Goal: Transaction & Acquisition: Purchase product/service

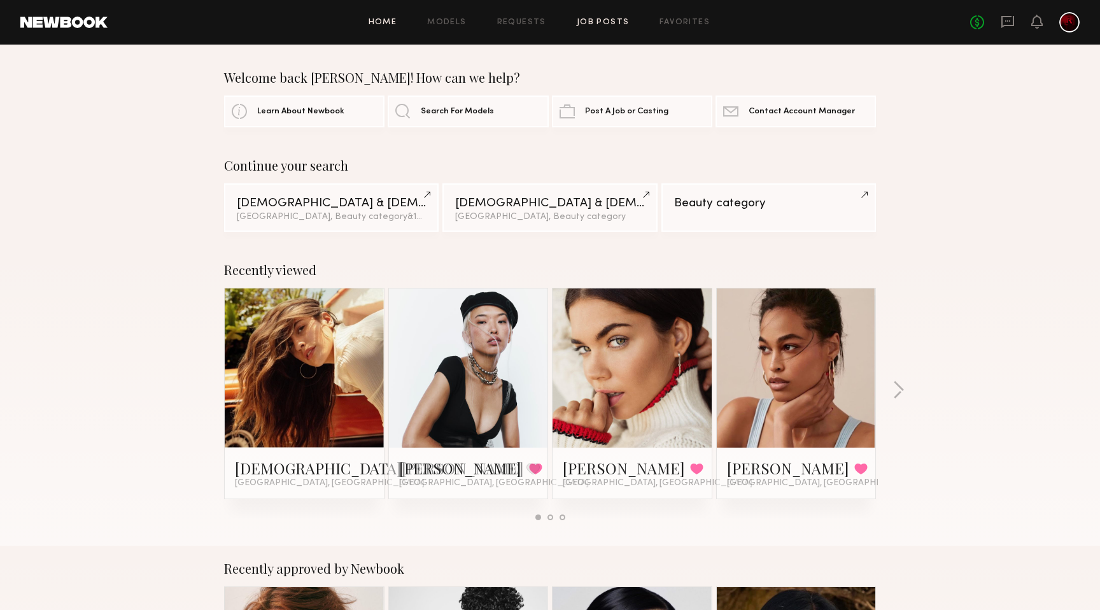
click at [594, 24] on link "Job Posts" at bounding box center [603, 22] width 53 height 8
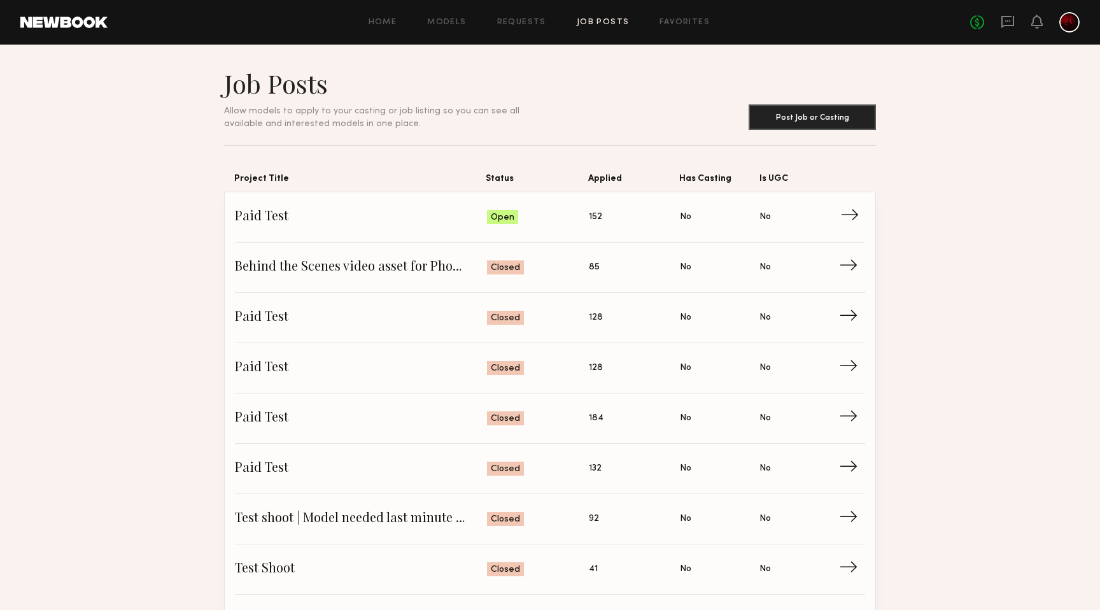
click at [368, 213] on span "Paid Test" at bounding box center [361, 216] width 252 height 19
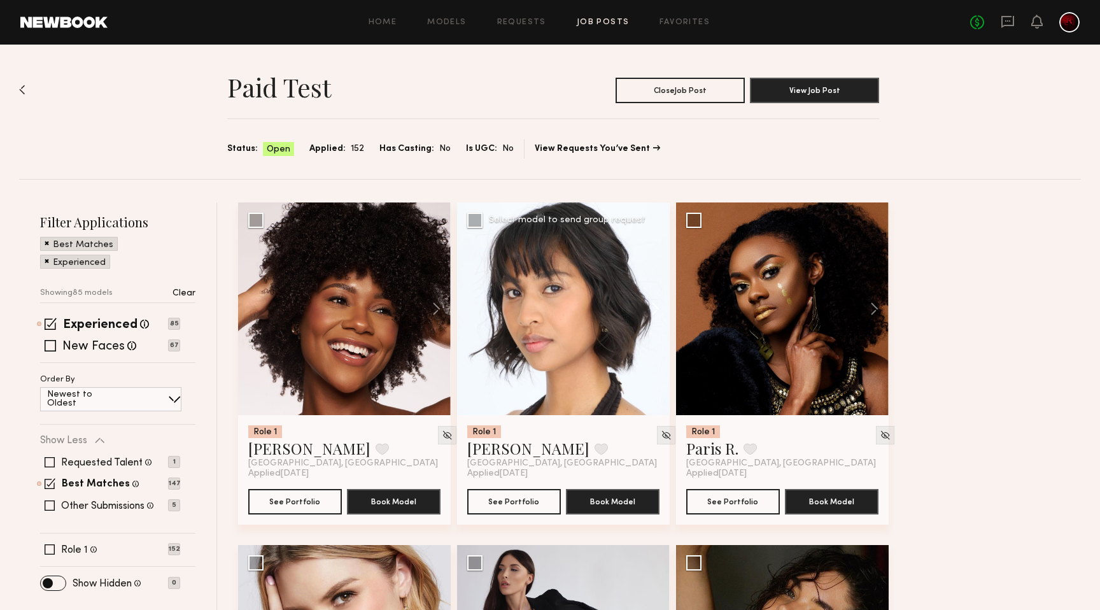
click at [652, 316] on button at bounding box center [649, 308] width 41 height 213
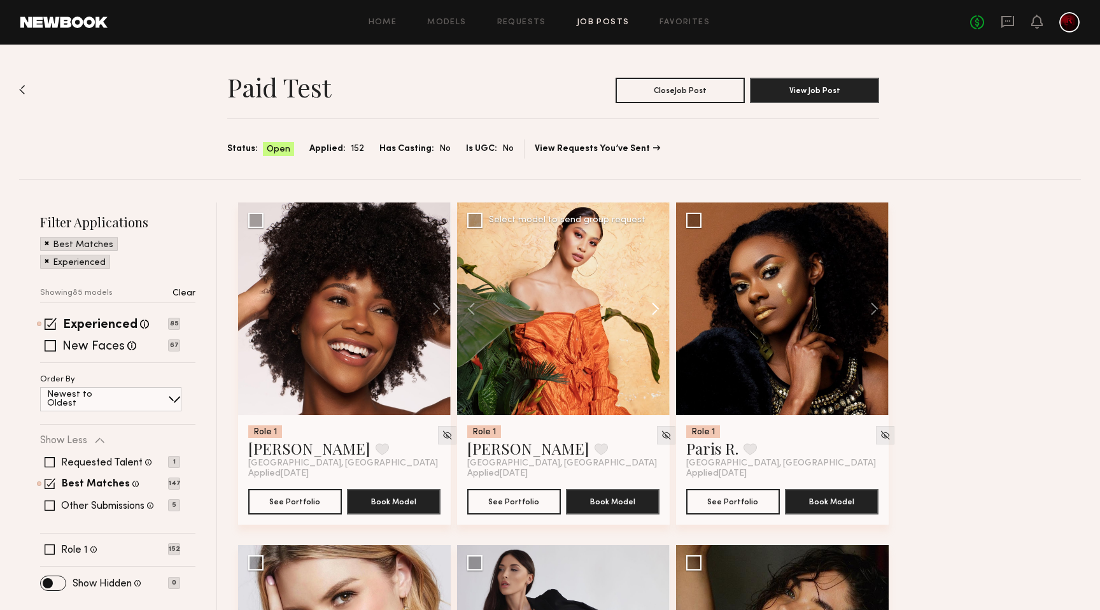
click at [652, 316] on button at bounding box center [649, 308] width 41 height 213
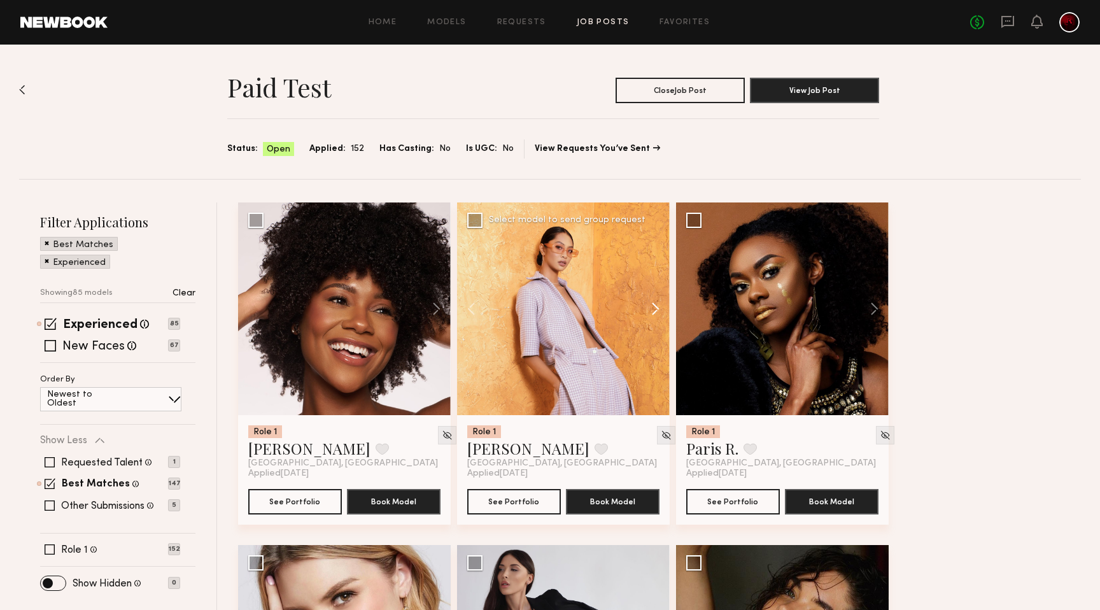
click at [652, 316] on button at bounding box center [649, 308] width 41 height 213
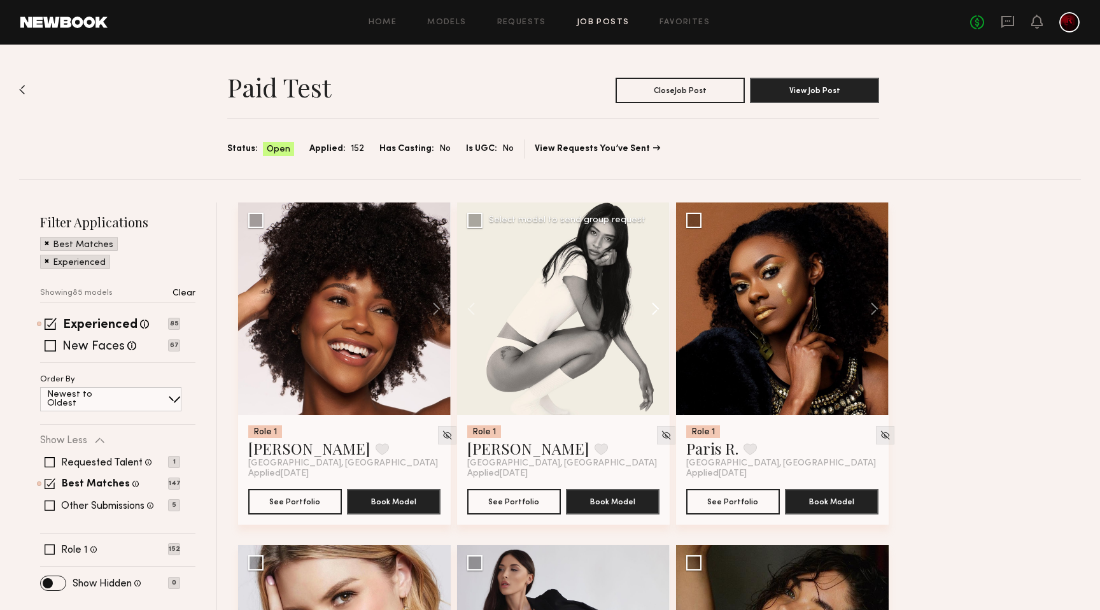
click at [652, 316] on button at bounding box center [649, 308] width 41 height 213
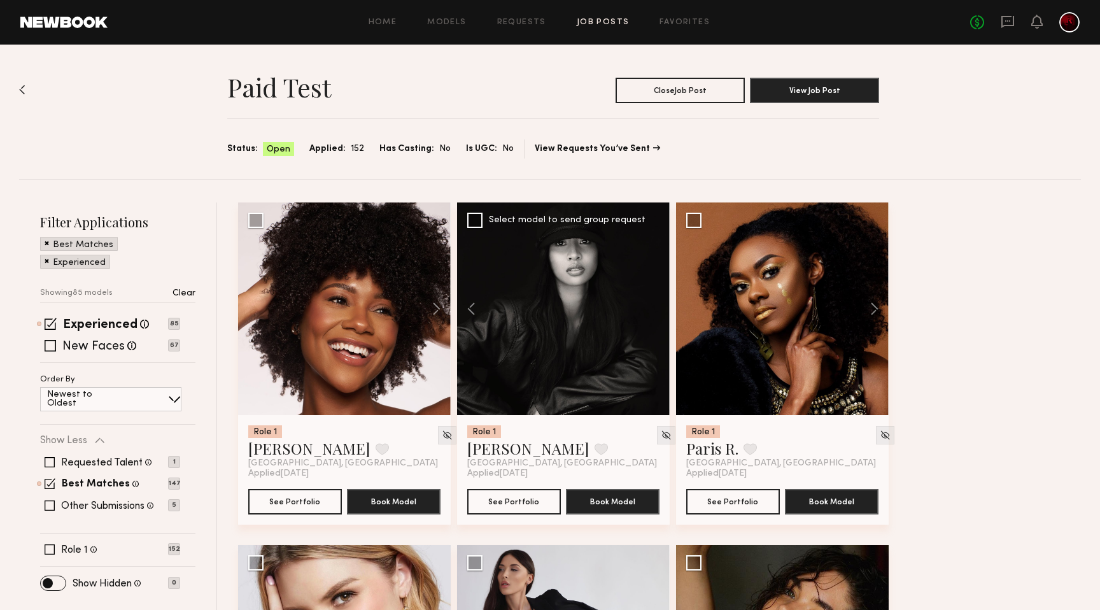
click at [652, 316] on div at bounding box center [563, 308] width 213 height 213
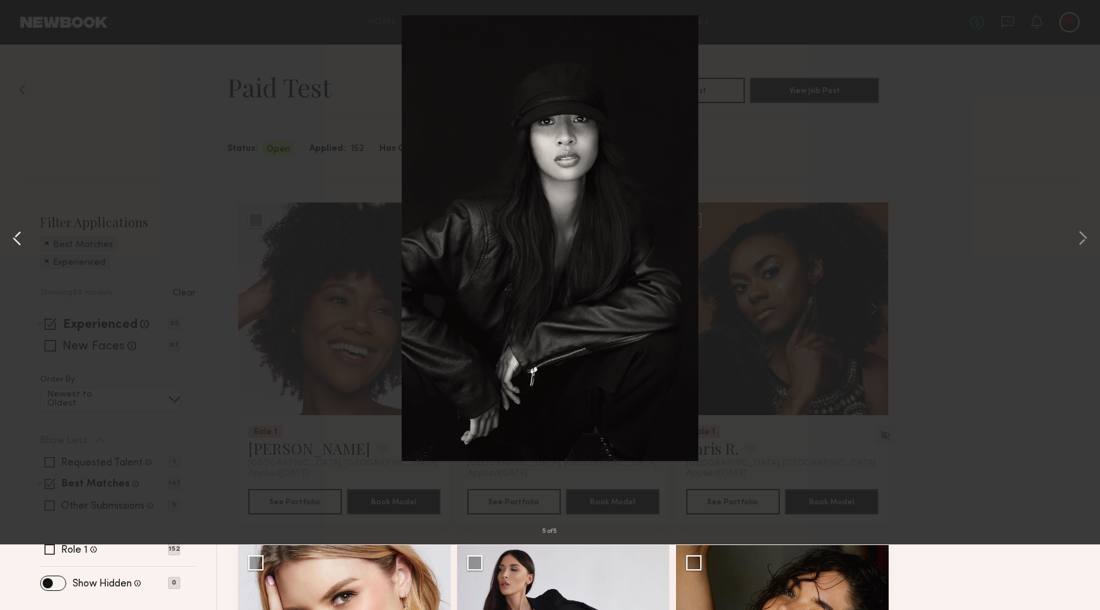
click at [15, 305] on button at bounding box center [17, 304] width 15 height 487
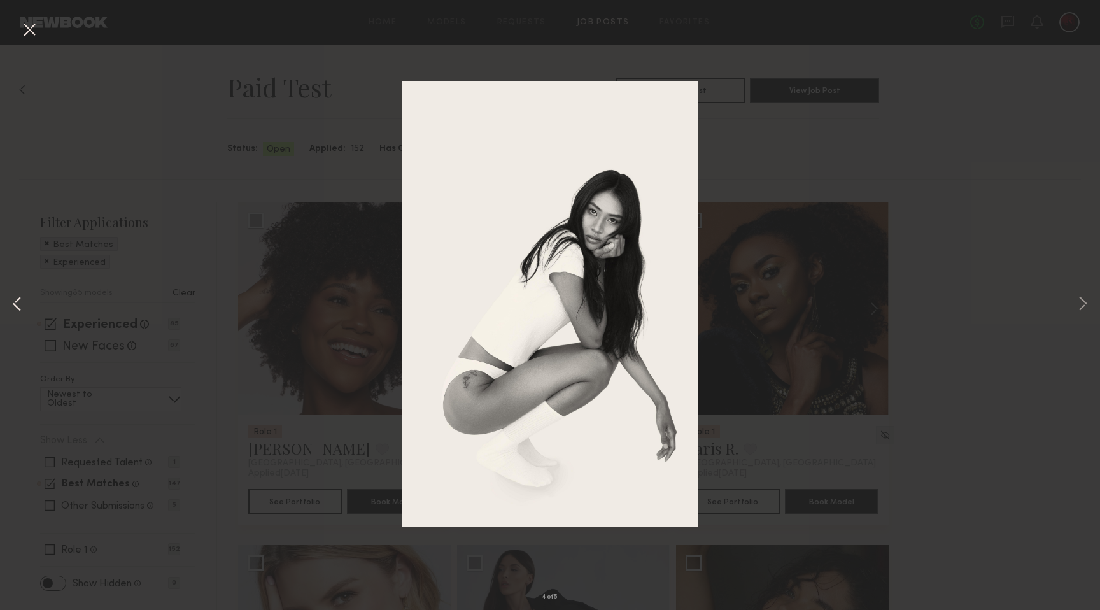
click at [14, 302] on button at bounding box center [17, 304] width 15 height 487
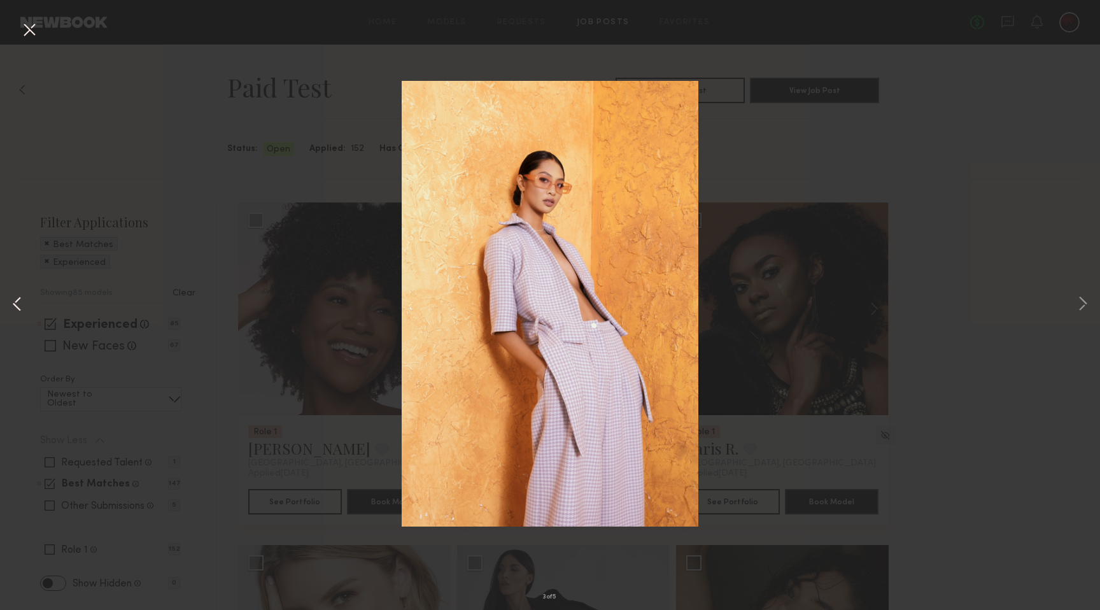
click at [12, 305] on button at bounding box center [17, 304] width 15 height 487
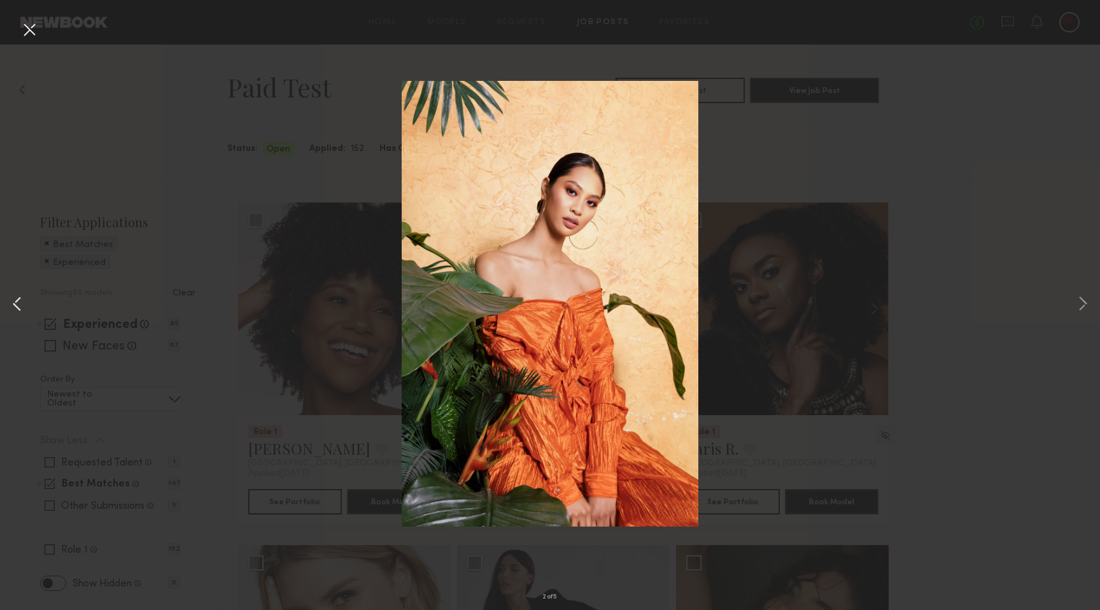
click at [12, 305] on button at bounding box center [17, 304] width 15 height 487
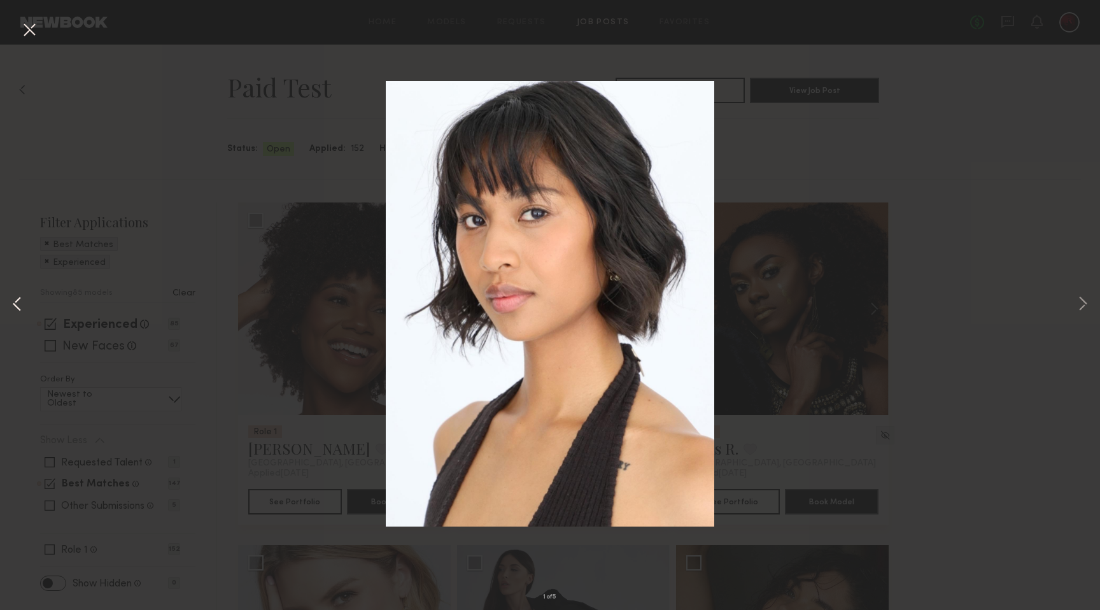
click at [12, 305] on button at bounding box center [17, 304] width 15 height 487
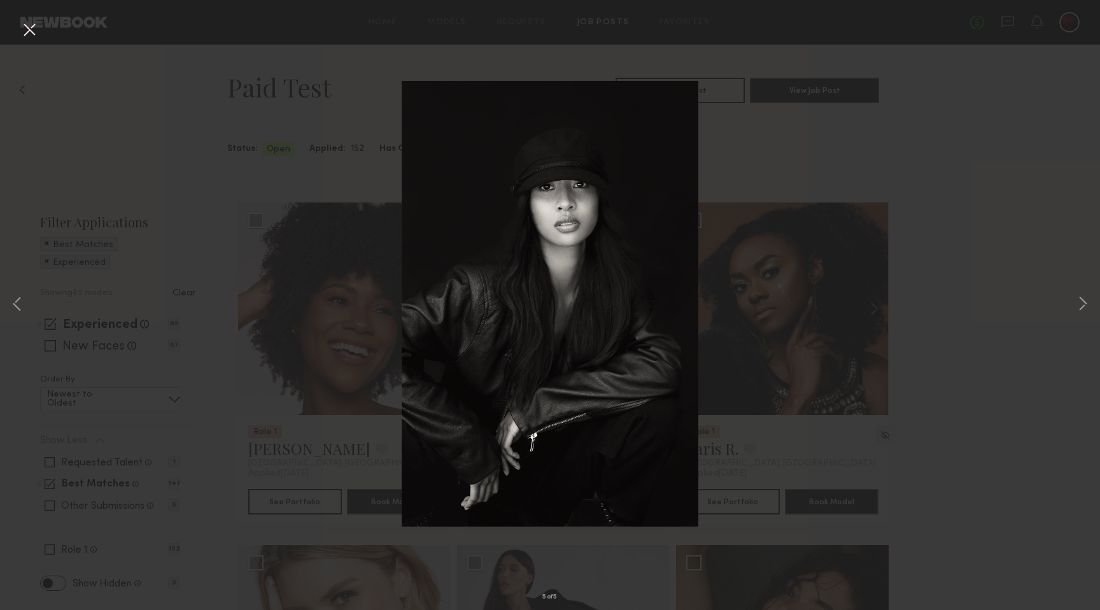
click at [26, 32] on button at bounding box center [29, 30] width 20 height 23
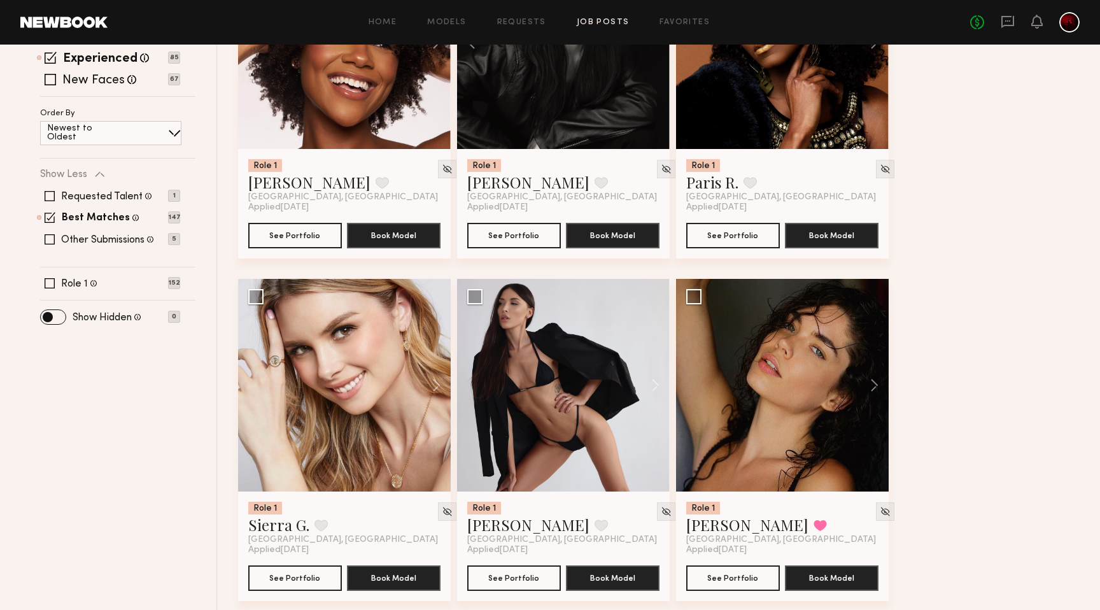
scroll to position [307, 0]
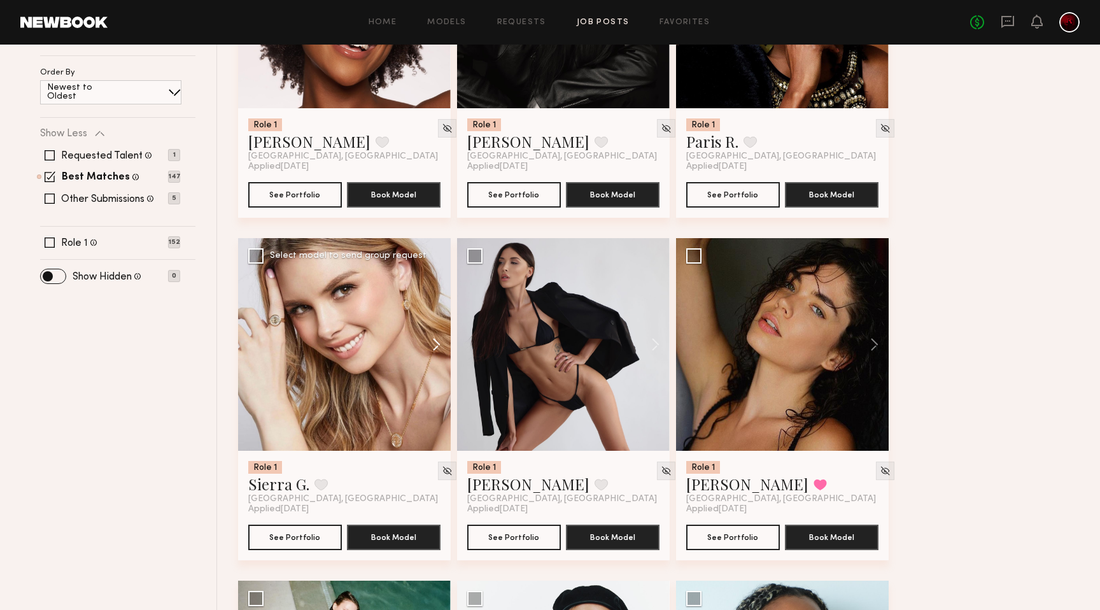
click at [431, 342] on button at bounding box center [430, 344] width 41 height 213
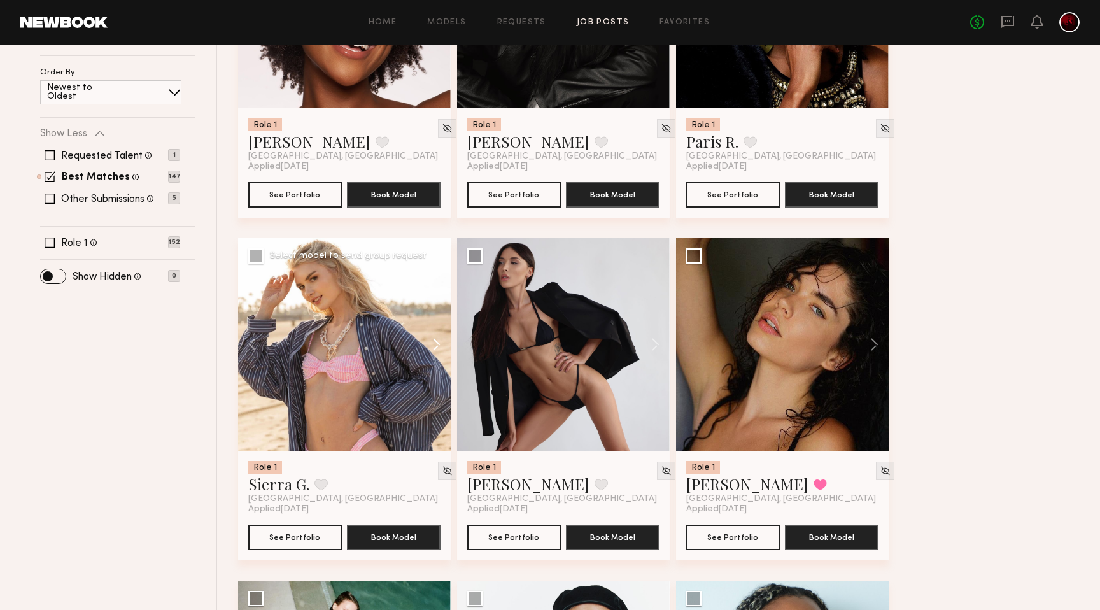
click at [431, 342] on button at bounding box center [430, 344] width 41 height 213
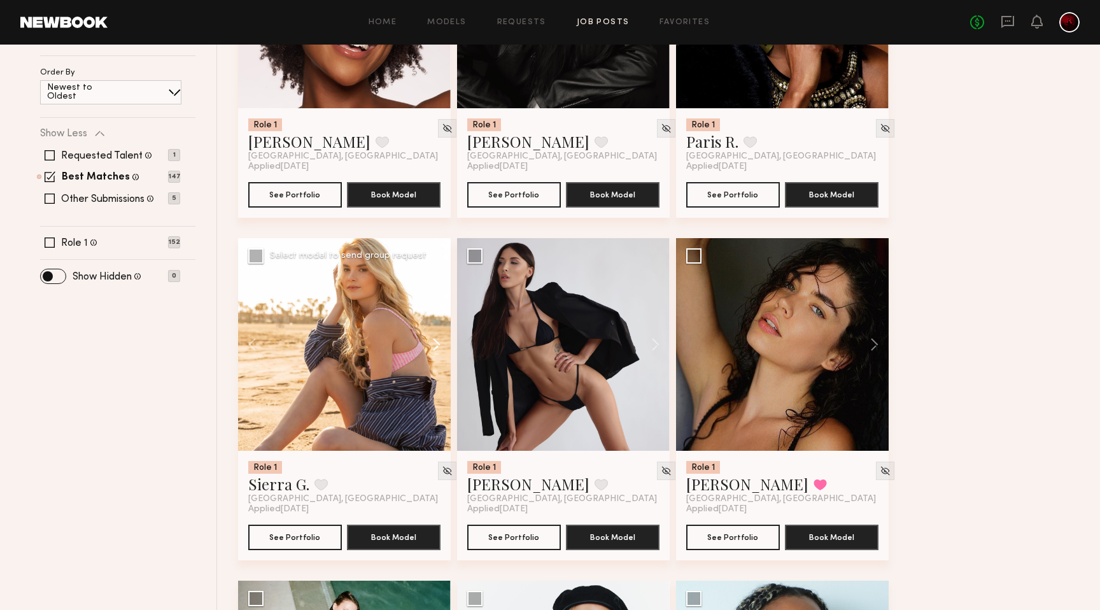
click at [431, 342] on button at bounding box center [430, 344] width 41 height 213
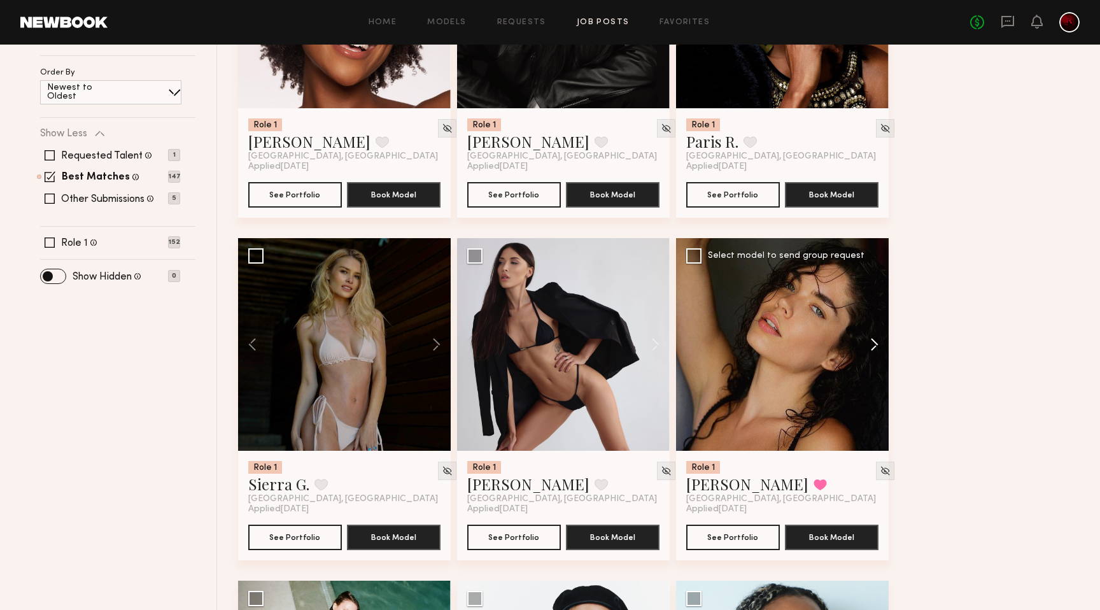
click at [872, 345] on button at bounding box center [868, 344] width 41 height 213
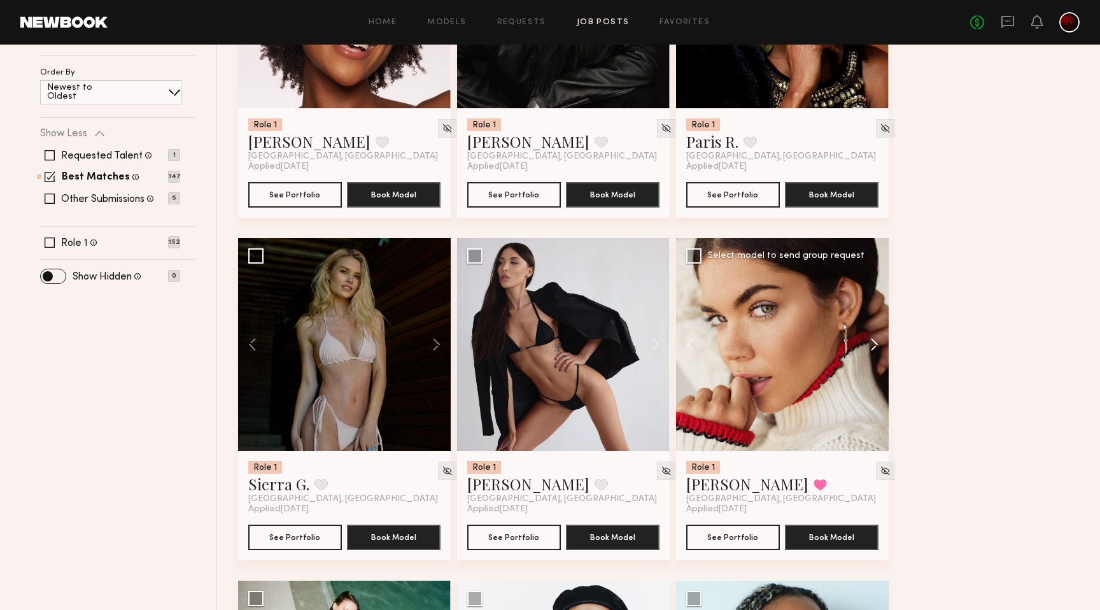
click at [872, 345] on button at bounding box center [868, 344] width 41 height 213
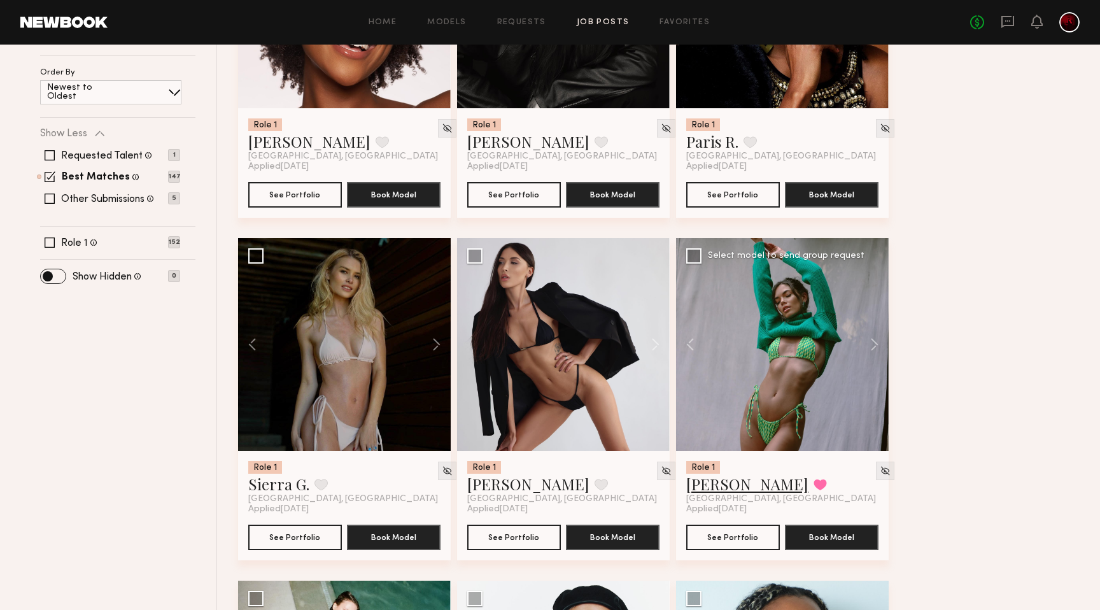
click at [724, 484] on link "Aarika W." at bounding box center [747, 483] width 122 height 20
click at [430, 346] on button at bounding box center [430, 344] width 41 height 213
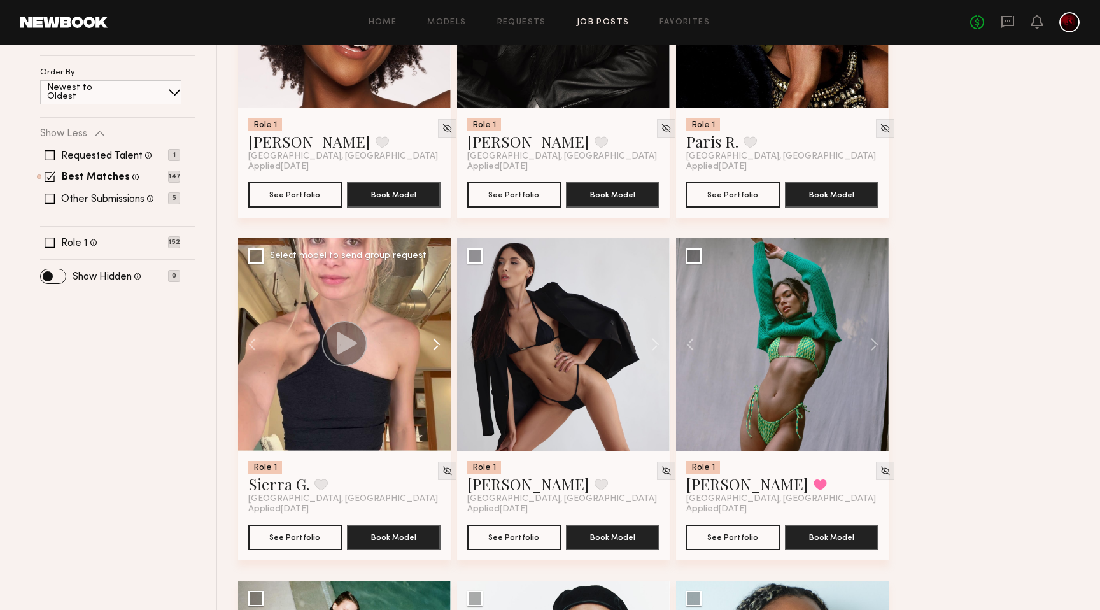
click at [430, 346] on button at bounding box center [430, 344] width 41 height 213
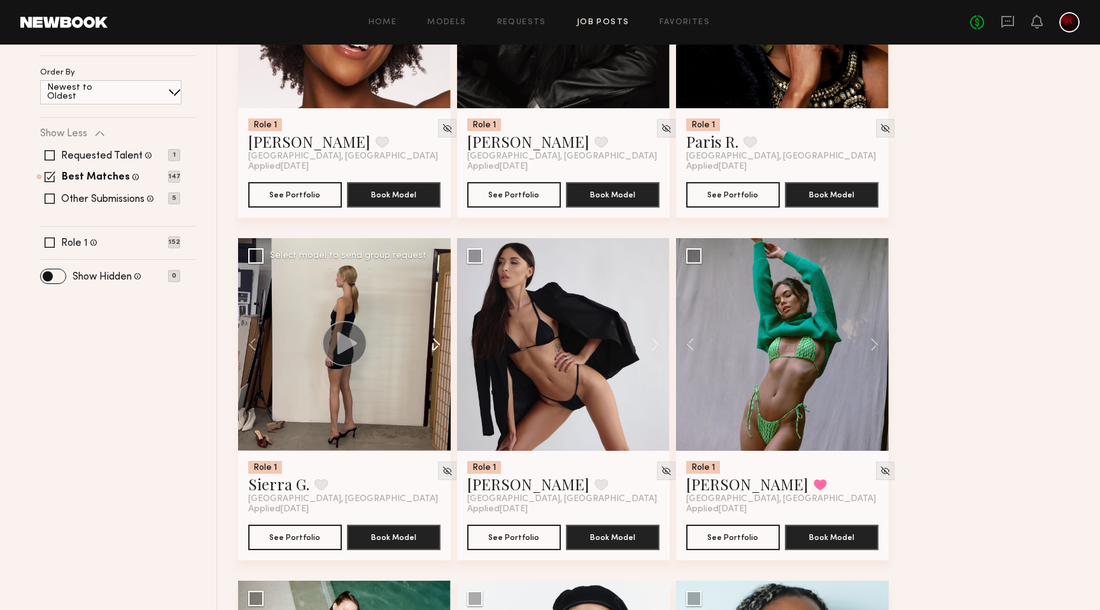
click at [430, 346] on button at bounding box center [430, 344] width 41 height 213
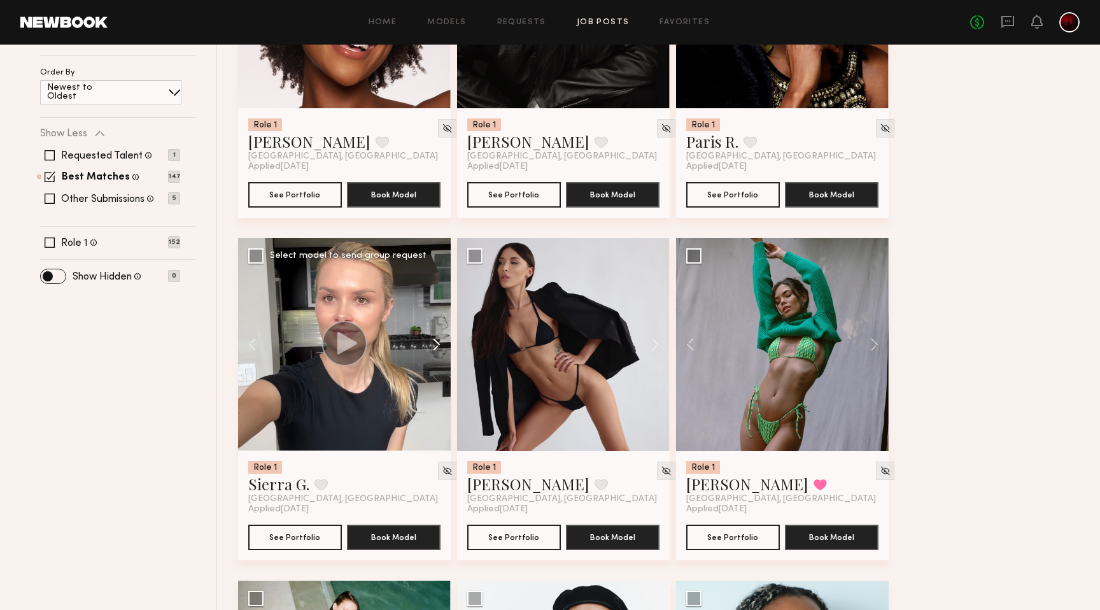
click at [430, 346] on button at bounding box center [430, 344] width 41 height 213
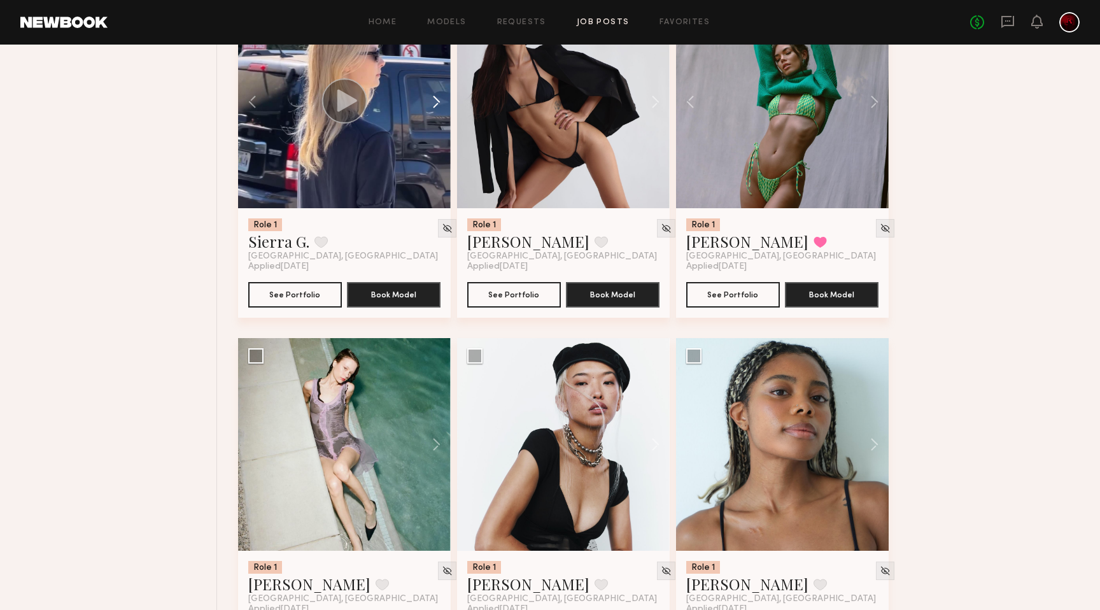
scroll to position [555, 0]
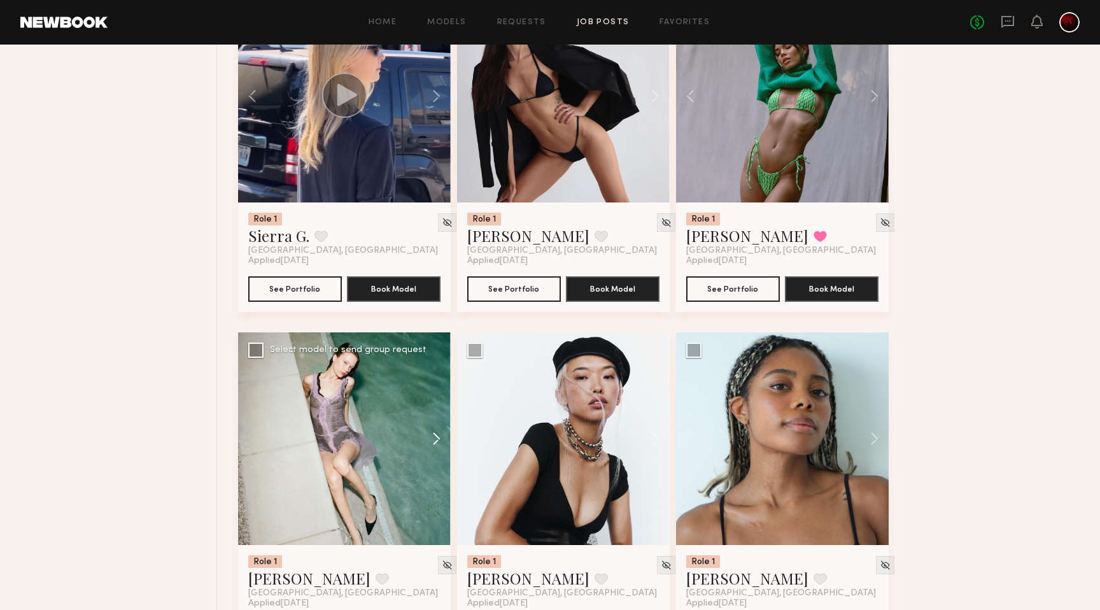
click at [434, 440] on button at bounding box center [430, 438] width 41 height 213
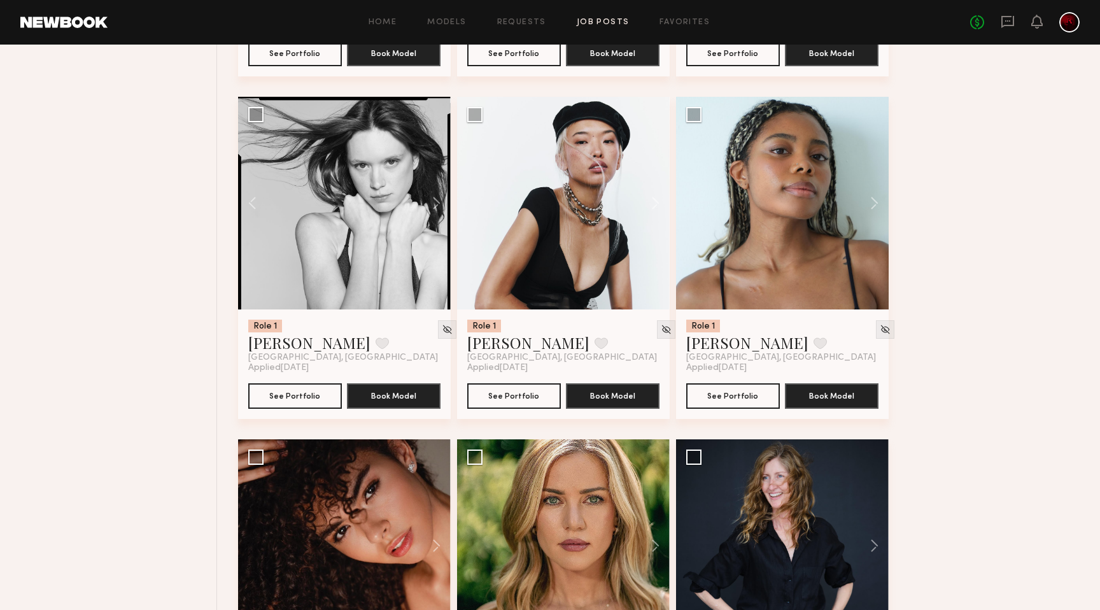
scroll to position [783, 0]
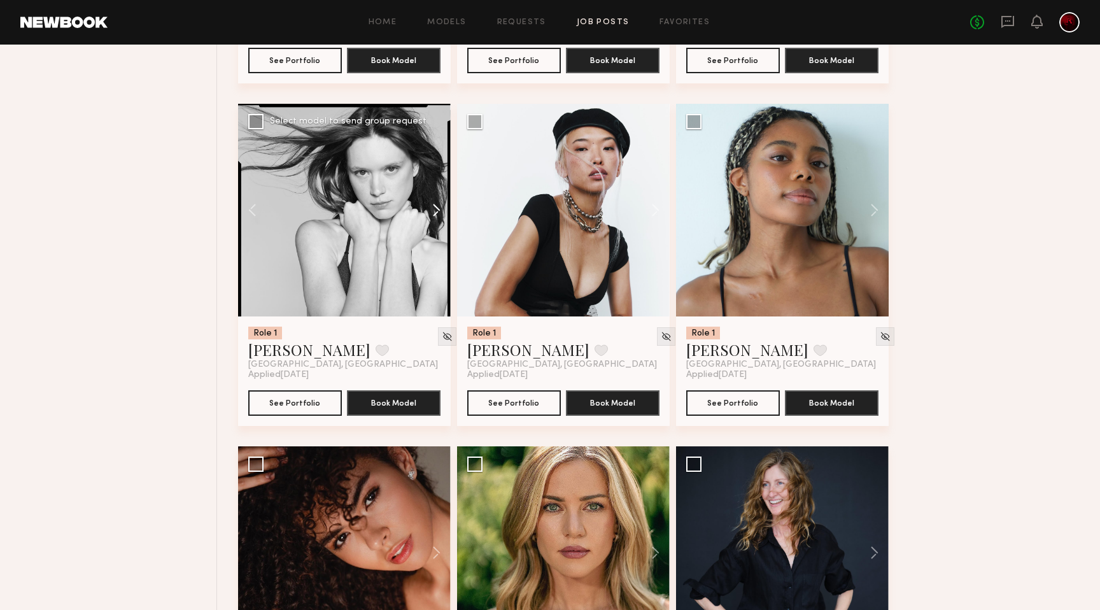
click at [430, 213] on button at bounding box center [430, 210] width 41 height 213
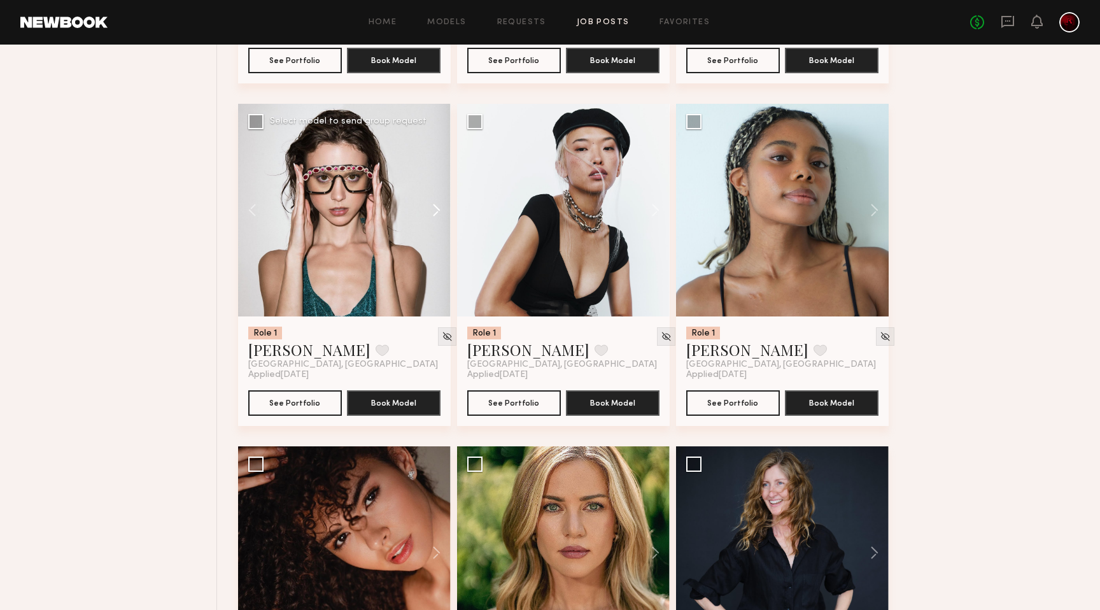
click at [430, 213] on button at bounding box center [430, 210] width 41 height 213
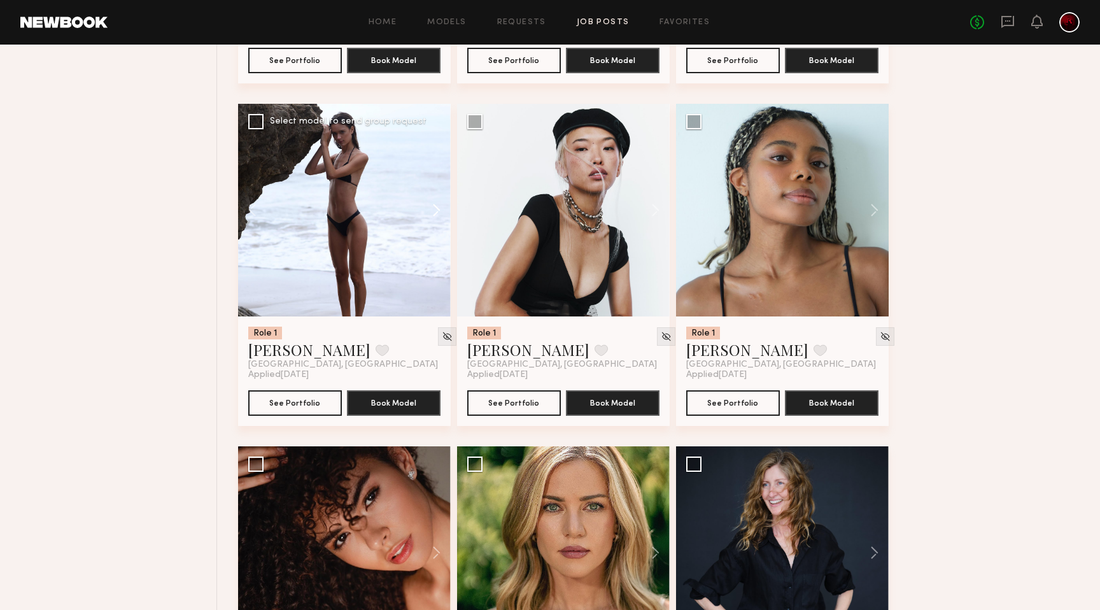
click at [430, 213] on button at bounding box center [430, 210] width 41 height 213
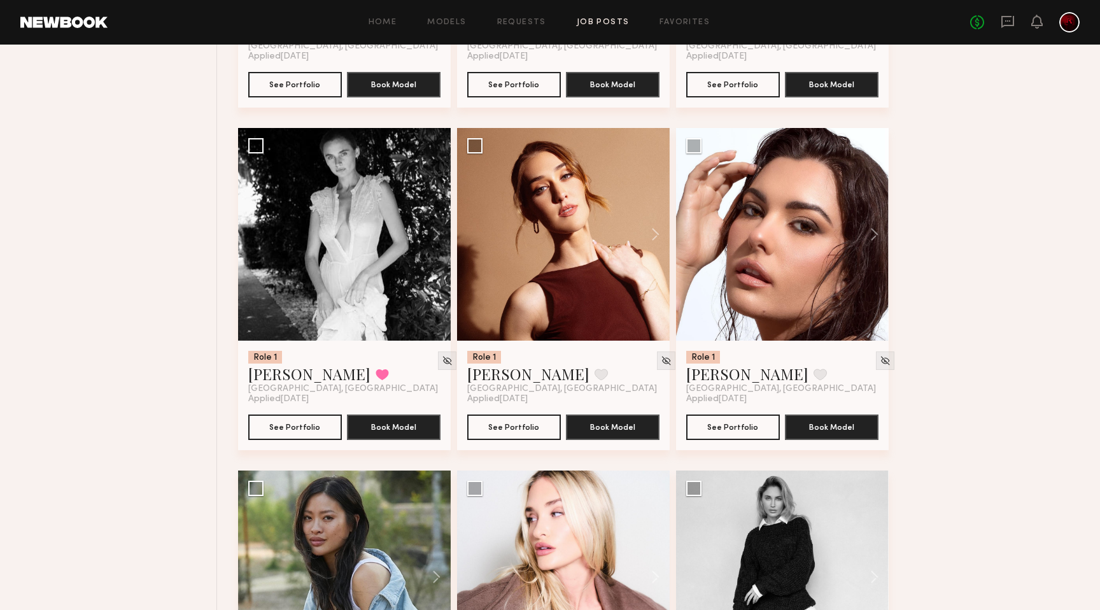
scroll to position [2135, 0]
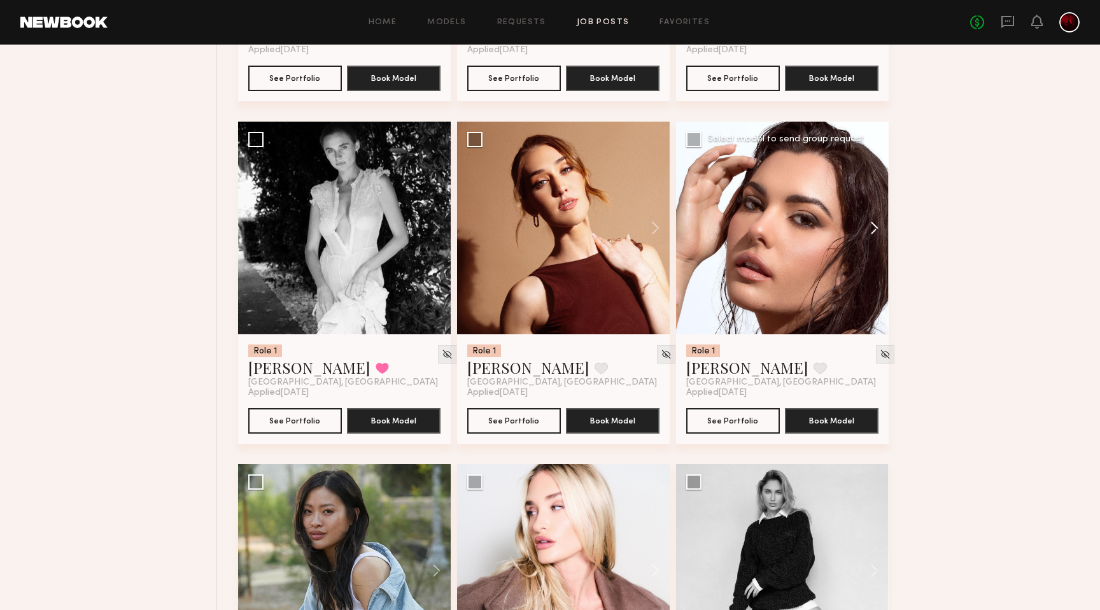
click at [869, 234] on button at bounding box center [868, 228] width 41 height 213
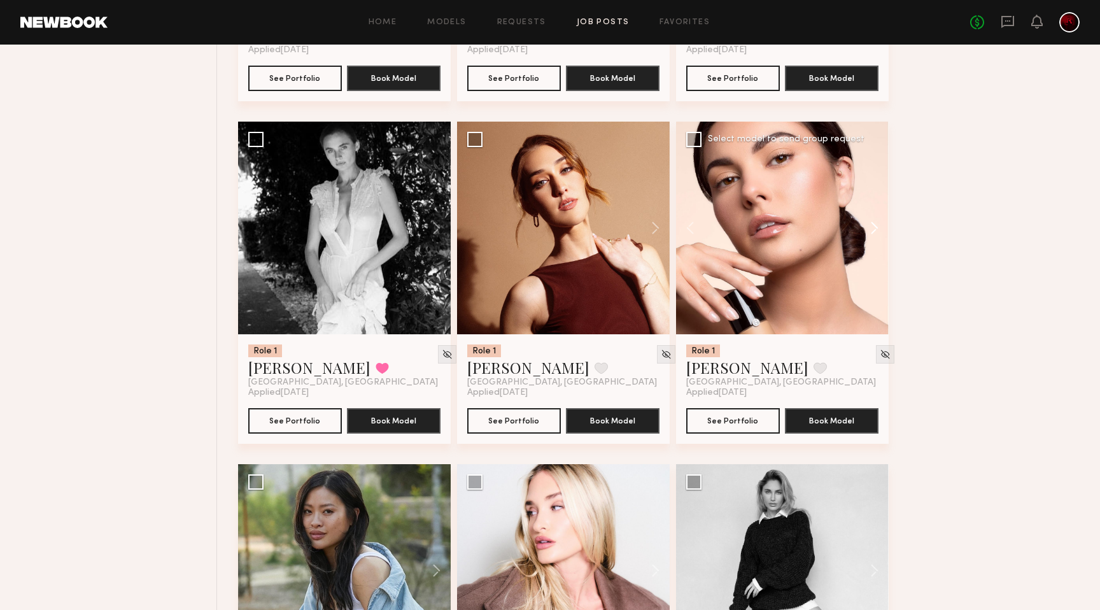
click at [869, 234] on button at bounding box center [868, 228] width 41 height 213
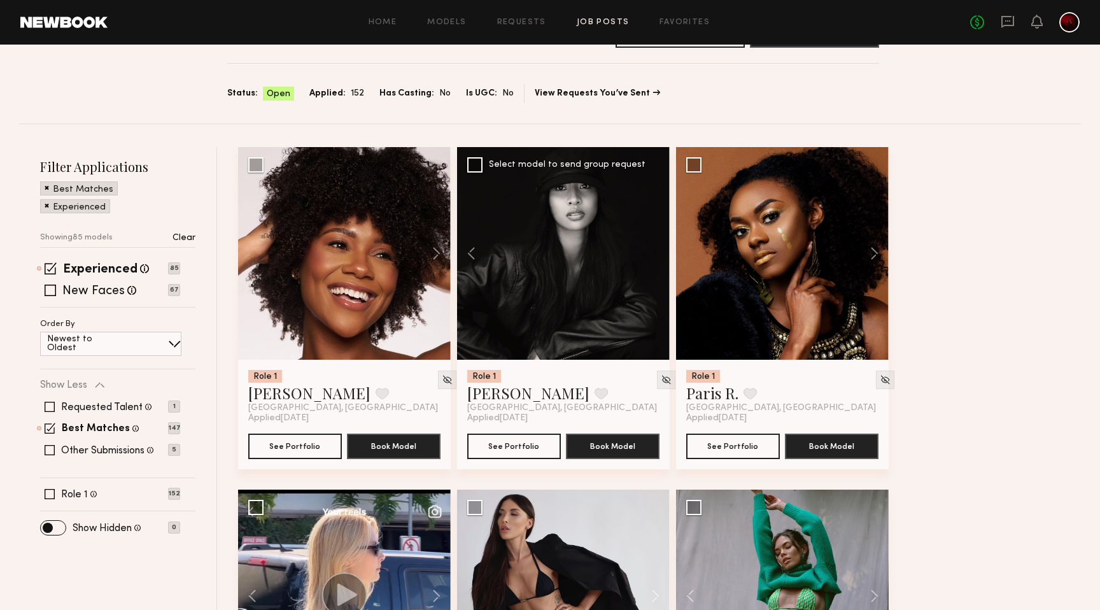
scroll to position [0, 0]
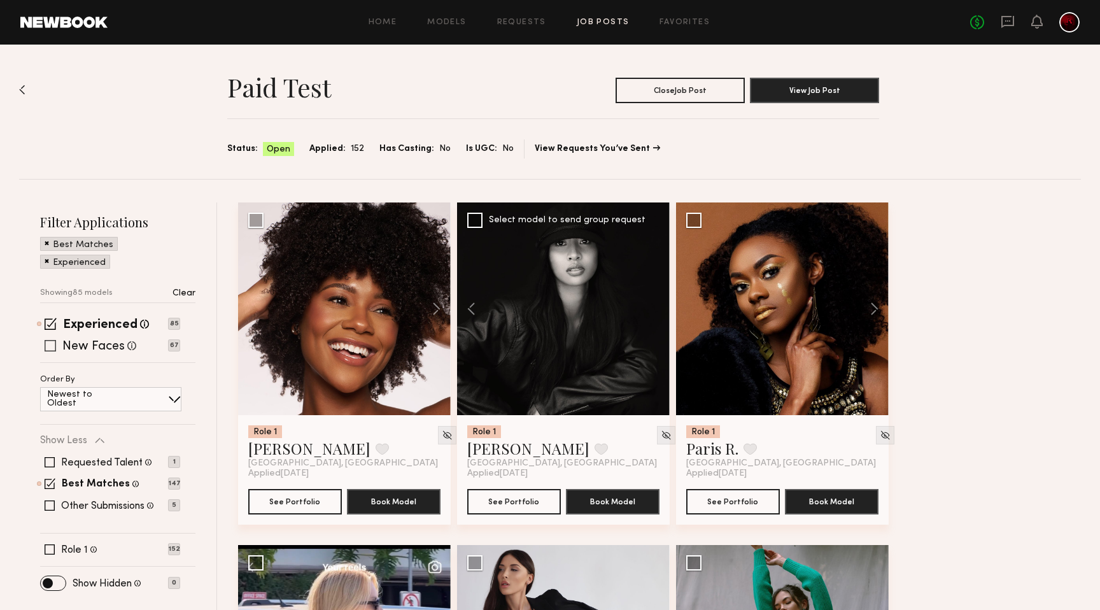
click at [53, 347] on span at bounding box center [50, 345] width 11 height 11
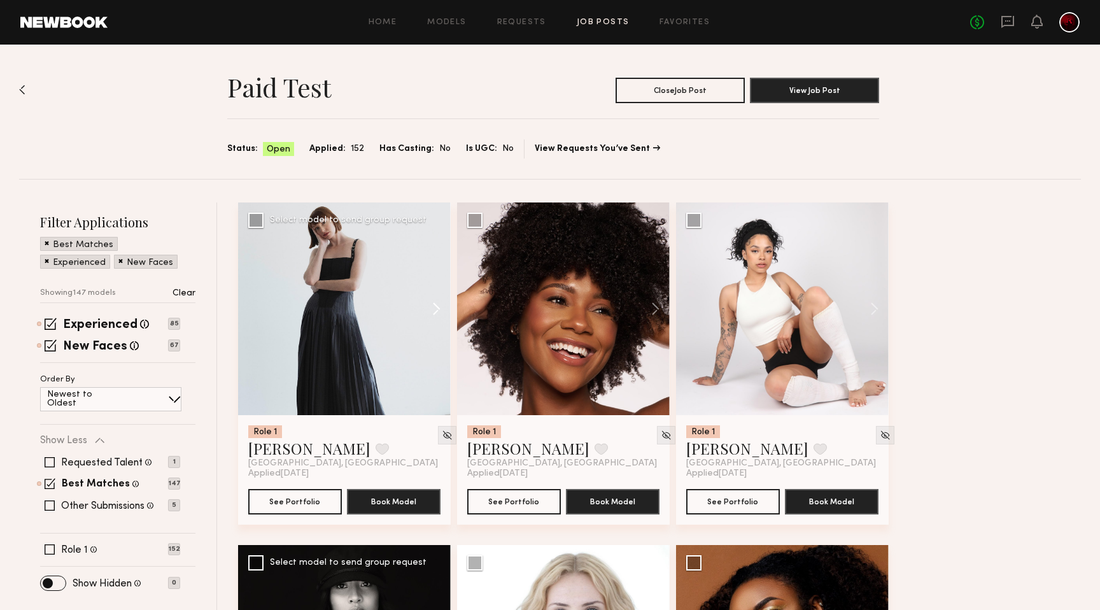
click at [440, 310] on button at bounding box center [430, 308] width 41 height 213
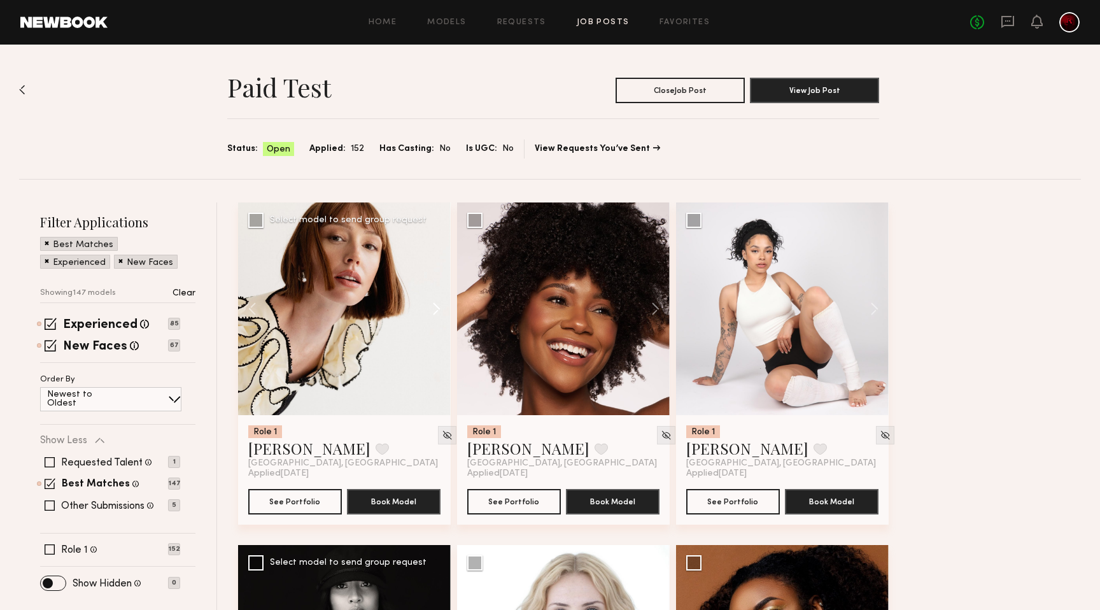
click at [440, 310] on button at bounding box center [430, 308] width 41 height 213
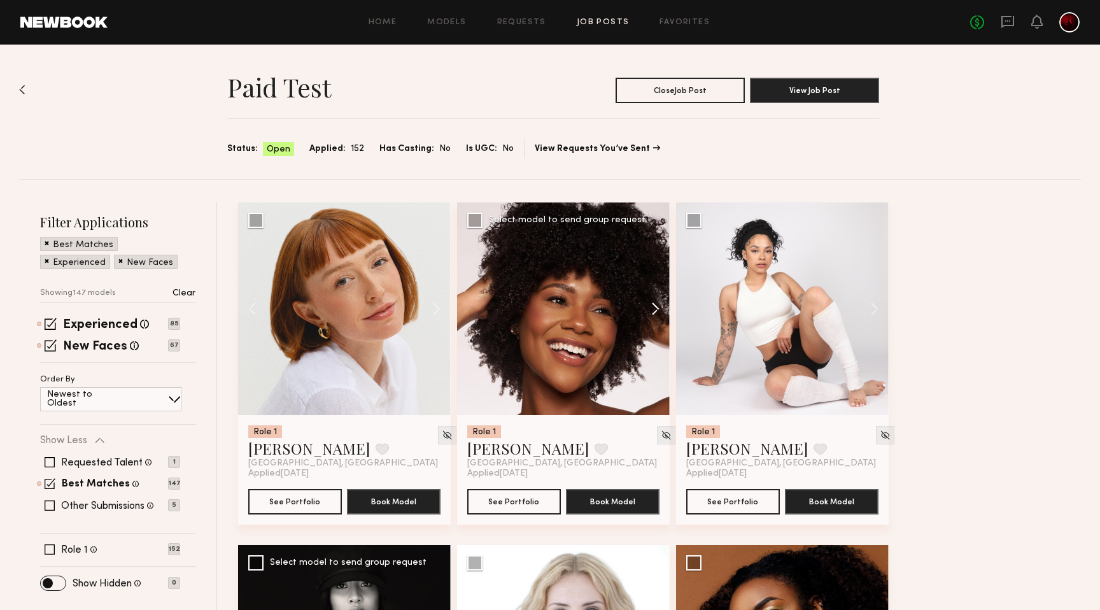
click at [659, 308] on button at bounding box center [649, 308] width 41 height 213
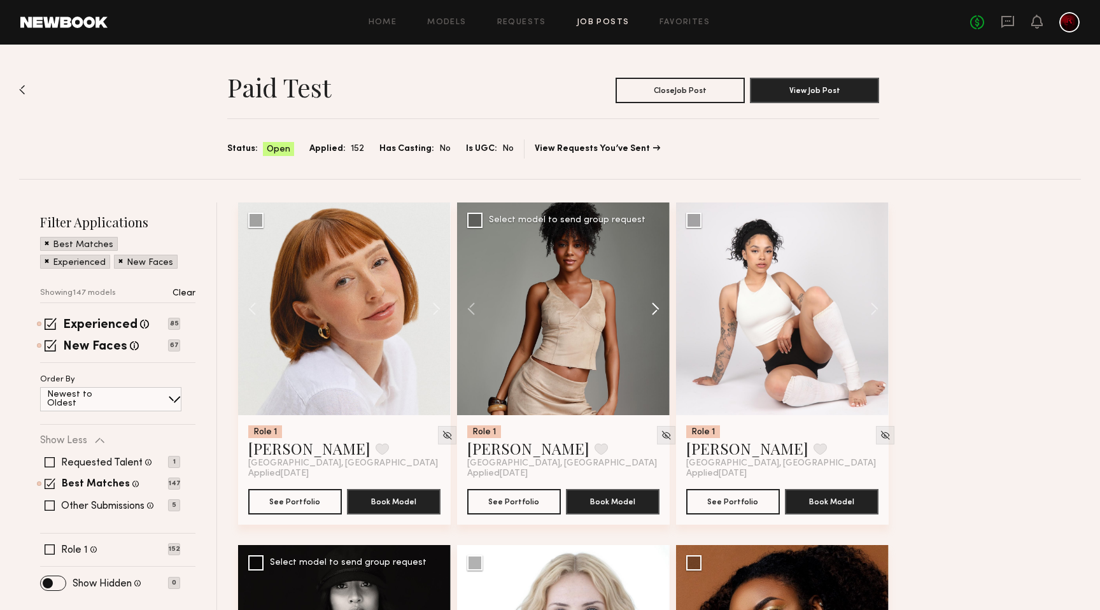
click at [659, 308] on button at bounding box center [649, 308] width 41 height 213
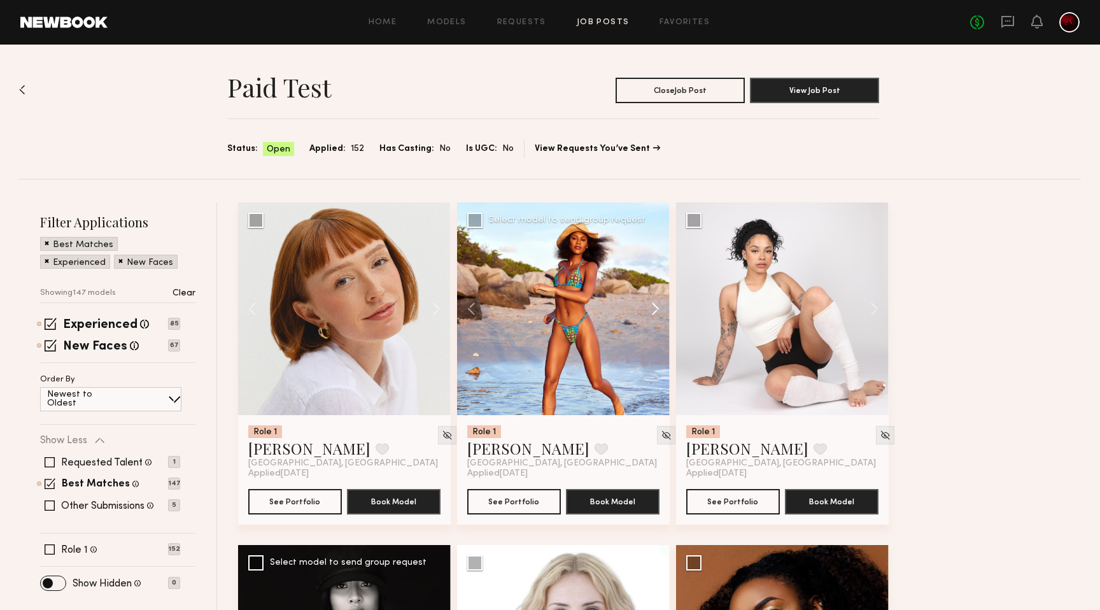
click at [657, 308] on button at bounding box center [649, 308] width 41 height 213
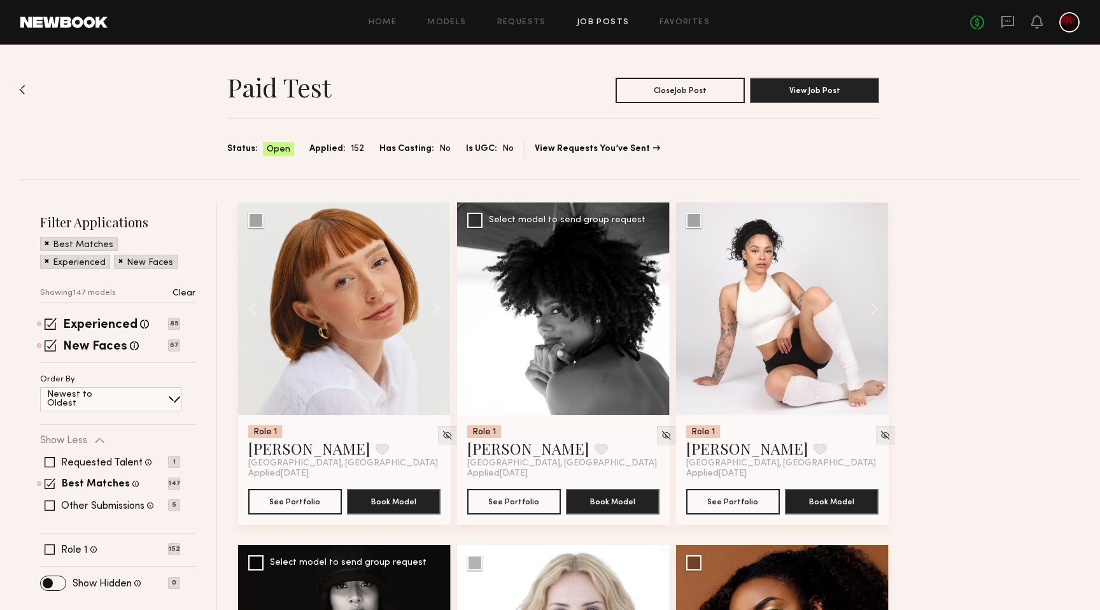
click at [657, 308] on button at bounding box center [649, 308] width 41 height 213
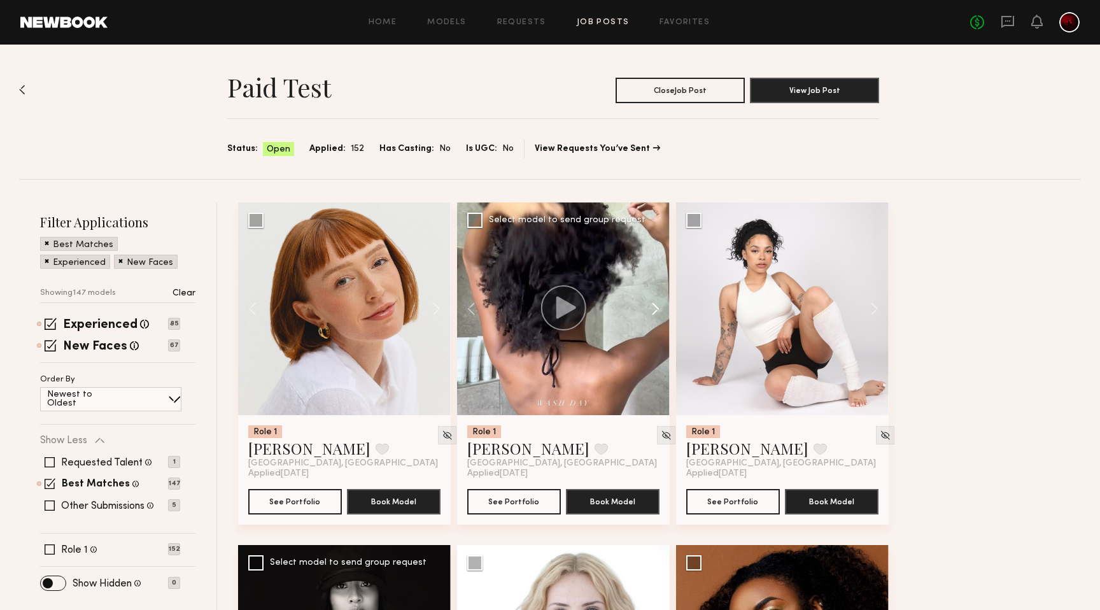
click at [657, 308] on button at bounding box center [649, 308] width 41 height 213
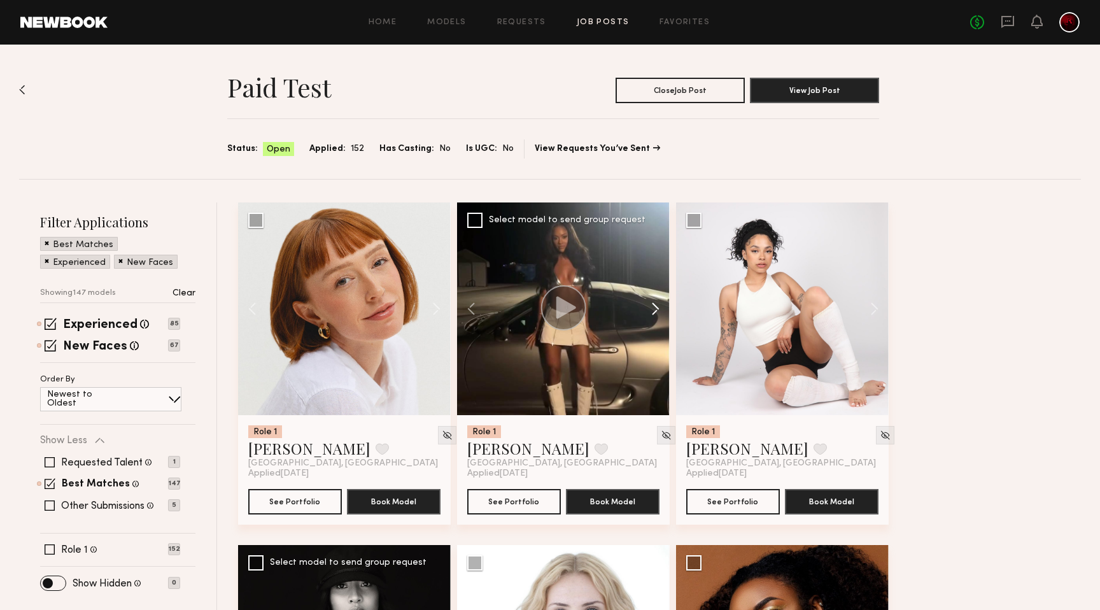
click at [657, 308] on button at bounding box center [649, 308] width 41 height 213
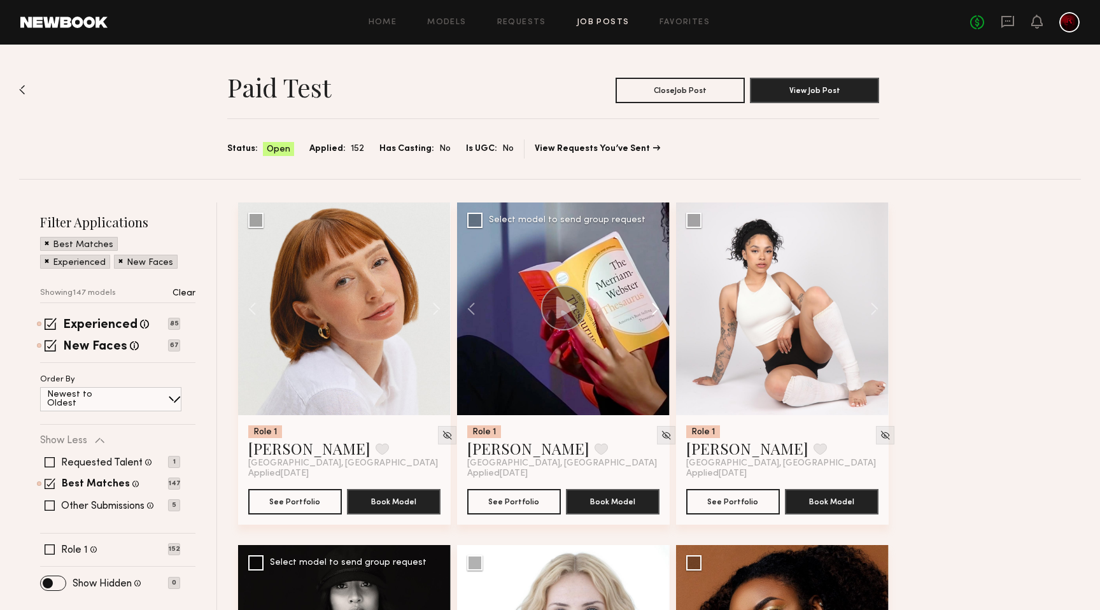
click at [657, 308] on button at bounding box center [649, 308] width 41 height 213
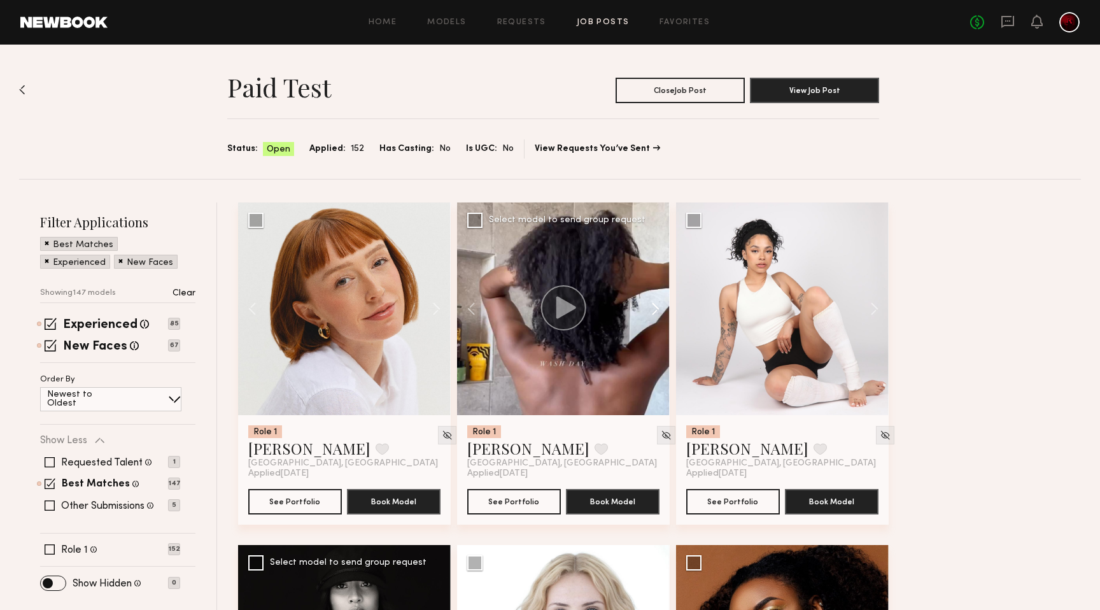
click at [657, 308] on button at bounding box center [649, 308] width 41 height 213
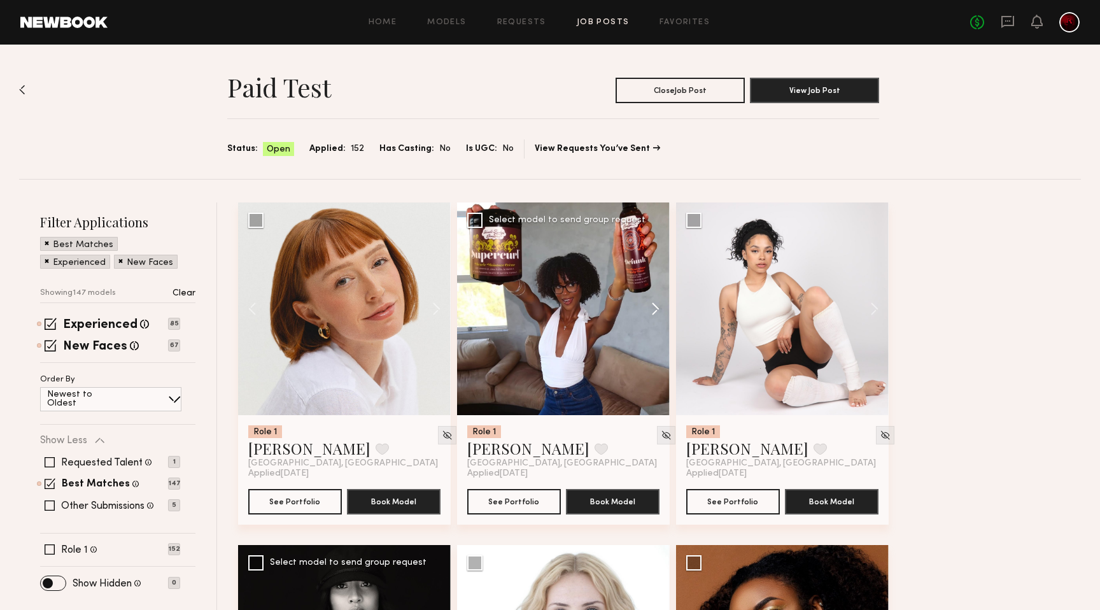
click at [657, 308] on button at bounding box center [649, 308] width 41 height 213
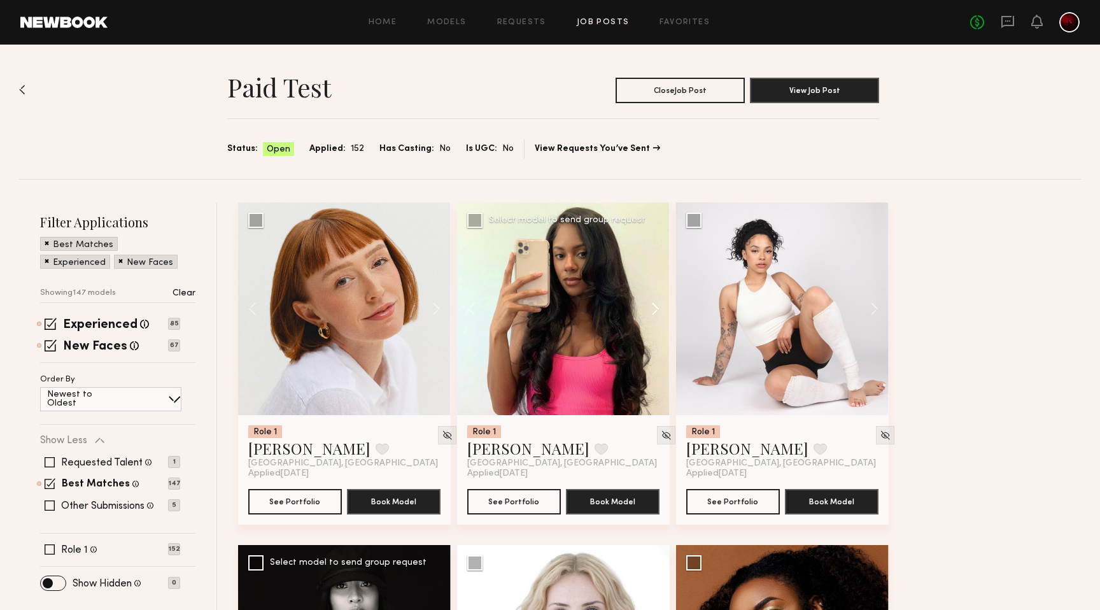
click at [657, 308] on button at bounding box center [649, 308] width 41 height 213
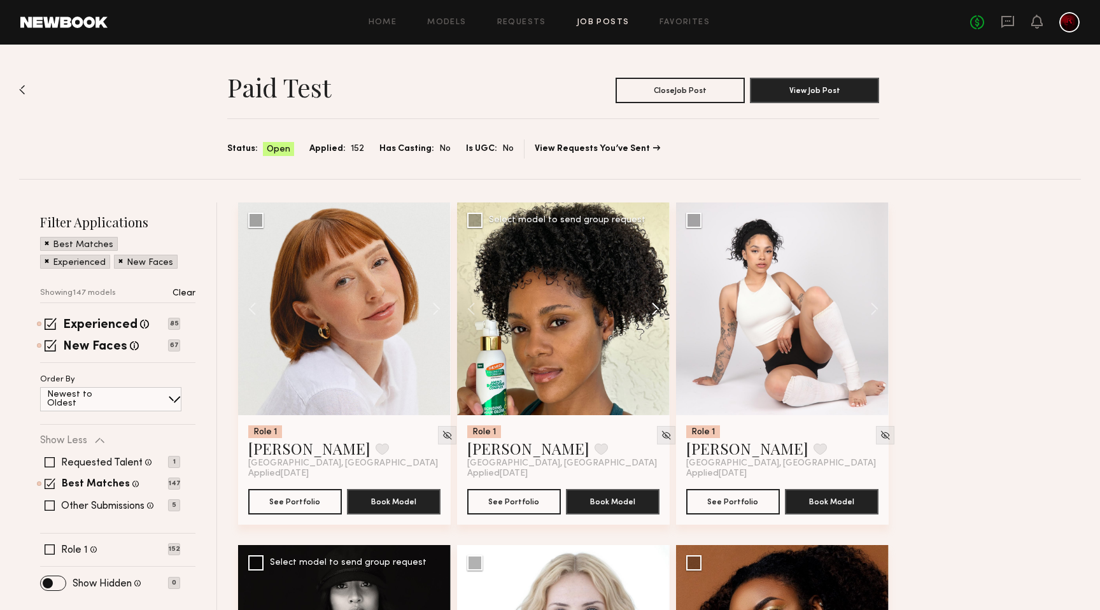
click at [657, 308] on button at bounding box center [649, 308] width 41 height 213
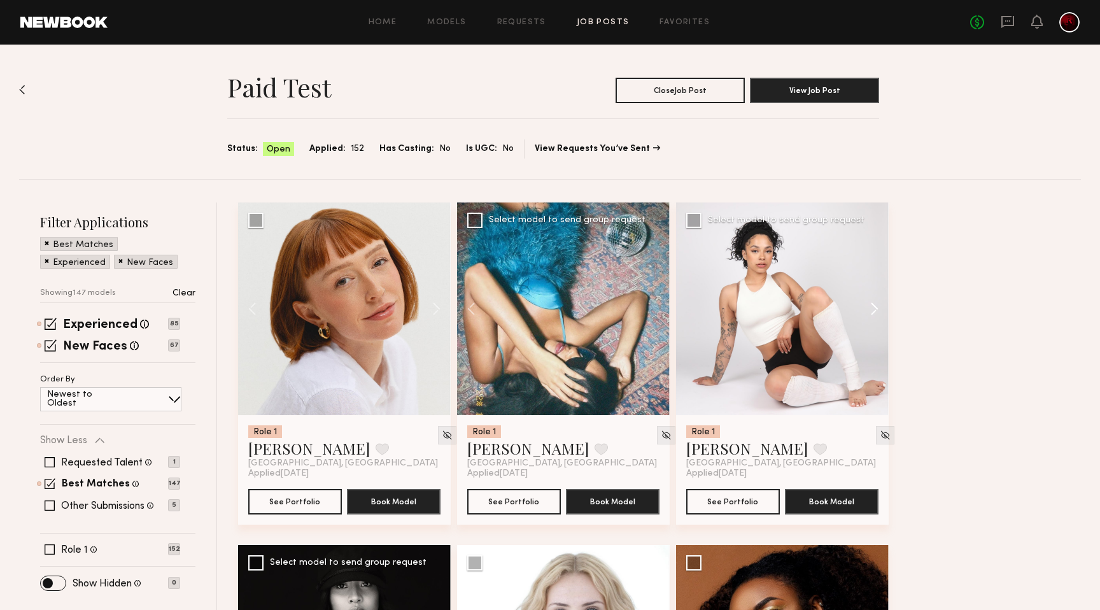
click at [870, 309] on button at bounding box center [868, 308] width 41 height 213
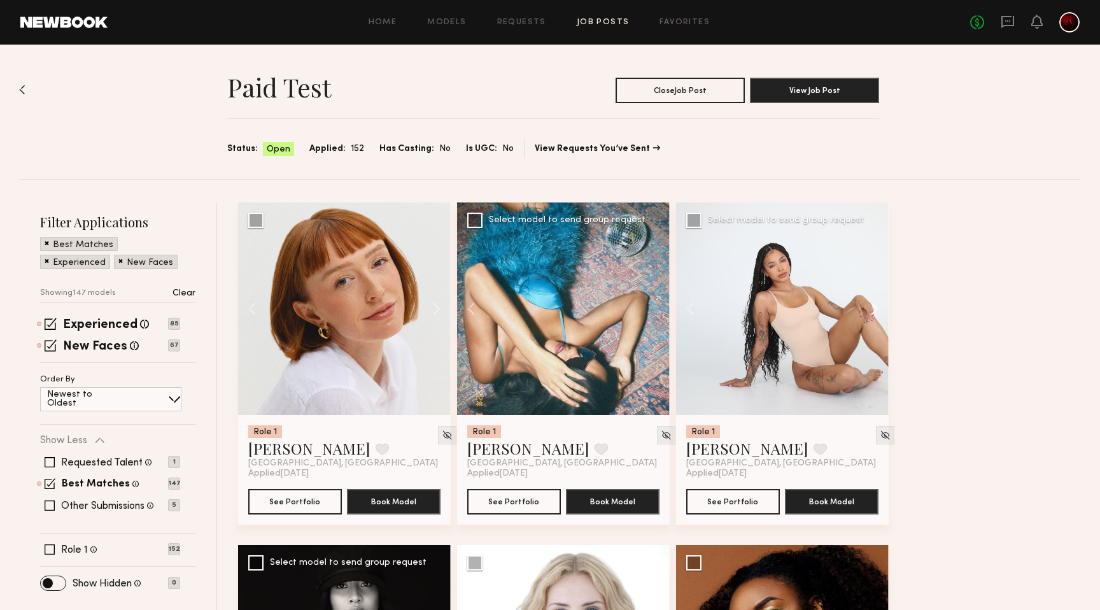
click at [870, 309] on button at bounding box center [868, 308] width 41 height 213
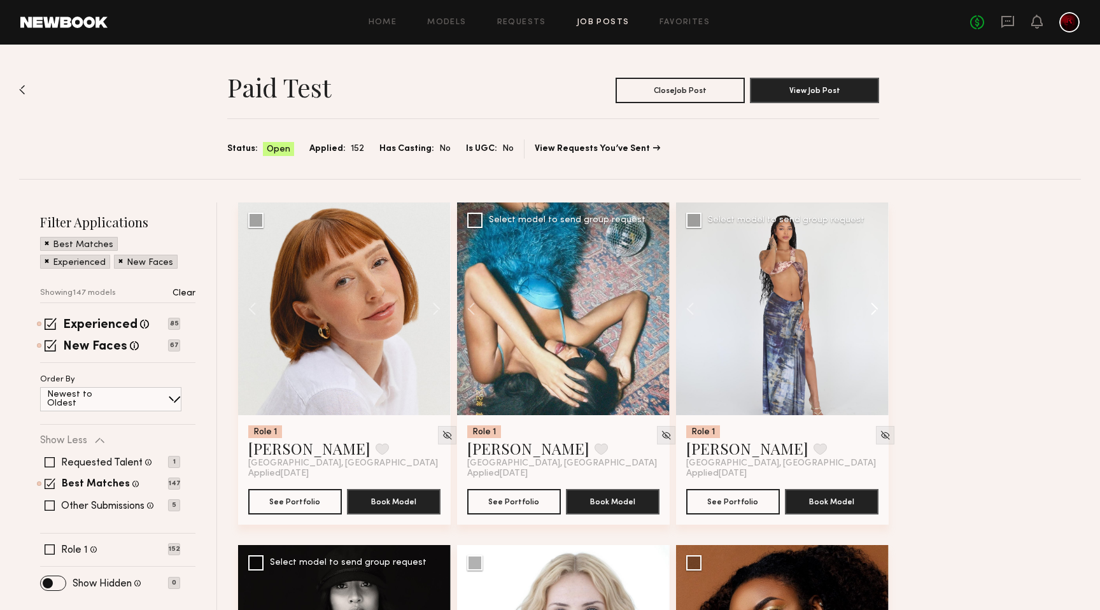
click at [870, 309] on button at bounding box center [868, 308] width 41 height 213
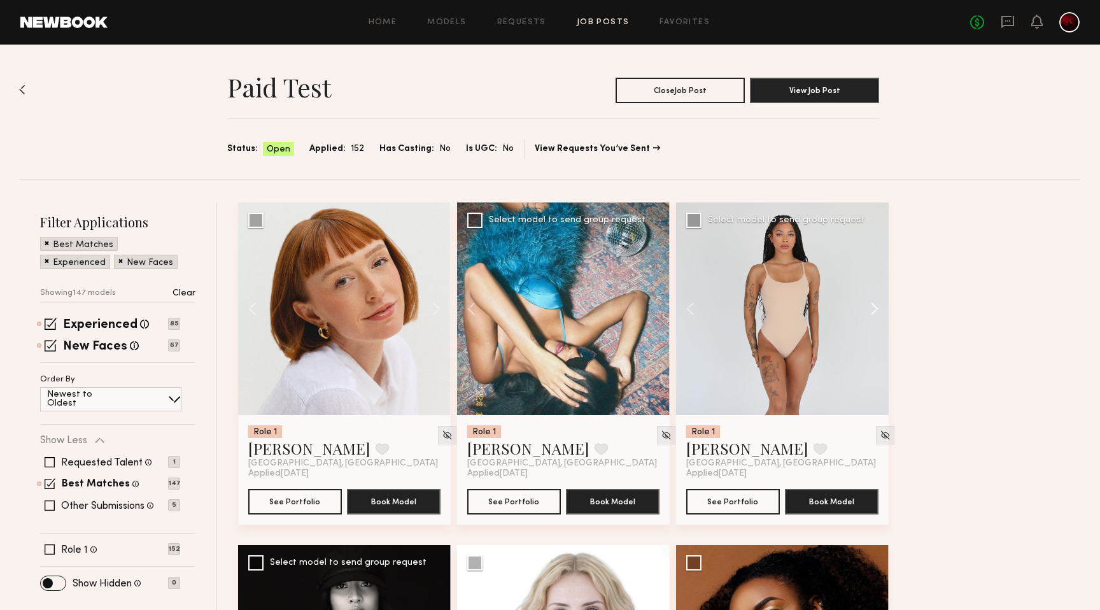
click at [870, 309] on button at bounding box center [868, 308] width 41 height 213
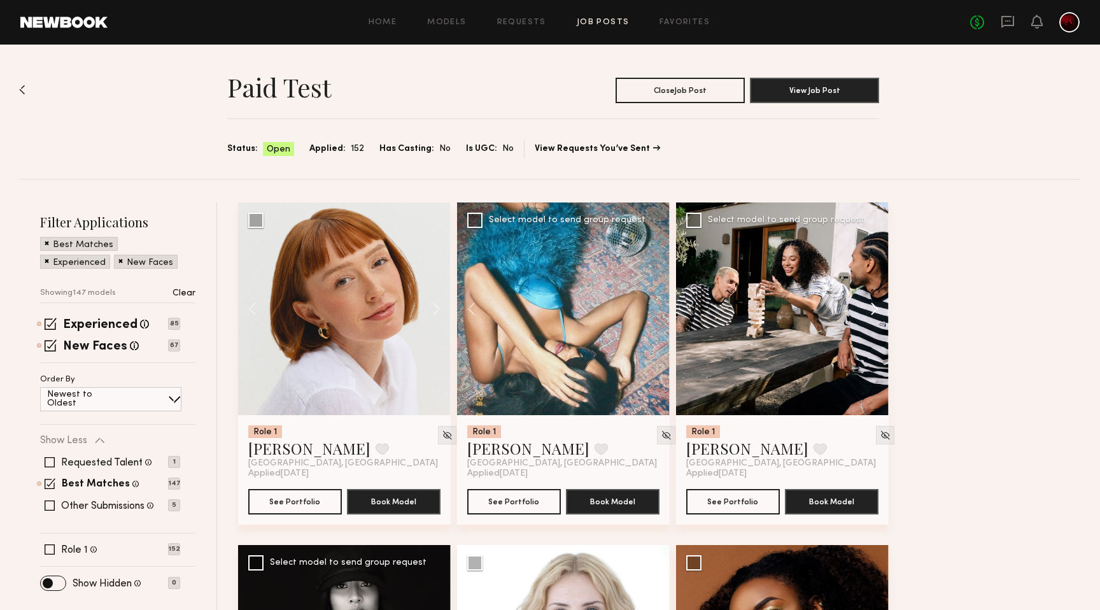
click at [870, 309] on button at bounding box center [868, 308] width 41 height 213
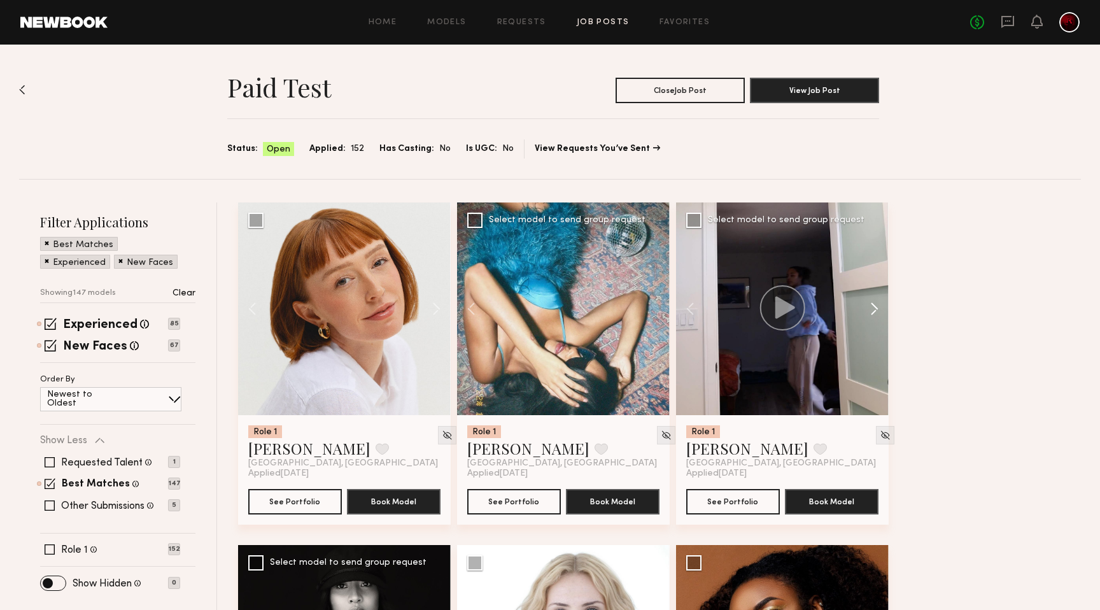
click at [870, 309] on button at bounding box center [868, 308] width 41 height 213
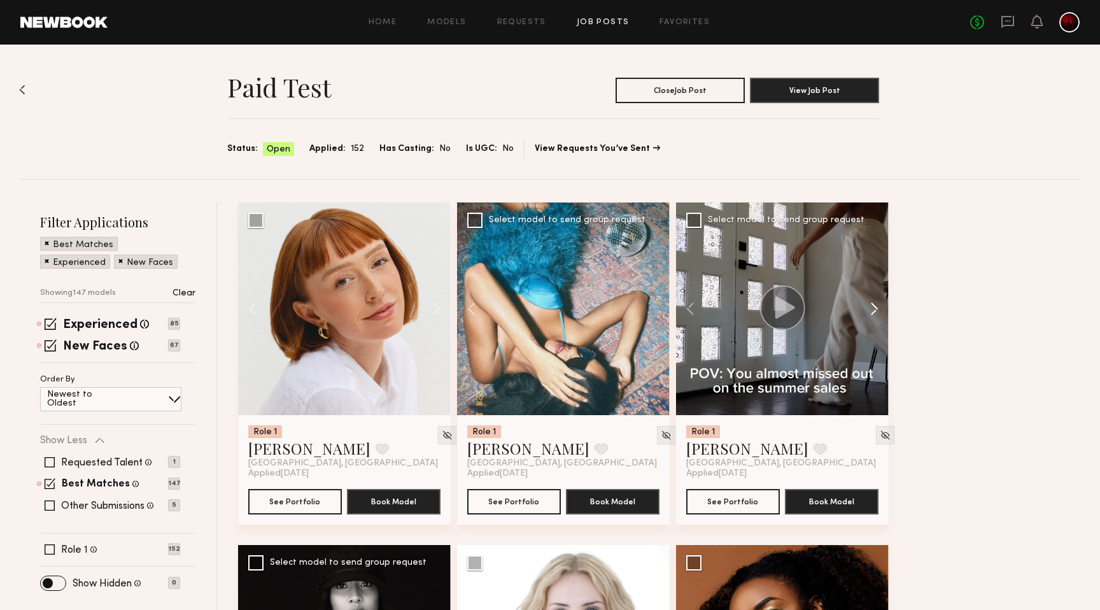
click at [870, 309] on button at bounding box center [868, 308] width 41 height 213
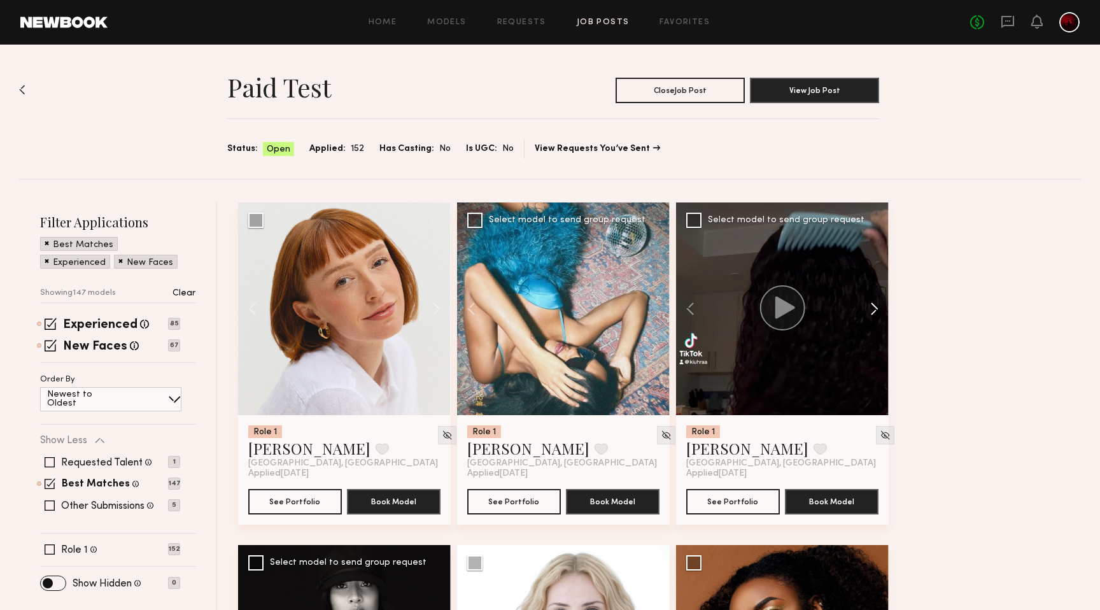
click at [870, 309] on button at bounding box center [868, 308] width 41 height 213
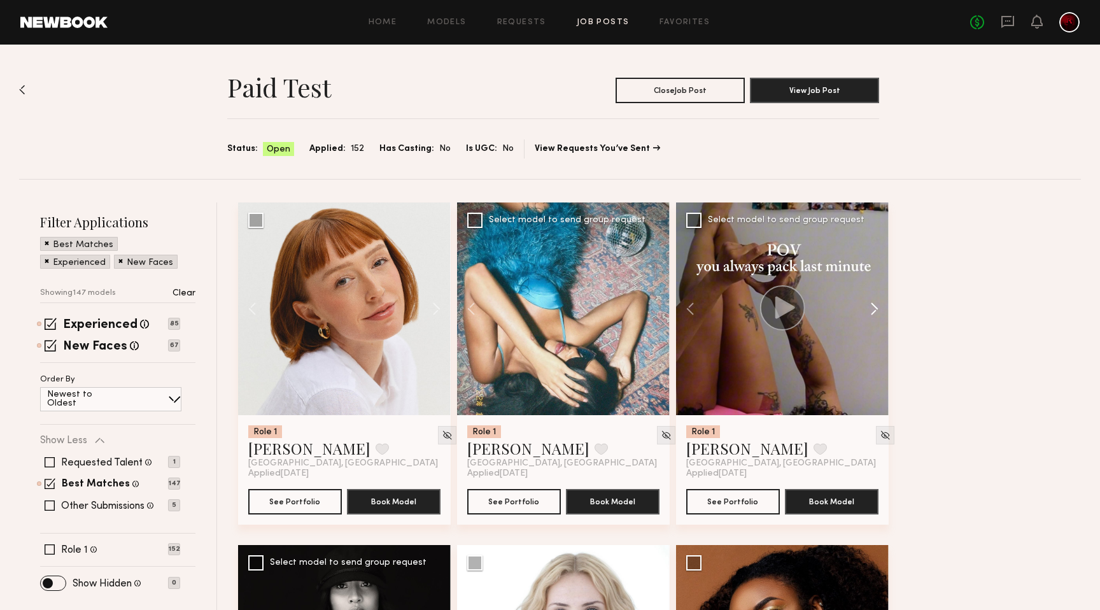
click at [870, 309] on button at bounding box center [868, 308] width 41 height 213
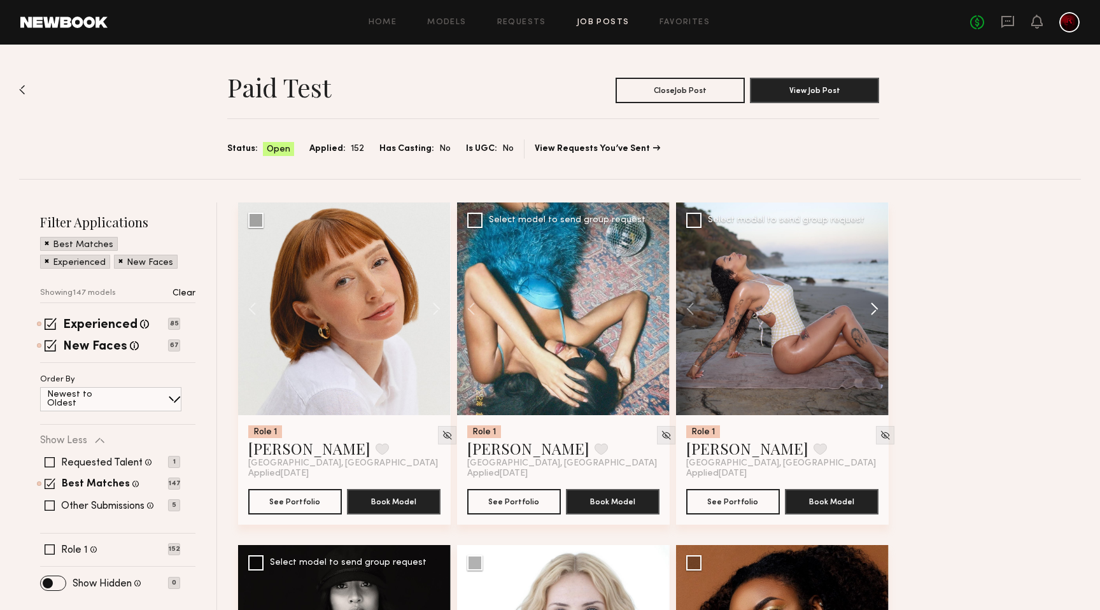
click at [870, 309] on button at bounding box center [868, 308] width 41 height 213
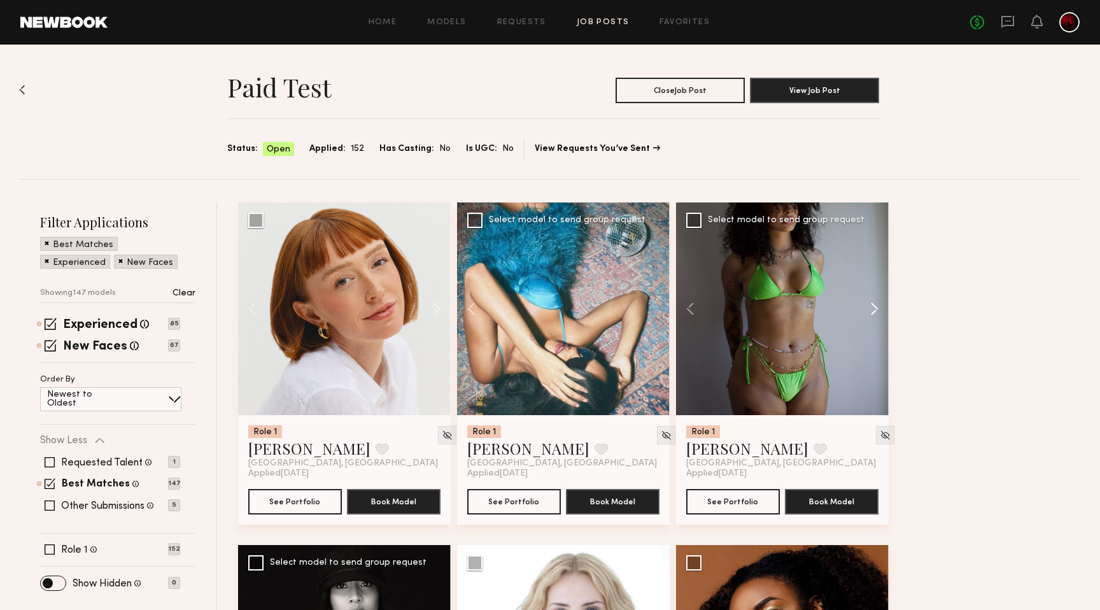
click at [870, 309] on button at bounding box center [868, 308] width 41 height 213
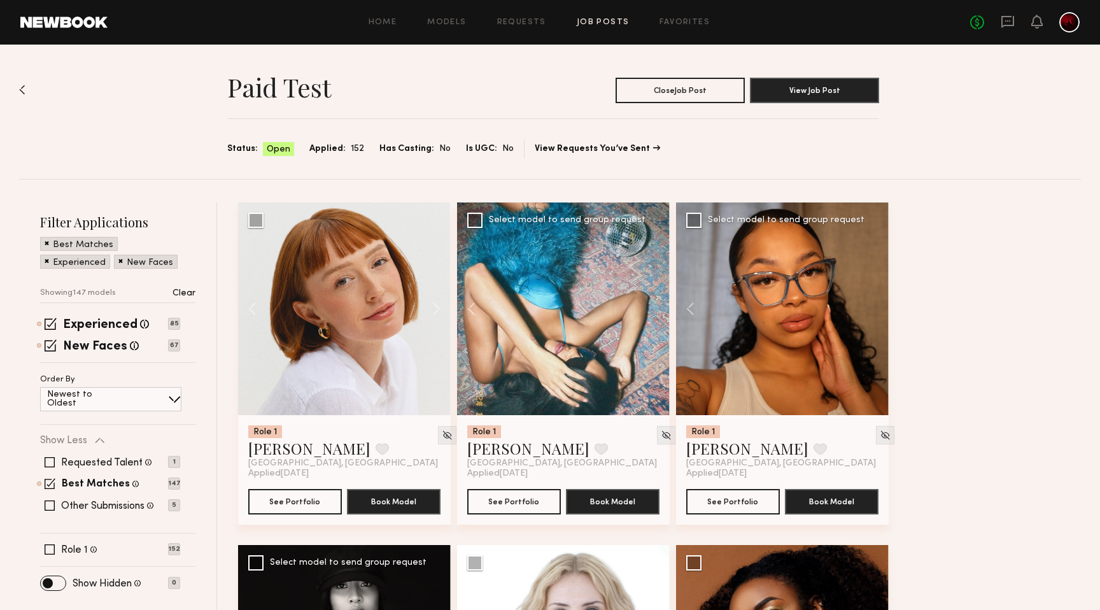
click at [870, 309] on div at bounding box center [782, 308] width 213 height 213
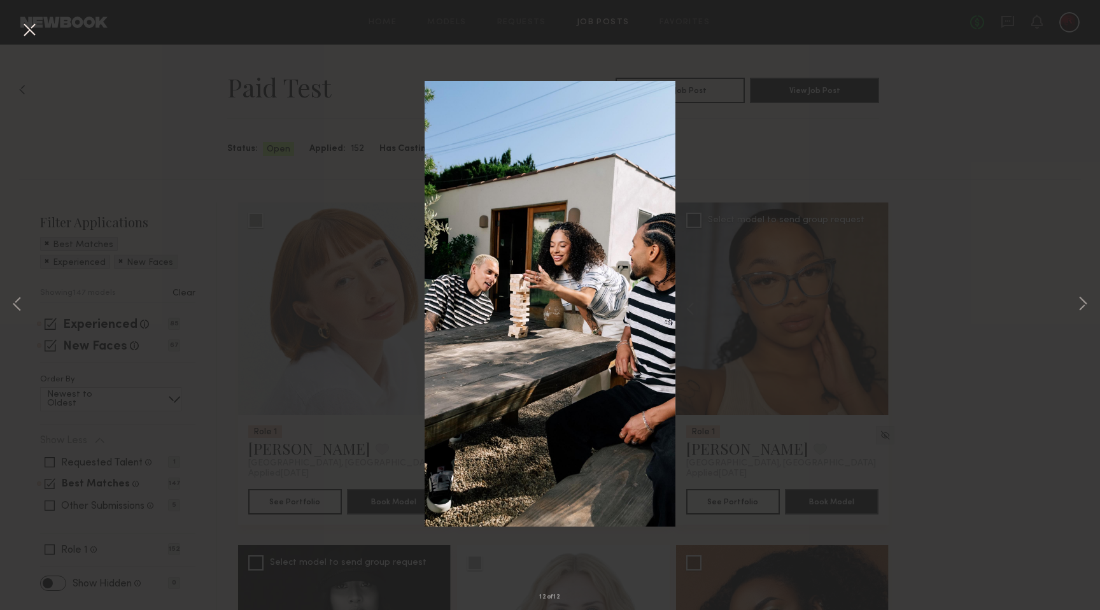
click at [29, 33] on button at bounding box center [29, 30] width 20 height 23
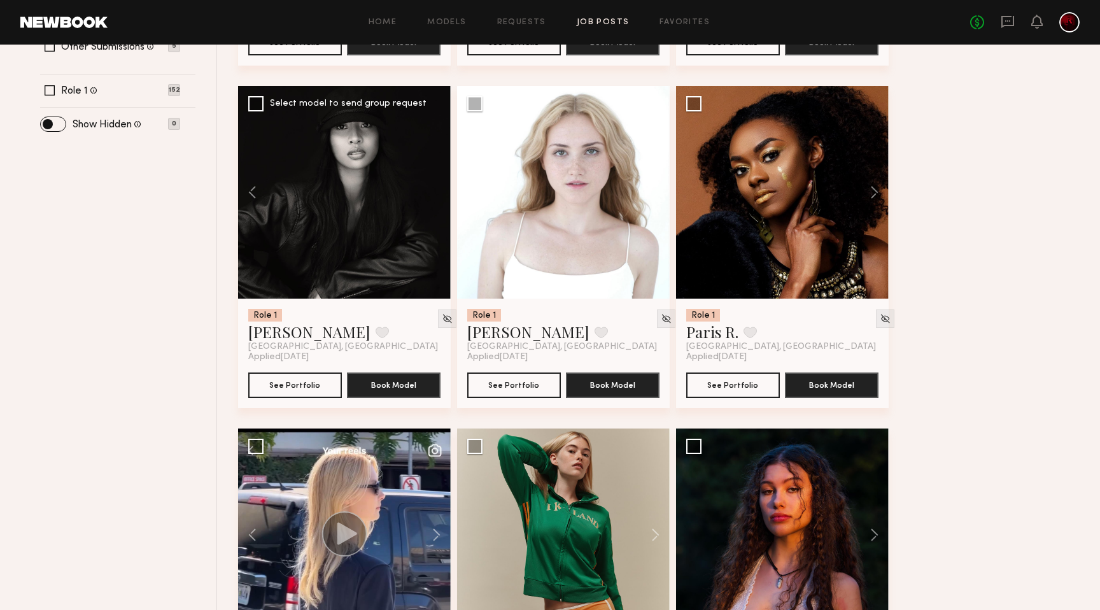
scroll to position [454, 0]
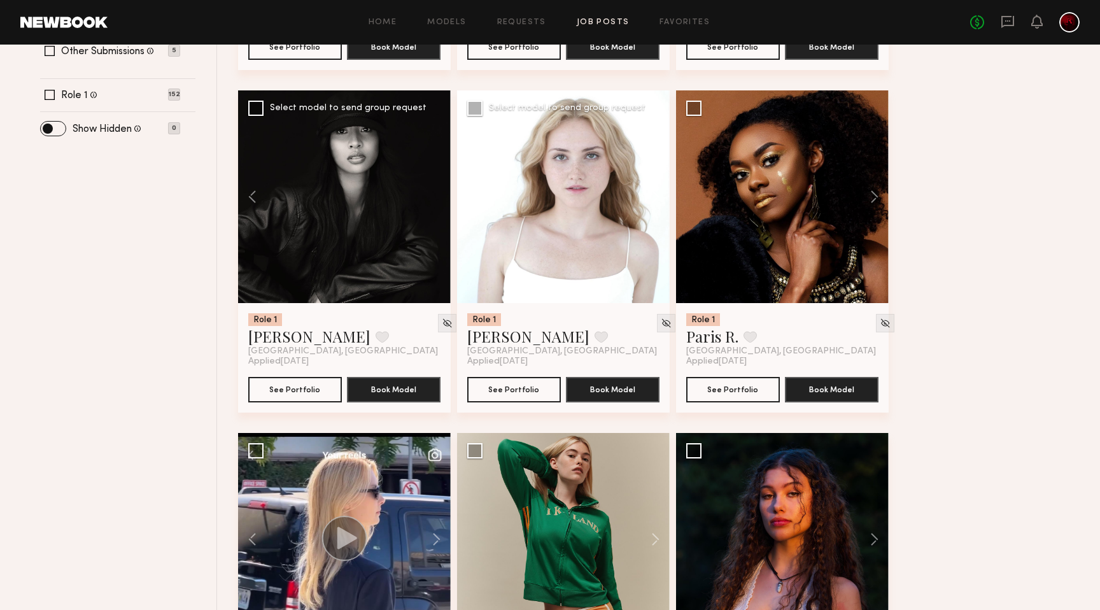
click at [661, 198] on button at bounding box center [649, 196] width 41 height 213
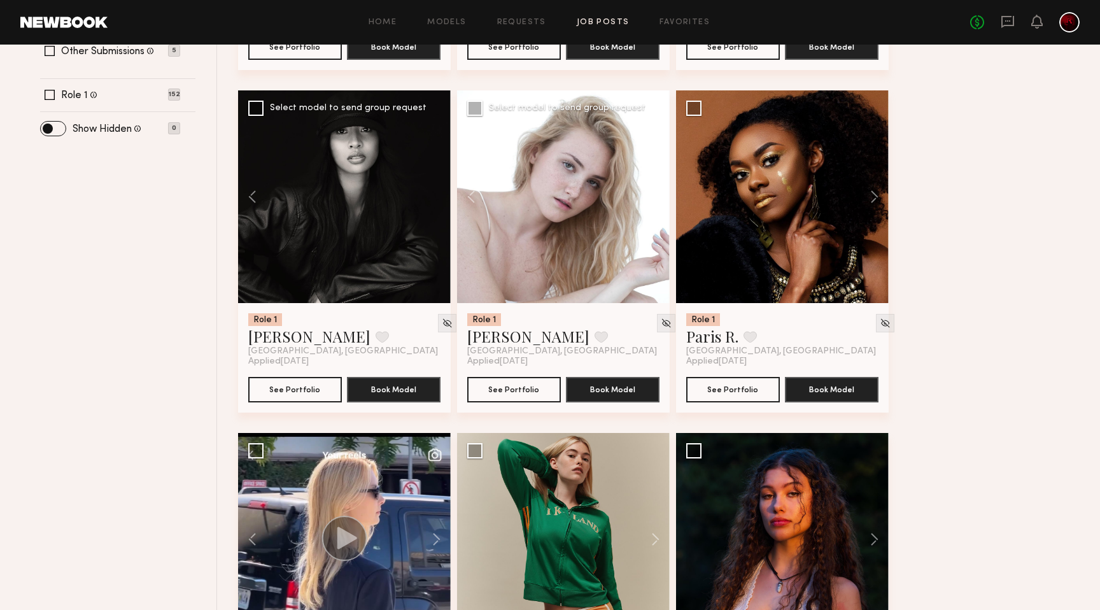
click at [661, 198] on button at bounding box center [649, 196] width 41 height 213
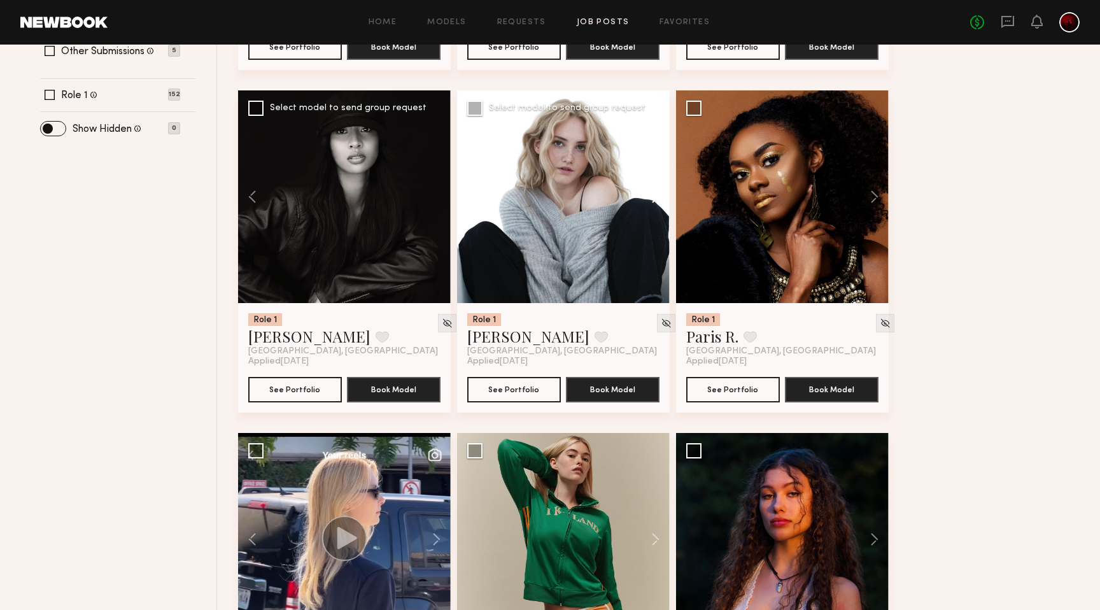
click at [647, 197] on button at bounding box center [649, 196] width 41 height 213
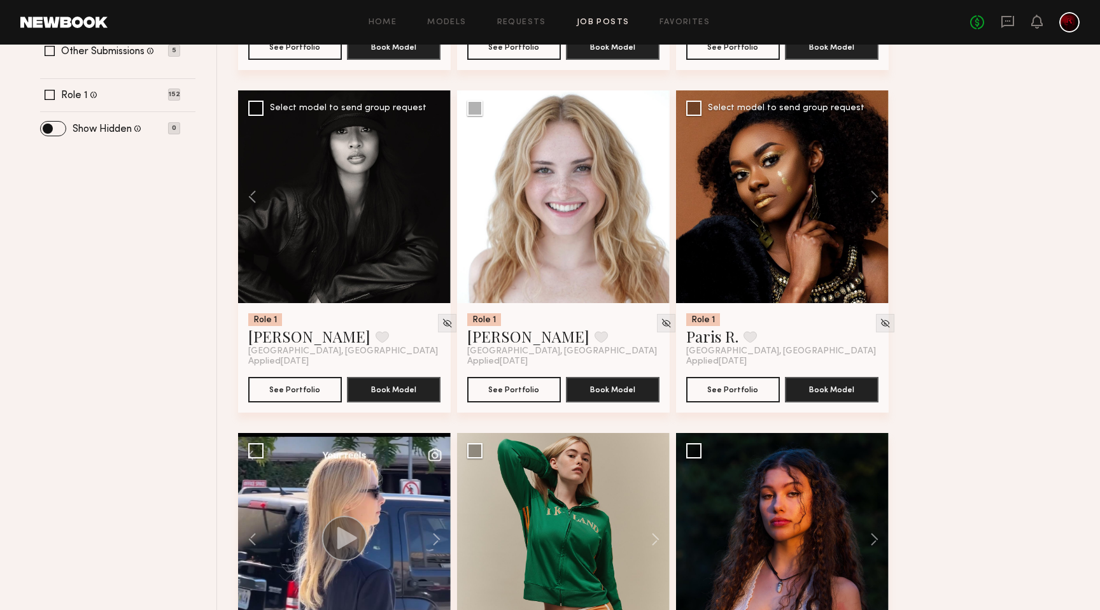
scroll to position [738, 0]
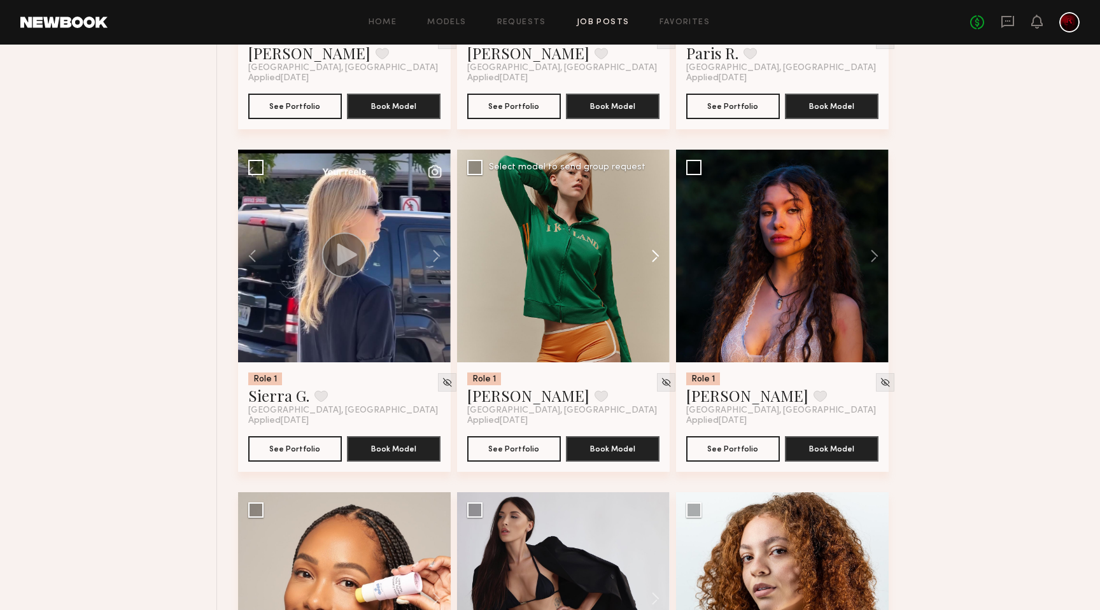
click at [654, 257] on button at bounding box center [649, 256] width 41 height 213
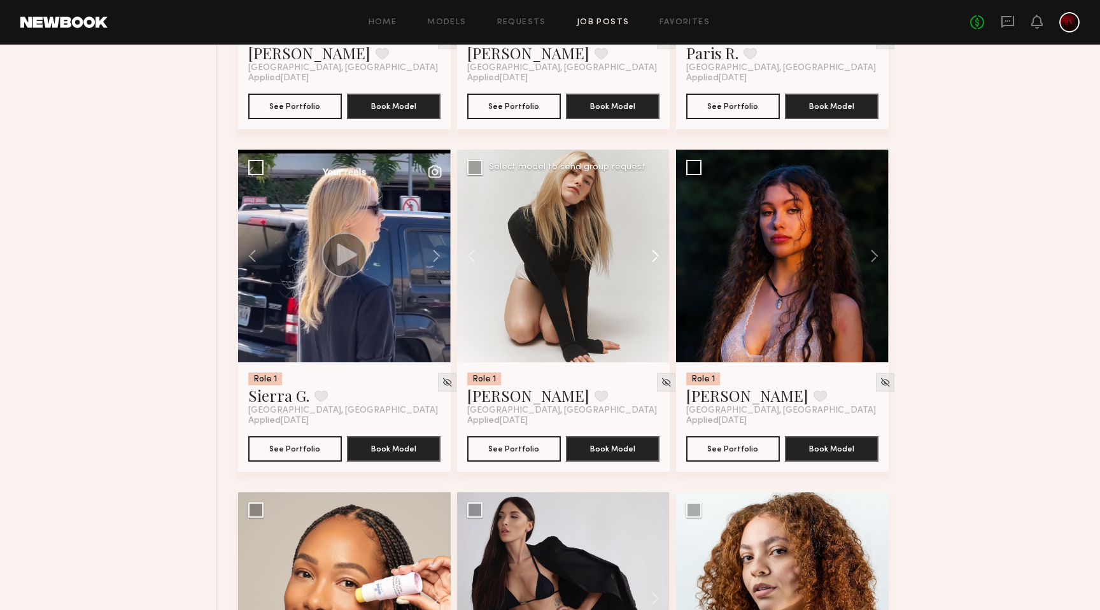
click at [654, 257] on button at bounding box center [649, 256] width 41 height 213
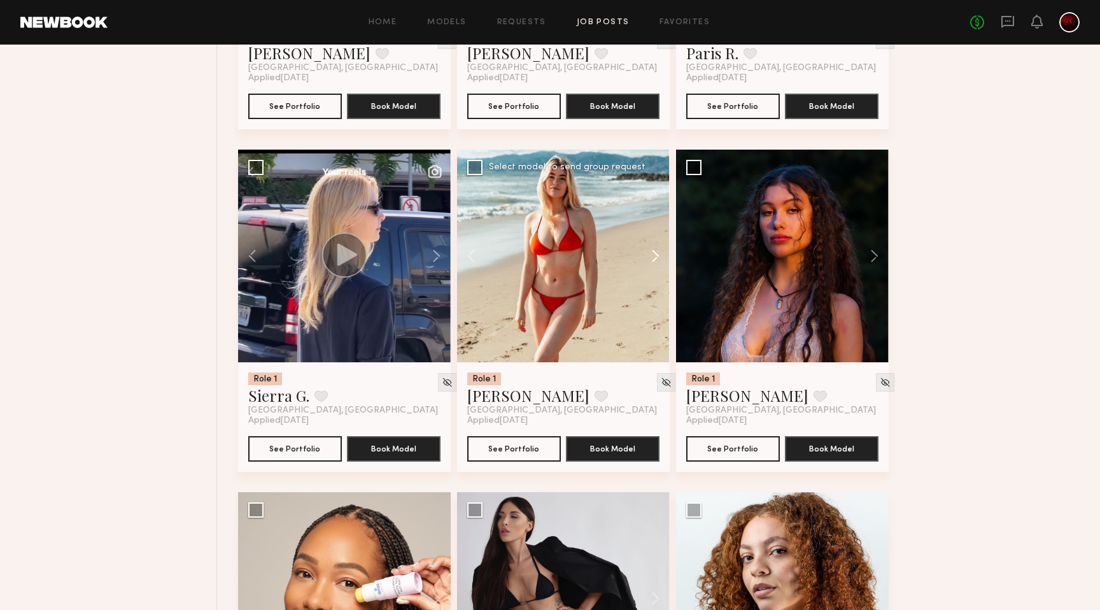
click at [654, 257] on button at bounding box center [649, 256] width 41 height 213
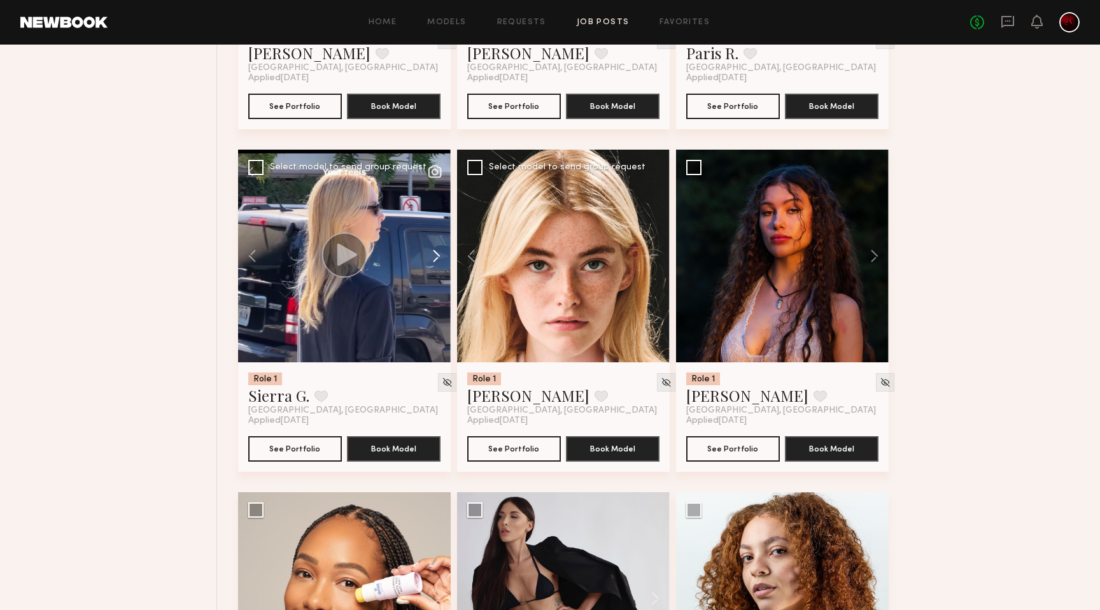
click at [434, 260] on button at bounding box center [430, 256] width 41 height 213
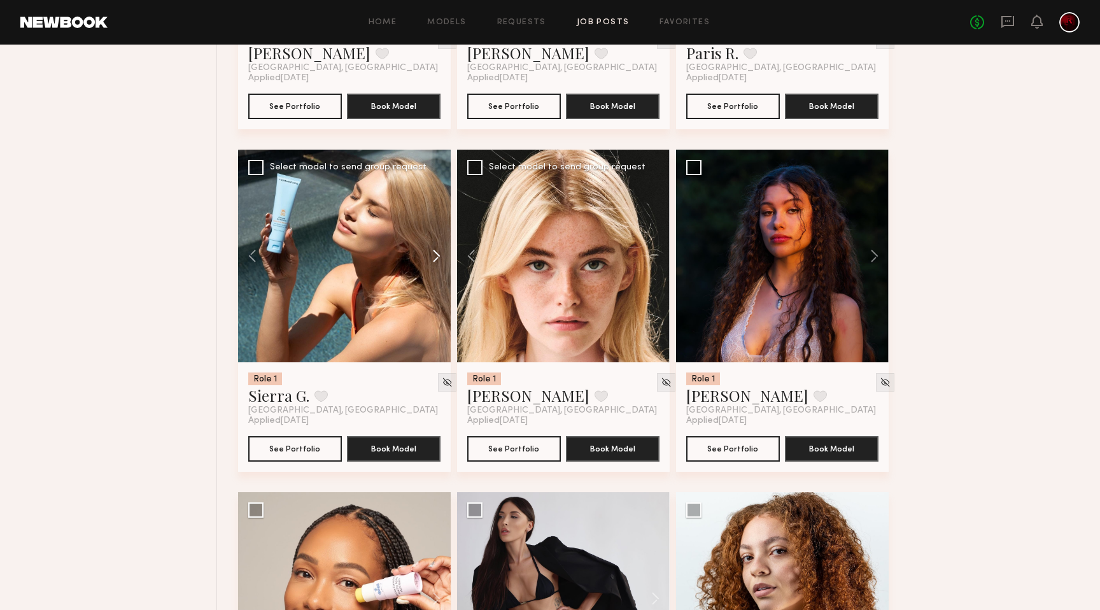
click at [434, 260] on button at bounding box center [430, 256] width 41 height 213
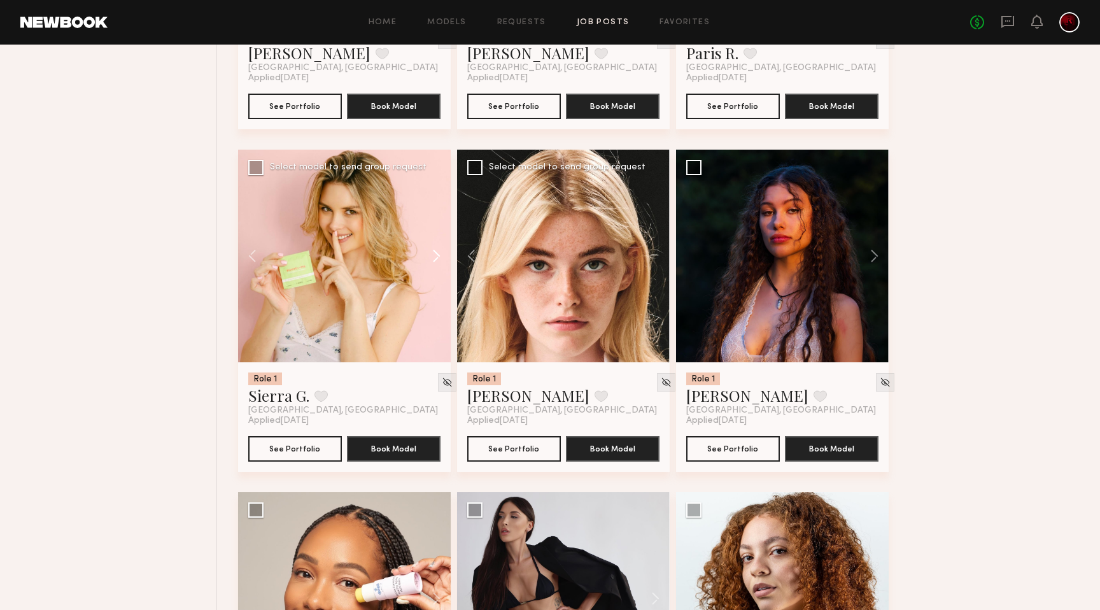
click at [434, 260] on button at bounding box center [430, 256] width 41 height 213
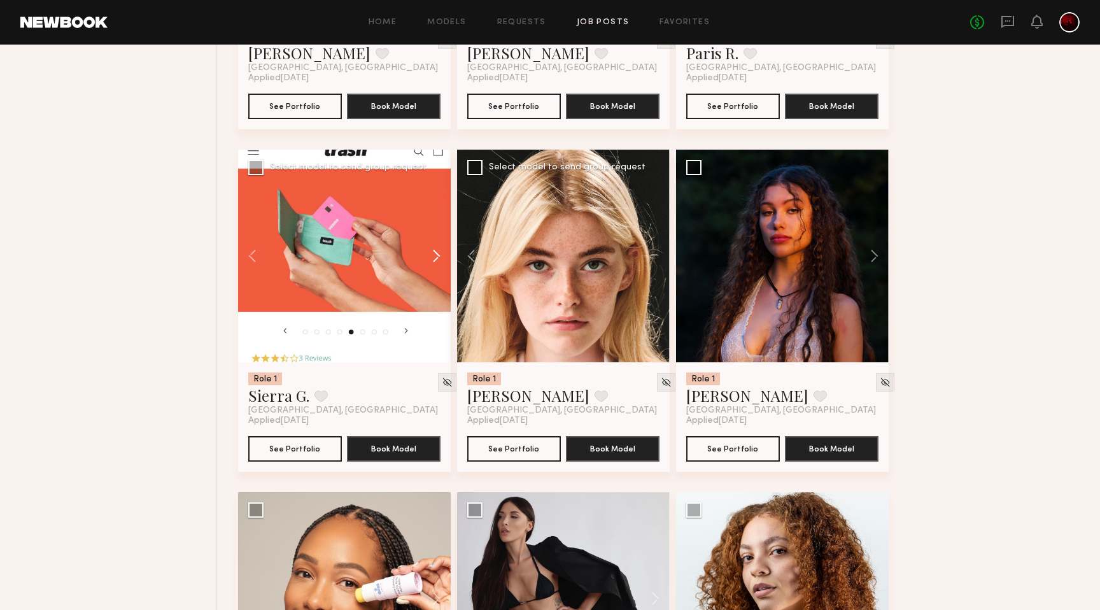
click at [434, 260] on button at bounding box center [430, 256] width 41 height 213
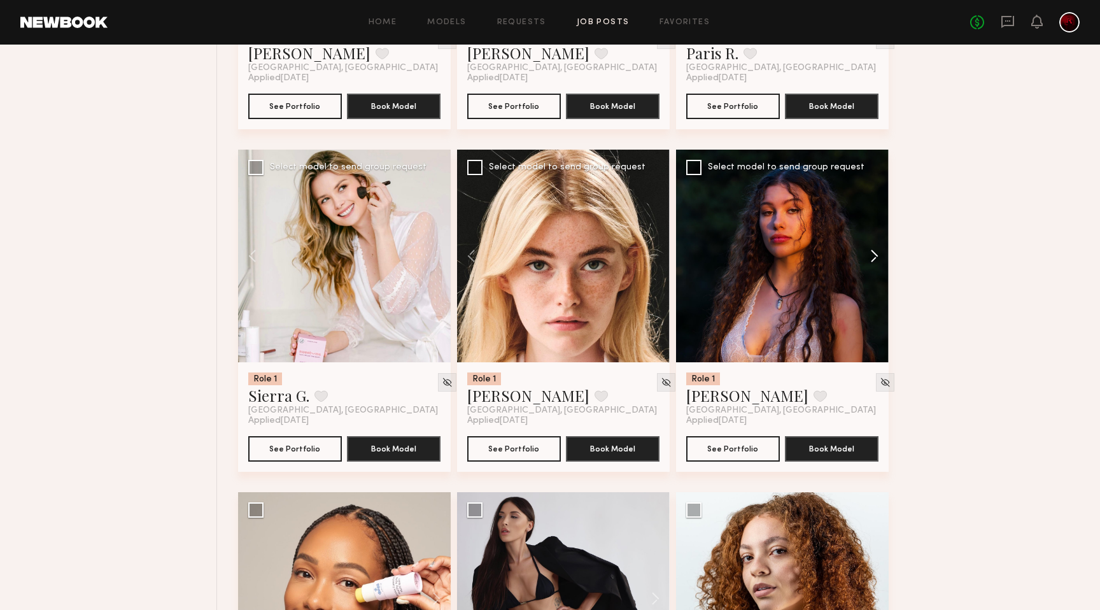
click at [879, 258] on button at bounding box center [868, 256] width 41 height 213
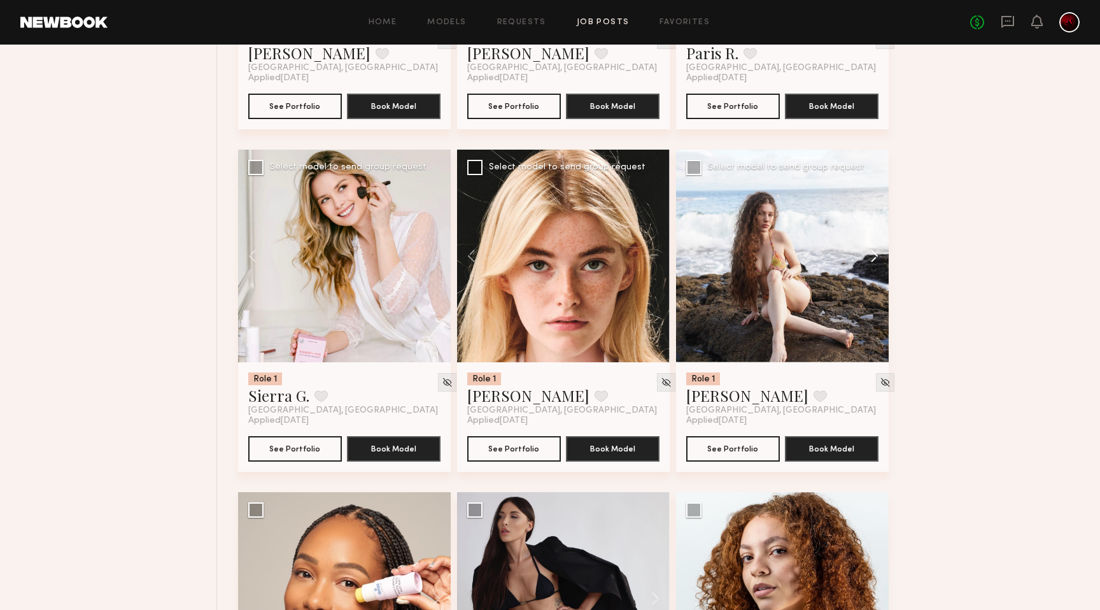
click at [879, 258] on button at bounding box center [868, 256] width 41 height 213
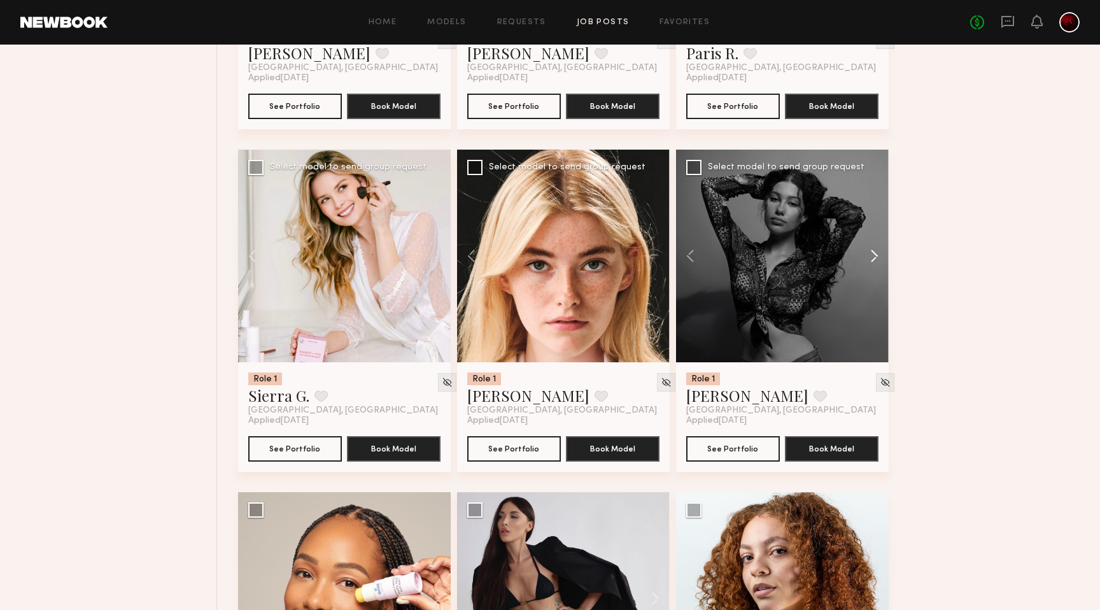
click at [879, 258] on button at bounding box center [868, 256] width 41 height 213
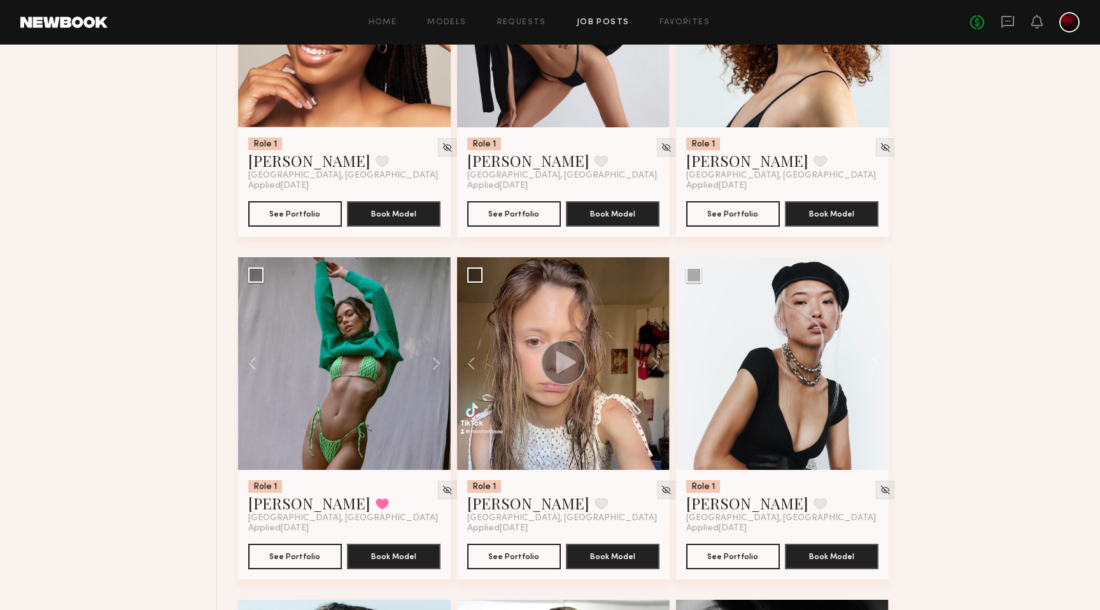
scroll to position [1315, 0]
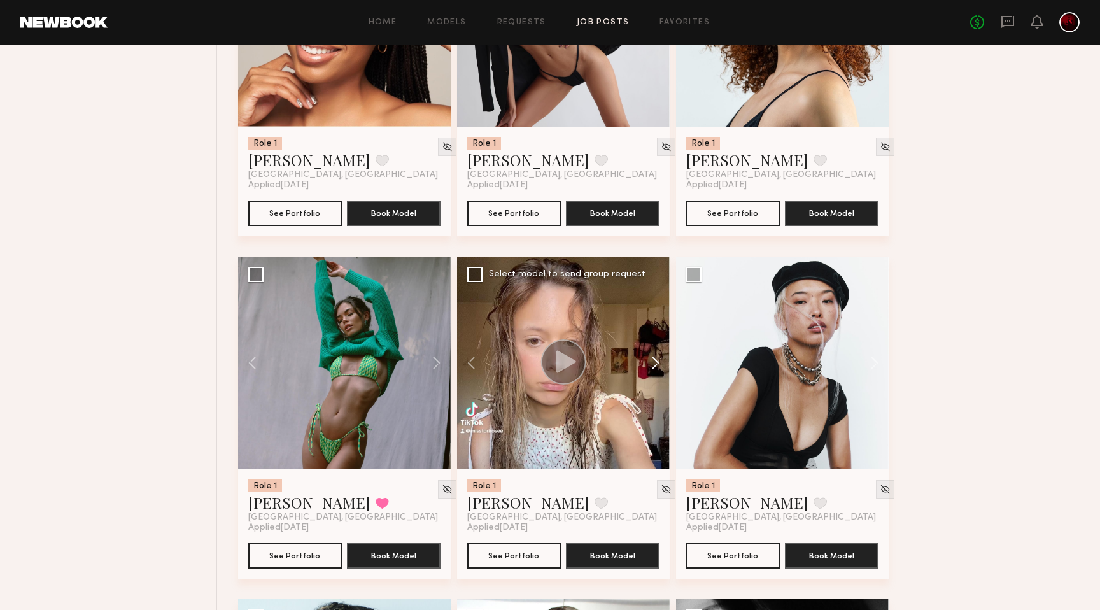
click at [649, 361] on button at bounding box center [649, 362] width 41 height 213
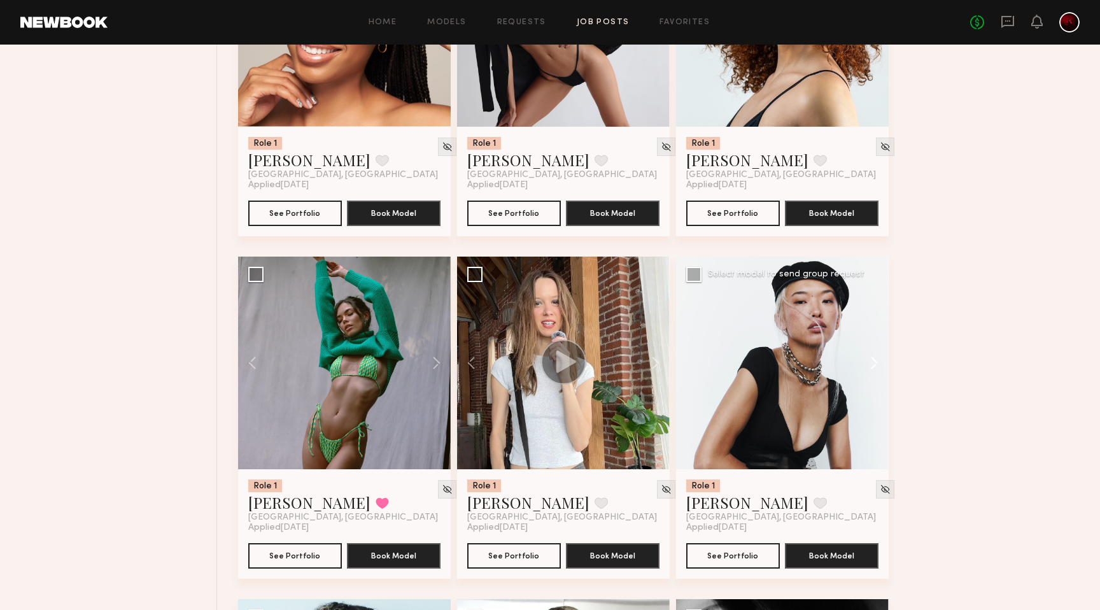
click at [860, 354] on button at bounding box center [868, 362] width 41 height 213
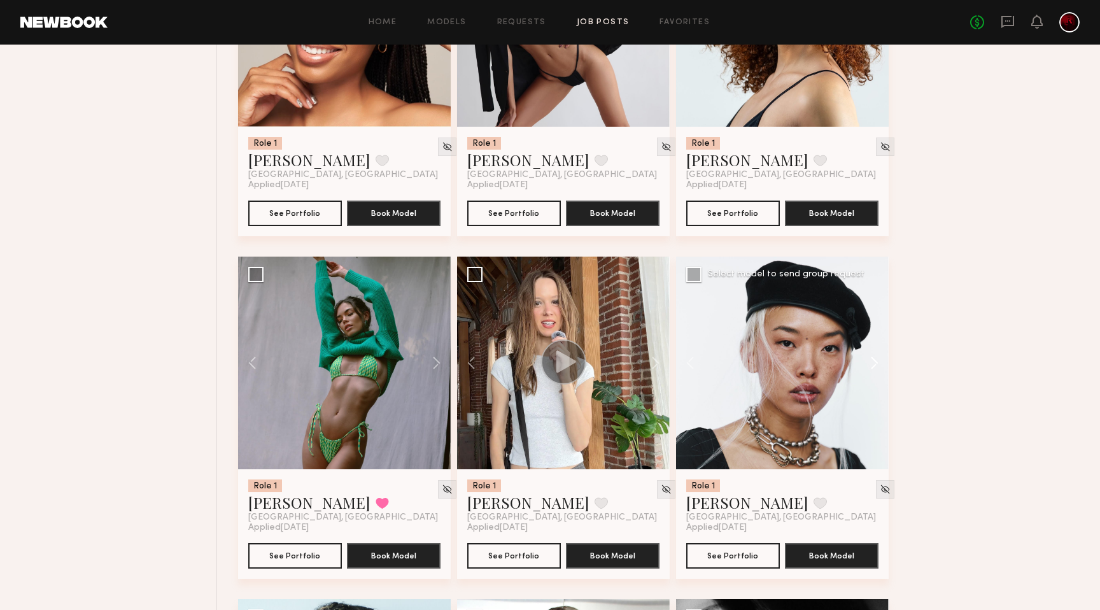
click at [860, 354] on button at bounding box center [868, 362] width 41 height 213
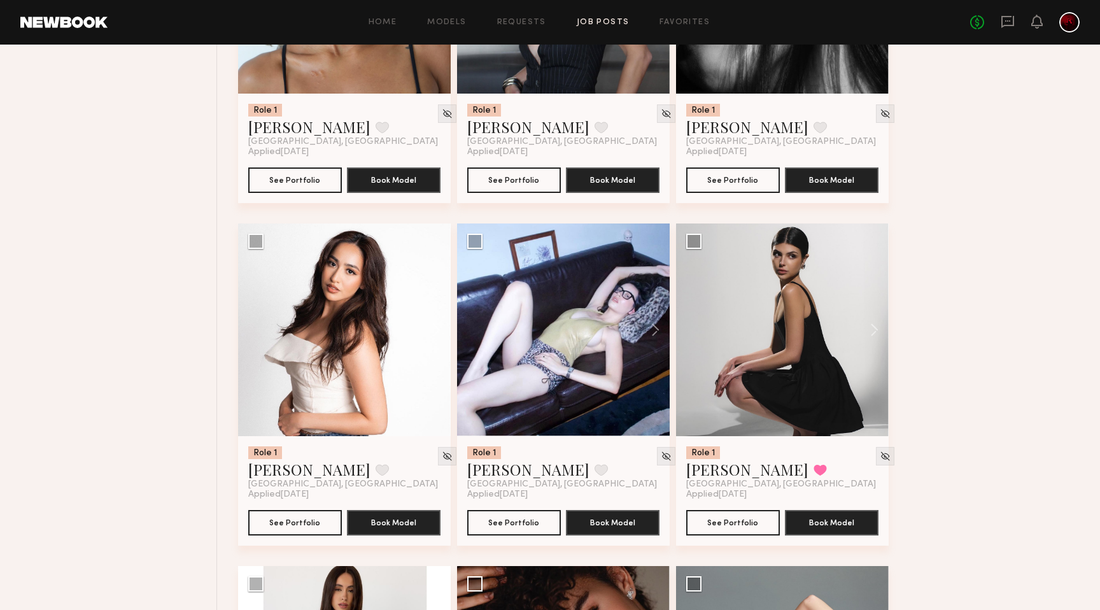
scroll to position [2043, 0]
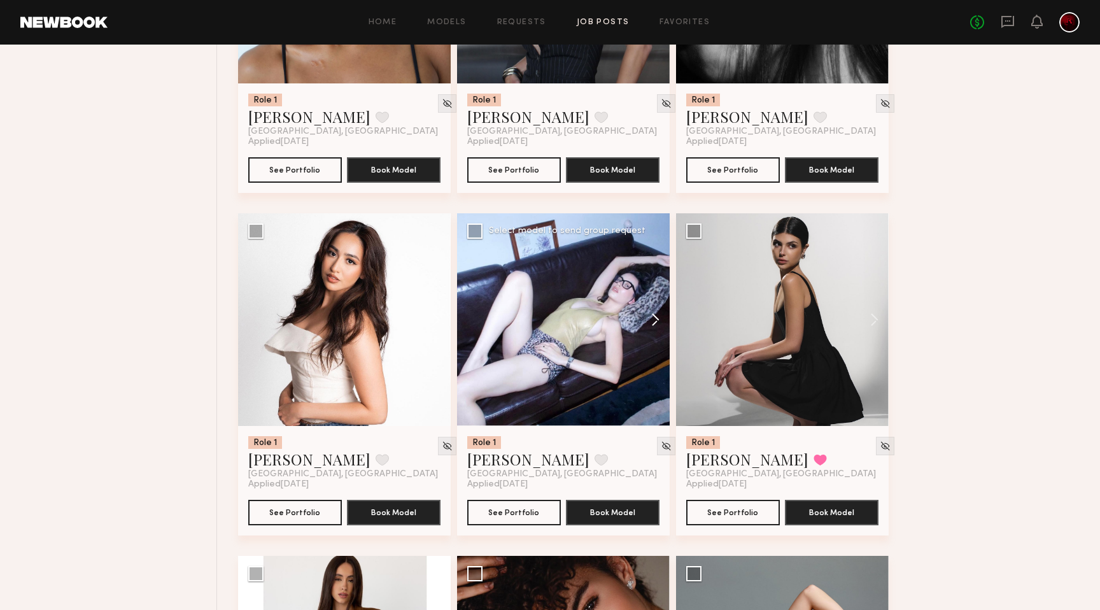
click at [647, 316] on button at bounding box center [649, 319] width 41 height 213
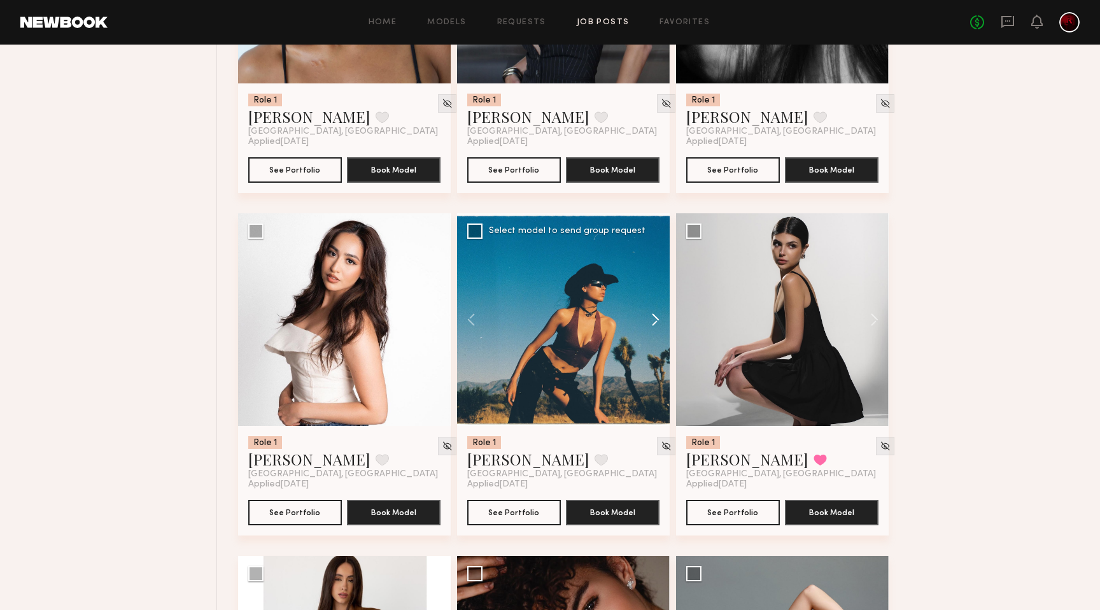
click at [647, 316] on button at bounding box center [649, 319] width 41 height 213
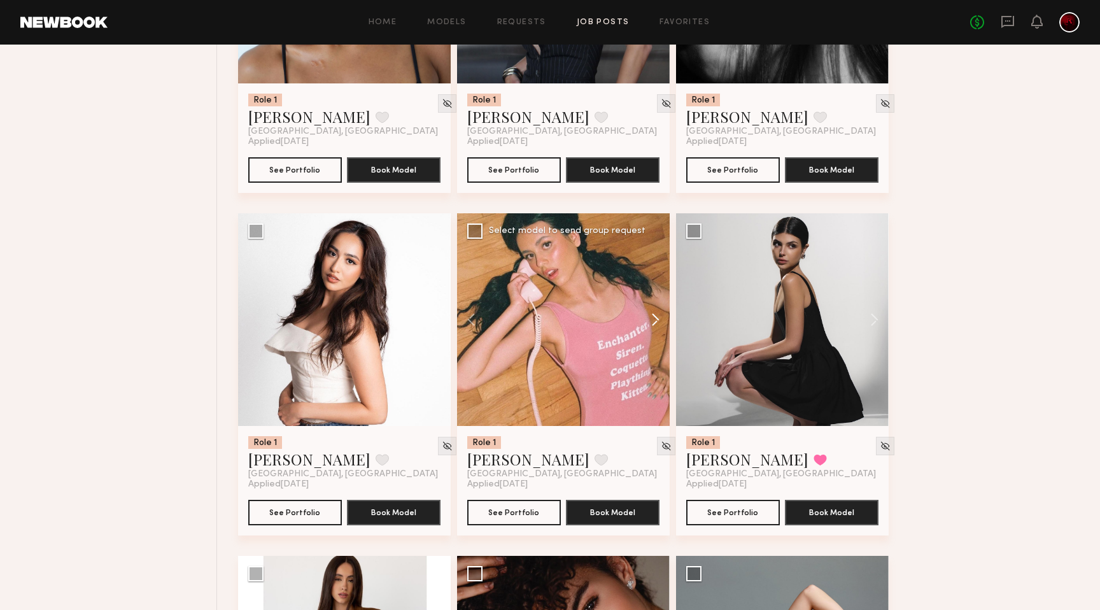
click at [647, 316] on button at bounding box center [649, 319] width 41 height 213
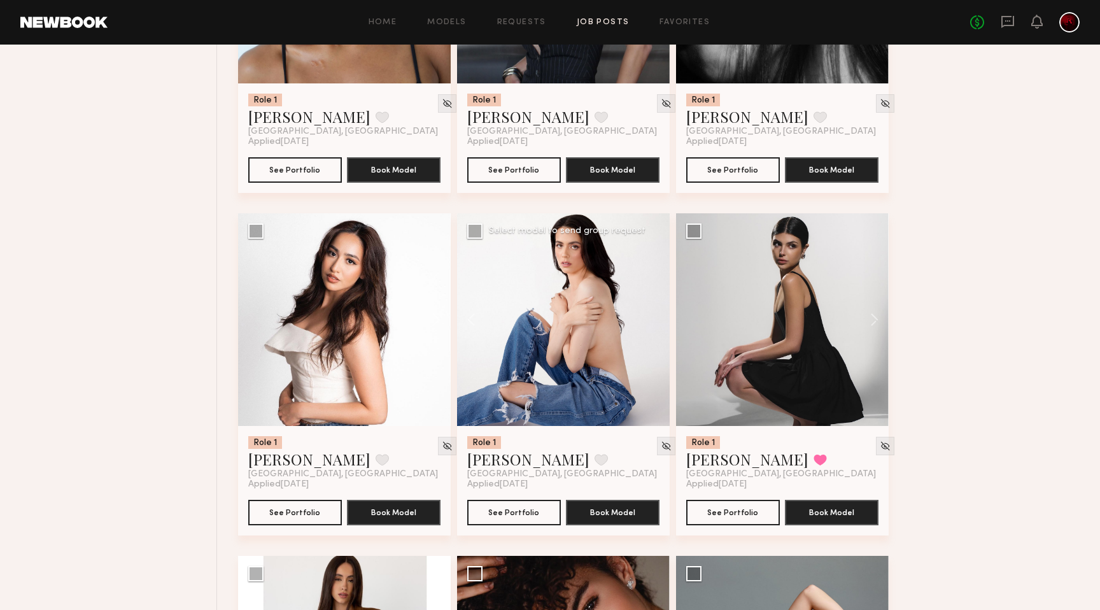
click at [647, 316] on div at bounding box center [563, 319] width 213 height 213
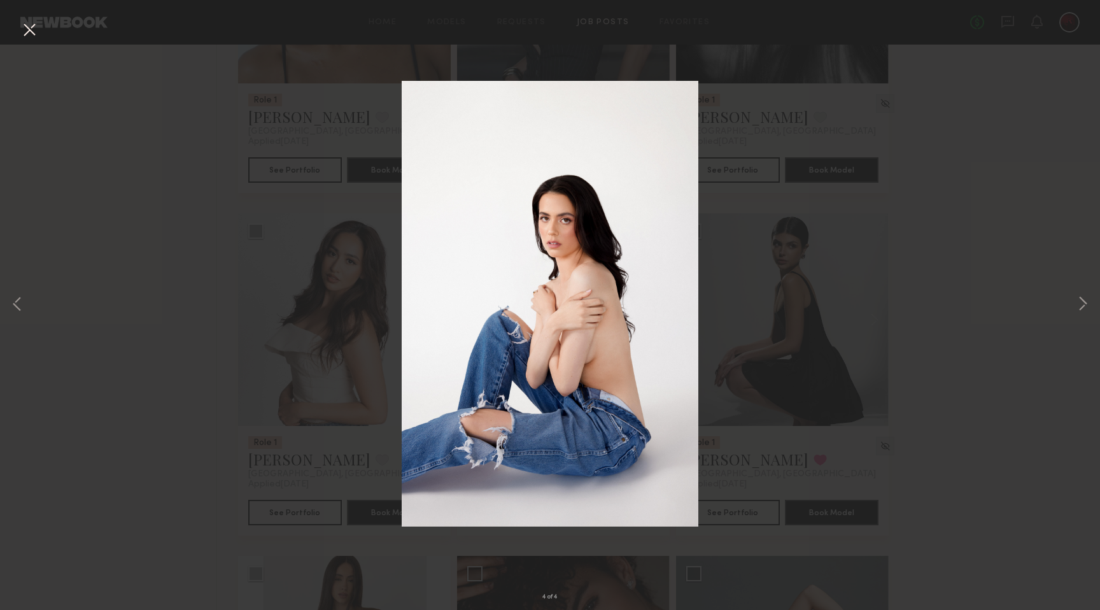
click at [25, 31] on button at bounding box center [29, 30] width 20 height 23
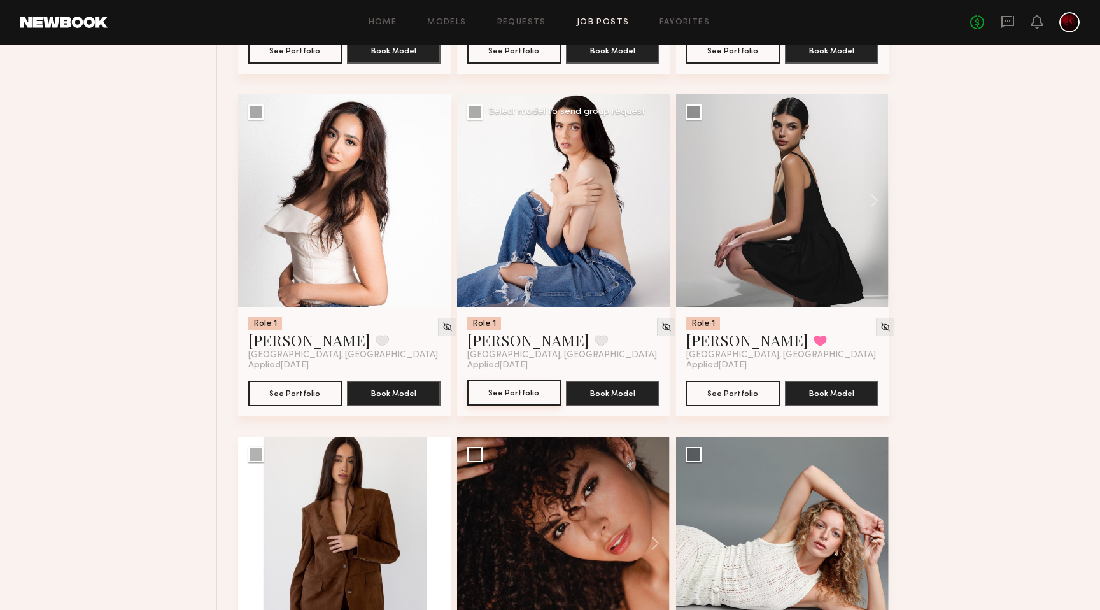
scroll to position [2156, 0]
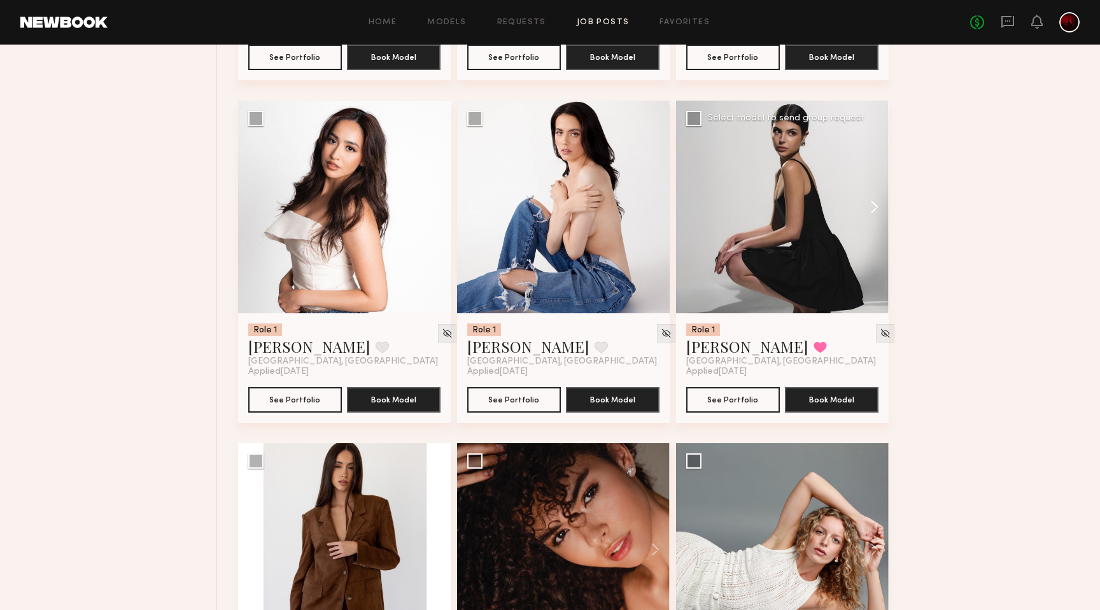
click at [876, 211] on button at bounding box center [868, 207] width 41 height 213
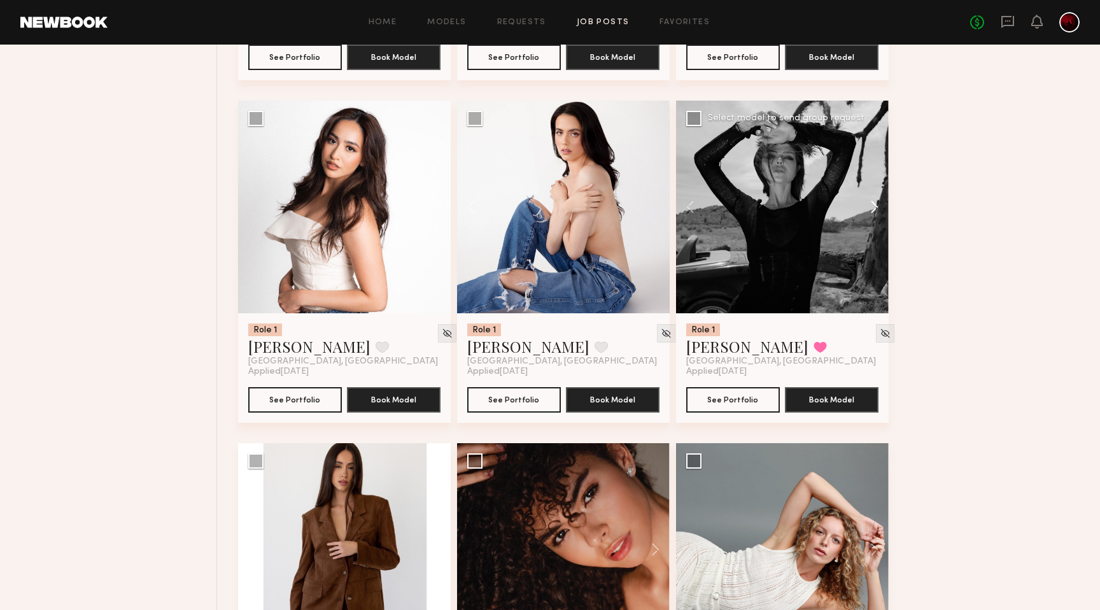
click at [876, 211] on button at bounding box center [868, 207] width 41 height 213
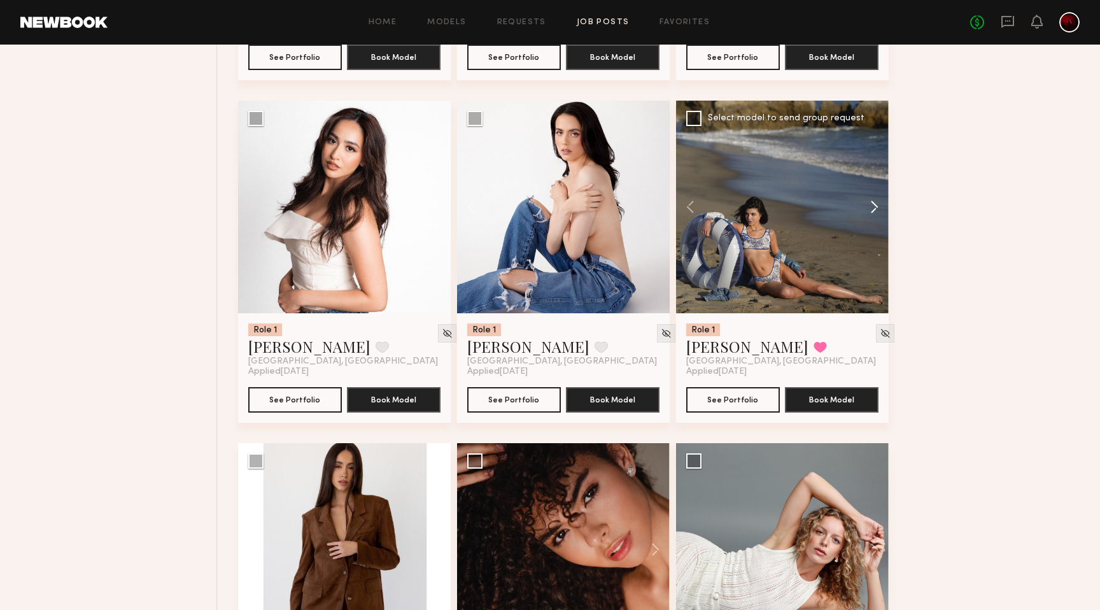
click at [876, 211] on button at bounding box center [868, 207] width 41 height 213
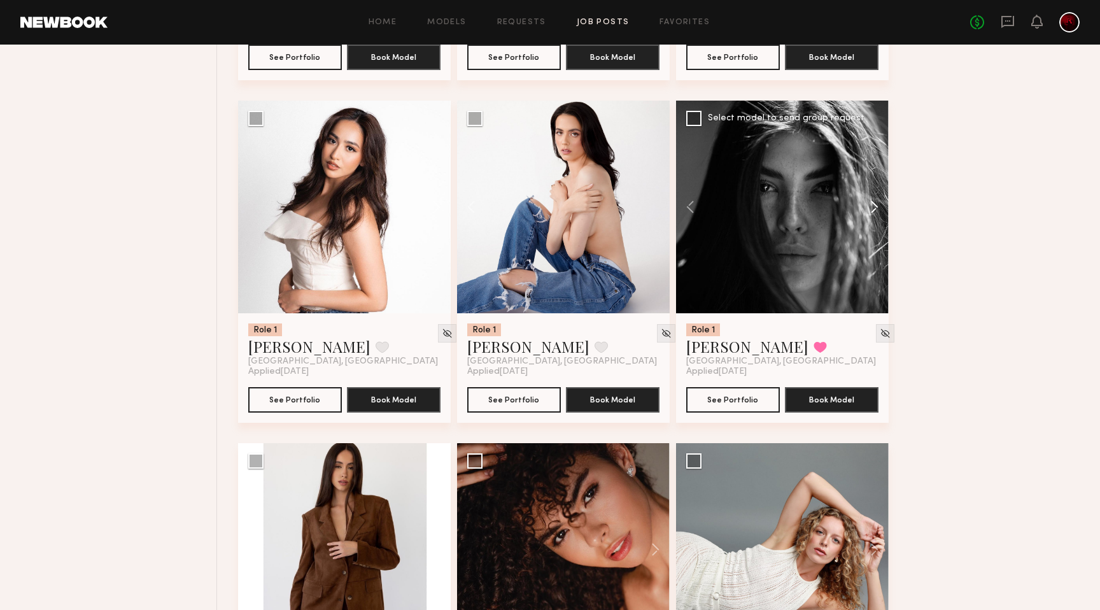
click at [876, 211] on button at bounding box center [868, 207] width 41 height 213
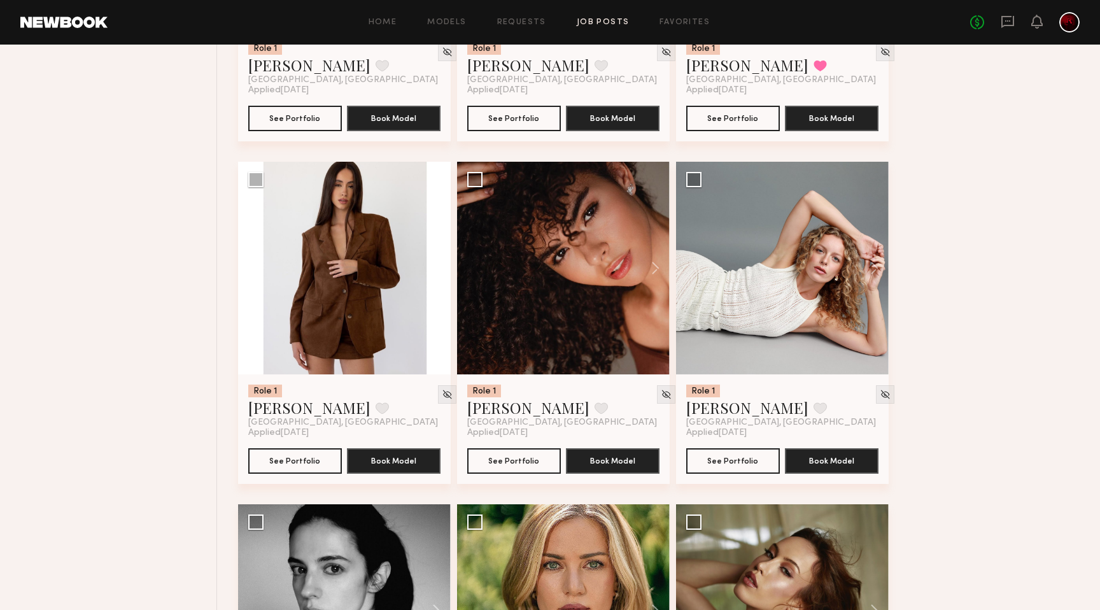
scroll to position [2513, 0]
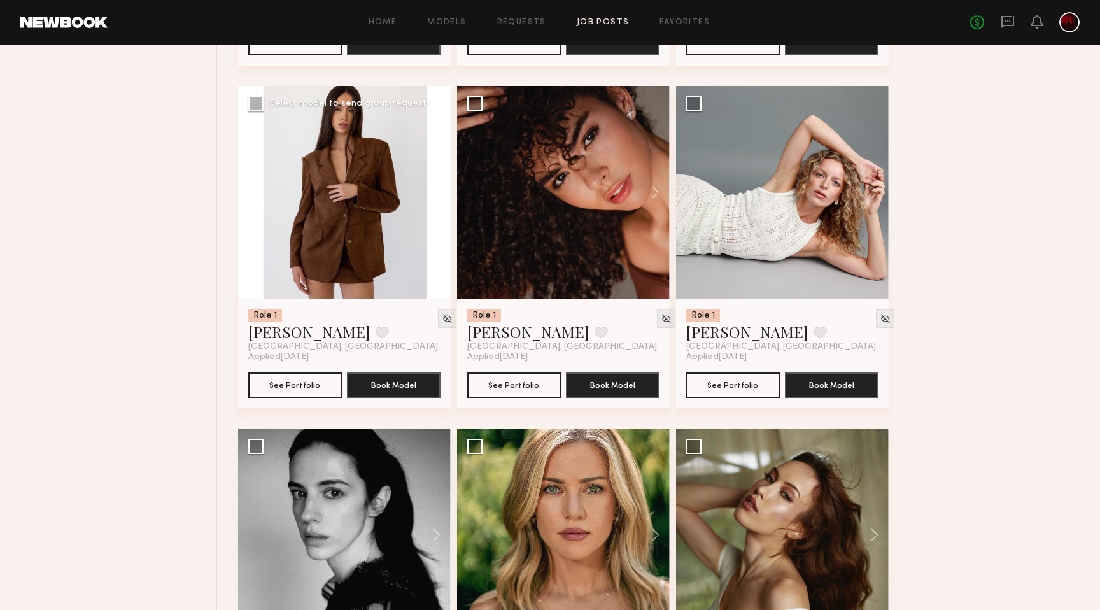
click at [437, 195] on button at bounding box center [430, 192] width 41 height 213
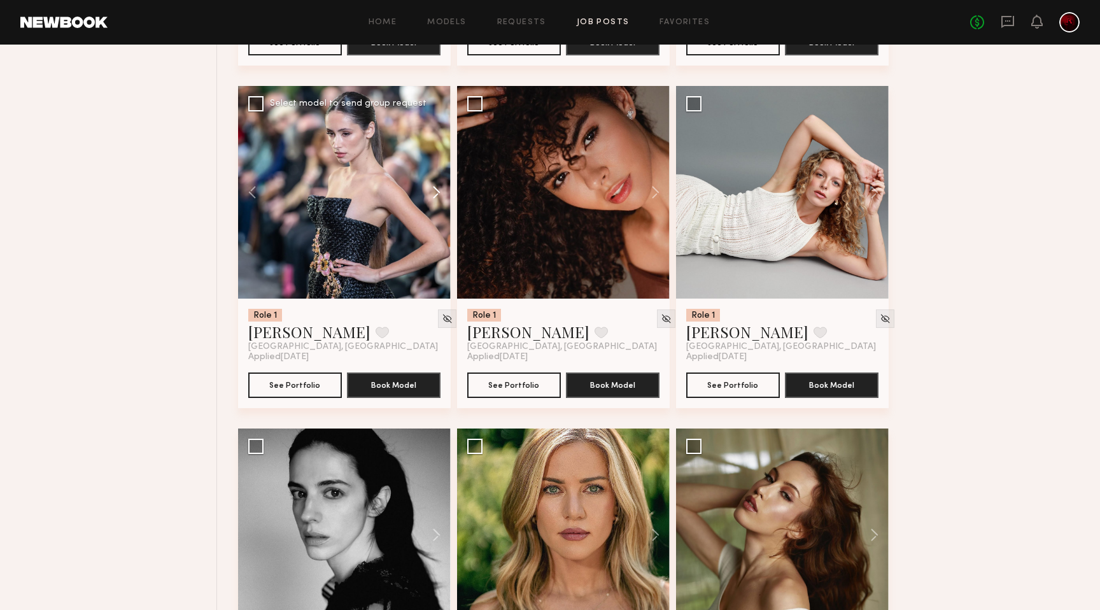
click at [437, 195] on button at bounding box center [430, 192] width 41 height 213
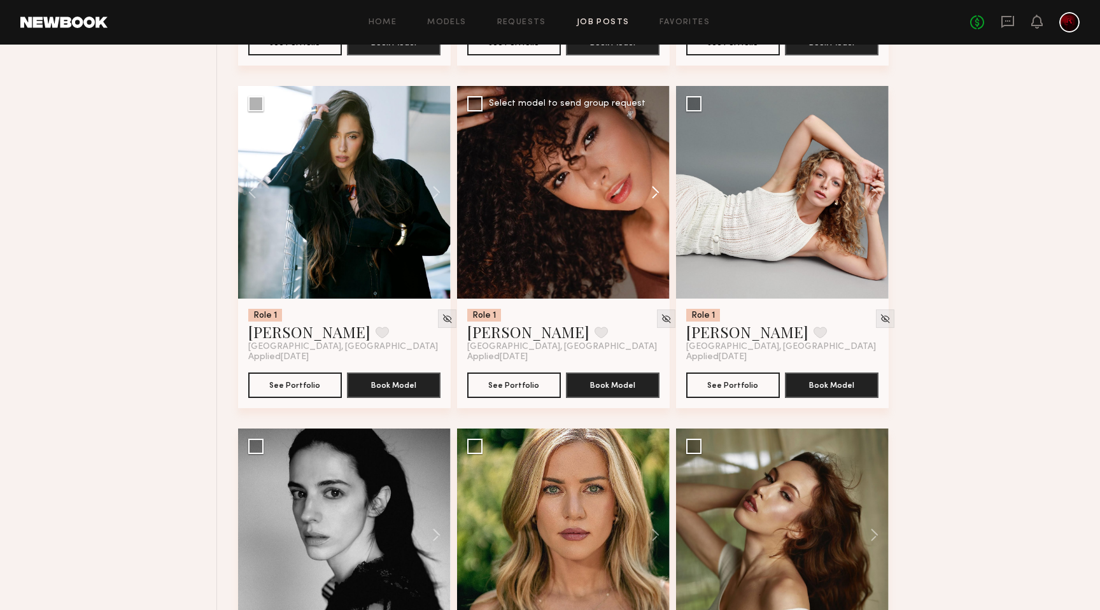
click at [655, 195] on button at bounding box center [649, 192] width 41 height 213
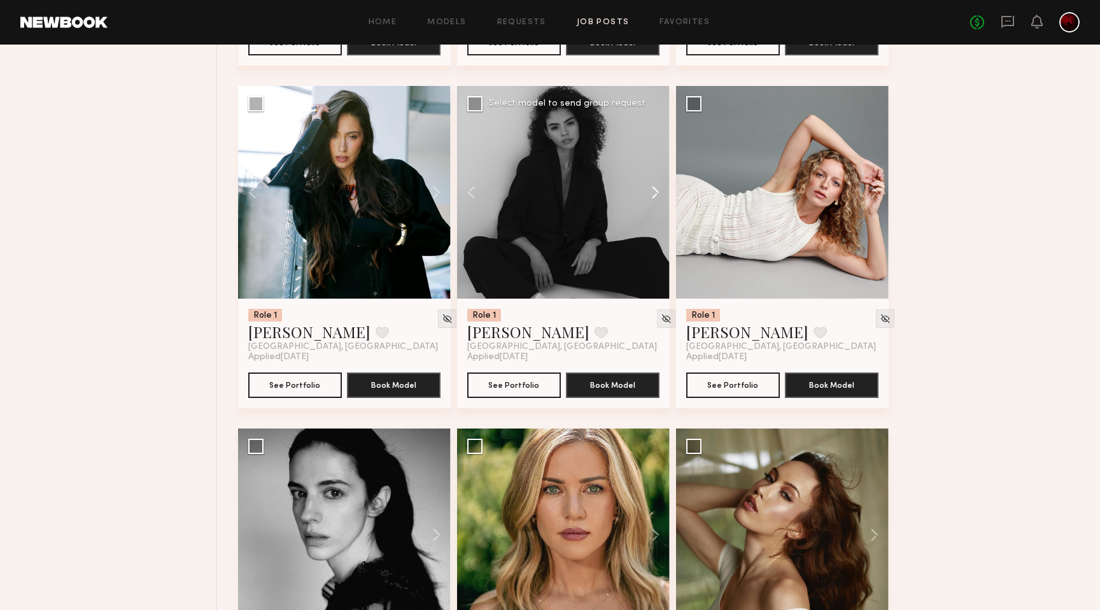
click at [655, 195] on button at bounding box center [649, 192] width 41 height 213
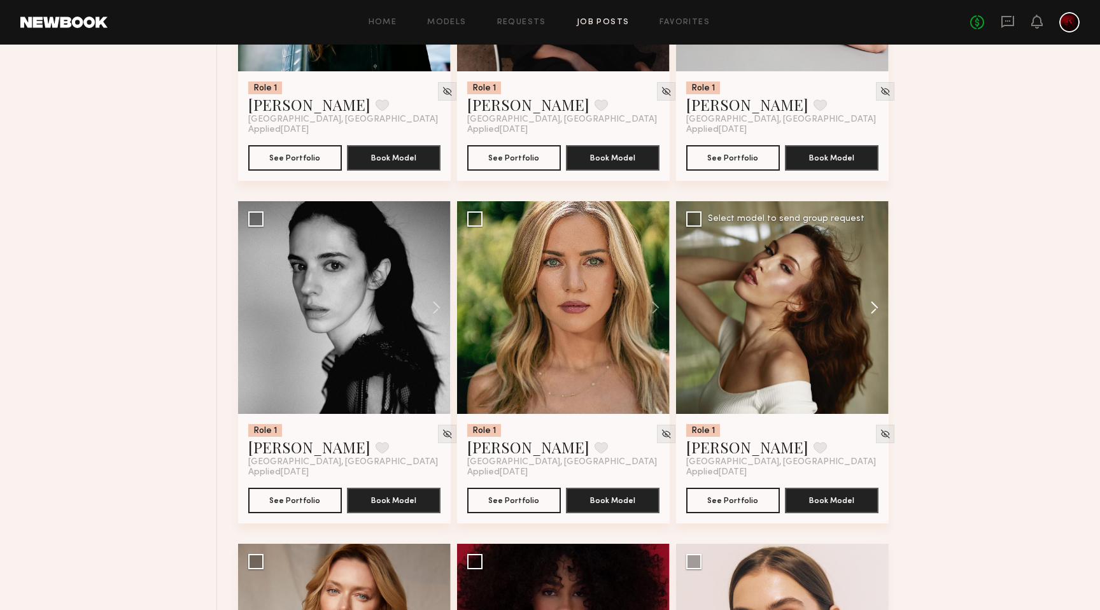
scroll to position [2748, 0]
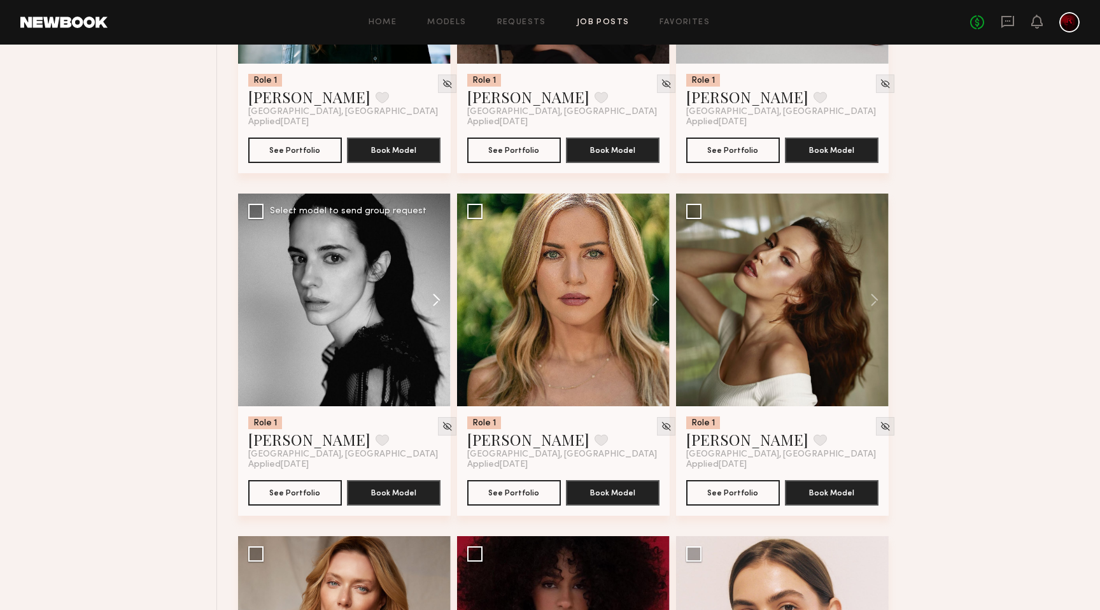
click at [439, 298] on button at bounding box center [430, 299] width 41 height 213
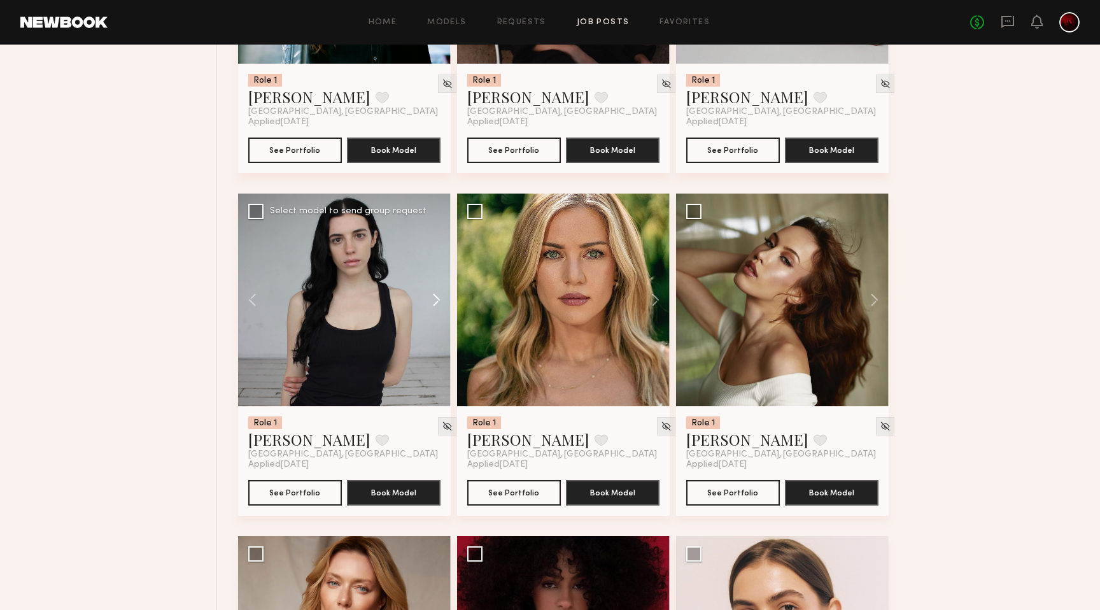
click at [439, 298] on button at bounding box center [430, 299] width 41 height 213
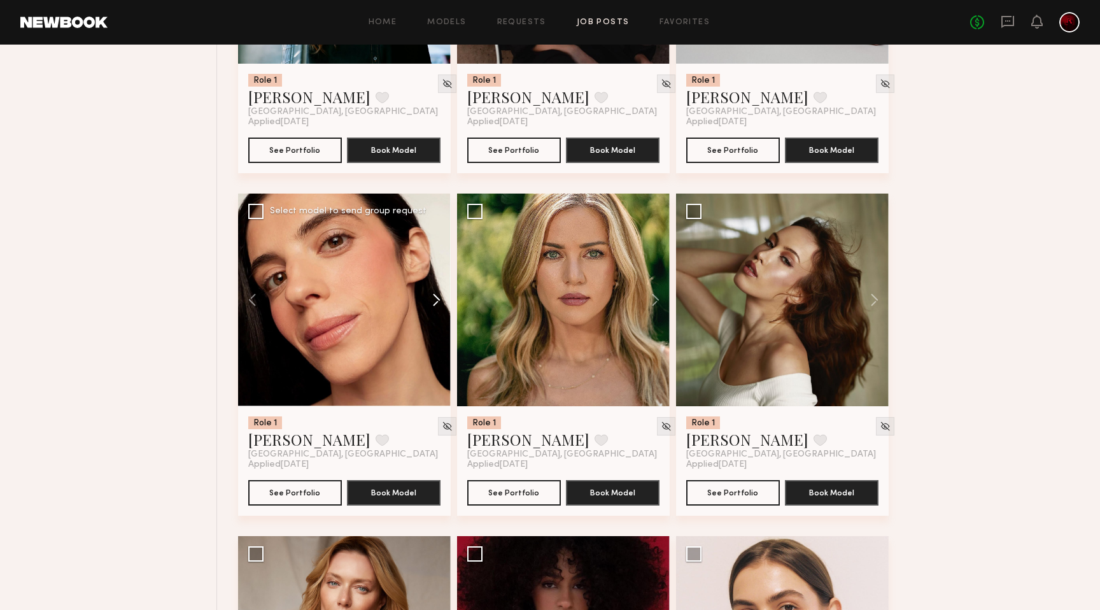
click at [439, 298] on button at bounding box center [430, 299] width 41 height 213
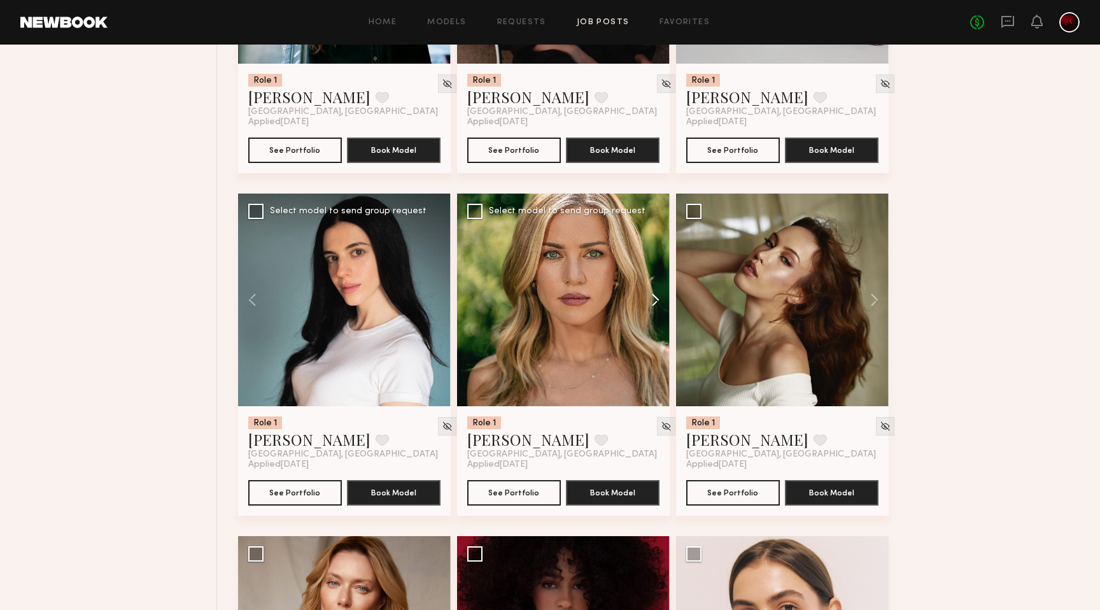
click at [654, 296] on button at bounding box center [649, 299] width 41 height 213
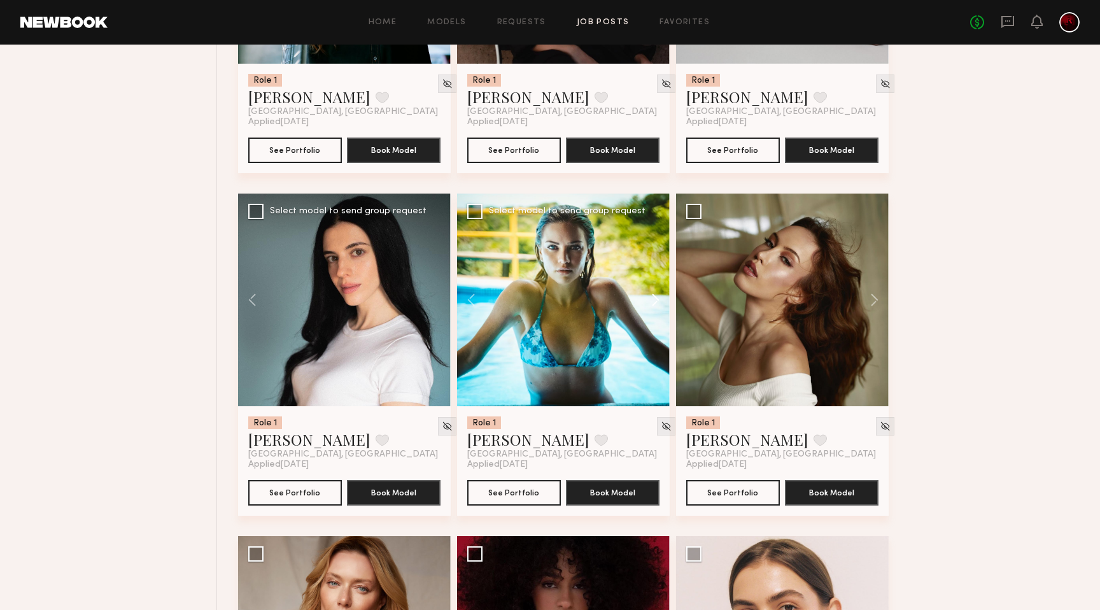
click at [654, 296] on button at bounding box center [649, 299] width 41 height 213
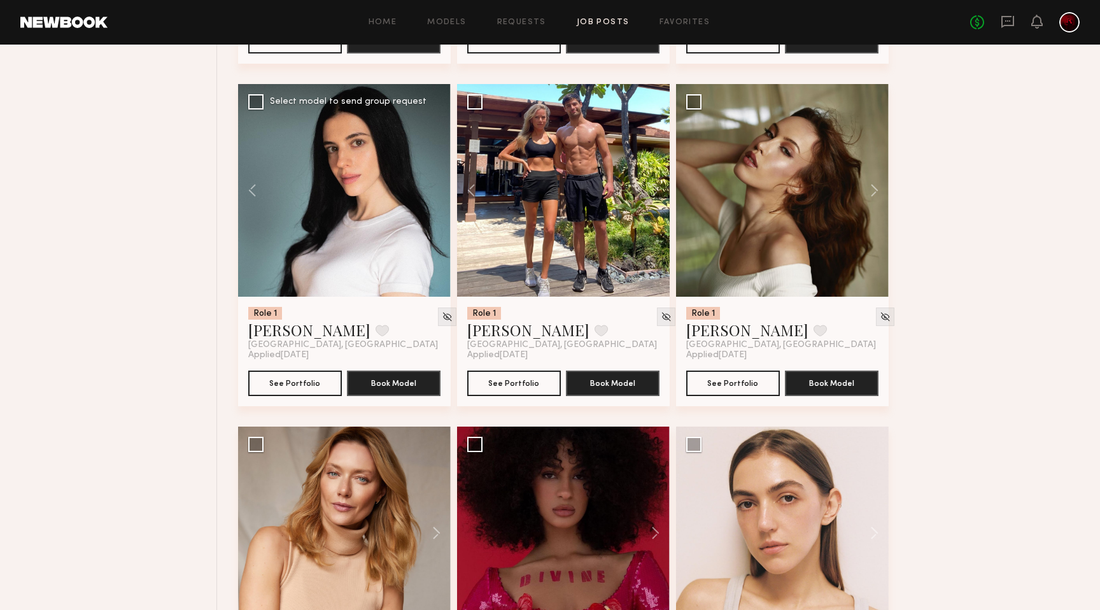
scroll to position [2873, 0]
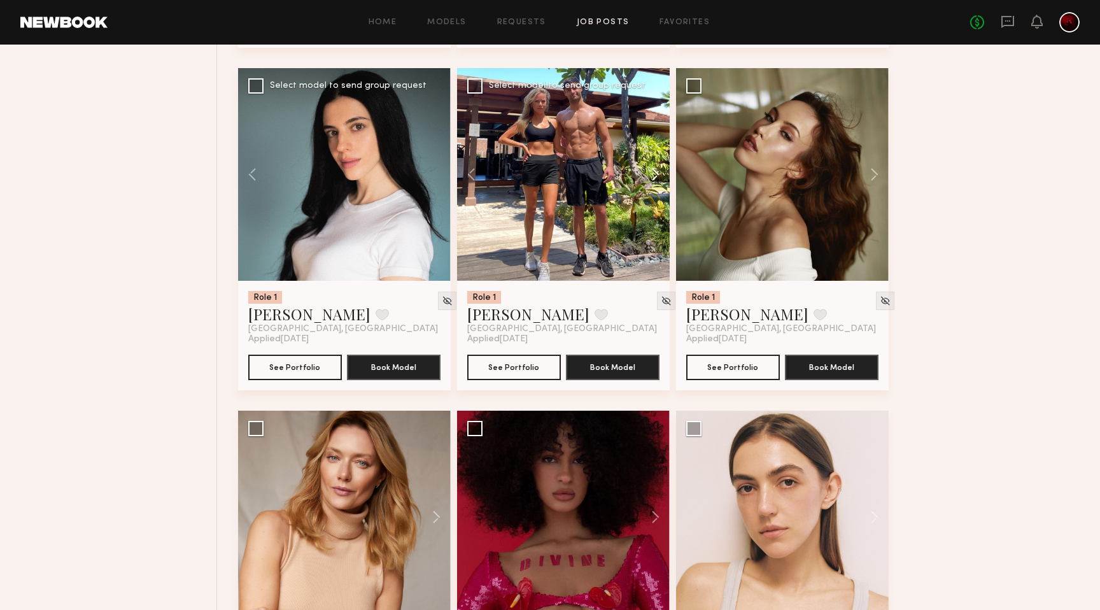
click at [649, 176] on button at bounding box center [649, 174] width 41 height 213
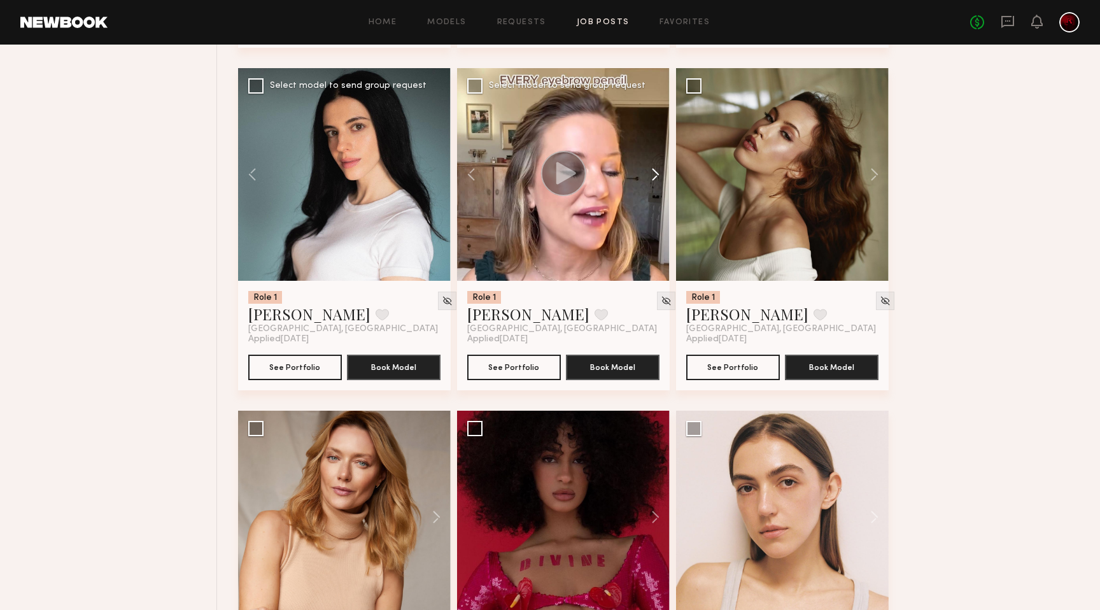
click at [649, 176] on button at bounding box center [649, 174] width 41 height 213
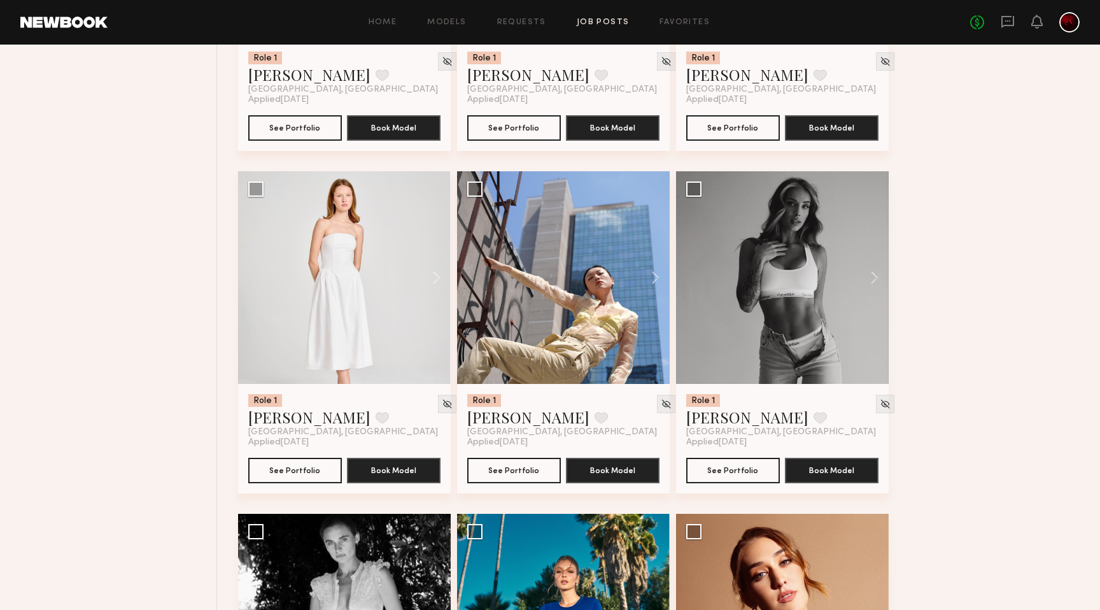
scroll to position [3798, 0]
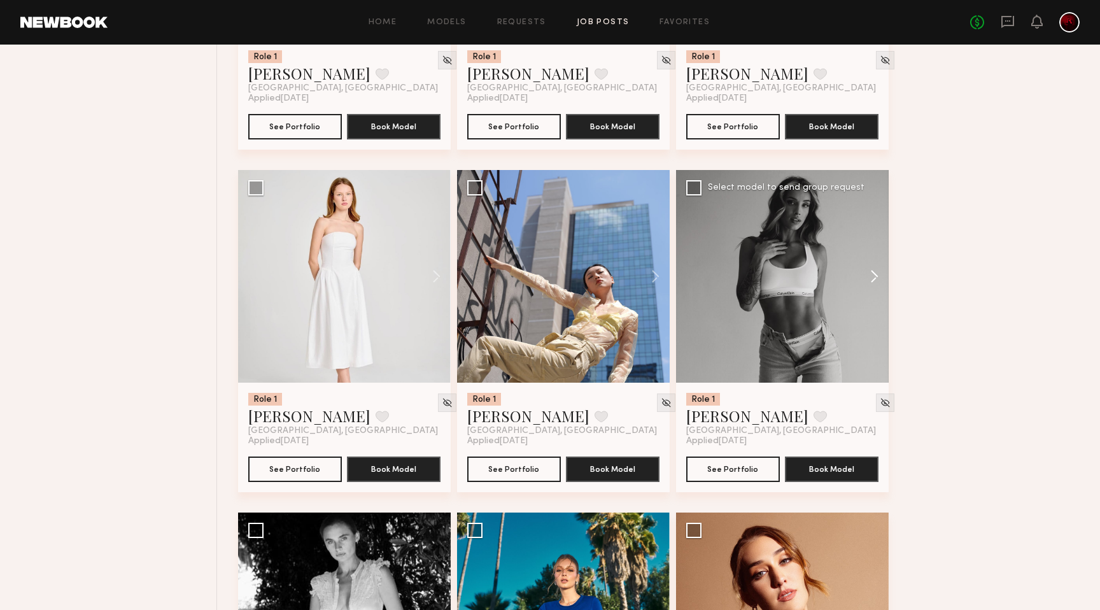
click at [852, 274] on button at bounding box center [868, 276] width 41 height 213
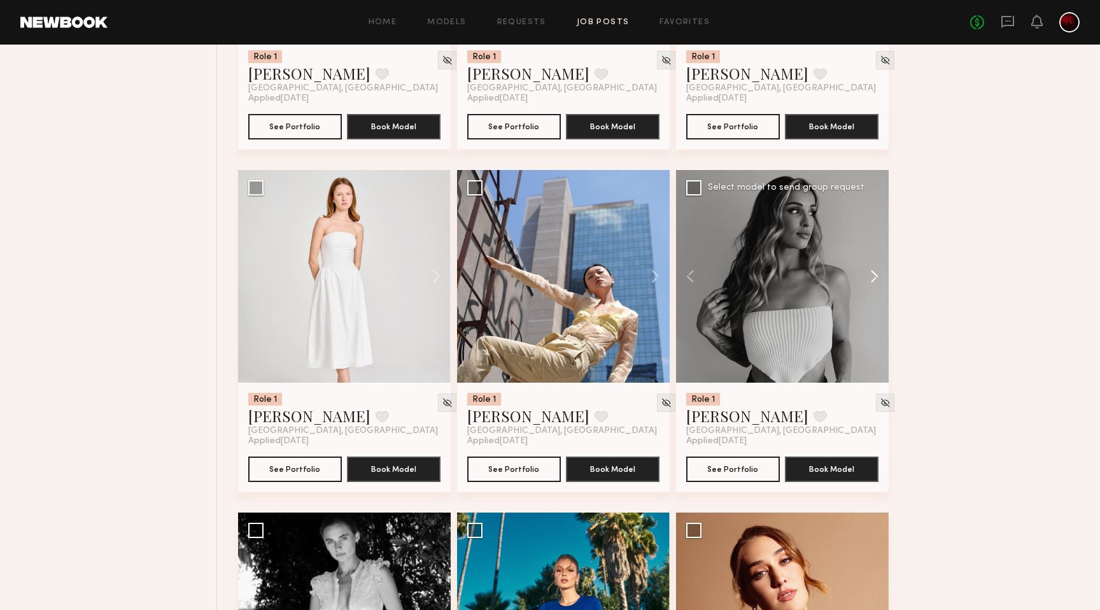
click at [852, 274] on button at bounding box center [868, 276] width 41 height 213
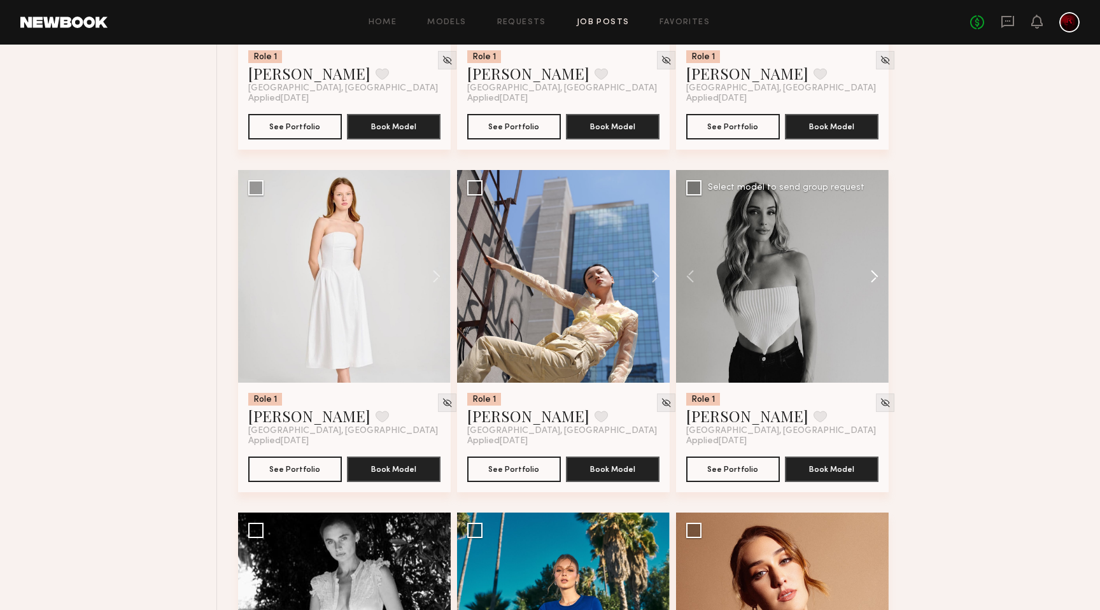
click at [872, 280] on button at bounding box center [868, 276] width 41 height 213
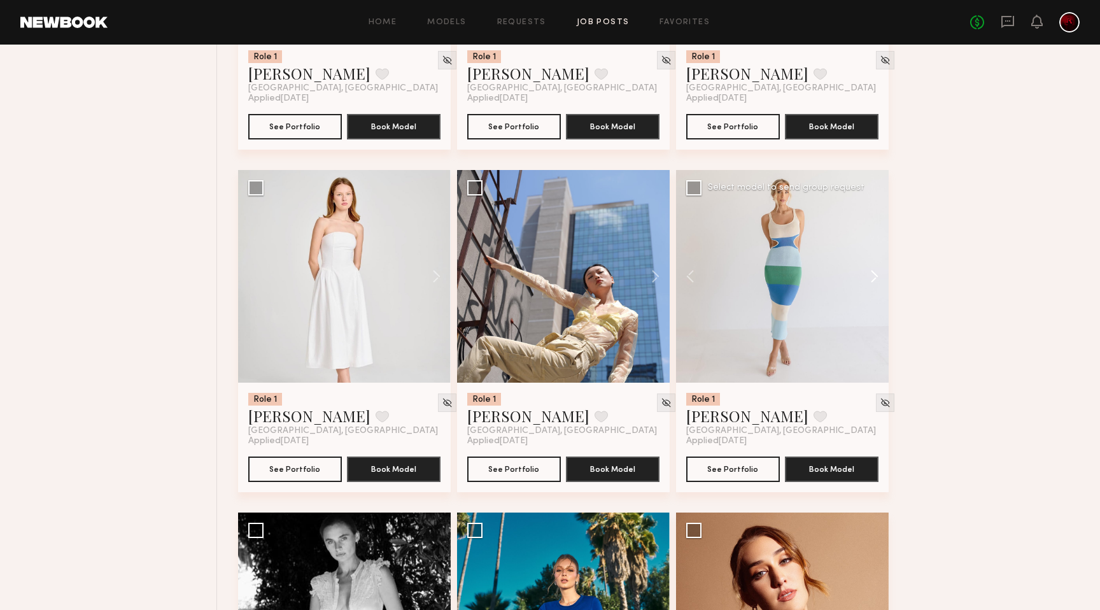
click at [872, 280] on button at bounding box center [868, 276] width 41 height 213
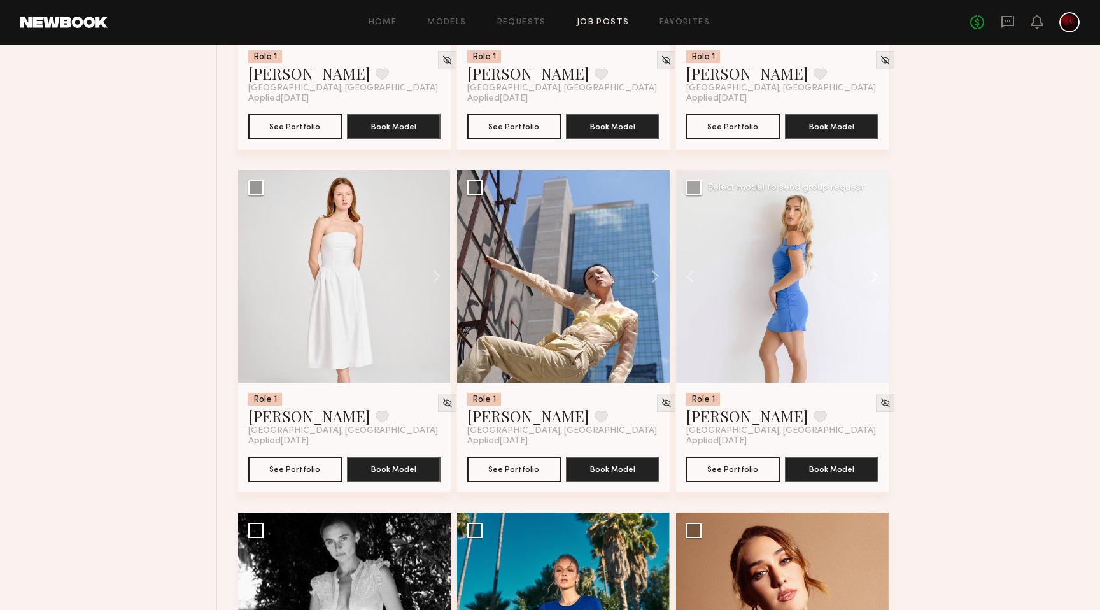
click at [872, 280] on button at bounding box center [868, 276] width 41 height 213
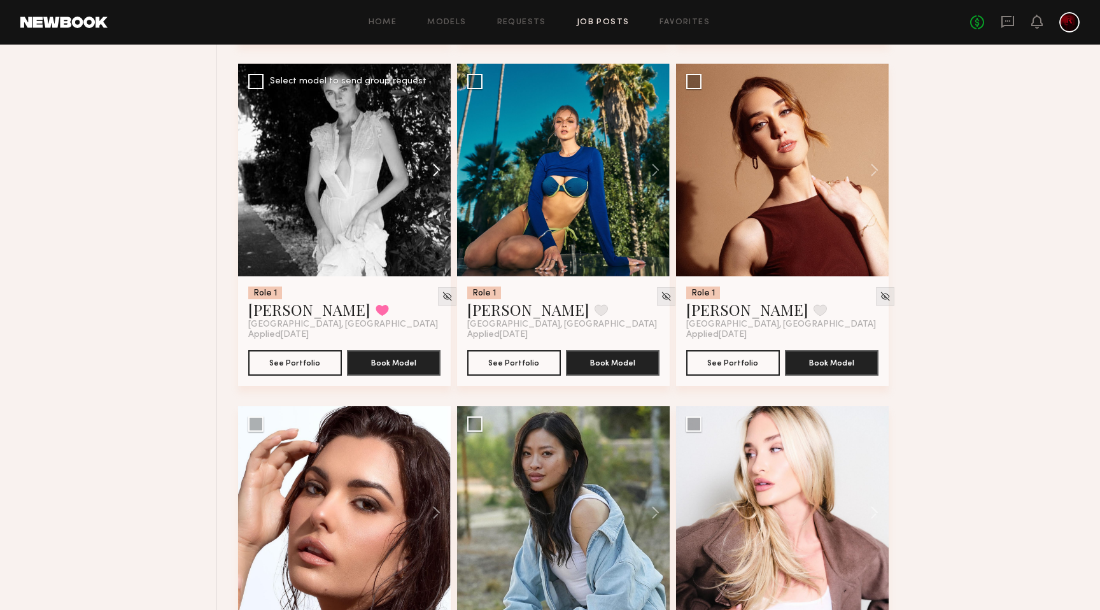
scroll to position [4248, 0]
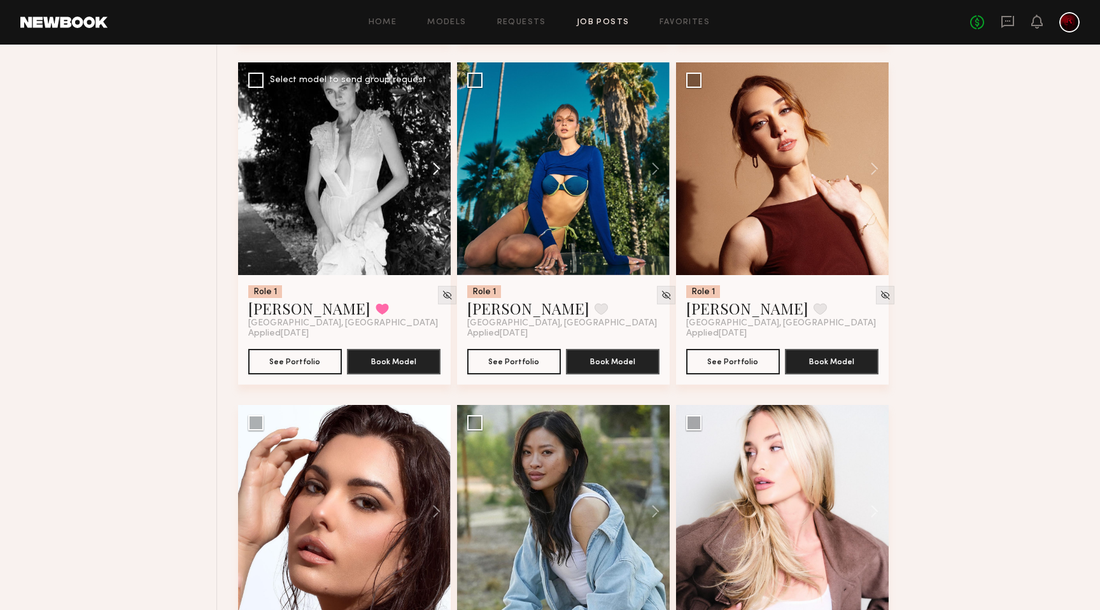
click at [421, 177] on button at bounding box center [430, 168] width 41 height 213
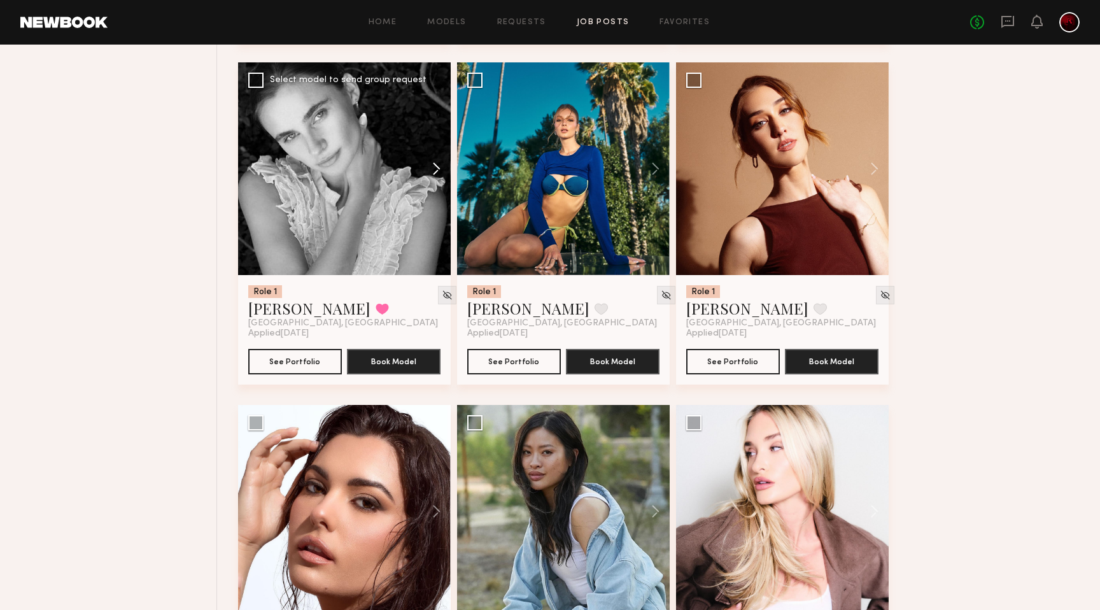
click at [421, 177] on button at bounding box center [430, 168] width 41 height 213
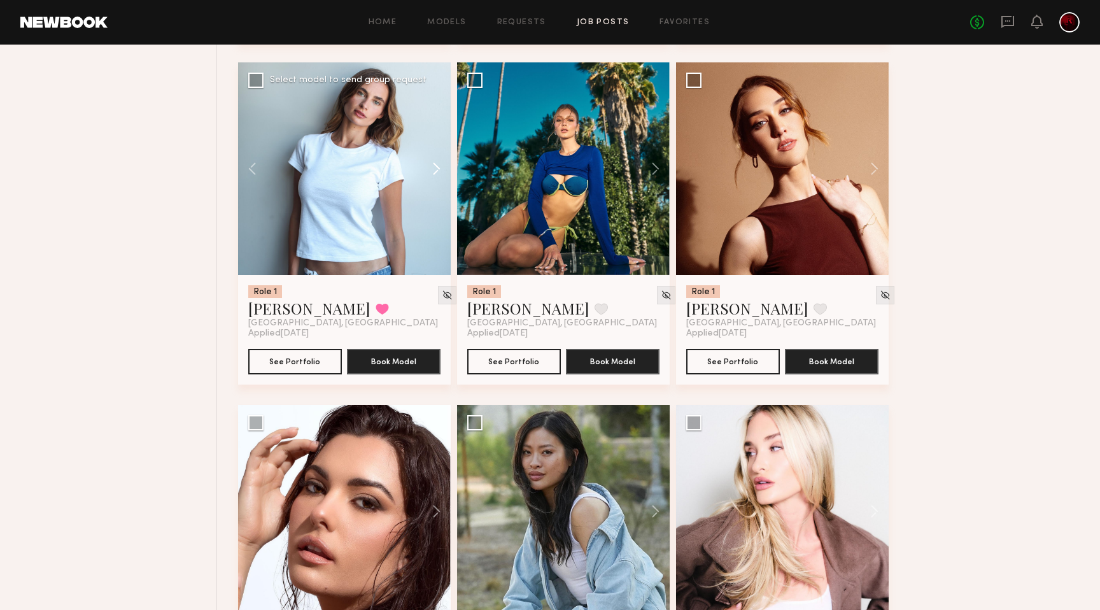
click at [421, 177] on button at bounding box center [430, 168] width 41 height 213
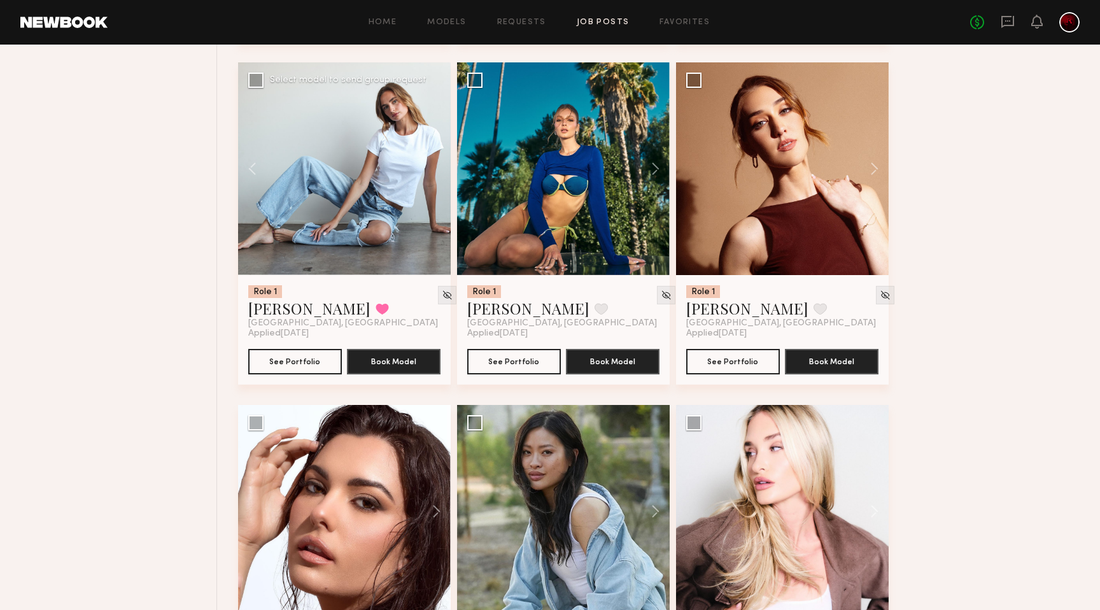
click at [421, 177] on div at bounding box center [344, 168] width 213 height 213
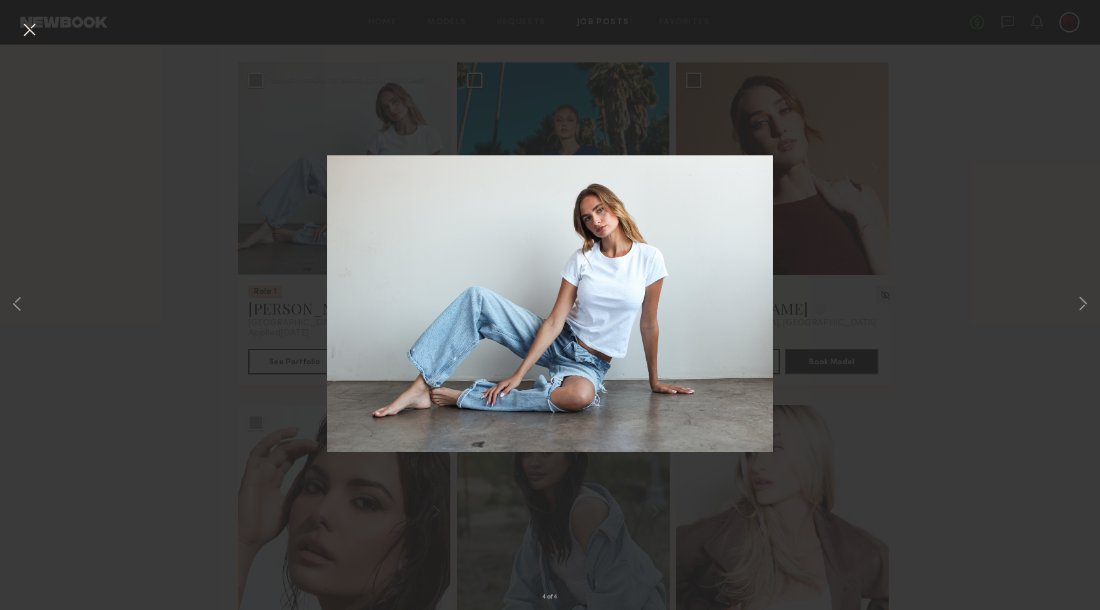
click at [23, 29] on button at bounding box center [29, 30] width 20 height 23
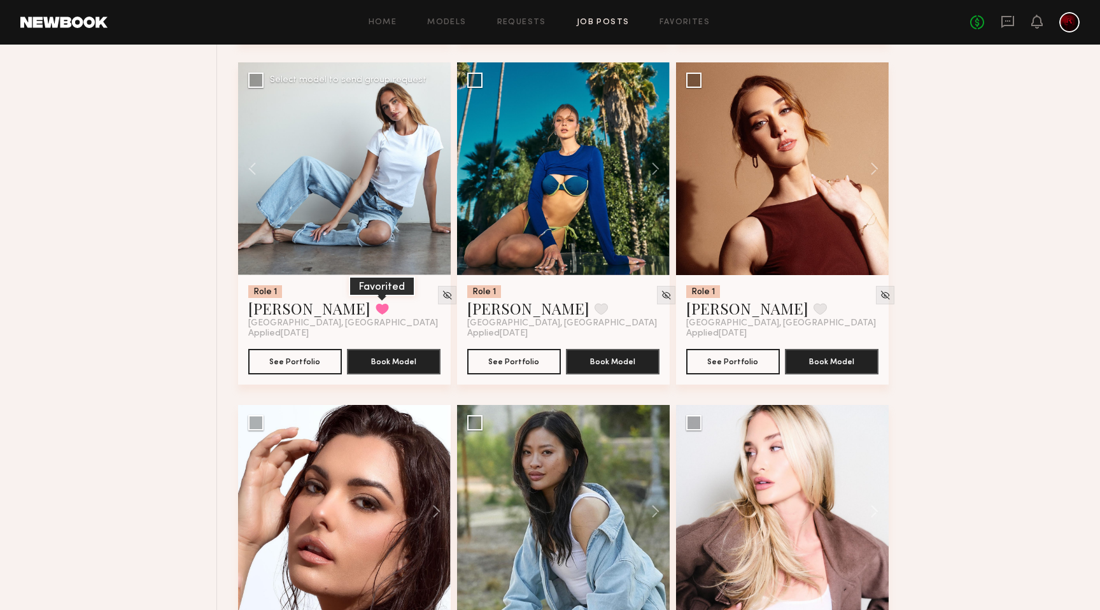
click at [375, 311] on button at bounding box center [381, 308] width 13 height 11
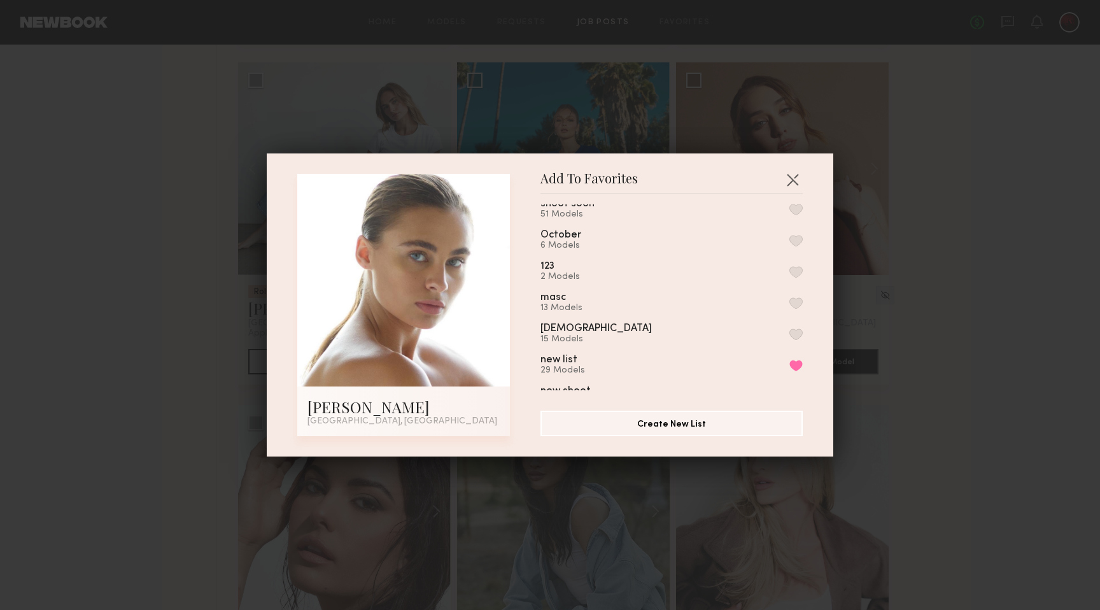
scroll to position [141, 0]
click at [794, 359] on button "Remove from favorite list" at bounding box center [795, 364] width 13 height 11
click at [787, 178] on button "button" at bounding box center [792, 179] width 20 height 20
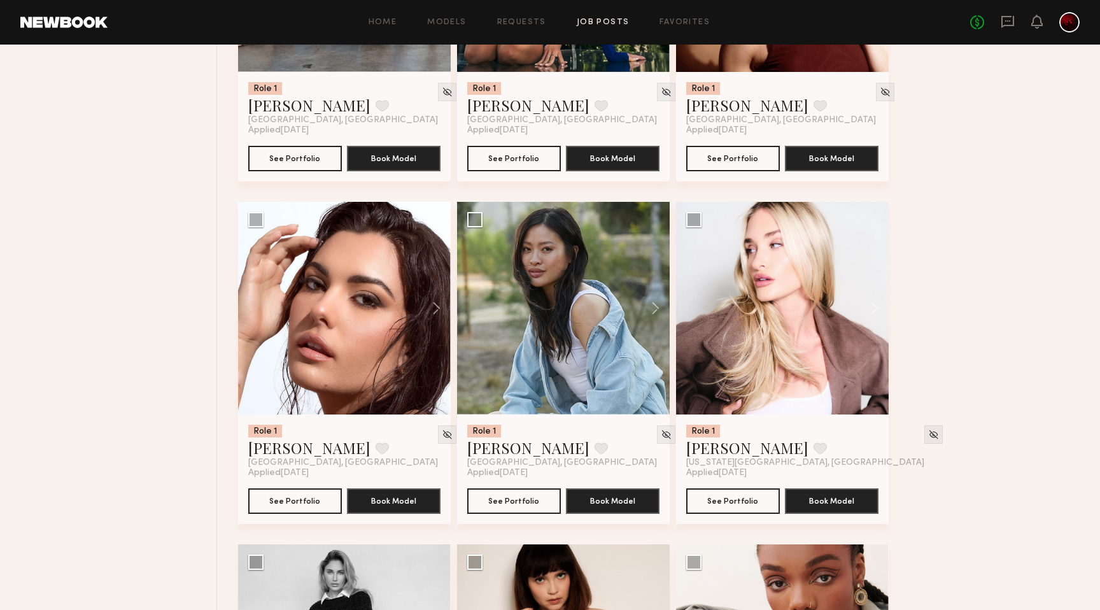
scroll to position [4450, 0]
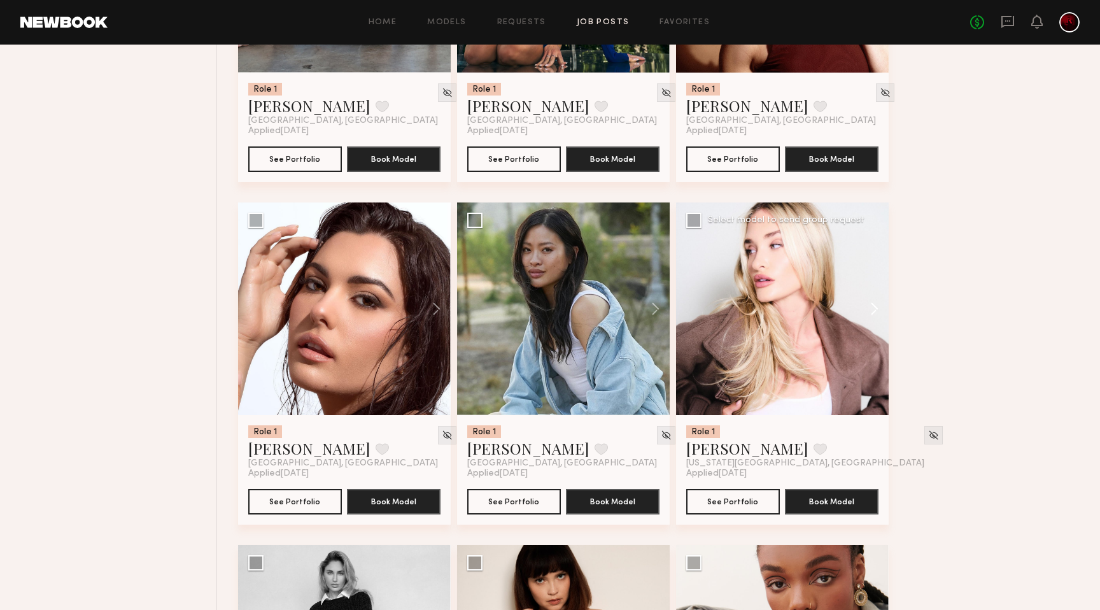
click at [864, 311] on button at bounding box center [868, 308] width 41 height 213
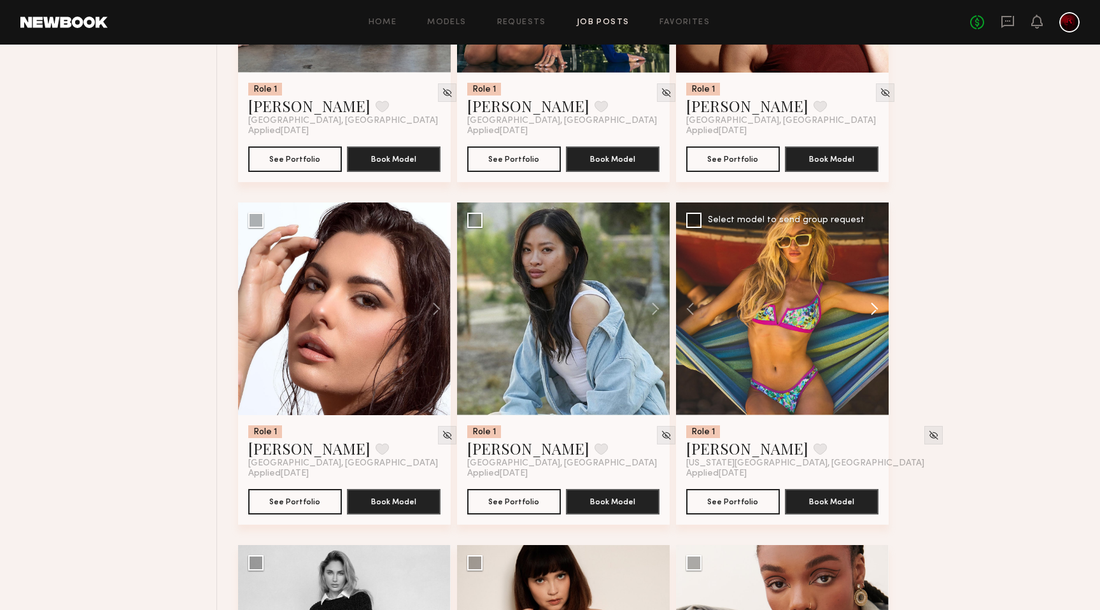
click at [864, 311] on button at bounding box center [868, 308] width 41 height 213
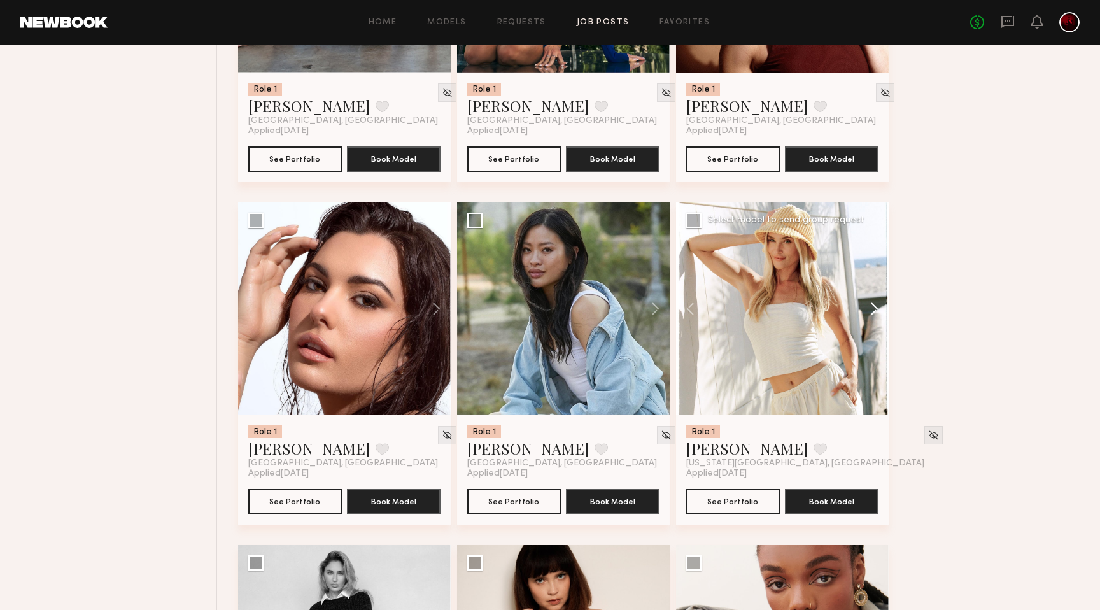
click at [864, 311] on button at bounding box center [868, 308] width 41 height 213
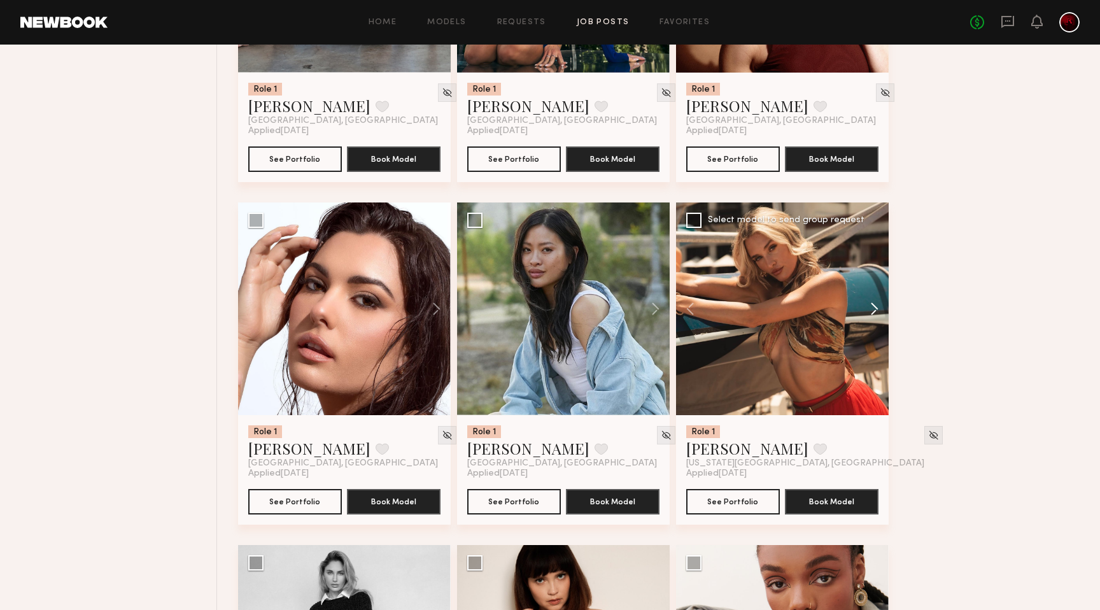
click at [864, 311] on button at bounding box center [868, 308] width 41 height 213
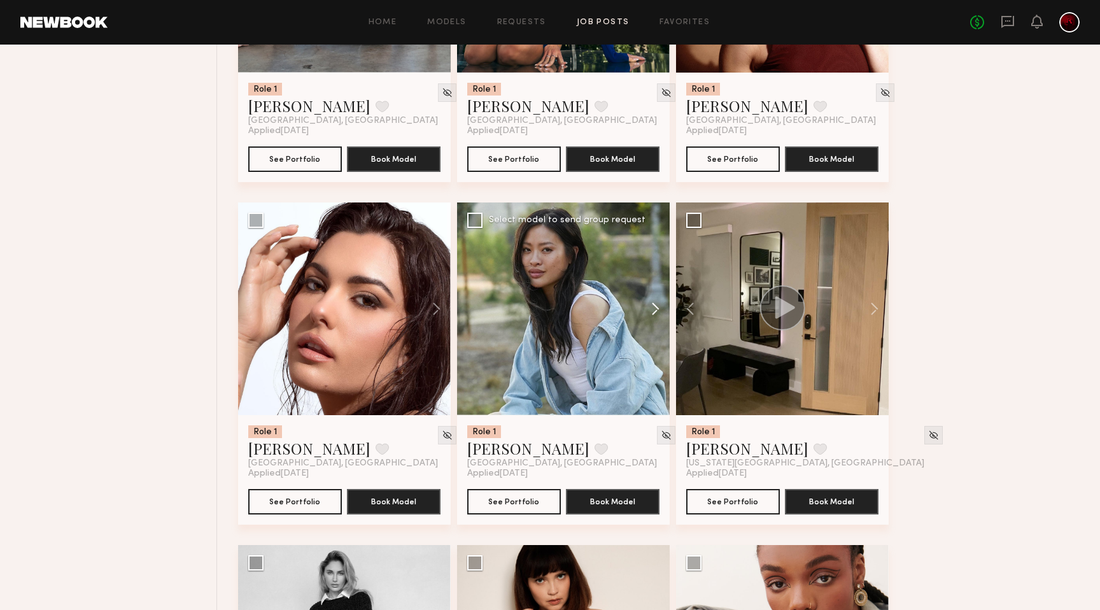
click at [643, 310] on button at bounding box center [649, 308] width 41 height 213
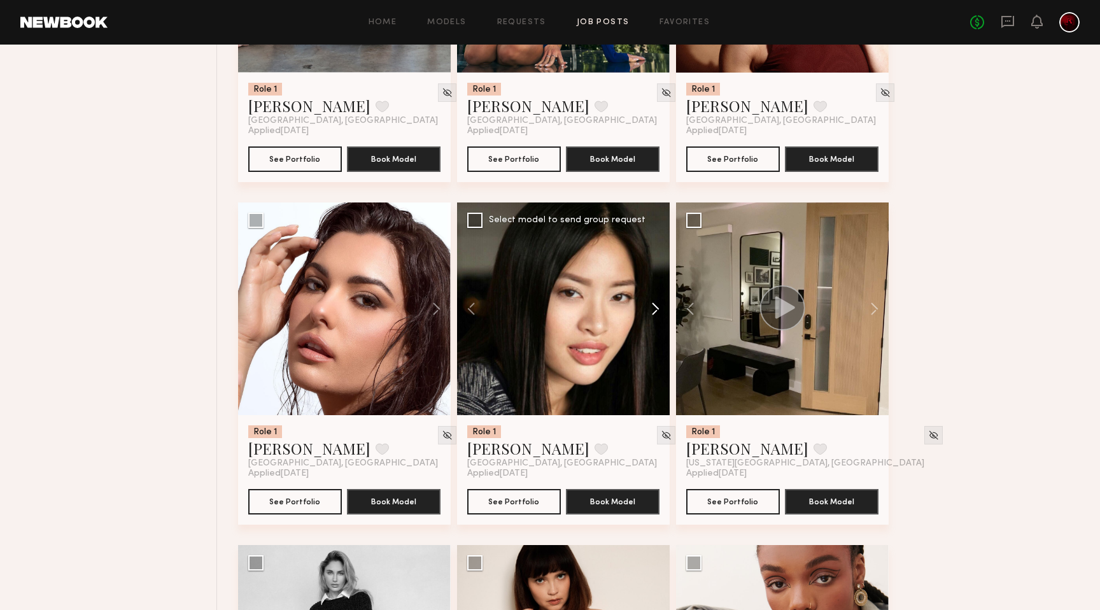
click at [643, 310] on button at bounding box center [649, 308] width 41 height 213
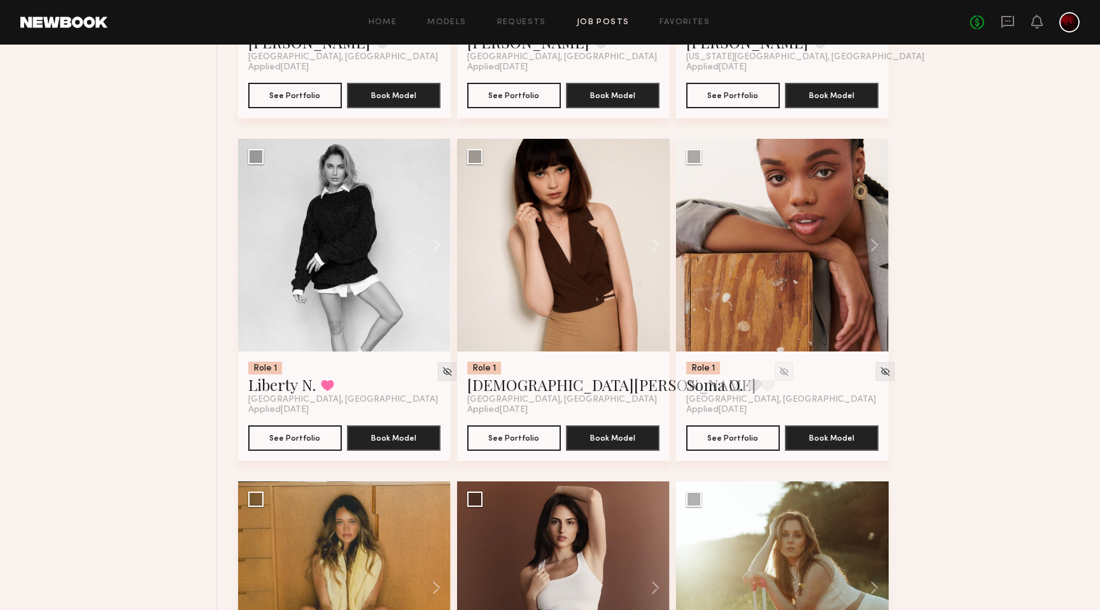
scroll to position [4851, 0]
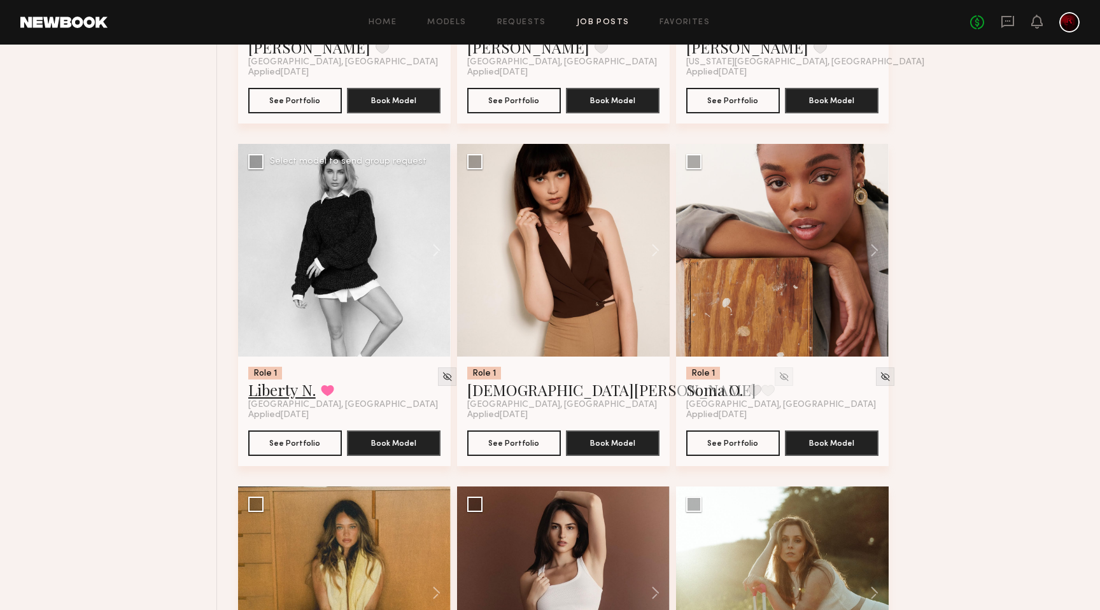
click at [261, 398] on link "Liberty N." at bounding box center [281, 389] width 67 height 20
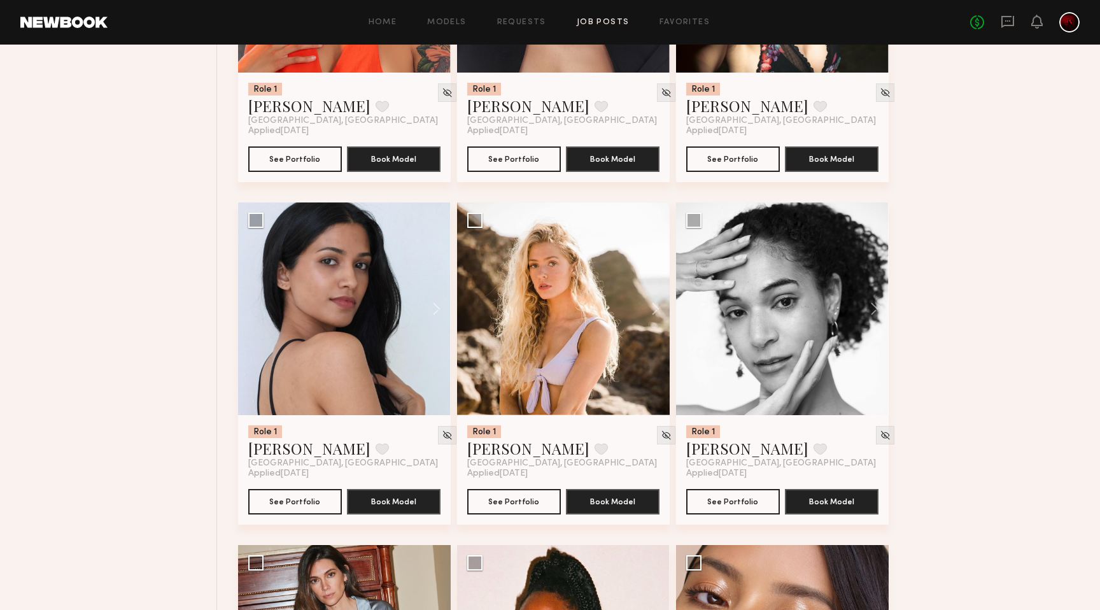
scroll to position [6851, 0]
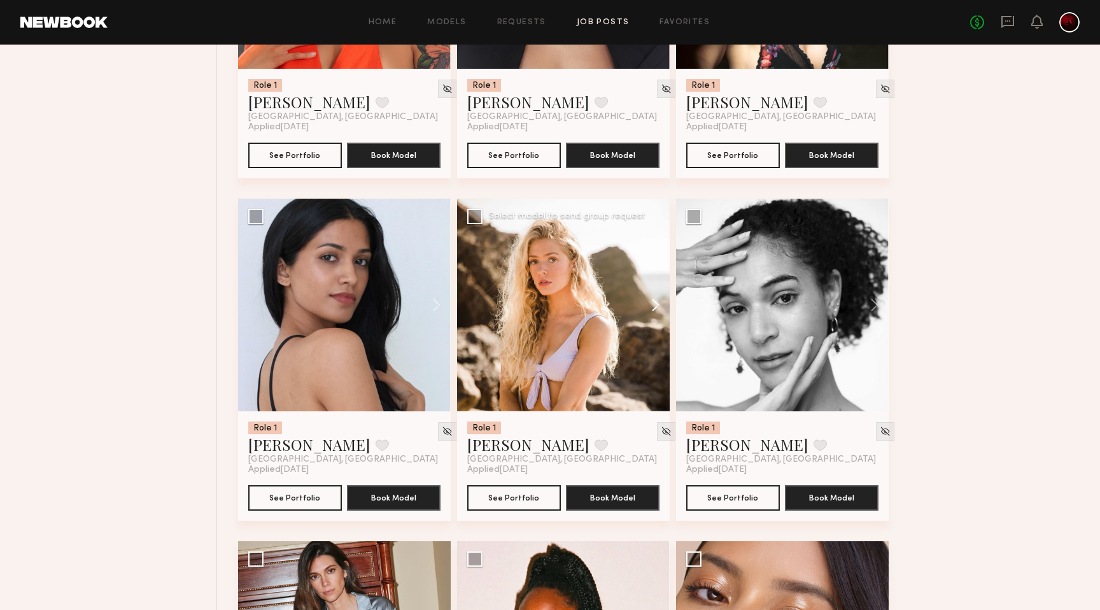
click at [659, 311] on button at bounding box center [649, 305] width 41 height 213
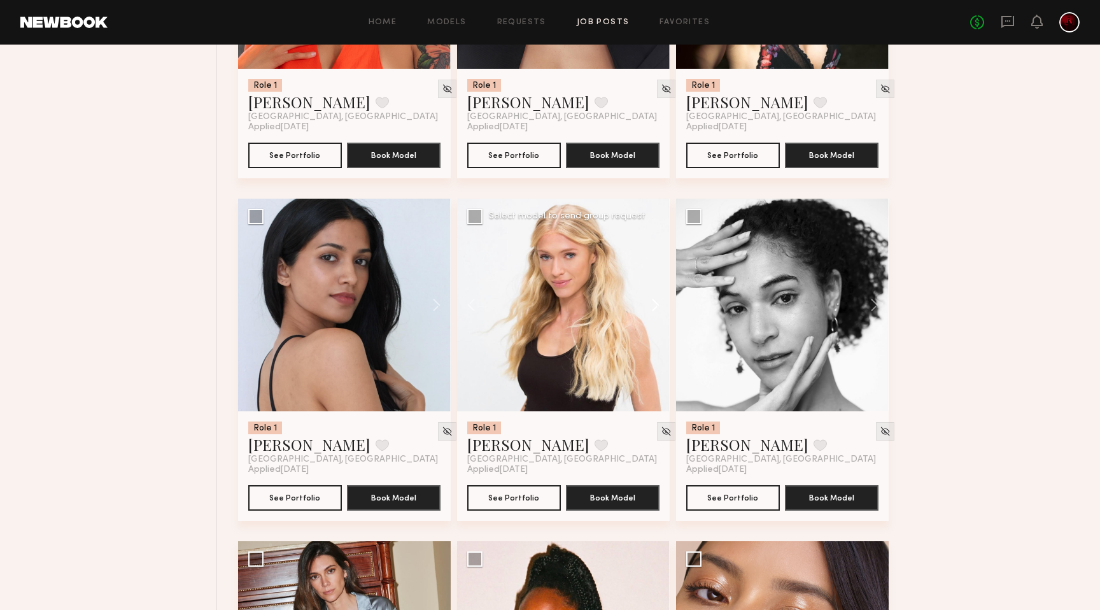
click at [659, 311] on button at bounding box center [649, 305] width 41 height 213
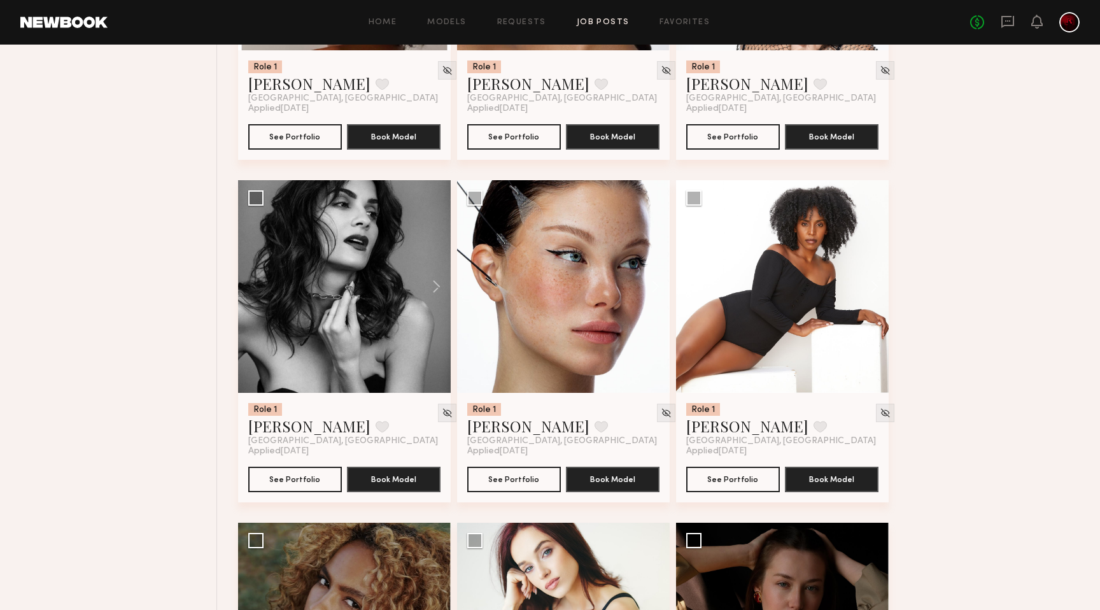
scroll to position [10293, 0]
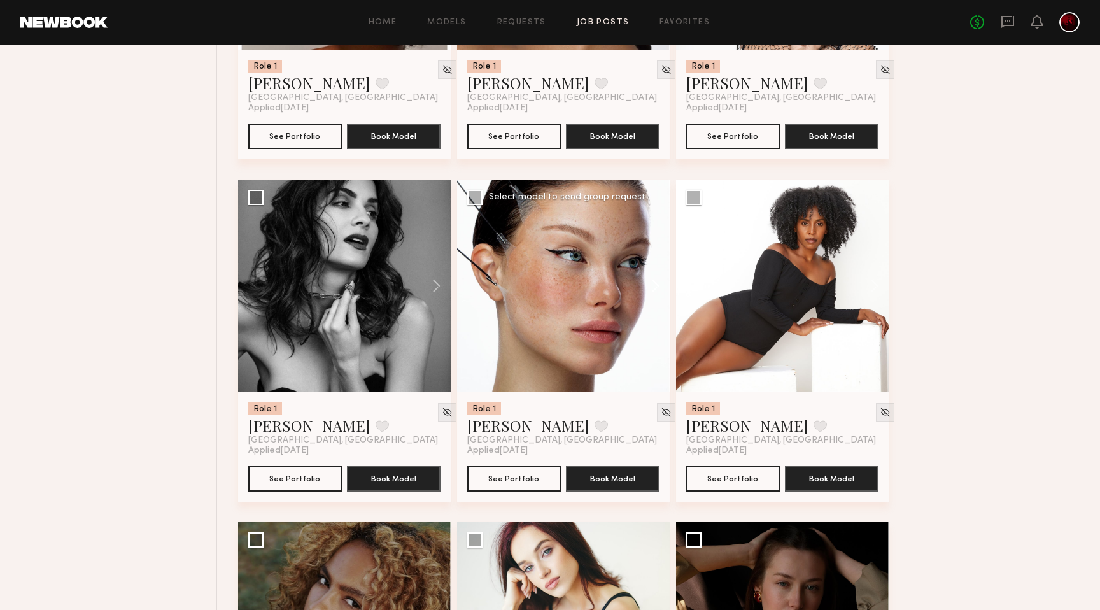
click at [647, 295] on button at bounding box center [649, 285] width 41 height 213
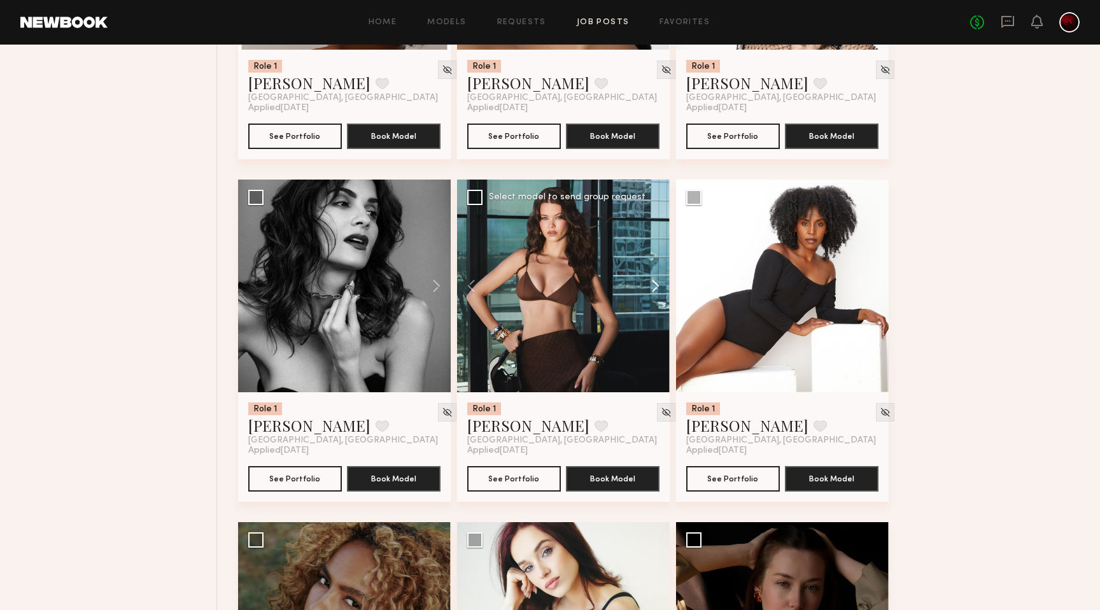
click at [647, 295] on button at bounding box center [649, 285] width 41 height 213
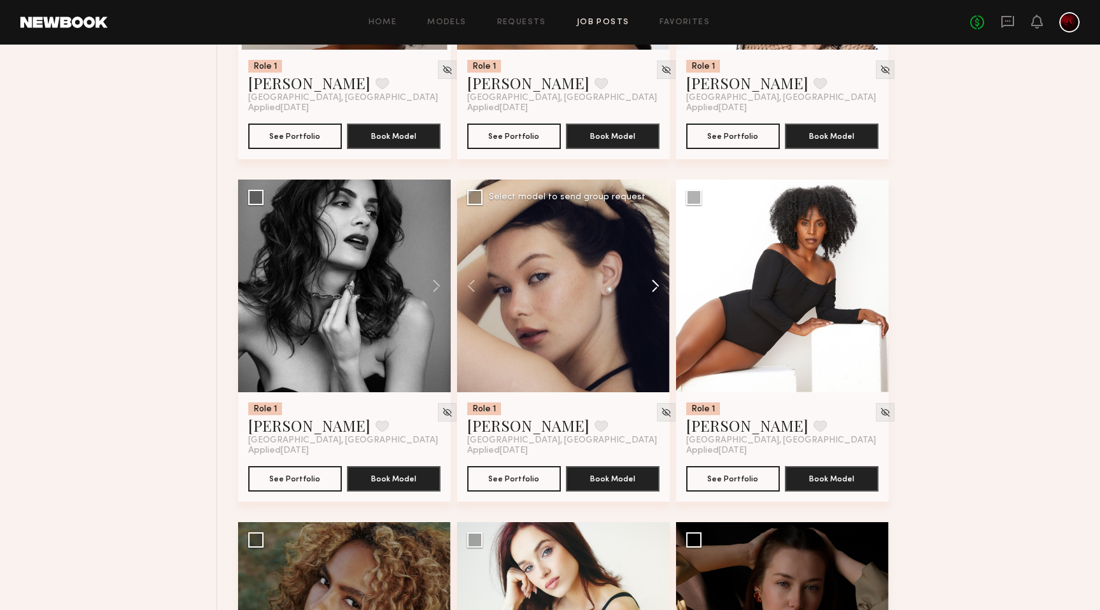
click at [647, 295] on button at bounding box center [649, 285] width 41 height 213
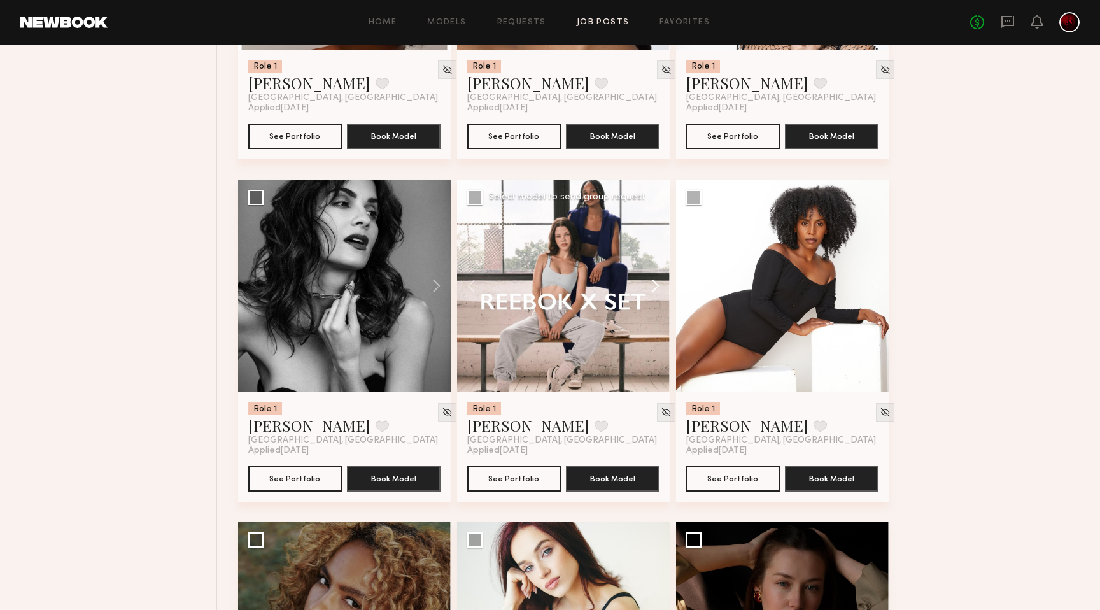
click at [647, 295] on button at bounding box center [649, 285] width 41 height 213
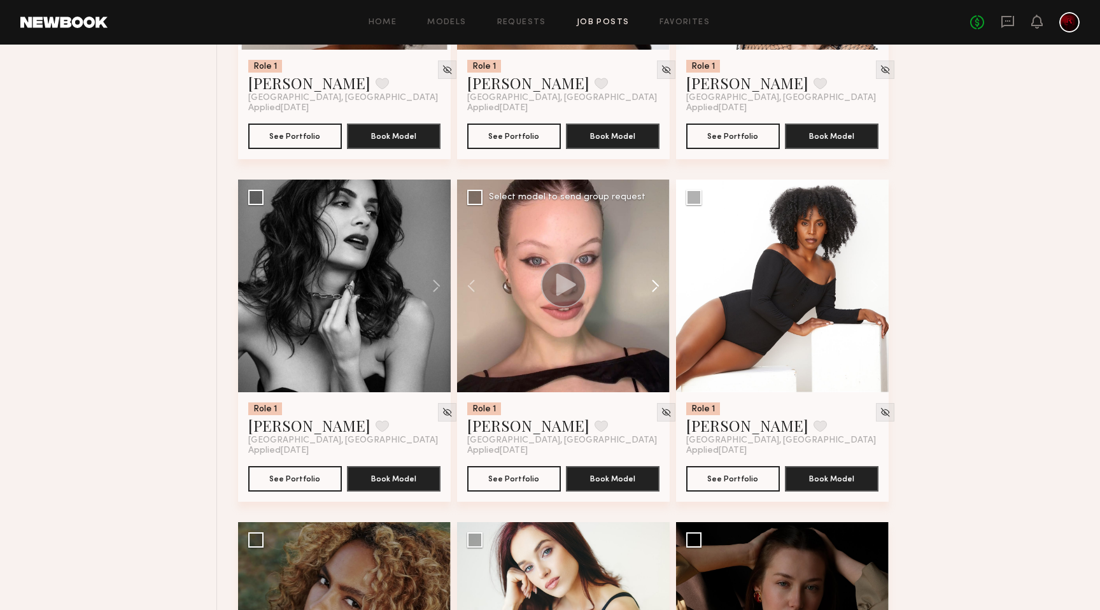
click at [647, 295] on button at bounding box center [649, 285] width 41 height 213
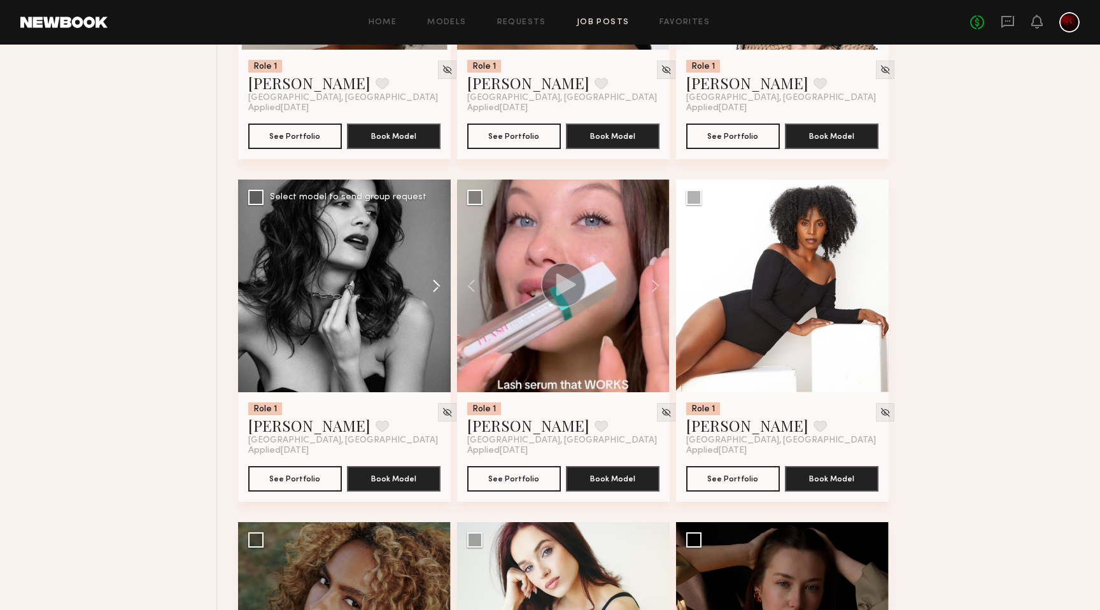
click at [432, 297] on button at bounding box center [430, 285] width 41 height 213
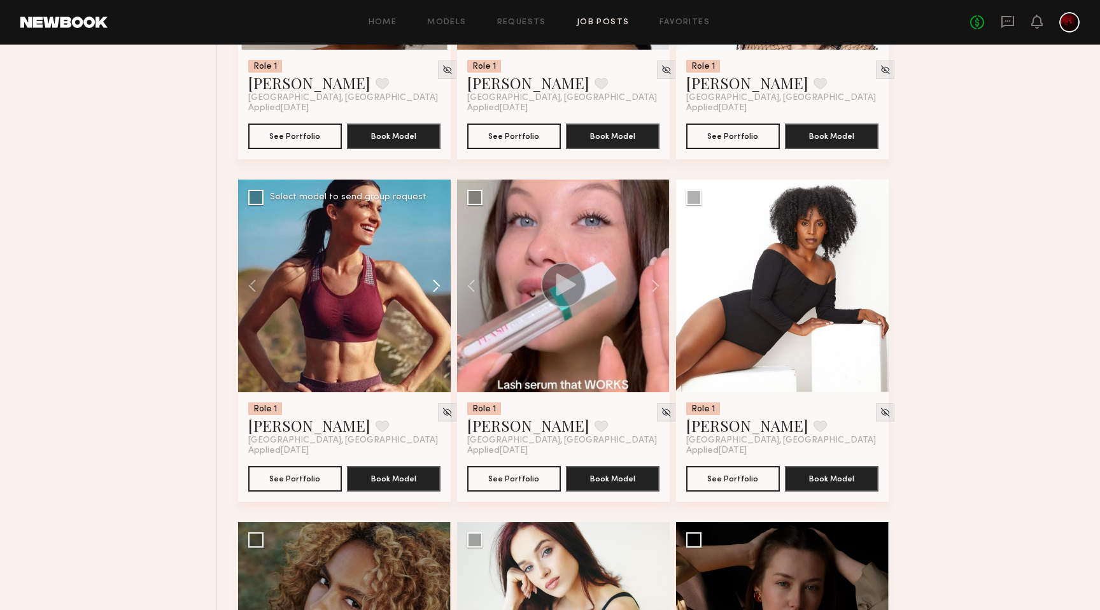
click at [432, 297] on button at bounding box center [430, 285] width 41 height 213
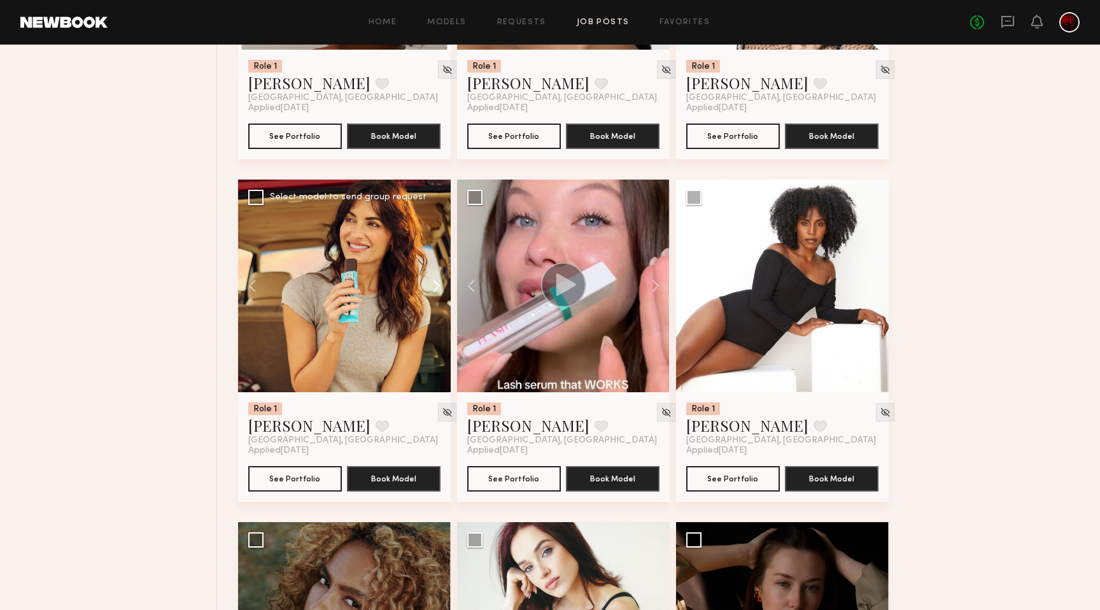
click at [432, 297] on button at bounding box center [430, 285] width 41 height 213
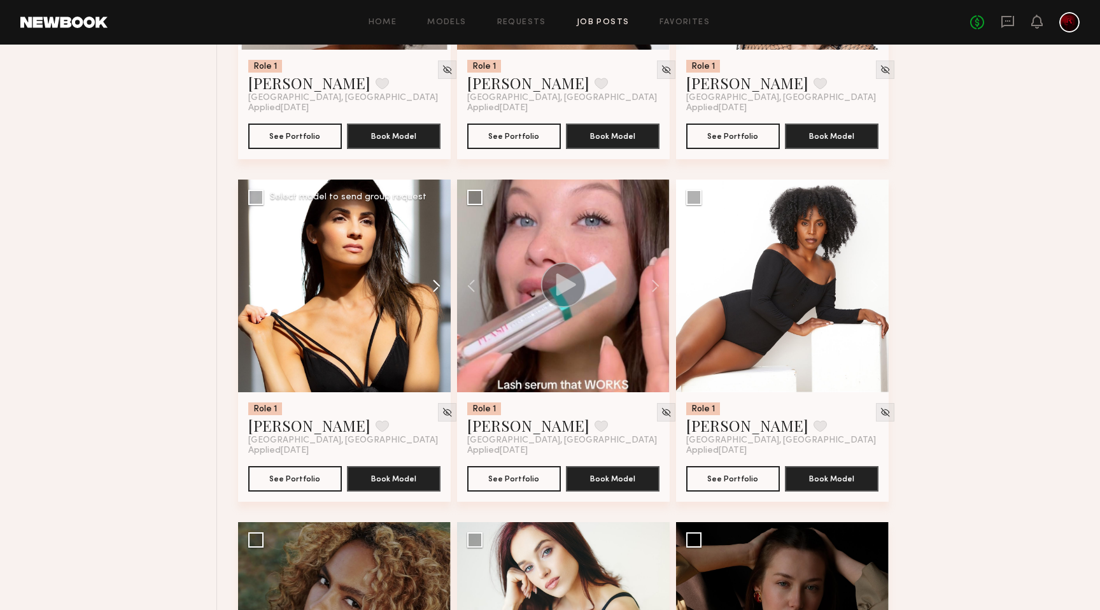
click at [432, 297] on button at bounding box center [430, 285] width 41 height 213
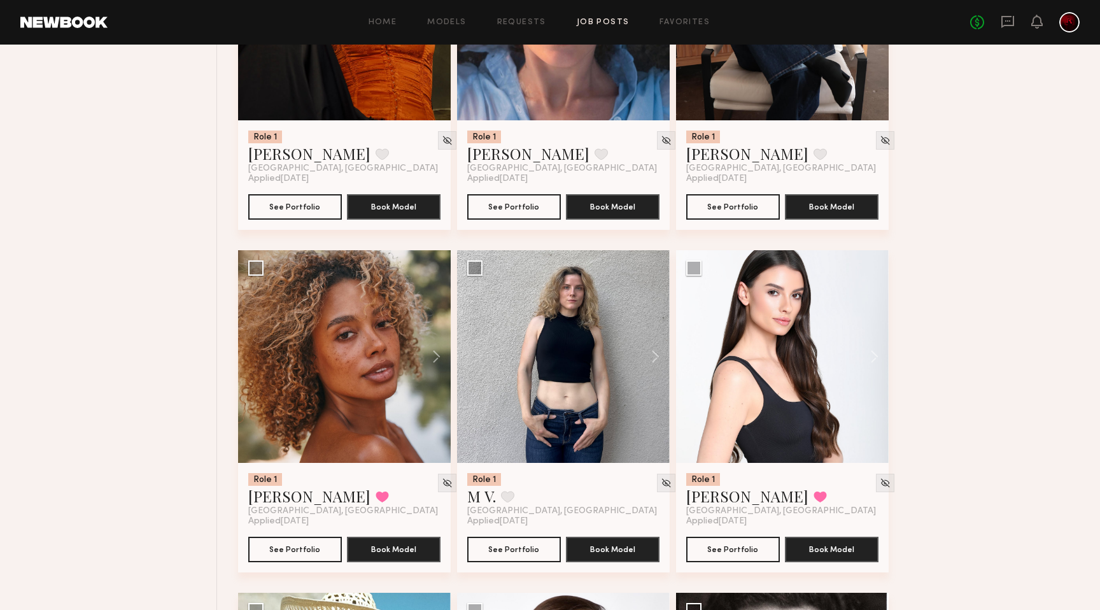
scroll to position [13647, 0]
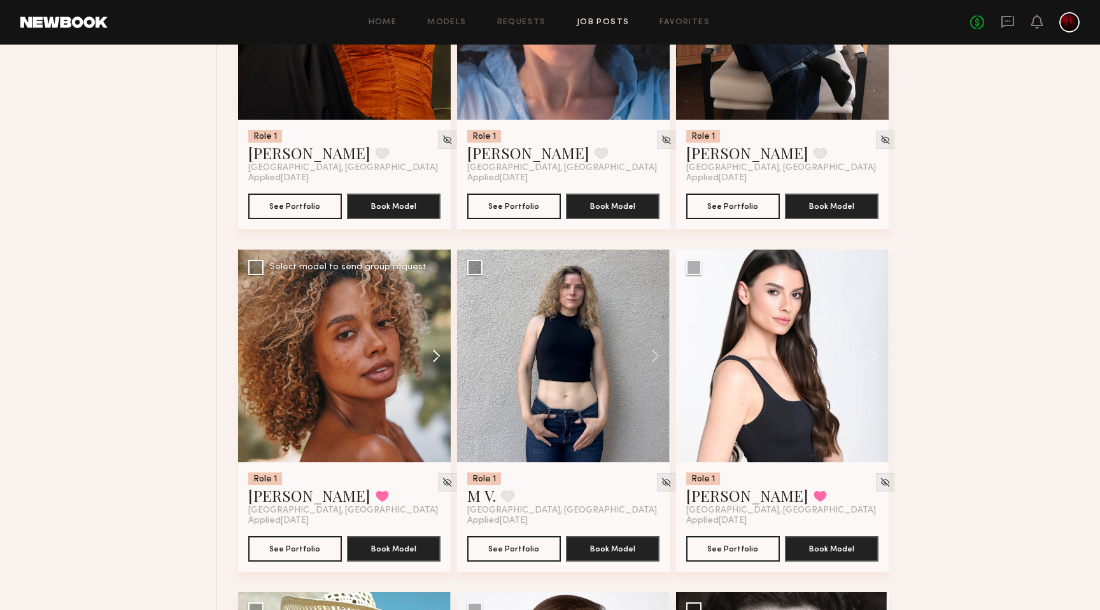
click at [432, 370] on button at bounding box center [430, 355] width 41 height 213
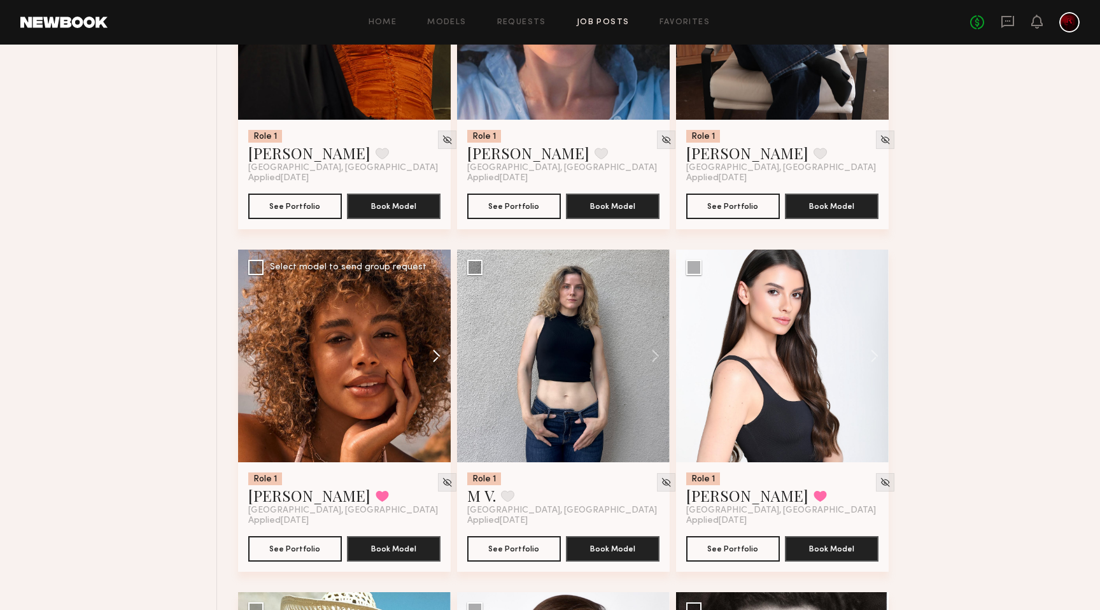
click at [432, 370] on button at bounding box center [430, 355] width 41 height 213
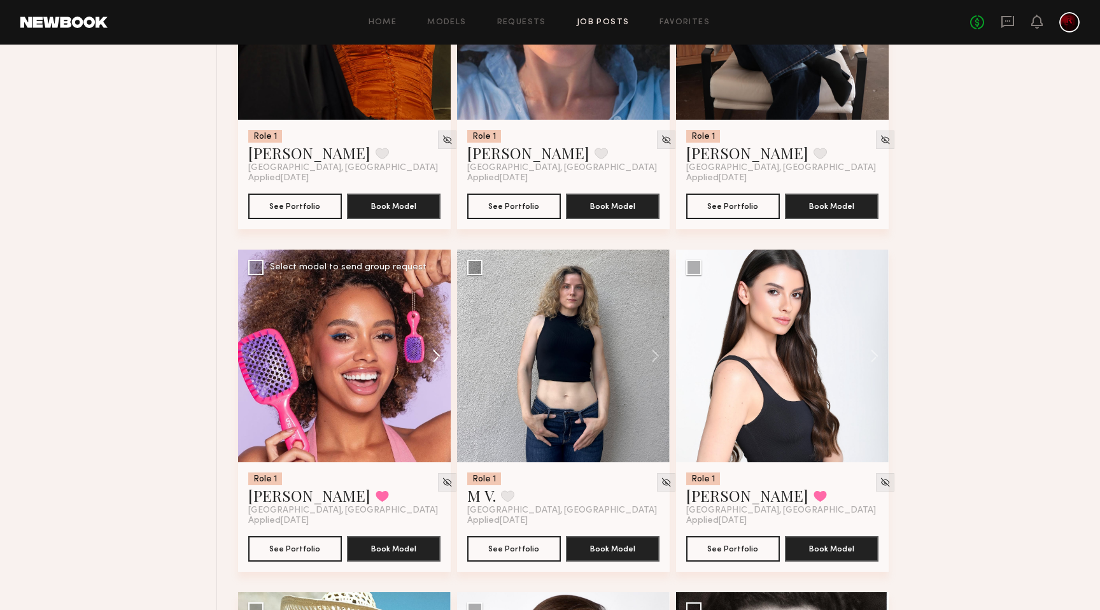
click at [432, 370] on button at bounding box center [430, 355] width 41 height 213
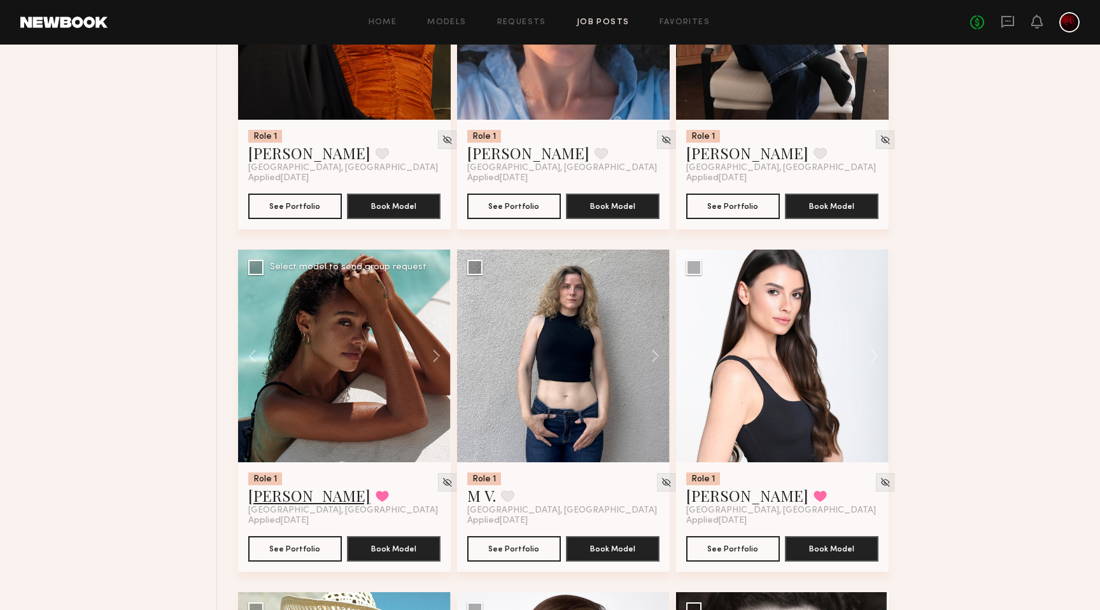
click at [270, 505] on link "Maya A." at bounding box center [309, 495] width 122 height 20
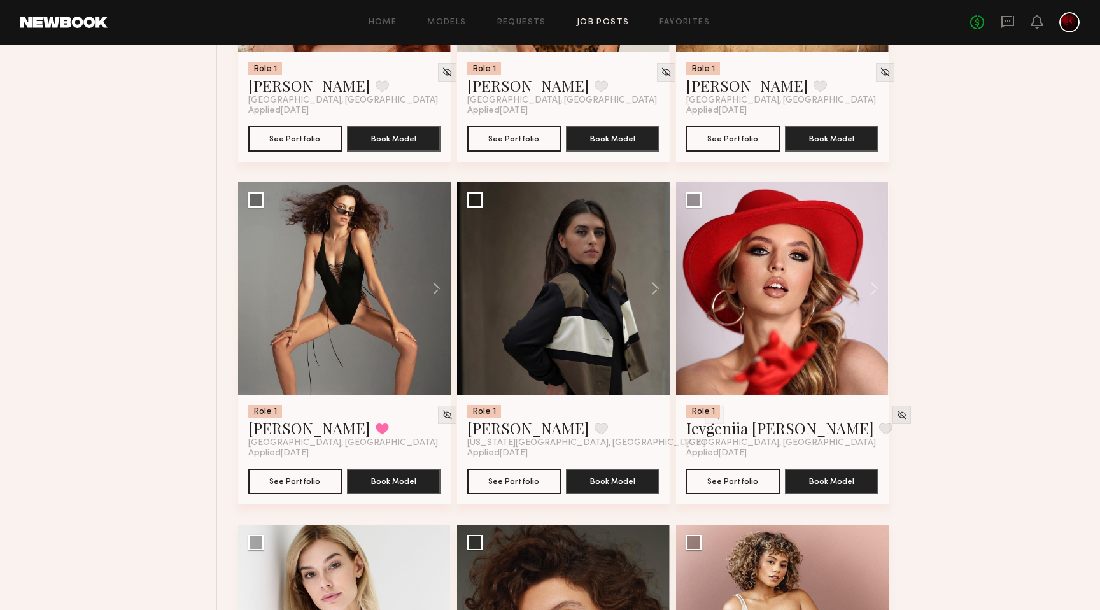
scroll to position [14755, 0]
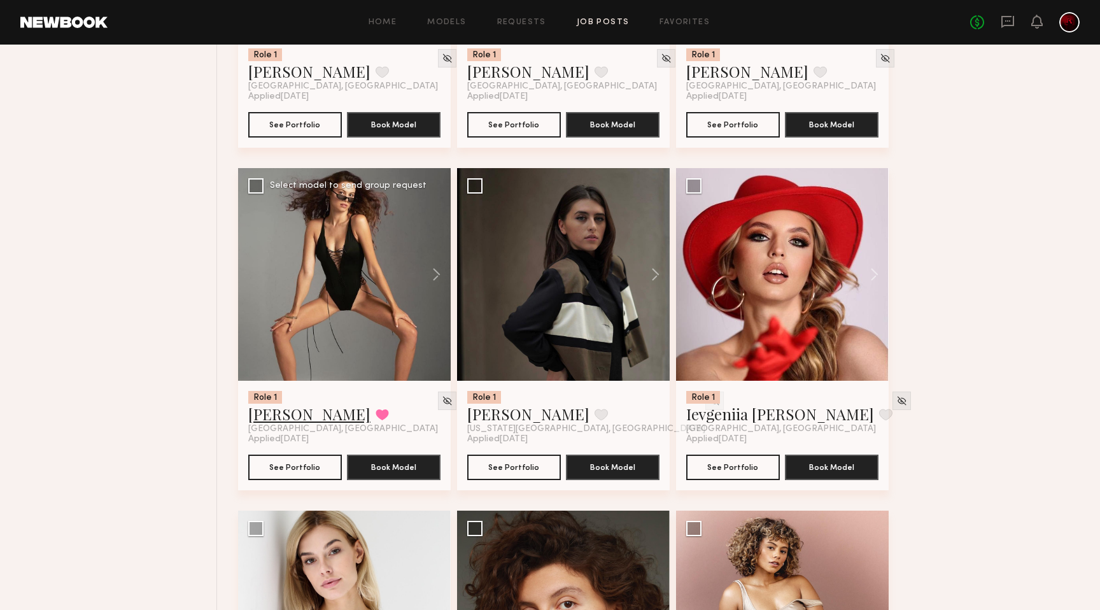
click at [266, 424] on link "Nikola S." at bounding box center [309, 413] width 122 height 20
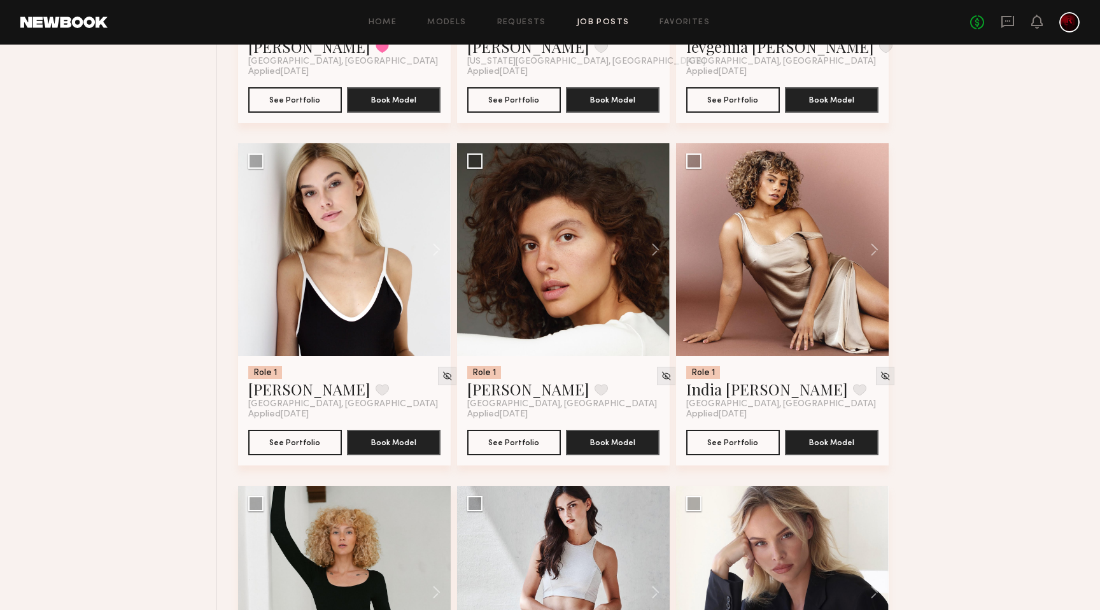
scroll to position [15144, 0]
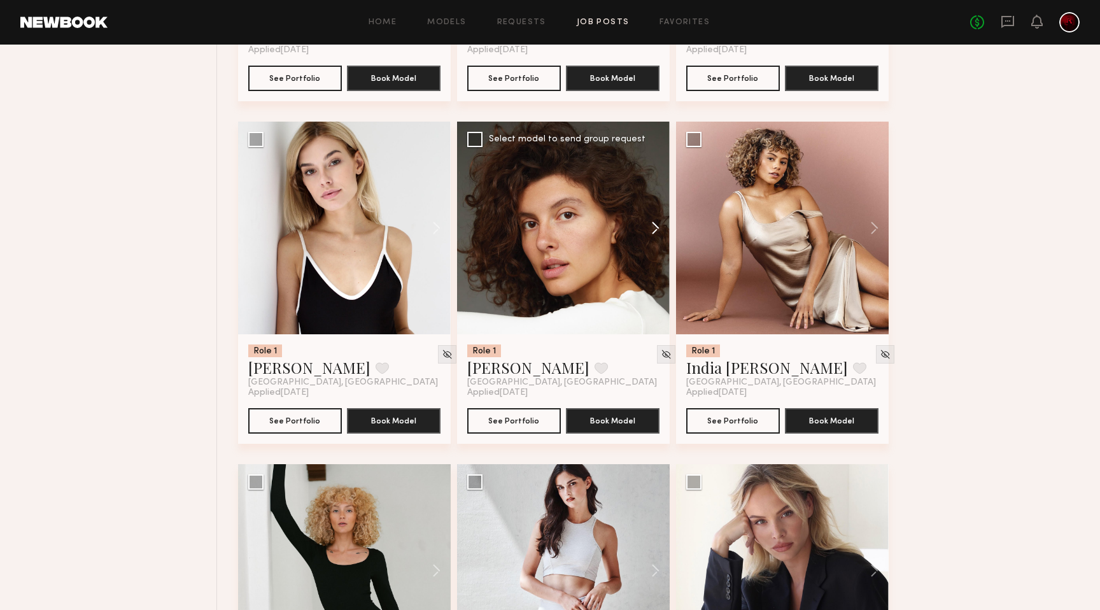
click at [654, 247] on button at bounding box center [649, 228] width 41 height 213
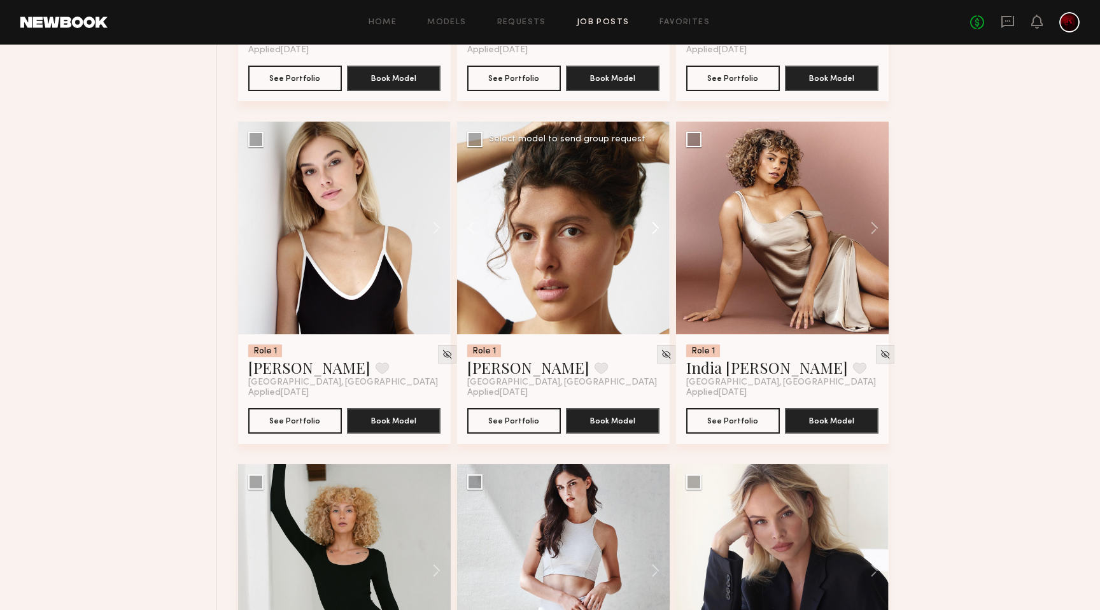
click at [654, 247] on button at bounding box center [649, 228] width 41 height 213
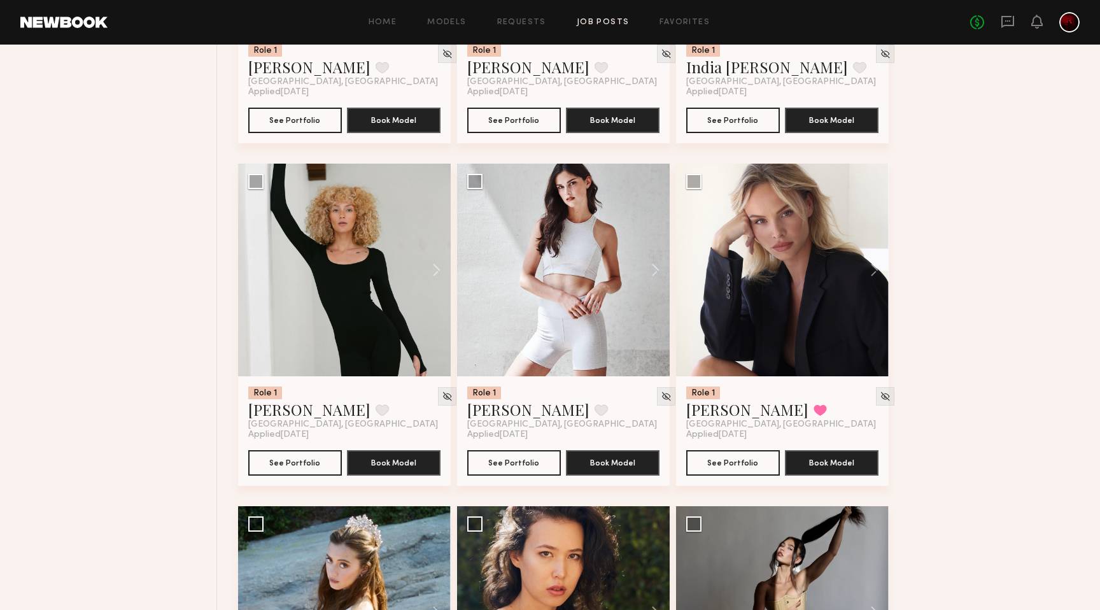
scroll to position [15458, 0]
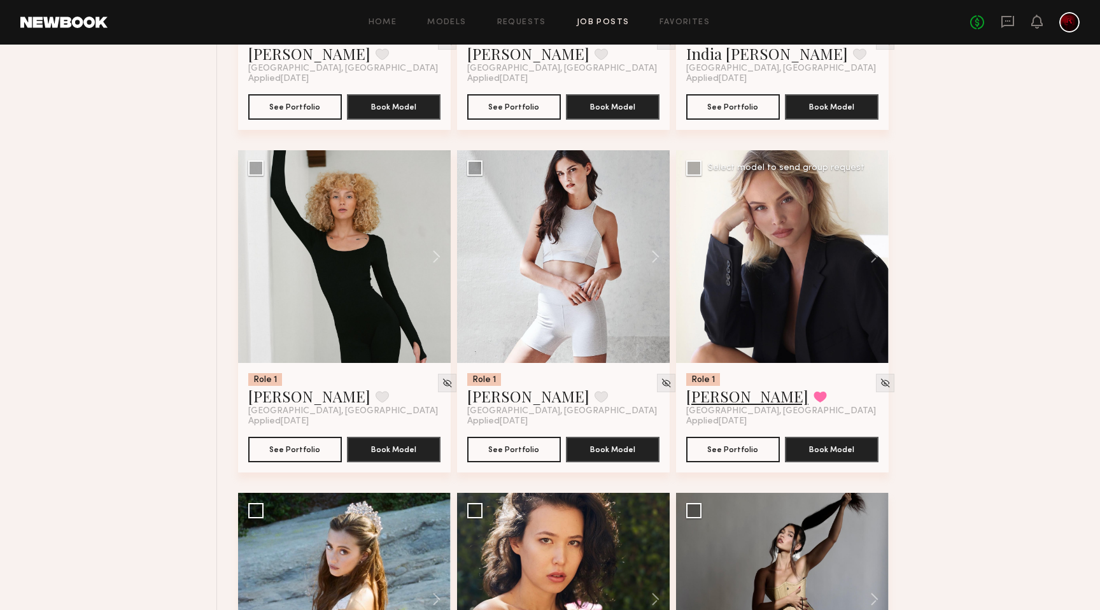
click at [718, 406] on link "Klaudia S." at bounding box center [747, 396] width 122 height 20
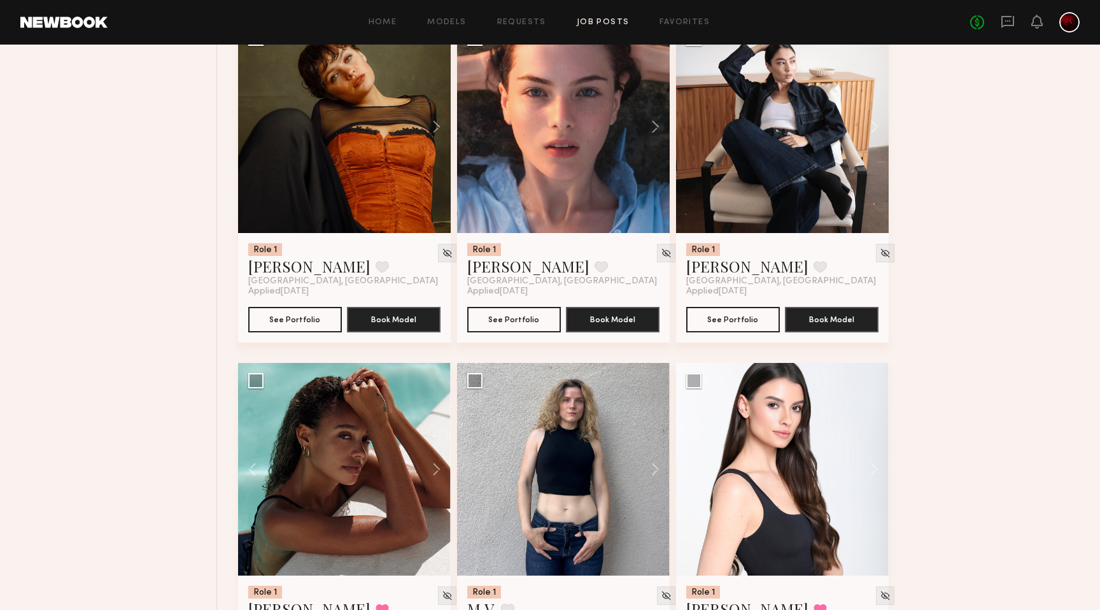
scroll to position [13301, 0]
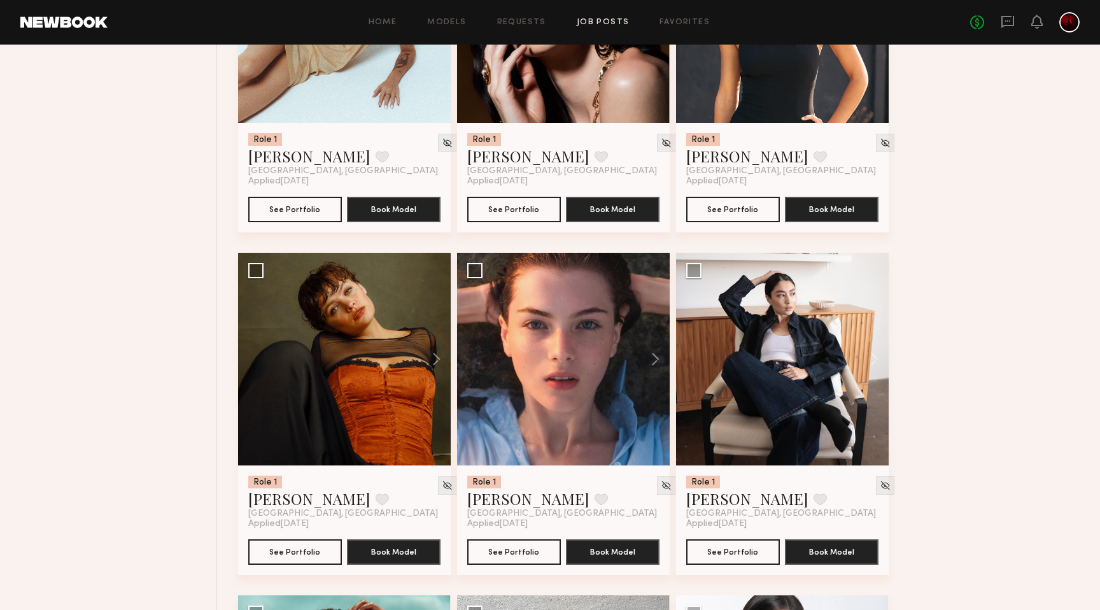
click at [666, 17] on div "Home Models Requests Job Posts Favorites Sign Out No fees up to $5,000" at bounding box center [594, 22] width 972 height 20
click at [675, 22] on link "Favorites" at bounding box center [684, 22] width 50 height 8
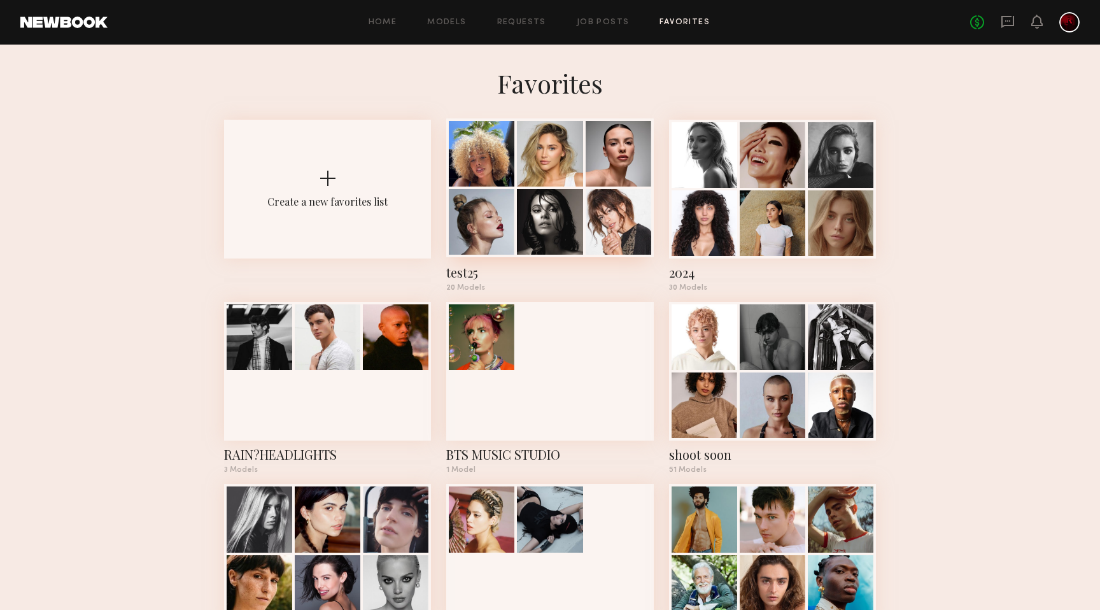
click at [581, 232] on div at bounding box center [550, 222] width 66 height 66
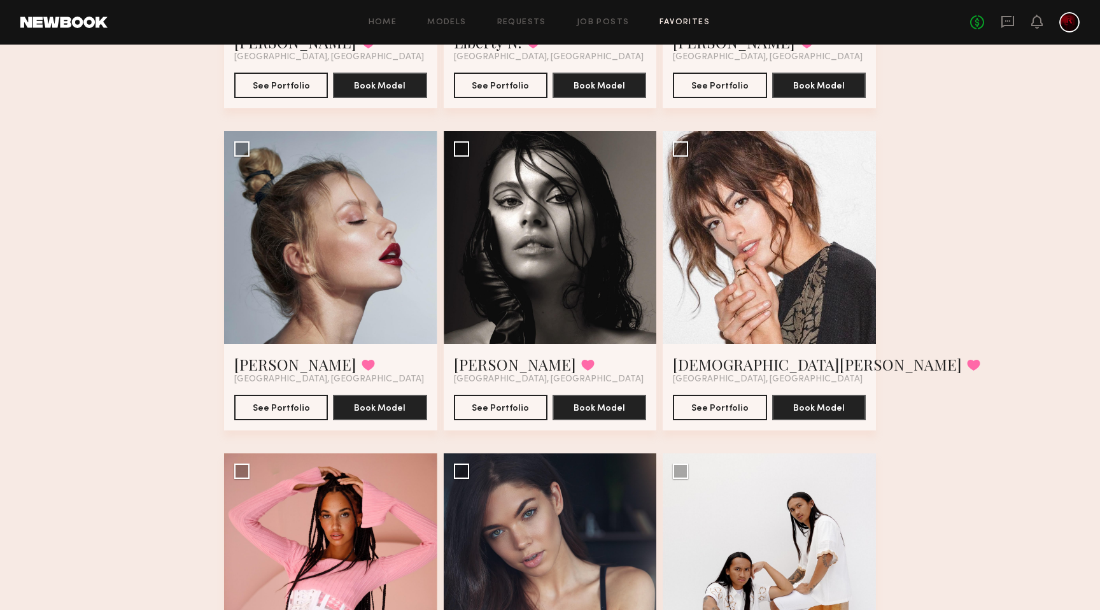
scroll to position [340, 0]
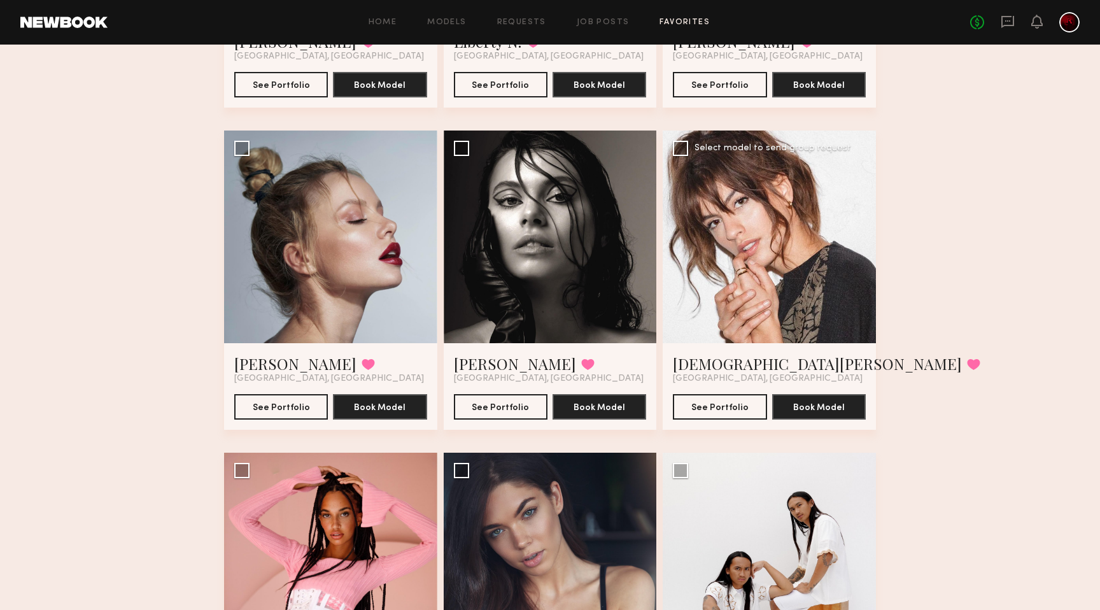
click at [748, 293] on div at bounding box center [768, 236] width 213 height 213
click at [705, 368] on link "Kristen J." at bounding box center [817, 363] width 289 height 20
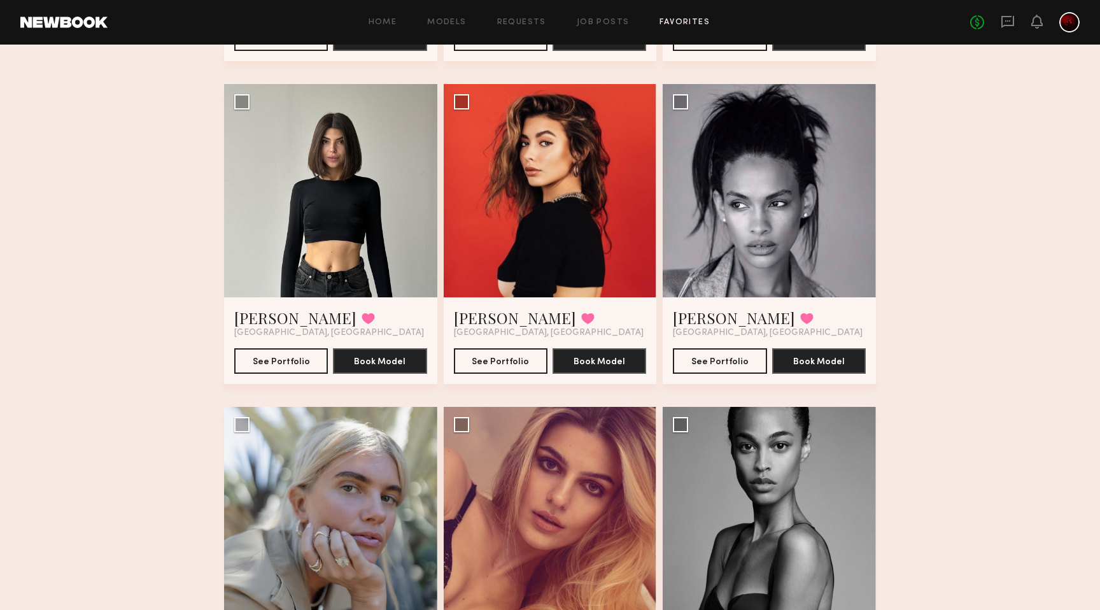
scroll to position [1034, 0]
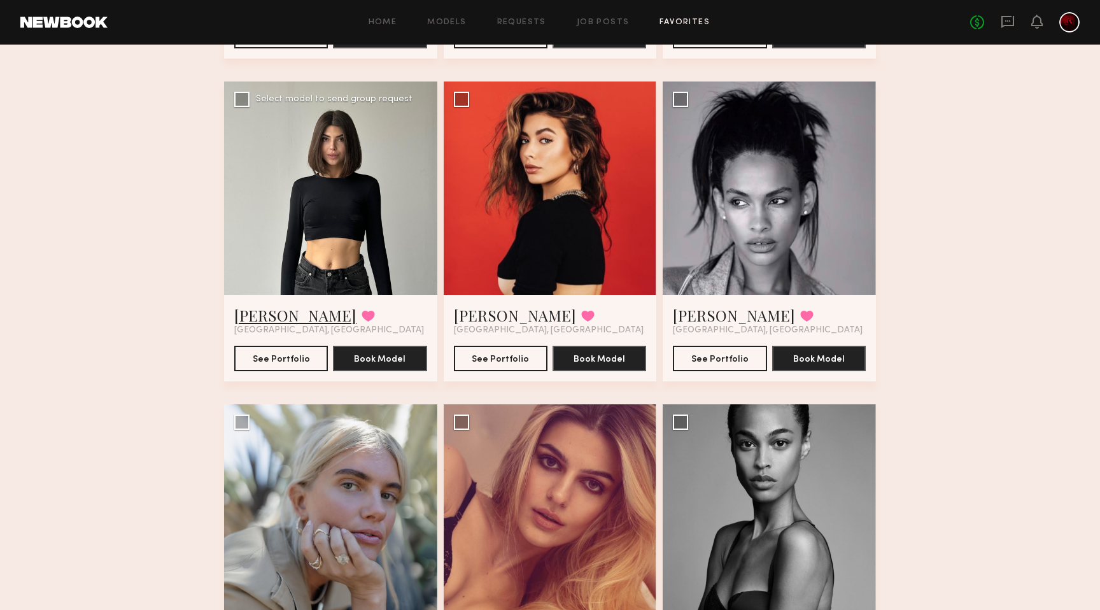
click at [252, 312] on link "Kate A." at bounding box center [295, 315] width 122 height 20
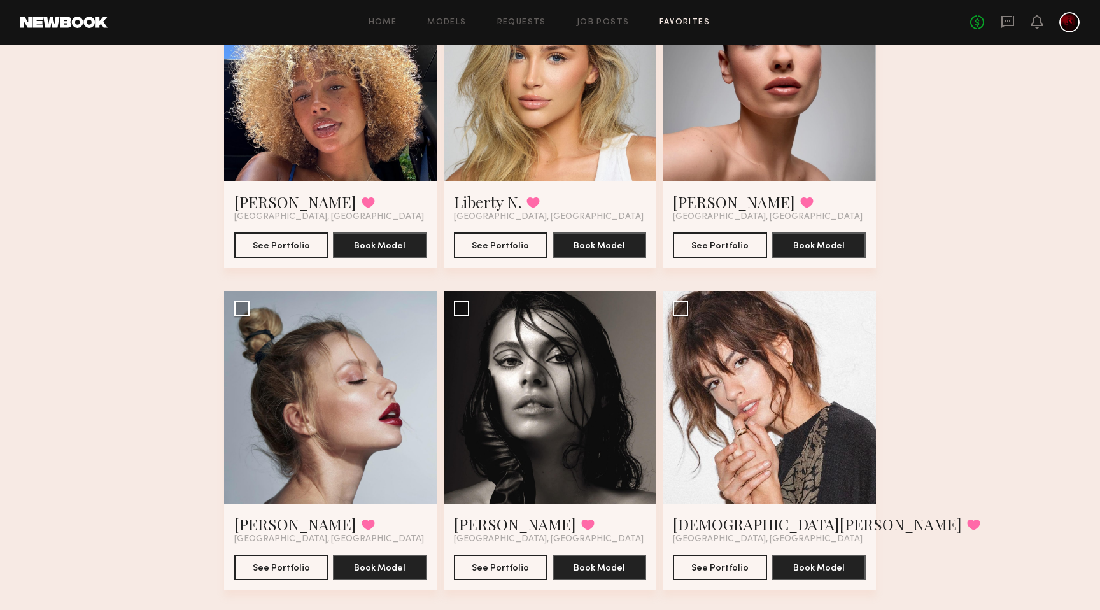
scroll to position [0, 0]
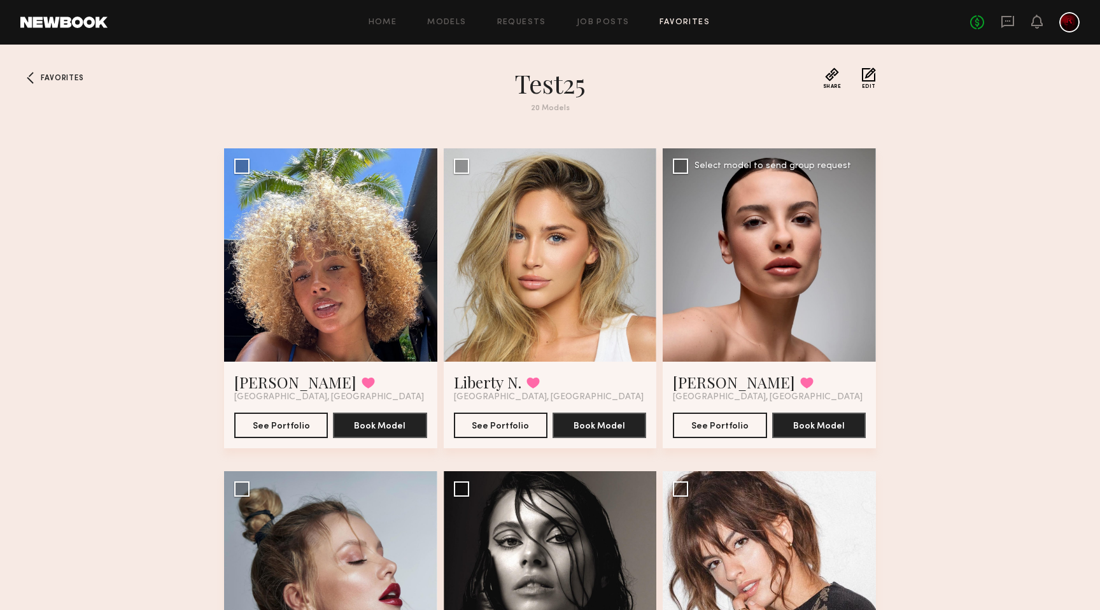
click at [689, 333] on div at bounding box center [768, 254] width 213 height 213
click at [713, 384] on link "[PERSON_NAME]" at bounding box center [734, 382] width 122 height 20
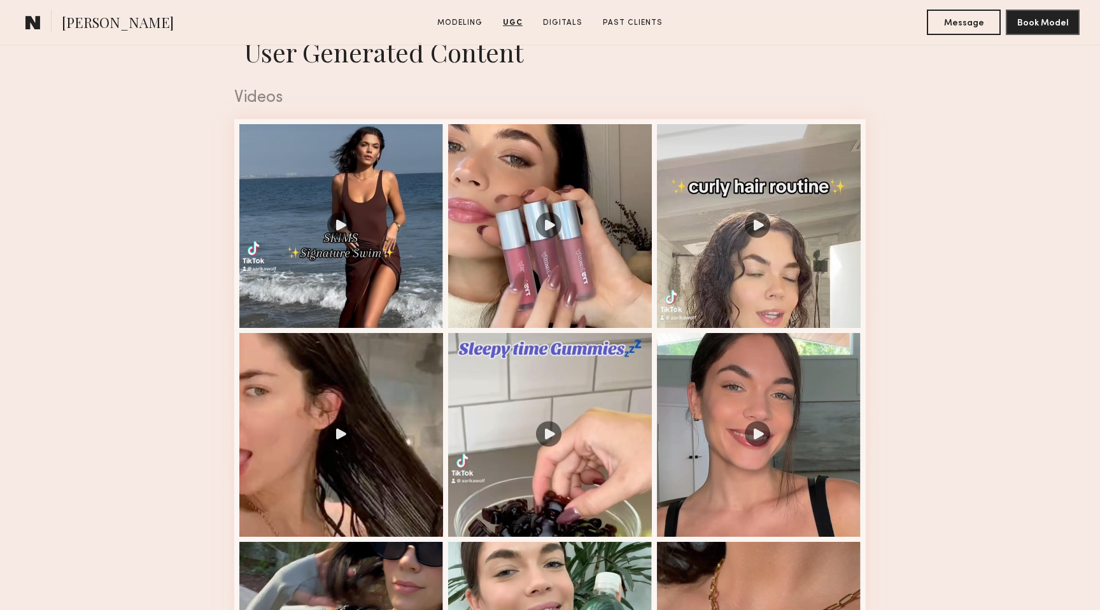
scroll to position [1260, 0]
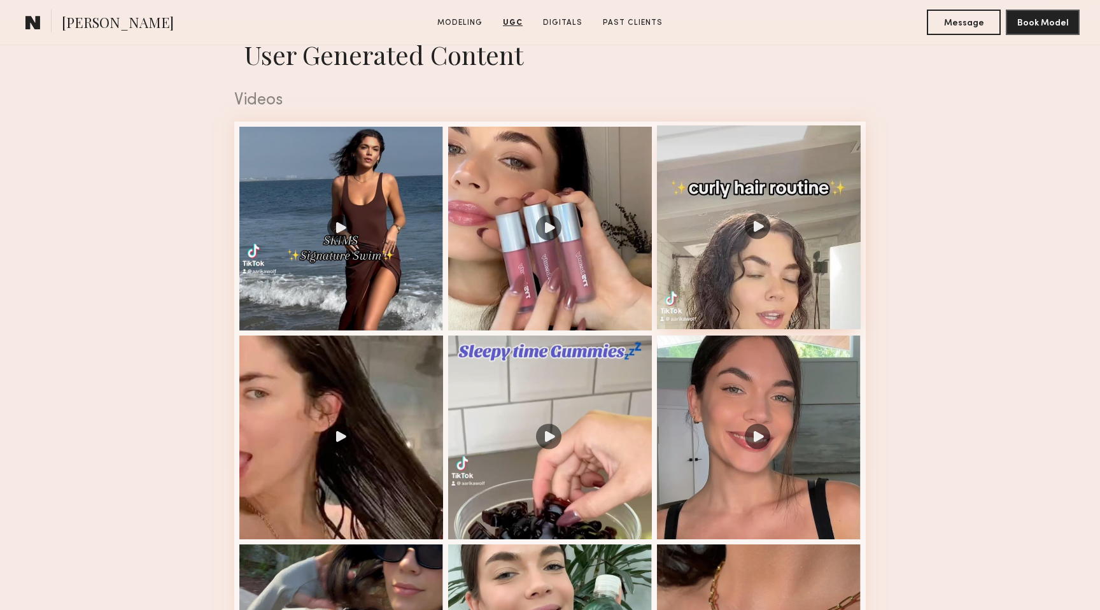
click at [751, 219] on div at bounding box center [759, 227] width 204 height 204
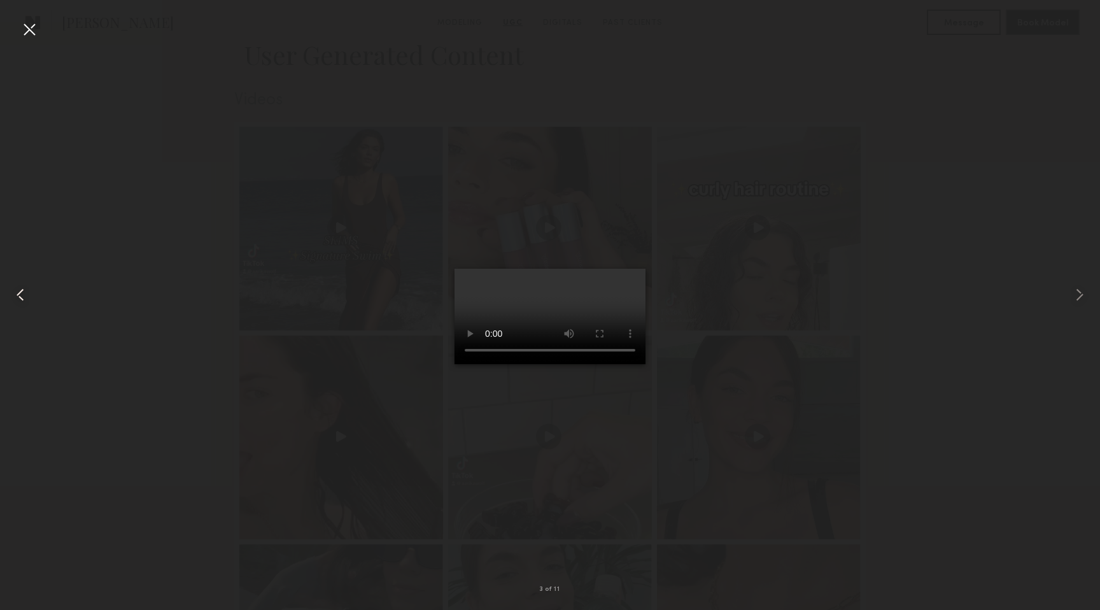
click at [23, 291] on common-icon at bounding box center [20, 294] width 20 height 20
click at [18, 295] on common-icon at bounding box center [20, 294] width 20 height 20
click at [31, 28] on div at bounding box center [29, 29] width 20 height 20
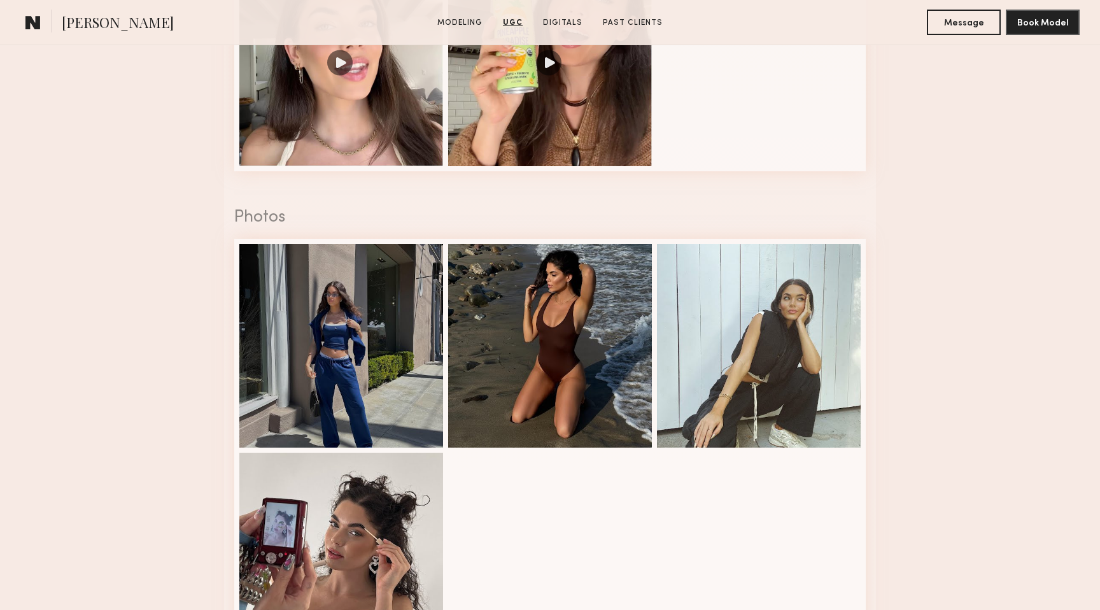
scroll to position [2051, 0]
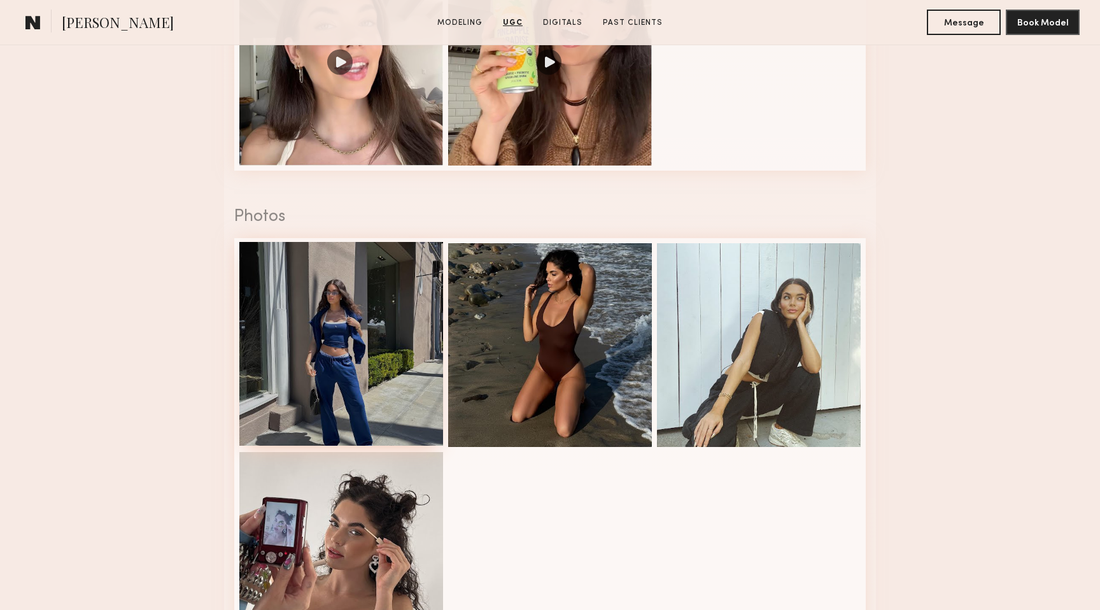
click at [352, 360] on div at bounding box center [341, 344] width 204 height 204
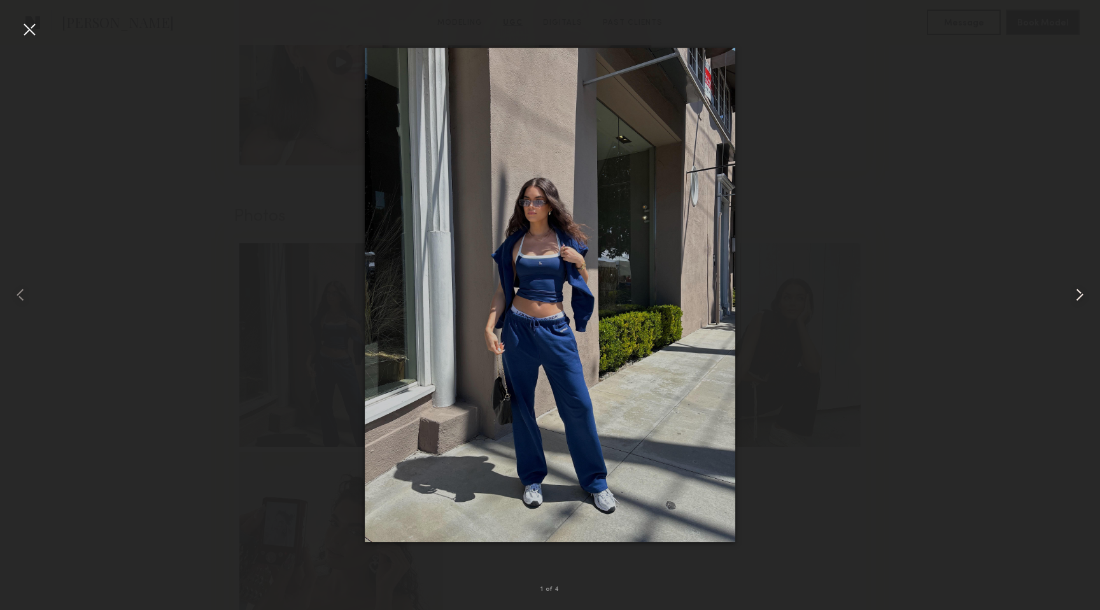
click at [1077, 294] on common-icon at bounding box center [1079, 294] width 20 height 20
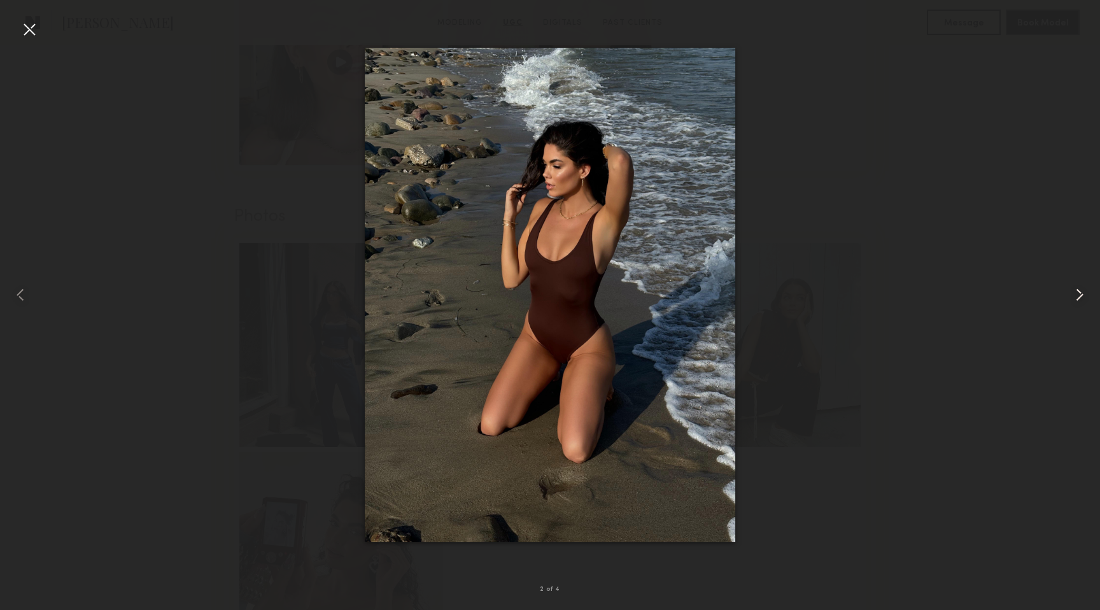
click at [1077, 294] on common-icon at bounding box center [1079, 294] width 20 height 20
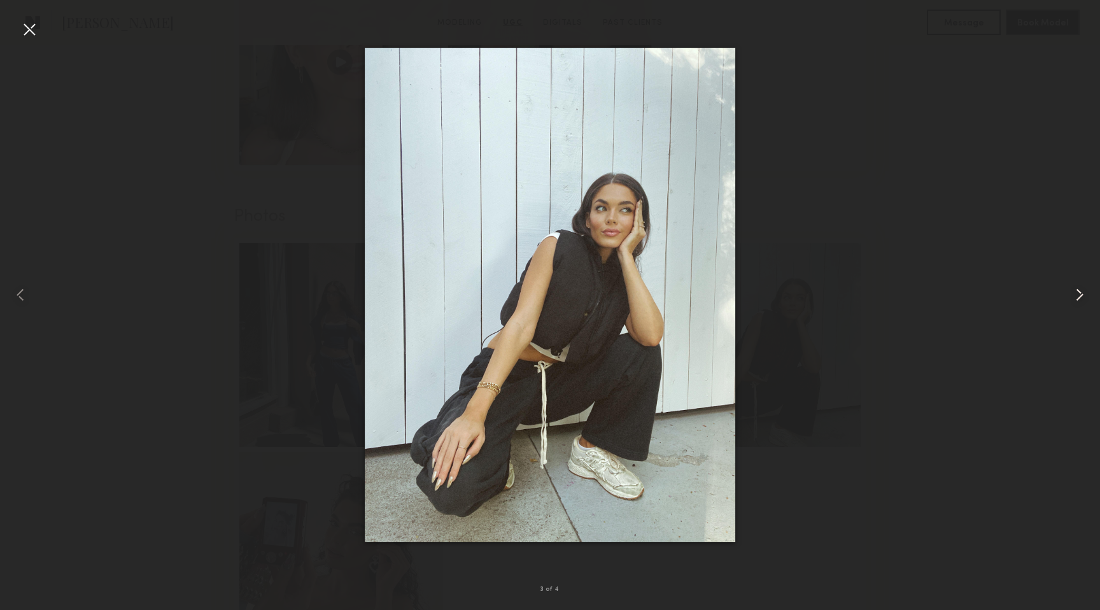
click at [1077, 294] on common-icon at bounding box center [1079, 294] width 20 height 20
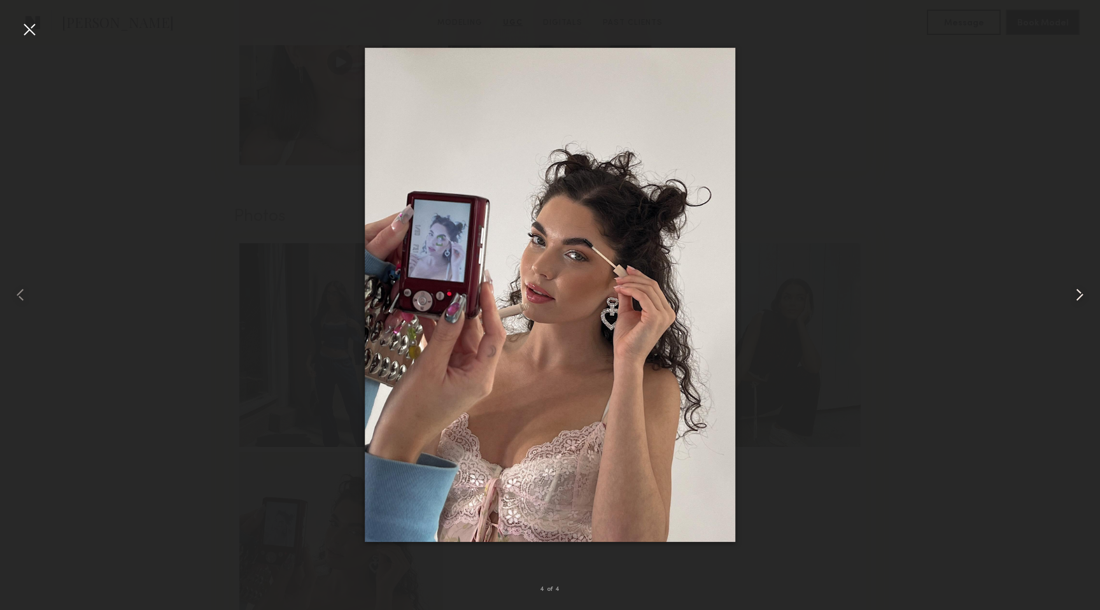
click at [1077, 294] on common-icon at bounding box center [1079, 294] width 20 height 20
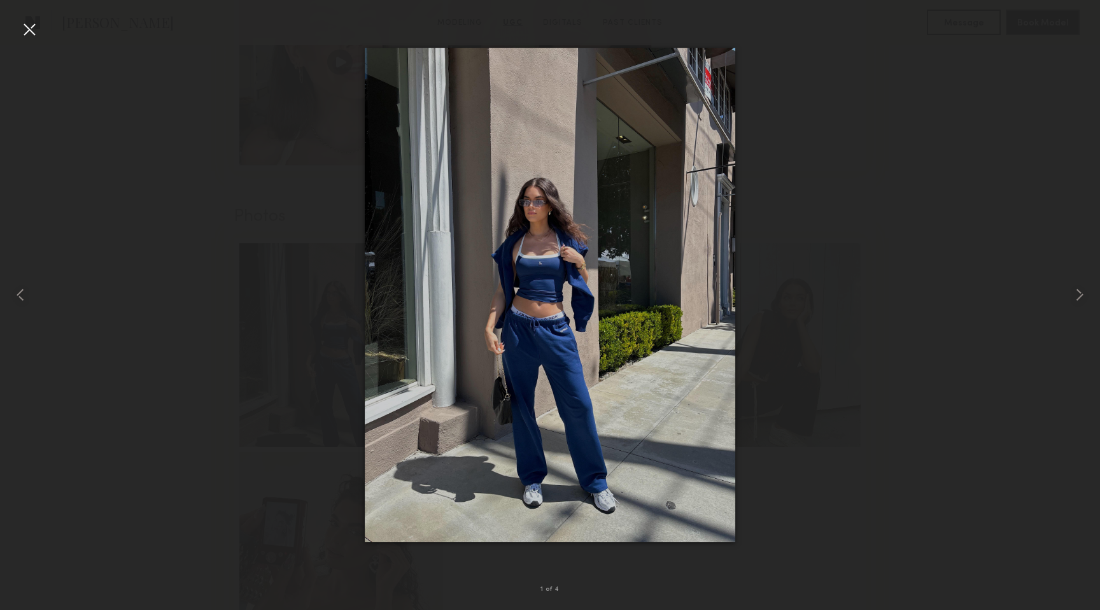
click at [34, 31] on div at bounding box center [29, 29] width 20 height 20
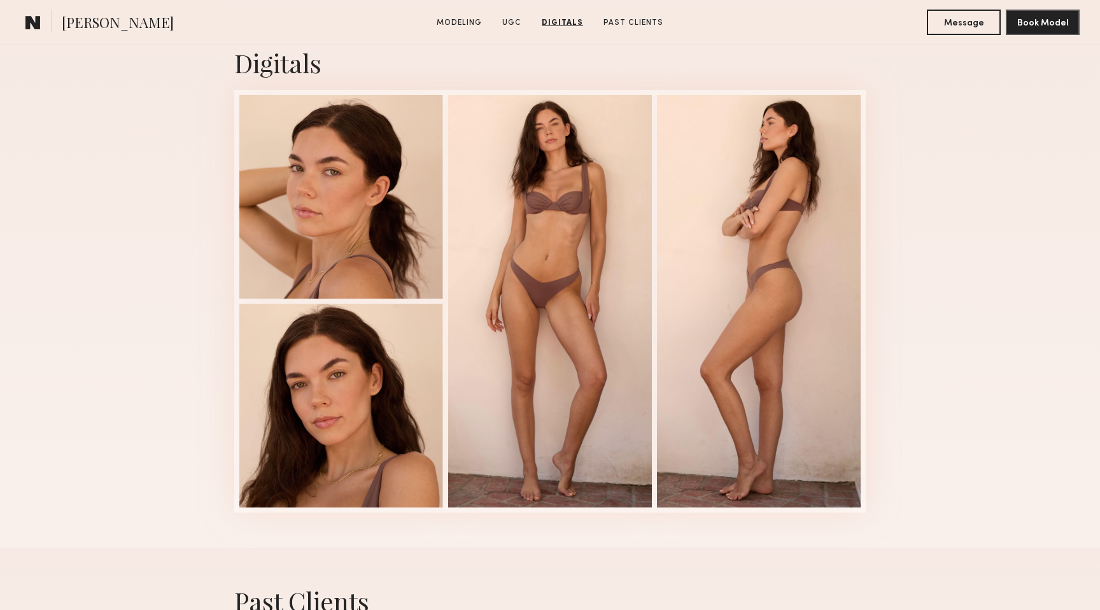
scroll to position [2732, 0]
click at [307, 190] on div at bounding box center [341, 195] width 204 height 204
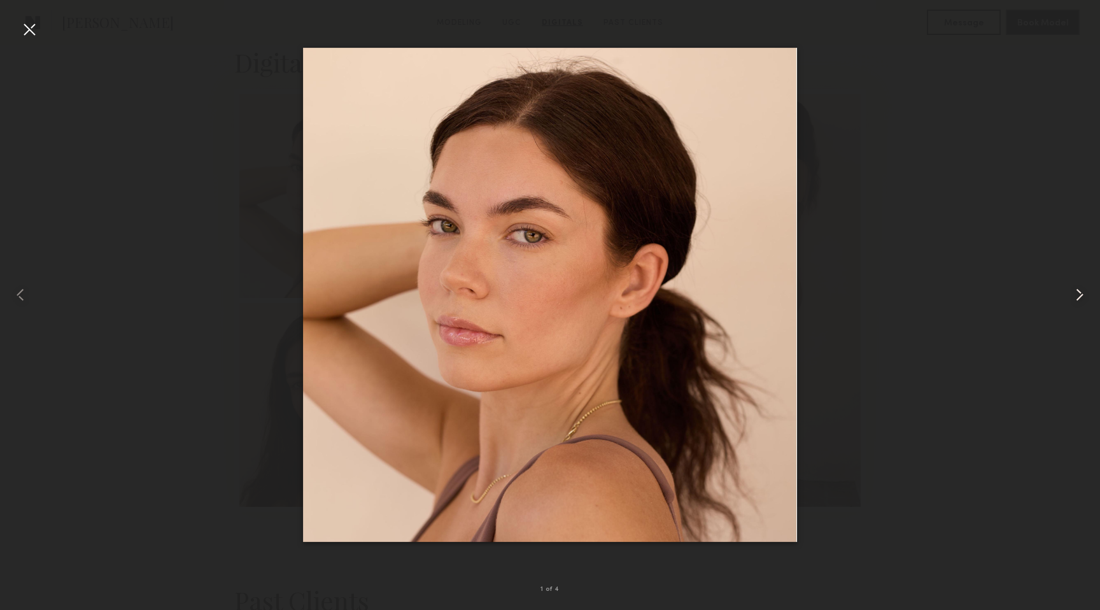
click at [1084, 300] on common-icon at bounding box center [1079, 294] width 20 height 20
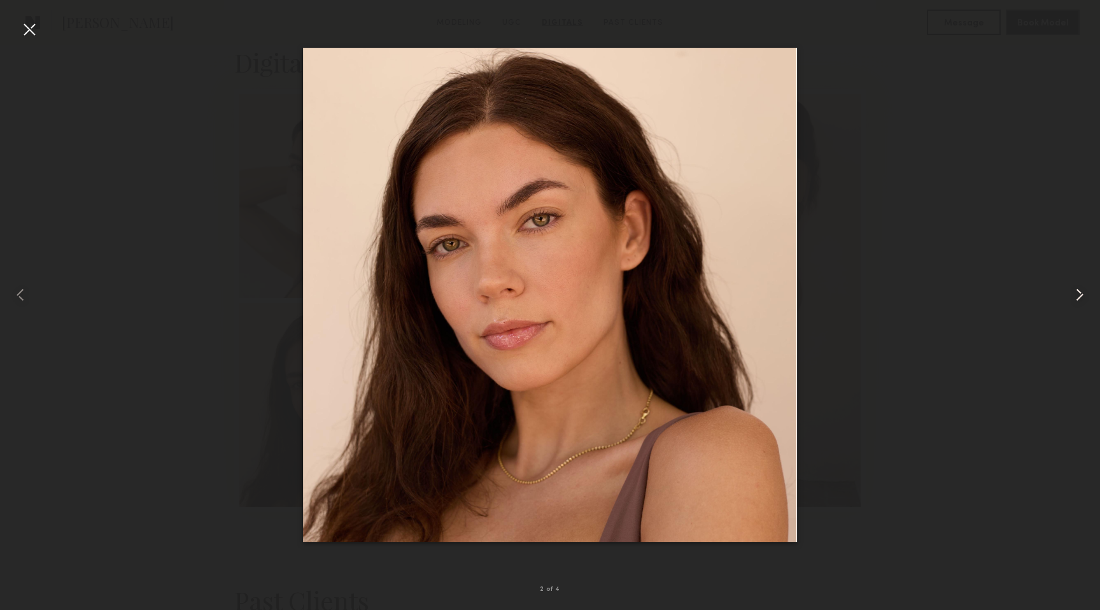
click at [1084, 300] on common-icon at bounding box center [1079, 294] width 20 height 20
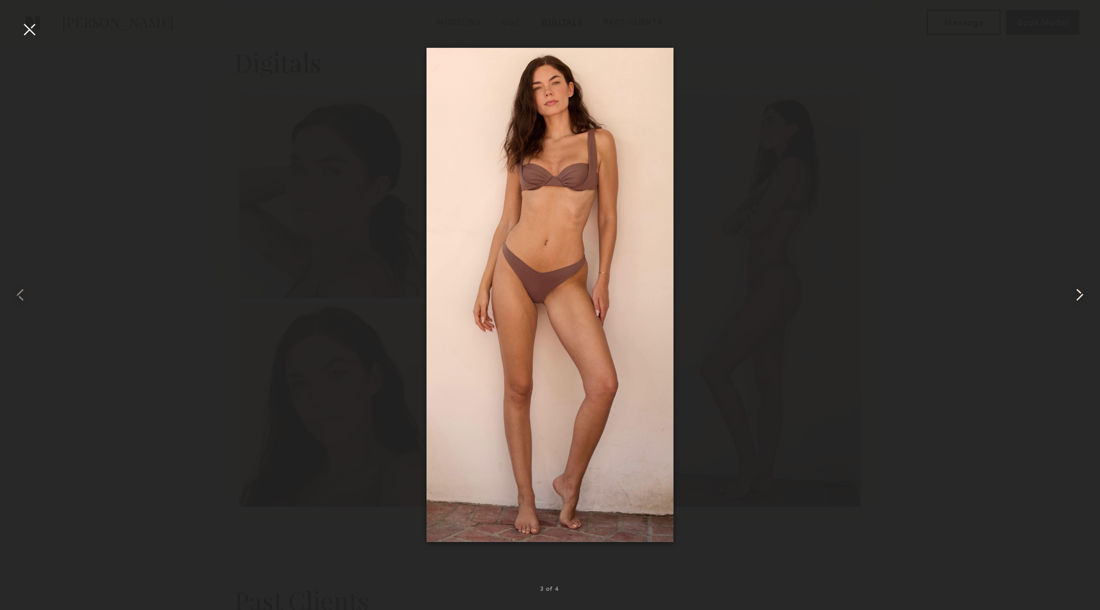
click at [1084, 300] on common-icon at bounding box center [1079, 294] width 20 height 20
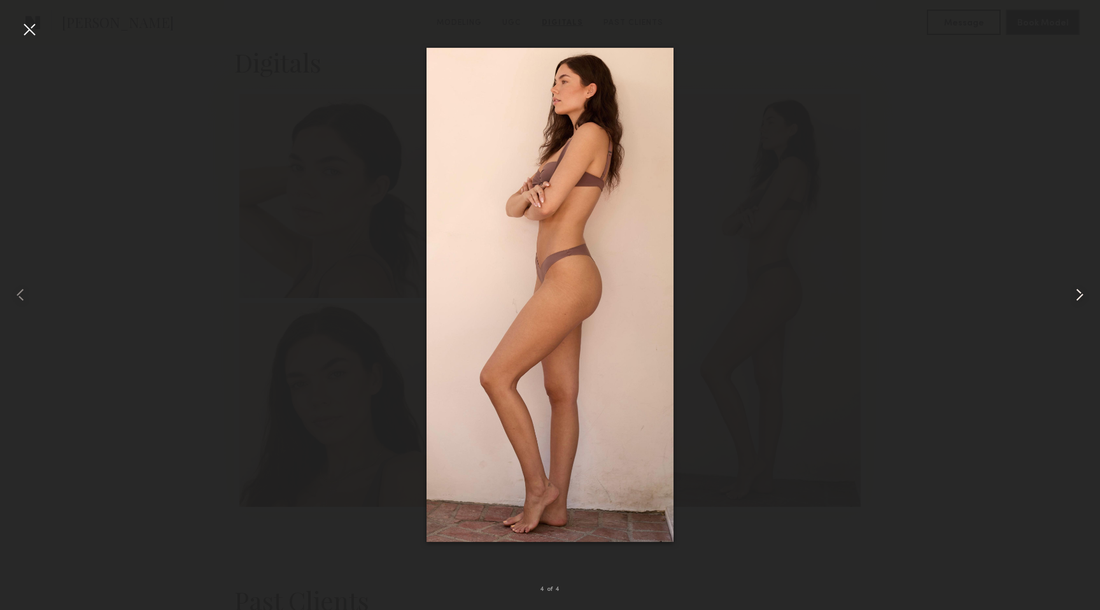
click at [1084, 300] on common-icon at bounding box center [1079, 294] width 20 height 20
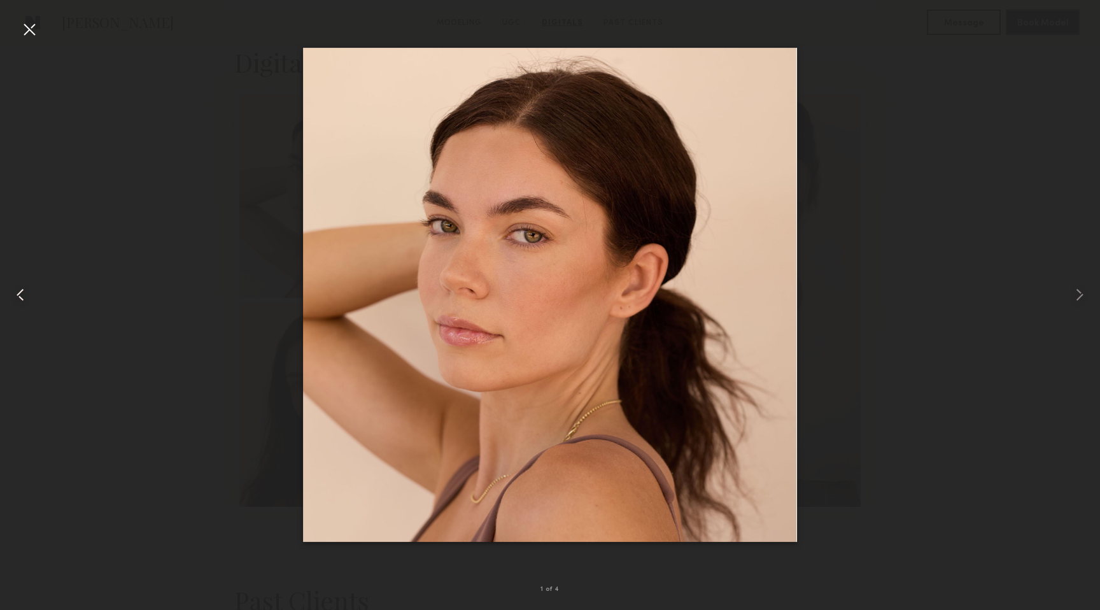
click at [16, 21] on div at bounding box center [22, 294] width 44 height 549
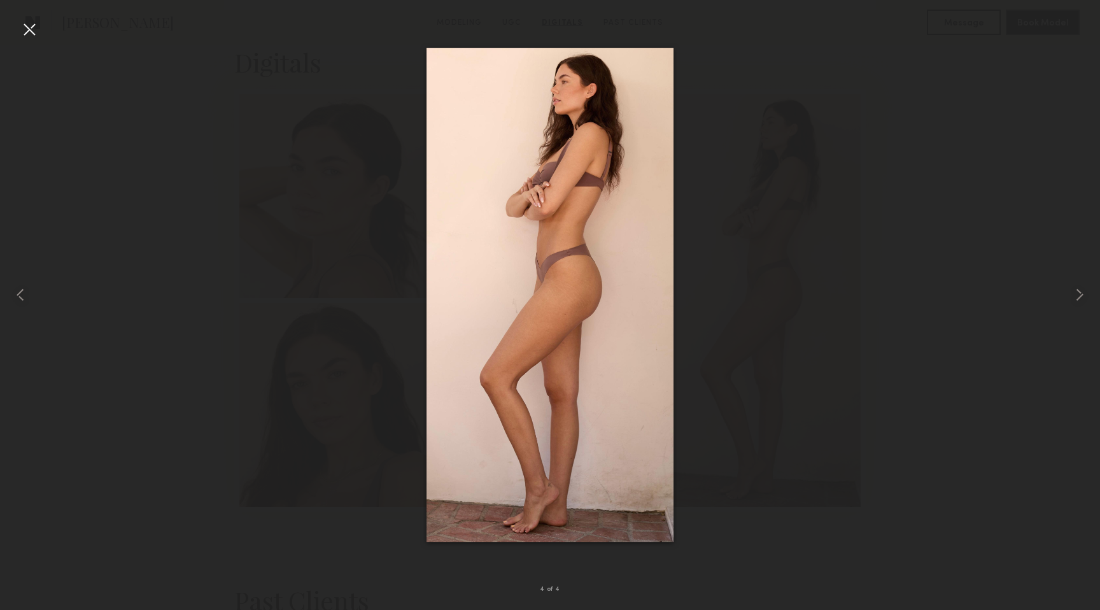
click at [33, 32] on div at bounding box center [29, 29] width 20 height 20
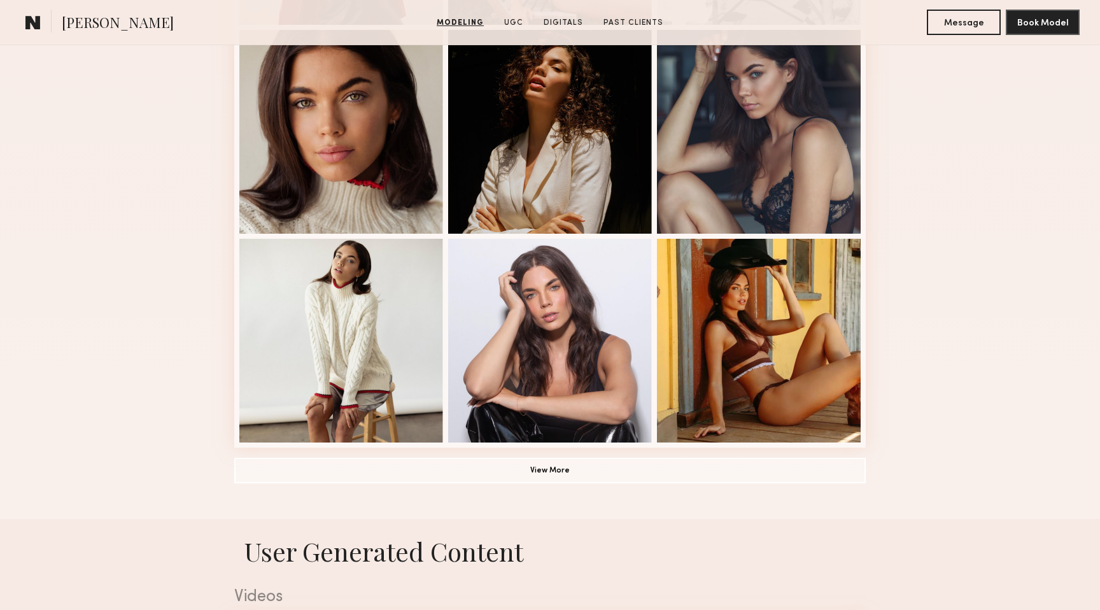
scroll to position [760, 0]
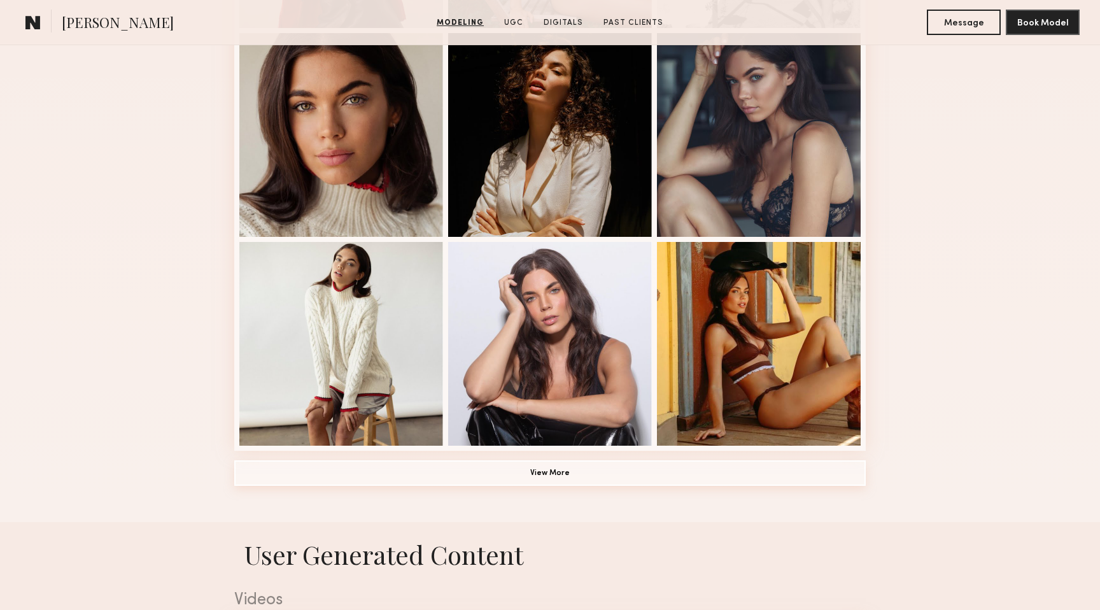
click at [550, 465] on button "View More" at bounding box center [549, 472] width 631 height 25
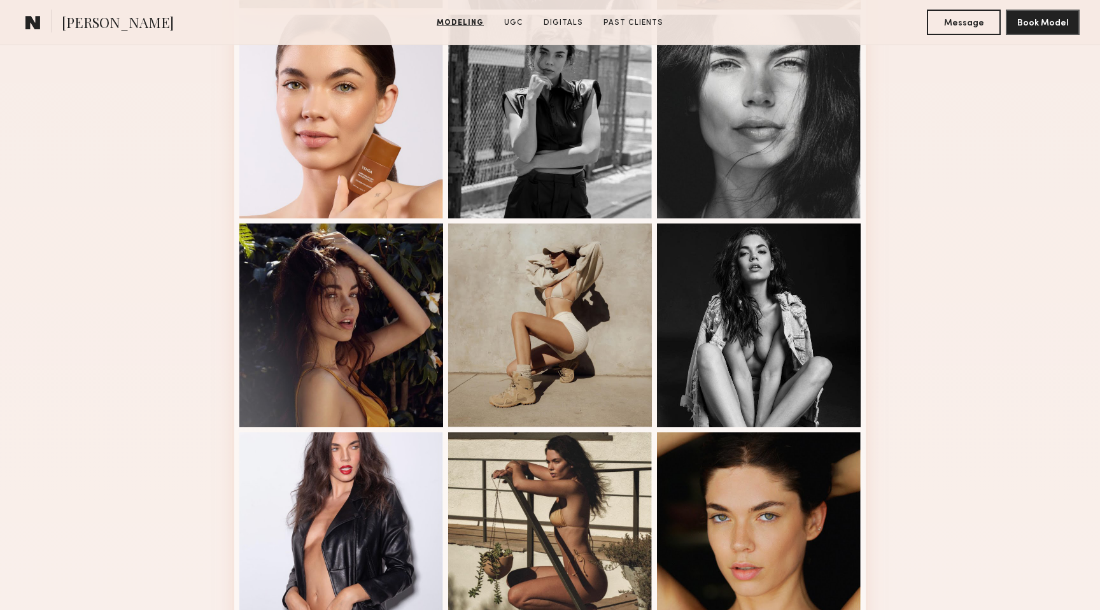
scroll to position [1198, 0]
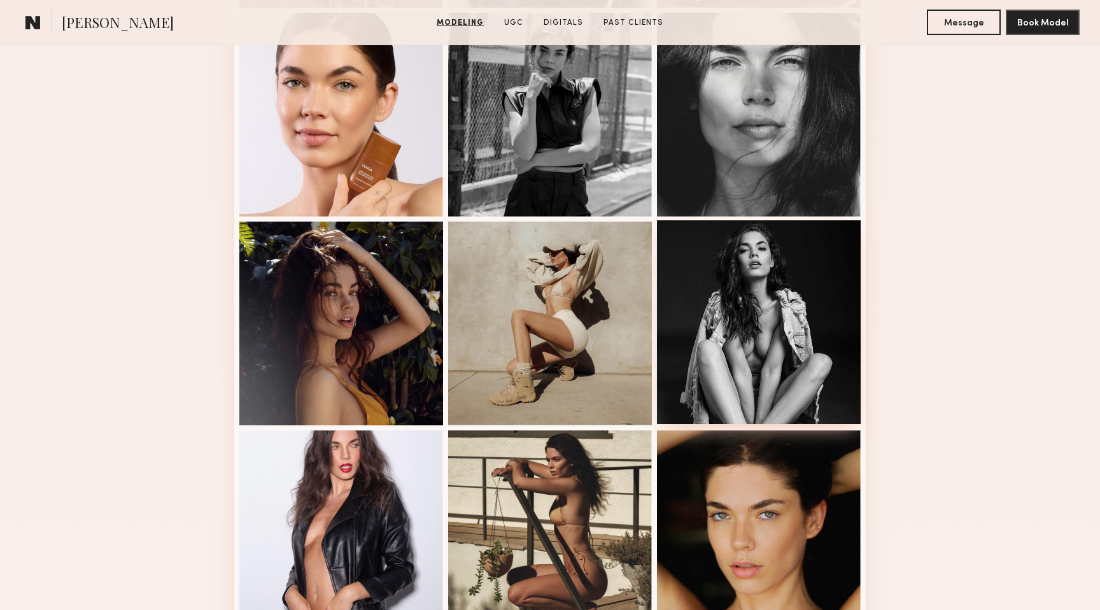
click at [762, 335] on div at bounding box center [759, 322] width 204 height 204
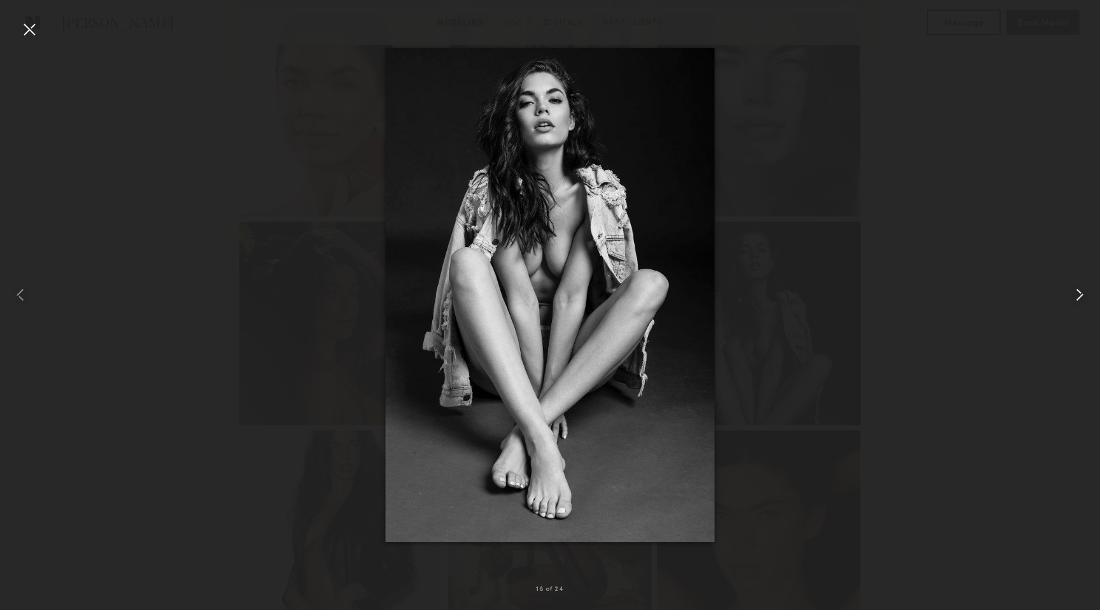
click at [1078, 291] on common-icon at bounding box center [1079, 294] width 20 height 20
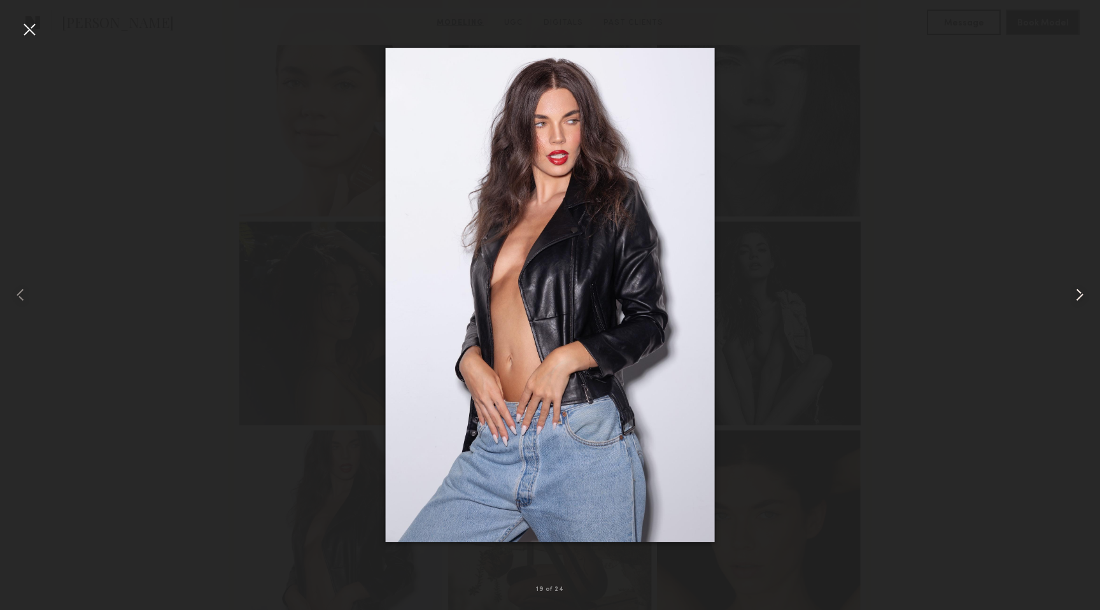
click at [1078, 291] on common-icon at bounding box center [1079, 294] width 20 height 20
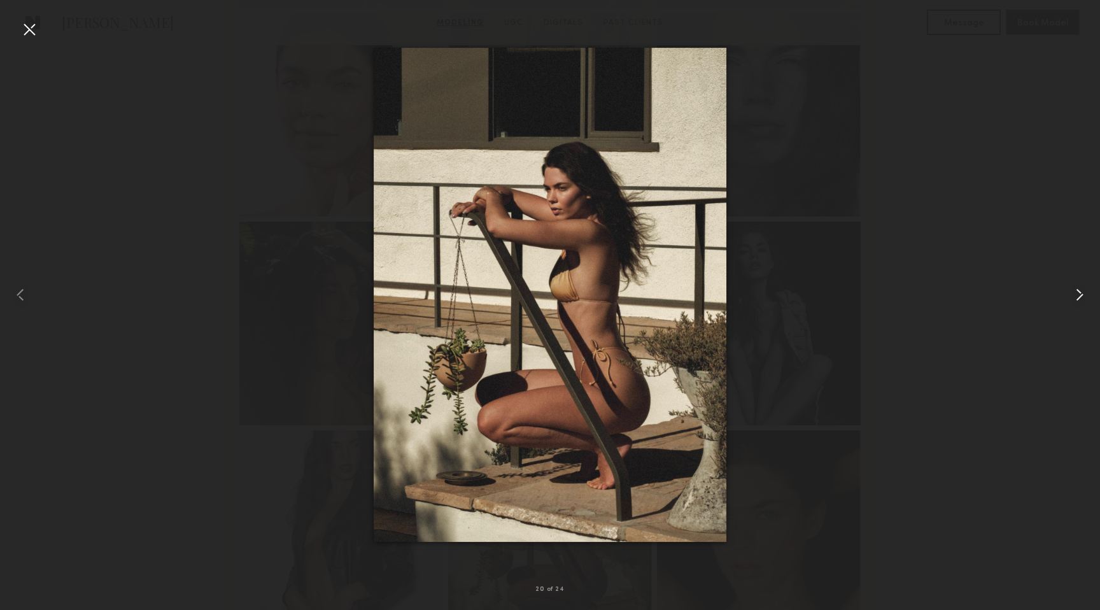
click at [1078, 291] on common-icon at bounding box center [1079, 294] width 20 height 20
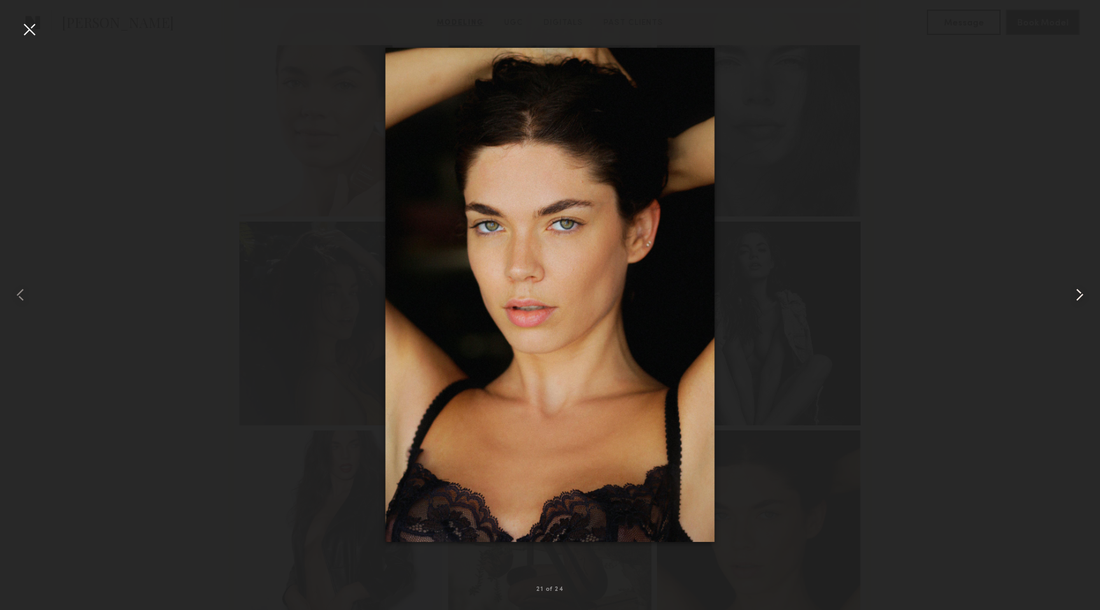
click at [1078, 291] on common-icon at bounding box center [1079, 294] width 20 height 20
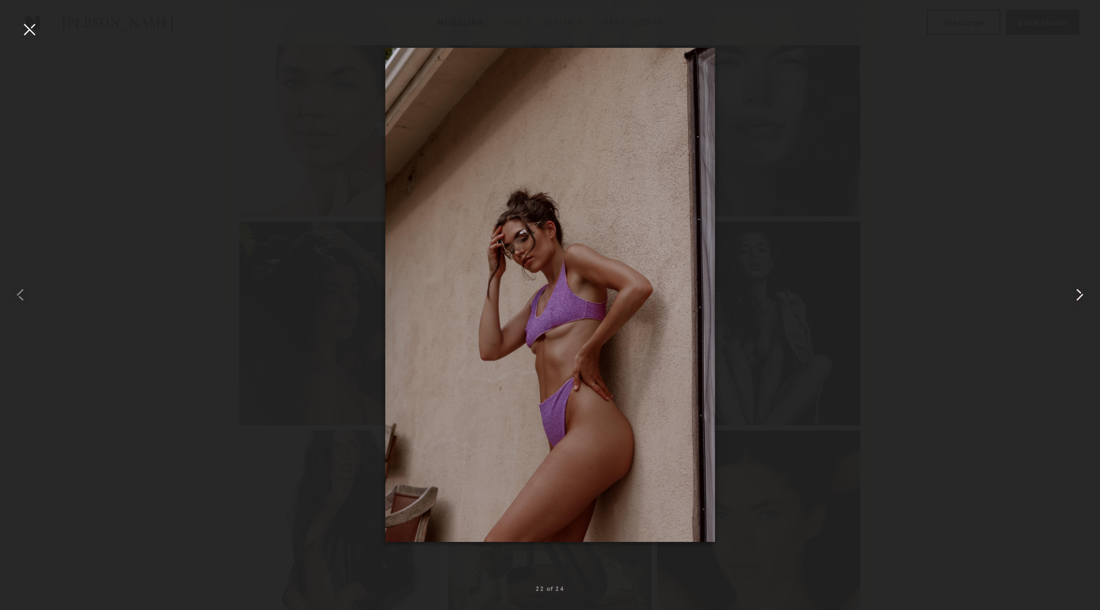
click at [1078, 291] on common-icon at bounding box center [1079, 294] width 20 height 20
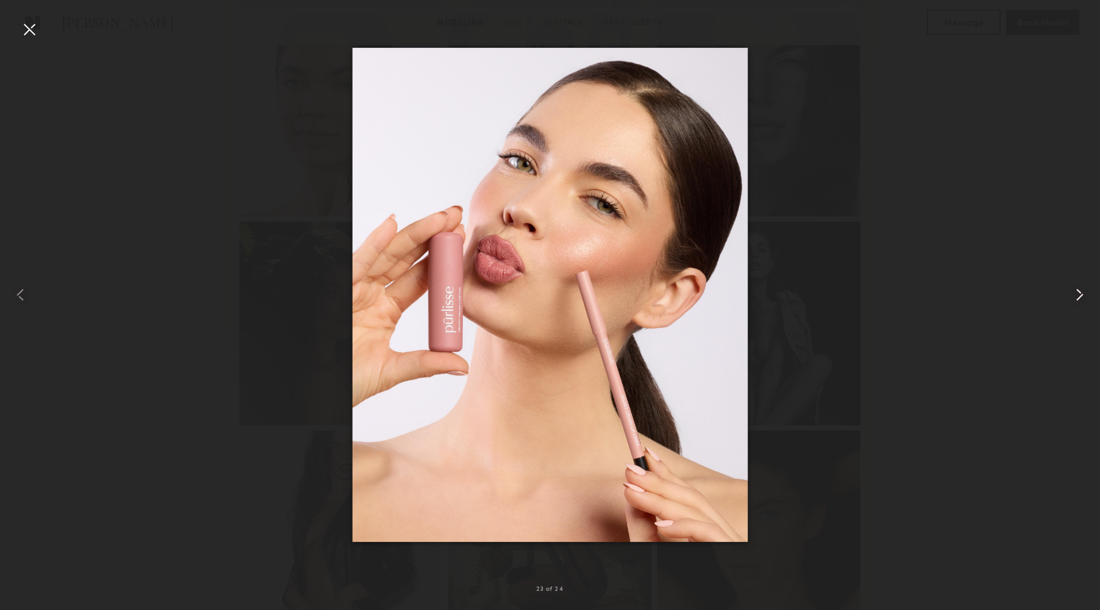
click at [1078, 291] on common-icon at bounding box center [1079, 294] width 20 height 20
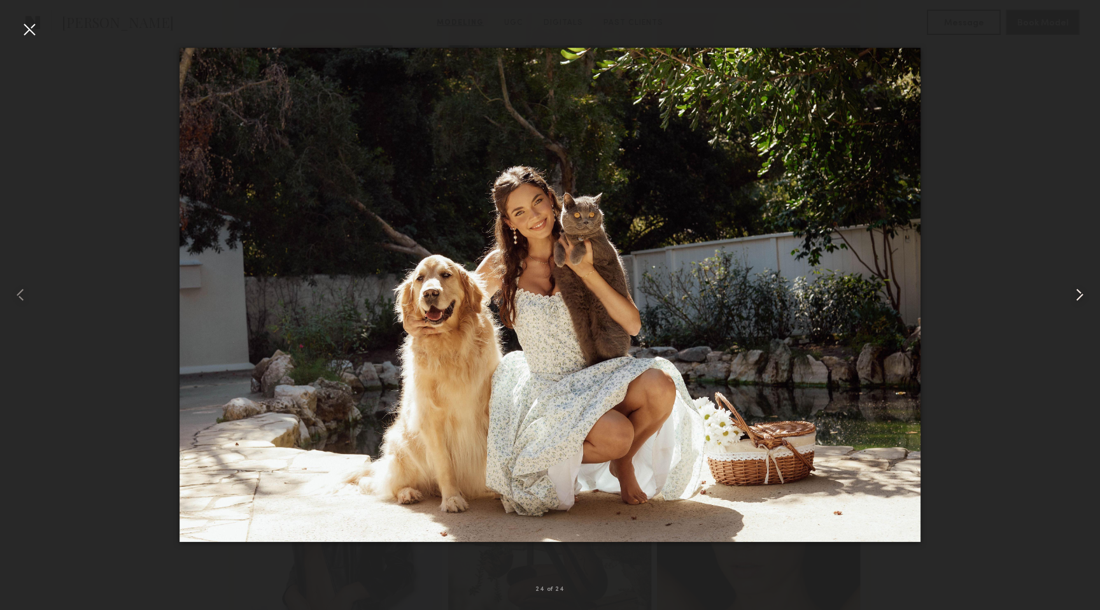
click at [1078, 291] on common-icon at bounding box center [1079, 294] width 20 height 20
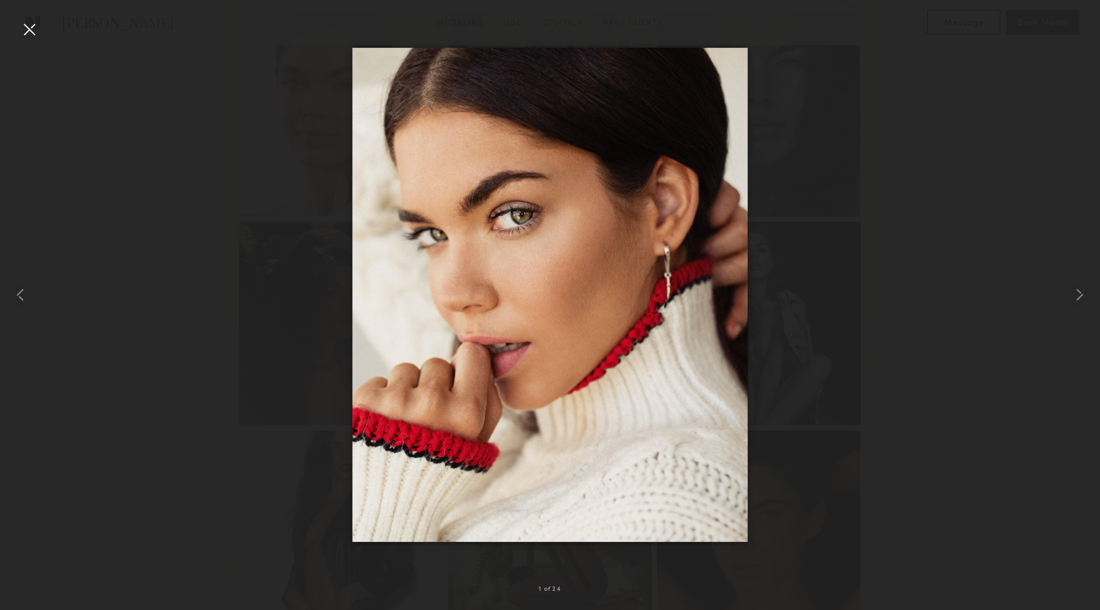
click at [29, 28] on div at bounding box center [29, 29] width 20 height 20
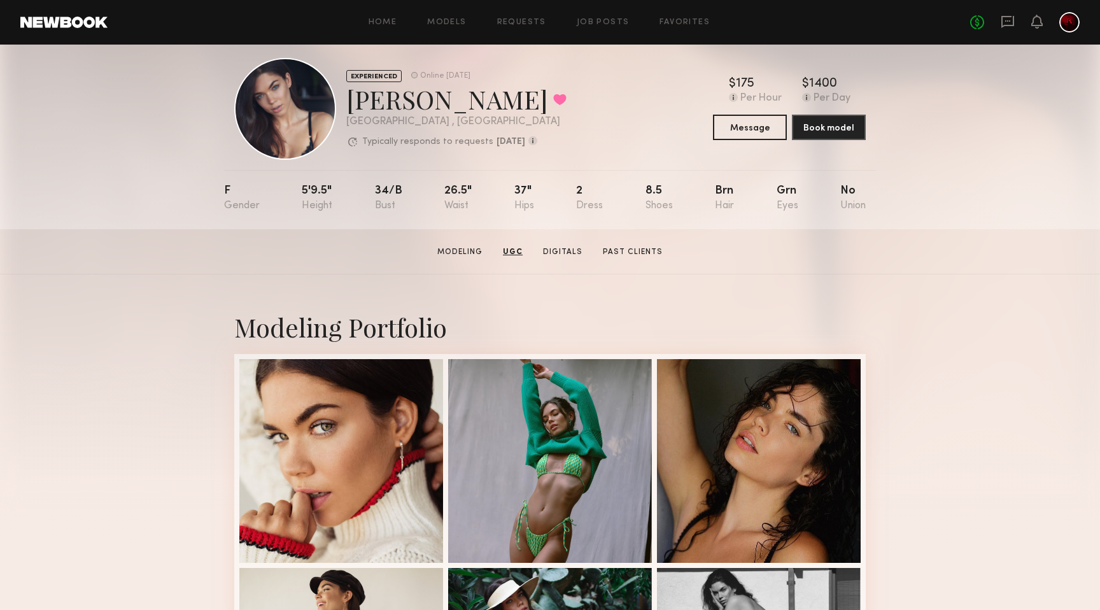
scroll to position [0, 0]
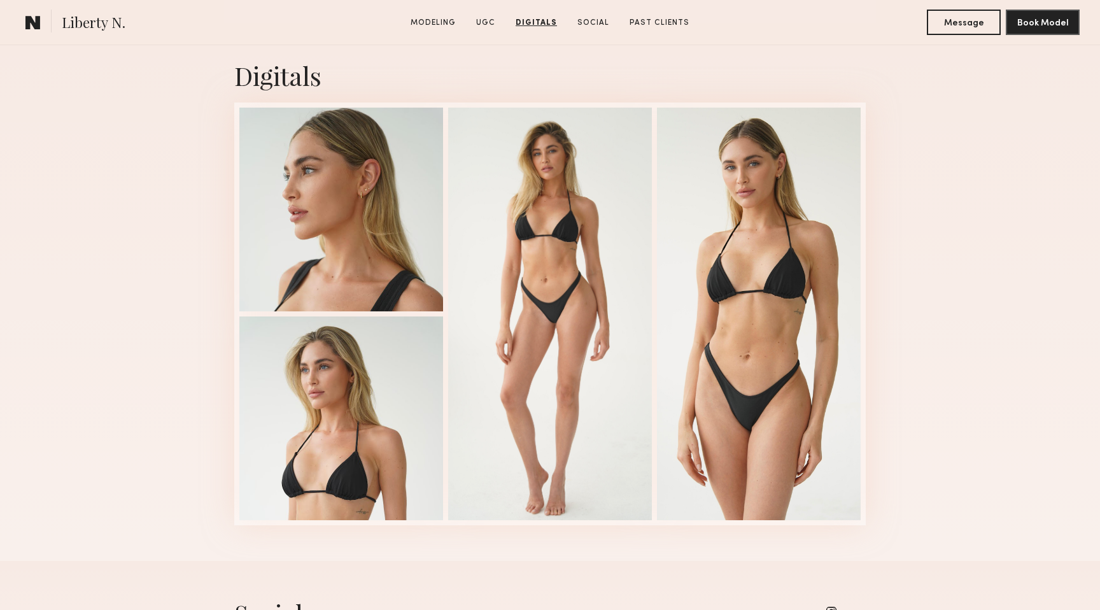
scroll to position [2893, 0]
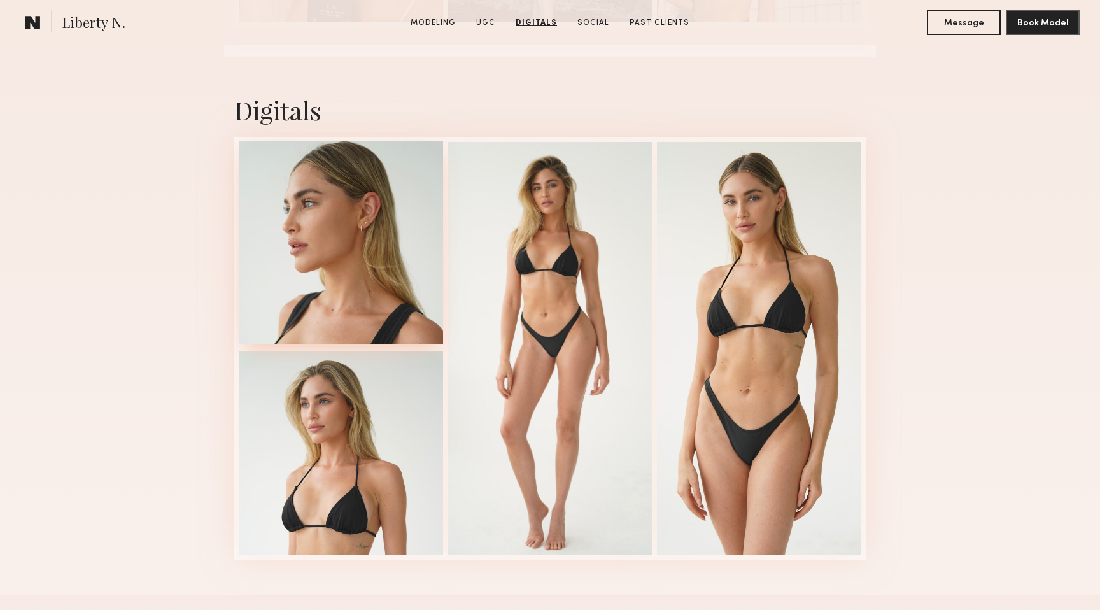
click at [335, 225] on div at bounding box center [341, 243] width 204 height 204
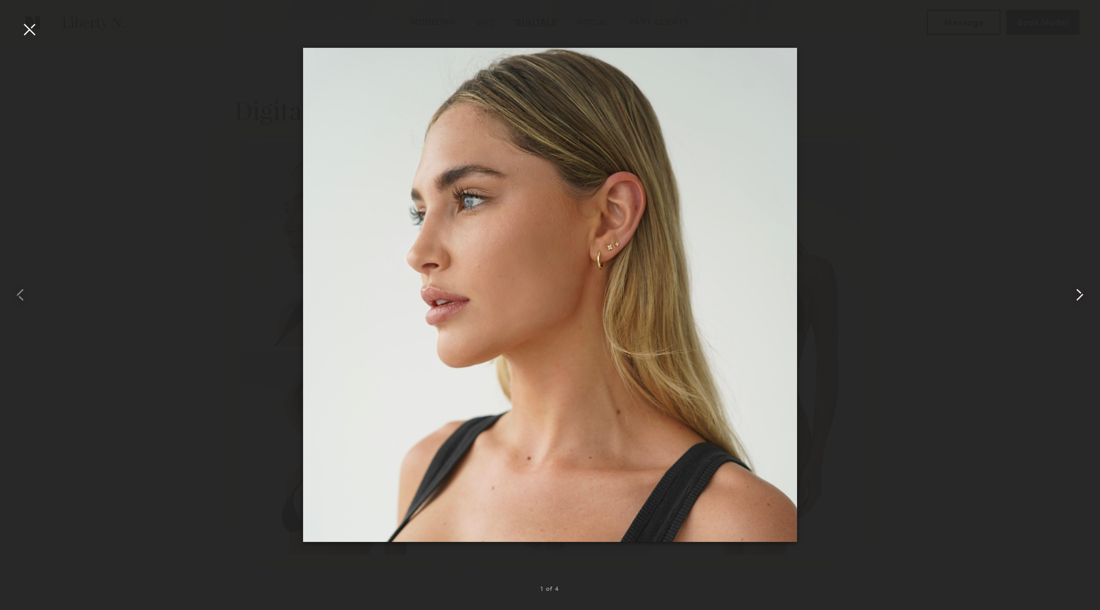
click at [1082, 294] on common-icon at bounding box center [1079, 294] width 20 height 20
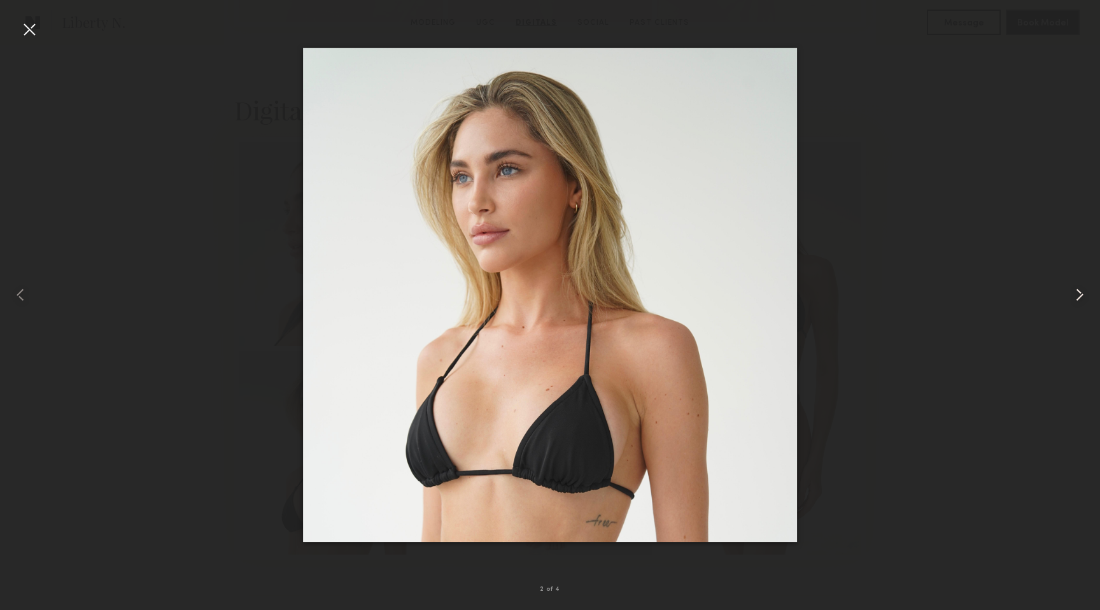
click at [1082, 294] on common-icon at bounding box center [1079, 294] width 20 height 20
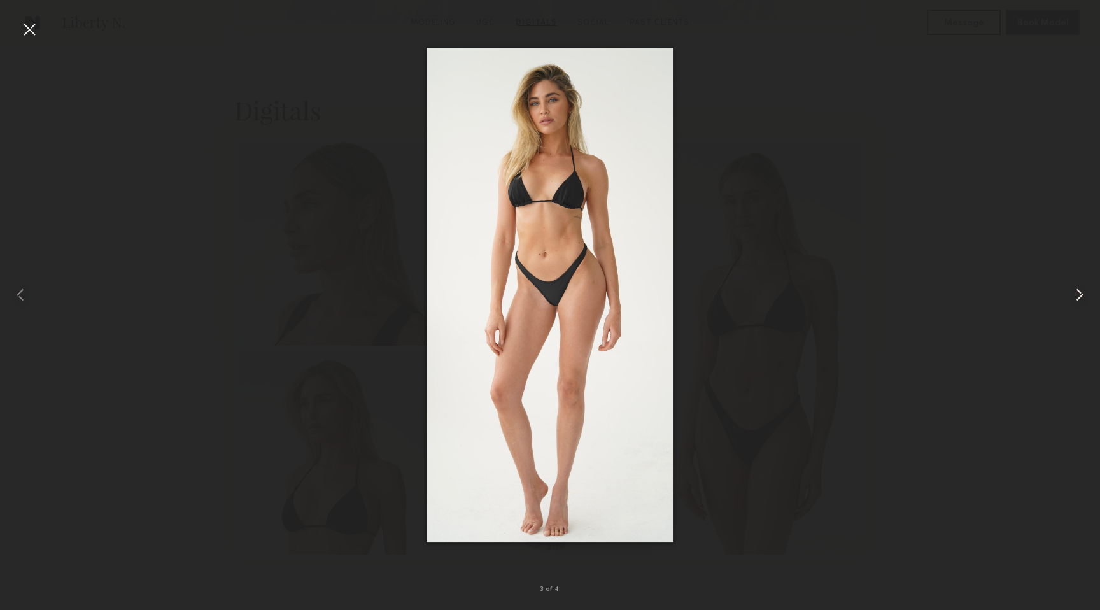
click at [1082, 294] on common-icon at bounding box center [1079, 294] width 20 height 20
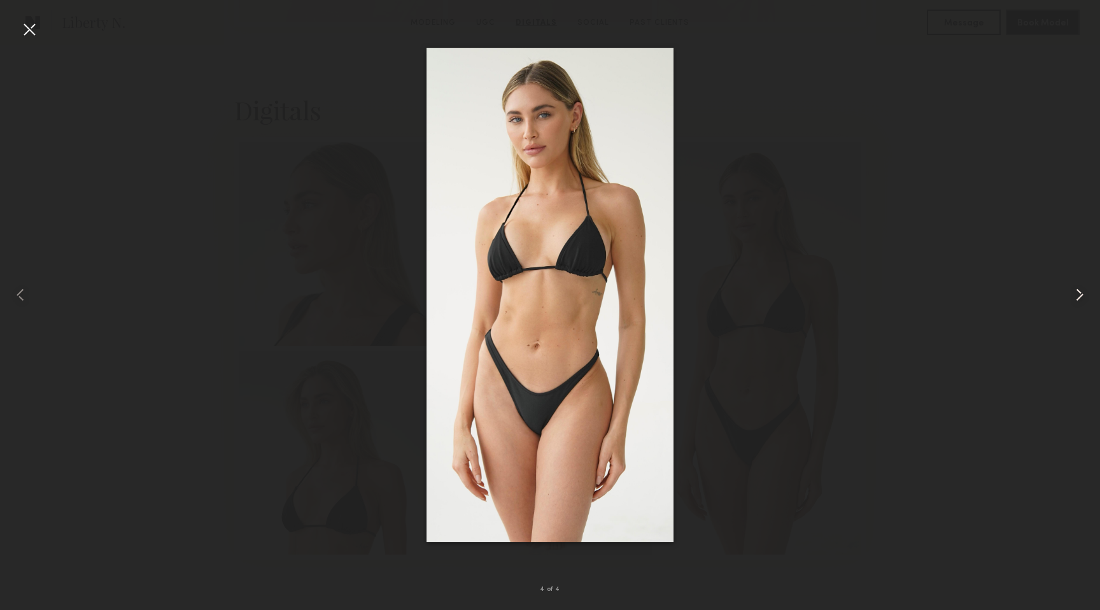
click at [1082, 294] on common-icon at bounding box center [1079, 294] width 20 height 20
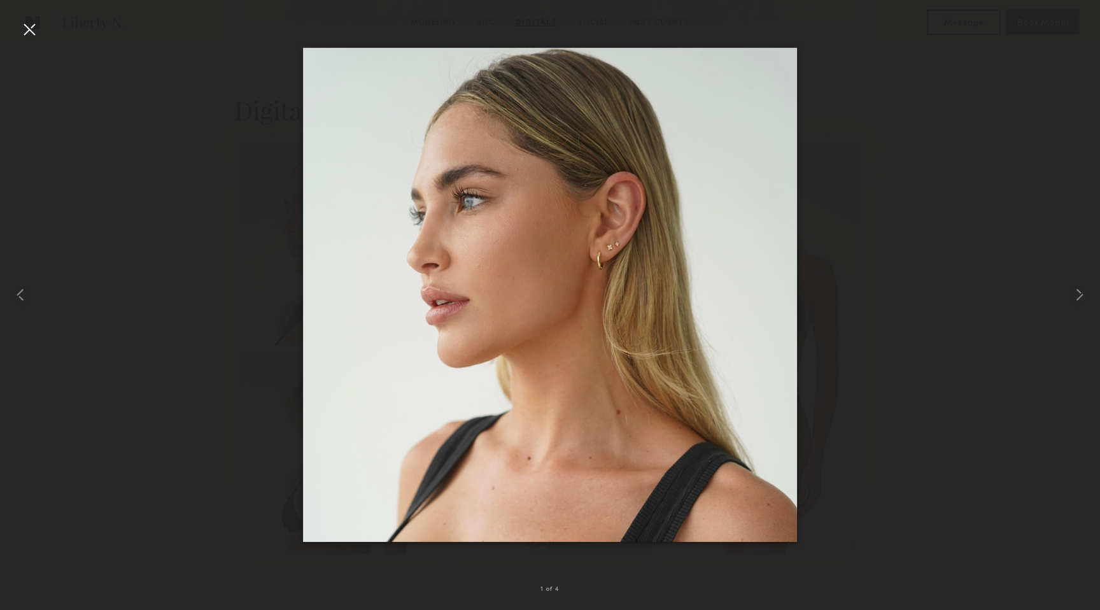
click at [22, 23] on div at bounding box center [29, 29] width 20 height 20
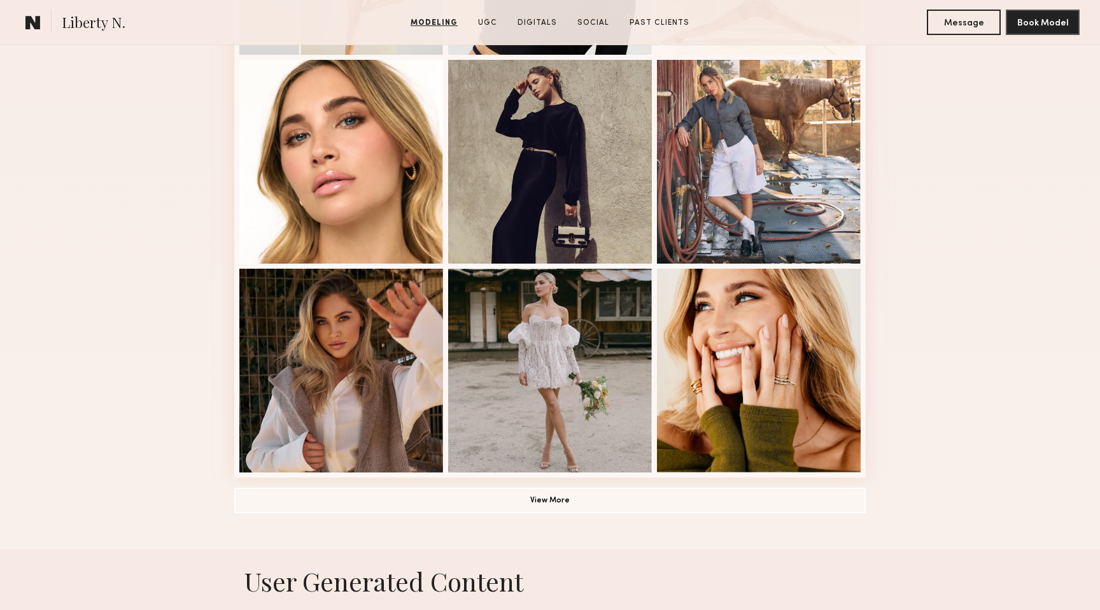
scroll to position [918, 0]
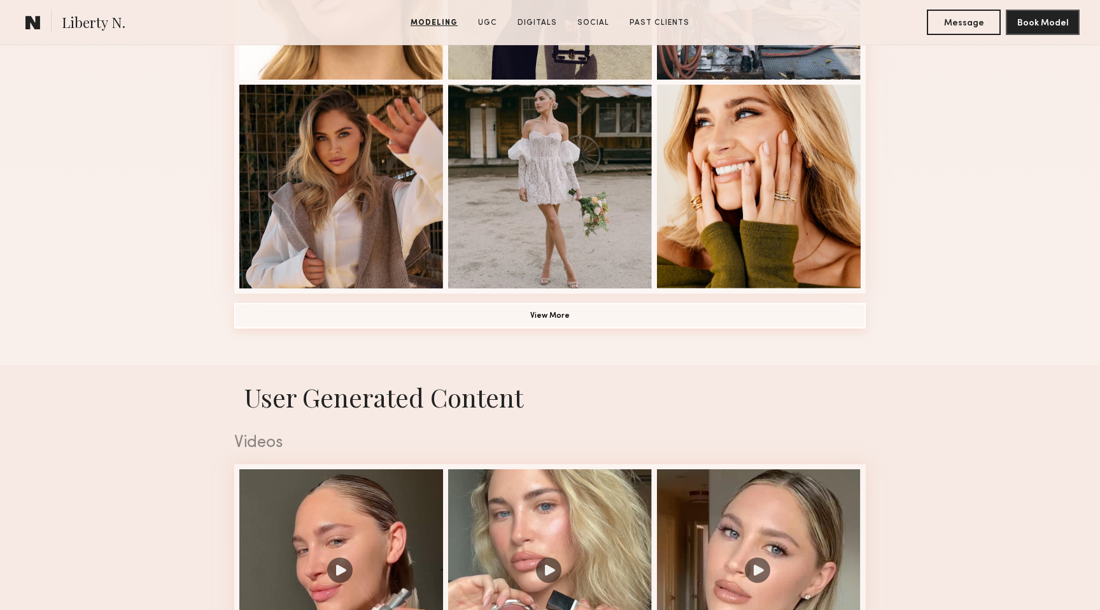
click at [558, 326] on button "View More" at bounding box center [549, 315] width 631 height 25
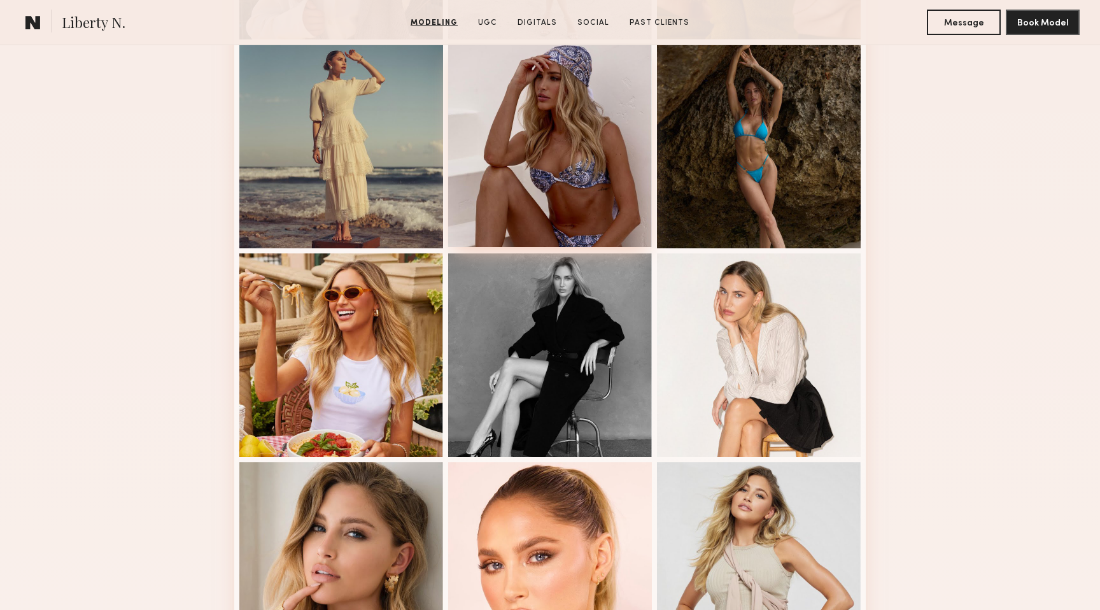
scroll to position [1169, 0]
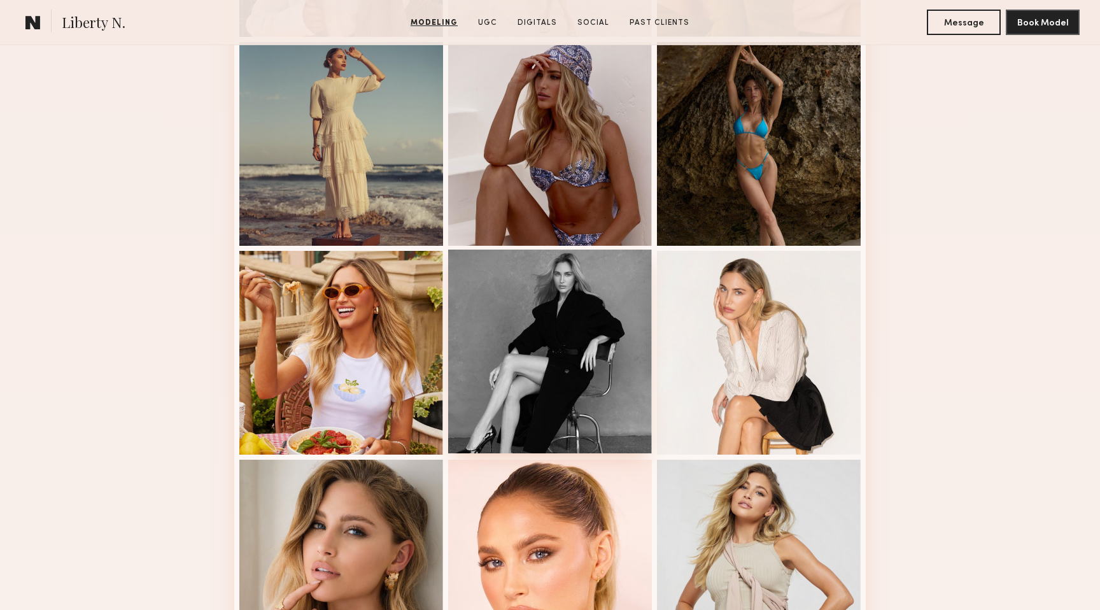
click at [548, 304] on div at bounding box center [550, 351] width 204 height 204
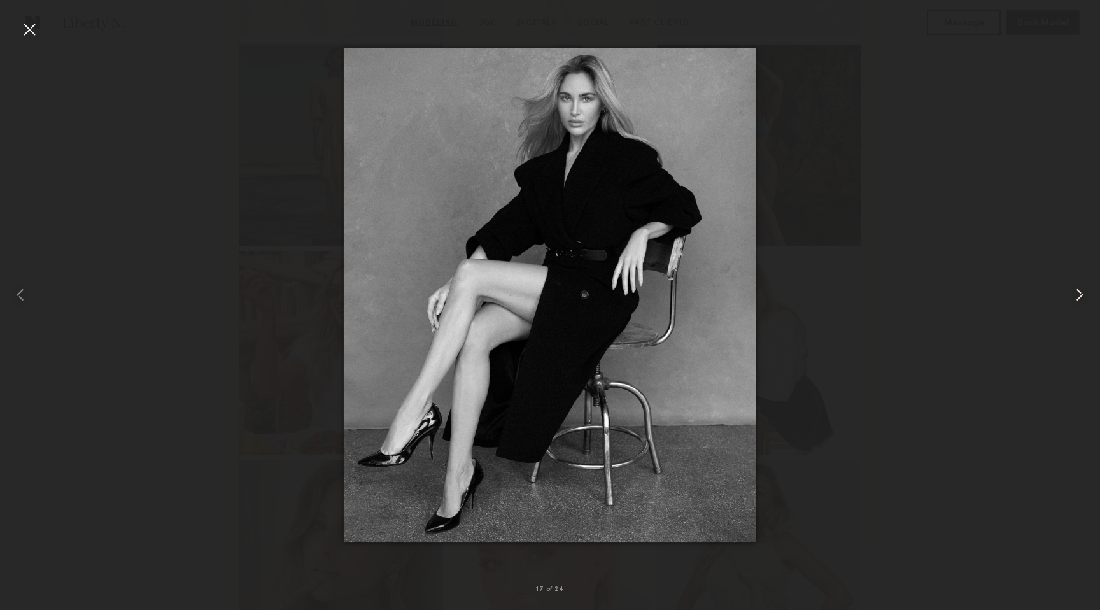
click at [1079, 303] on common-icon at bounding box center [1079, 294] width 20 height 20
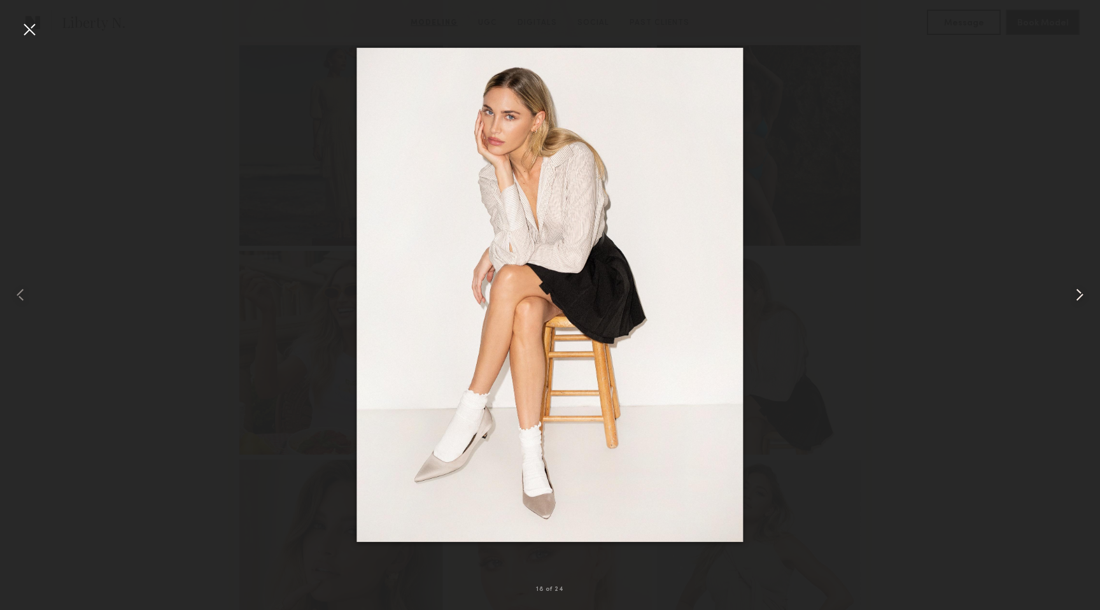
click at [1079, 303] on common-icon at bounding box center [1079, 294] width 20 height 20
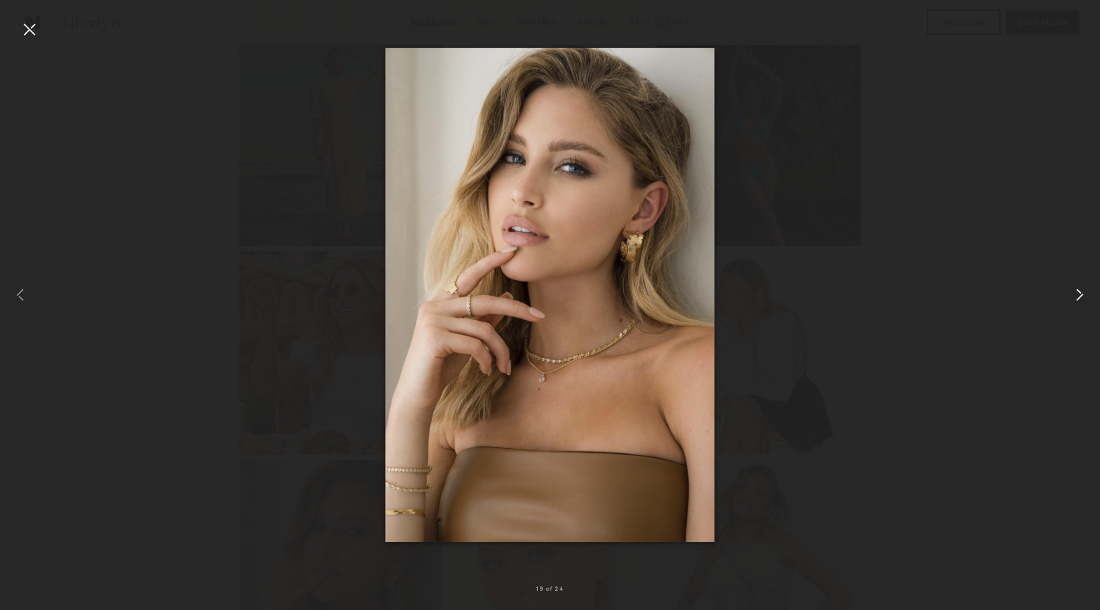
click at [1079, 303] on common-icon at bounding box center [1079, 294] width 20 height 20
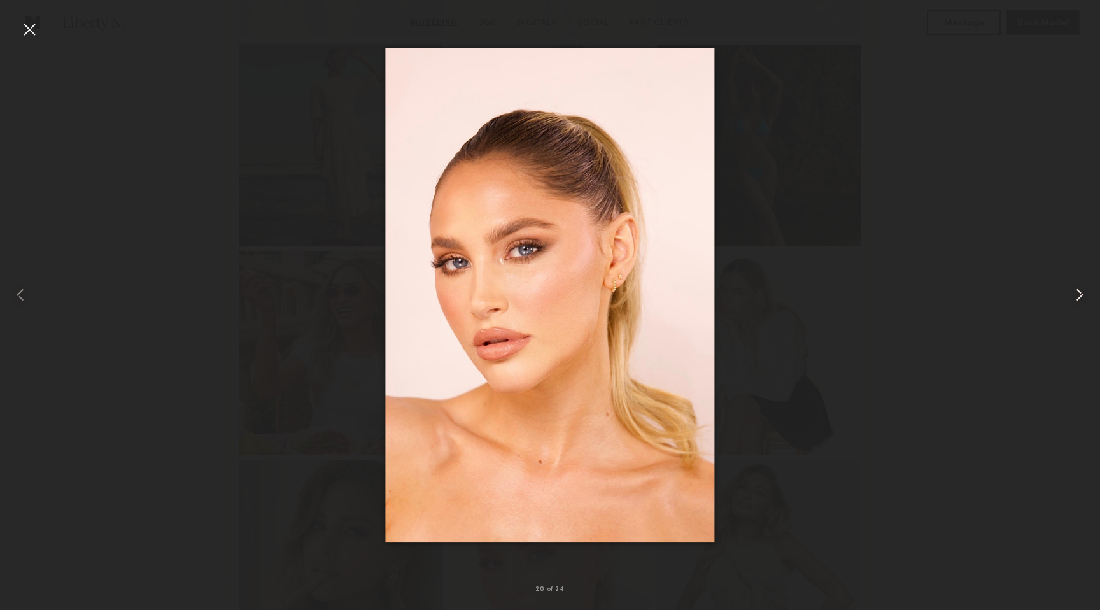
click at [1079, 303] on common-icon at bounding box center [1079, 294] width 20 height 20
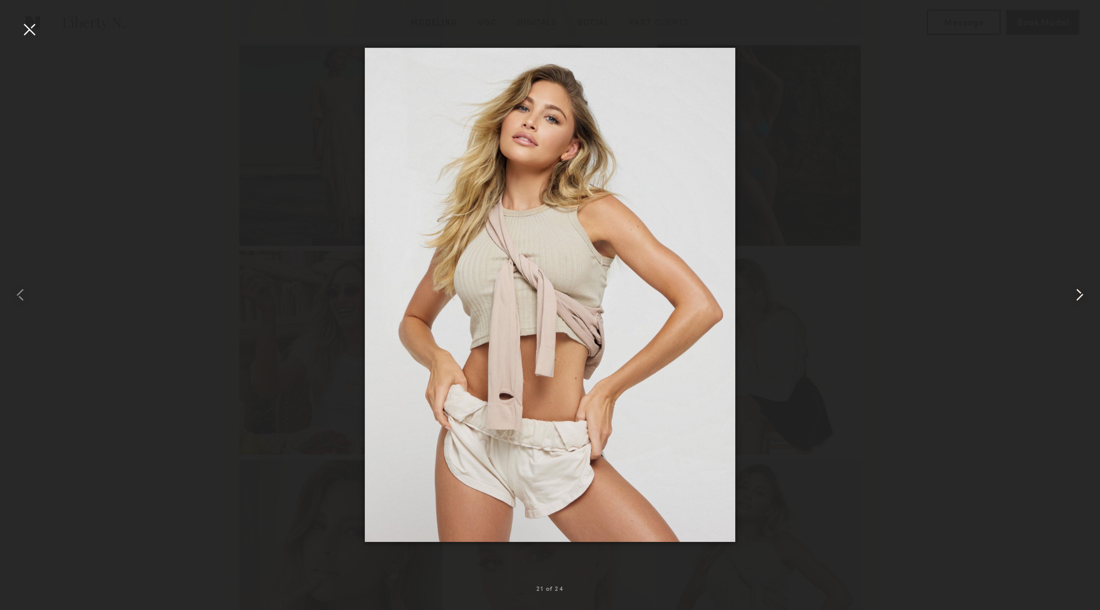
click at [1079, 303] on common-icon at bounding box center [1079, 294] width 20 height 20
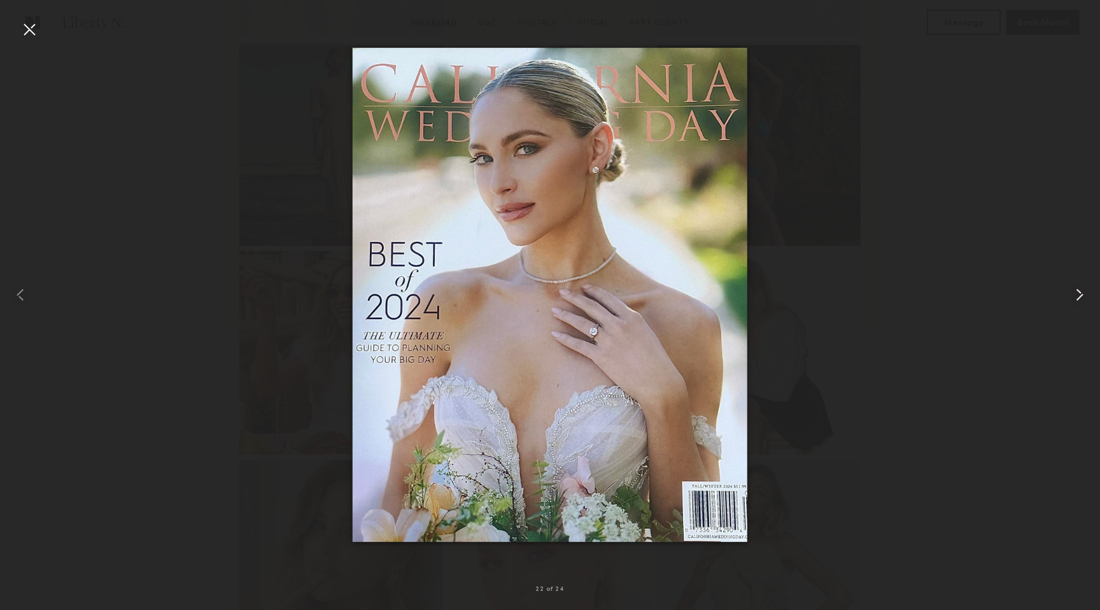
click at [1079, 303] on common-icon at bounding box center [1079, 294] width 20 height 20
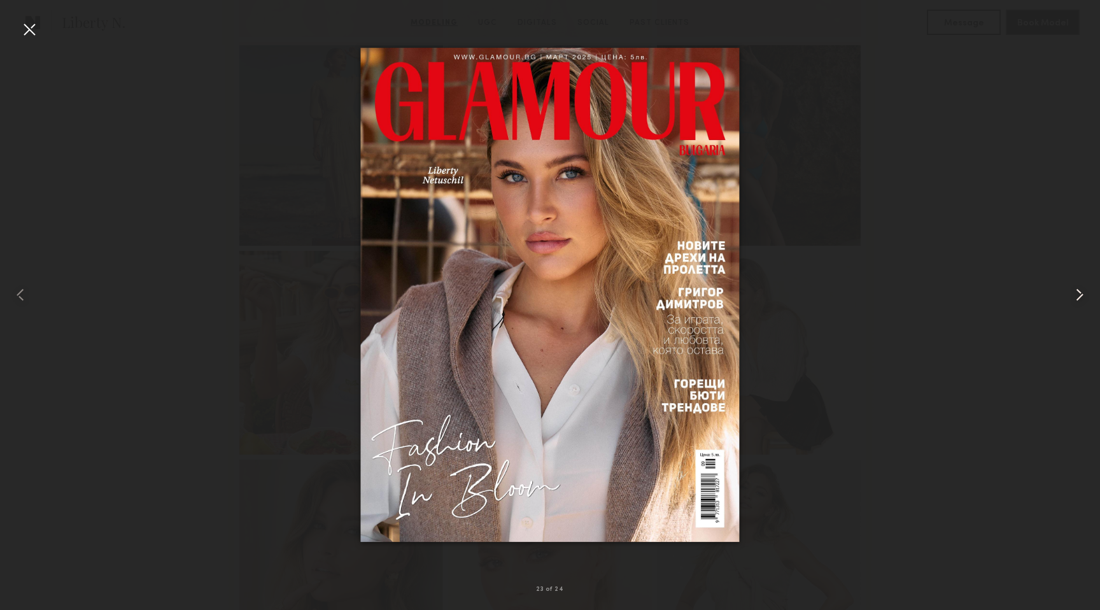
click at [1079, 303] on common-icon at bounding box center [1079, 294] width 20 height 20
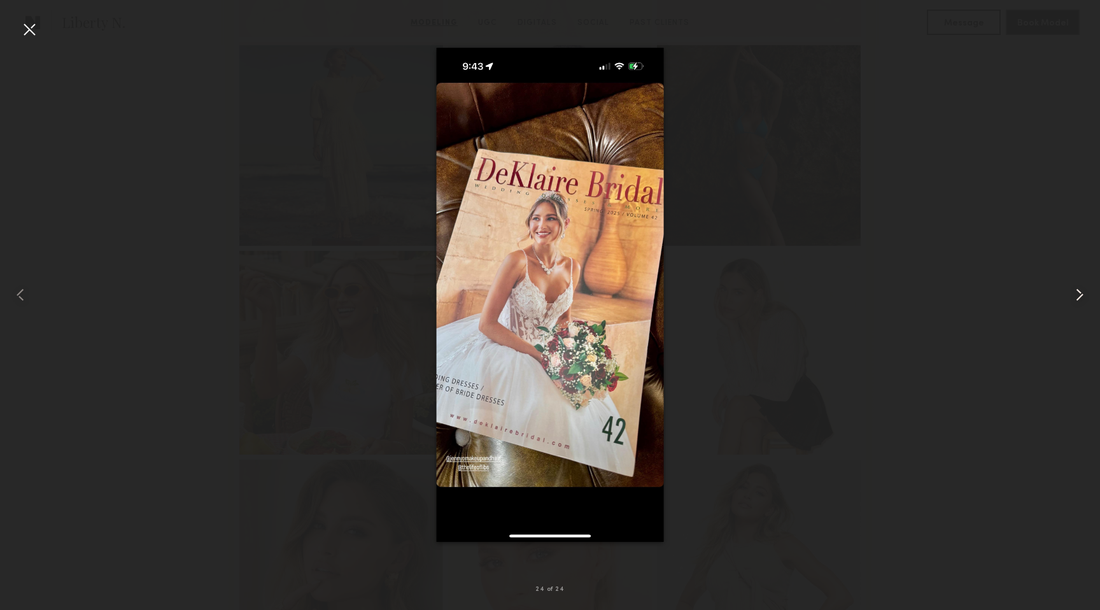
click at [1079, 303] on common-icon at bounding box center [1079, 294] width 20 height 20
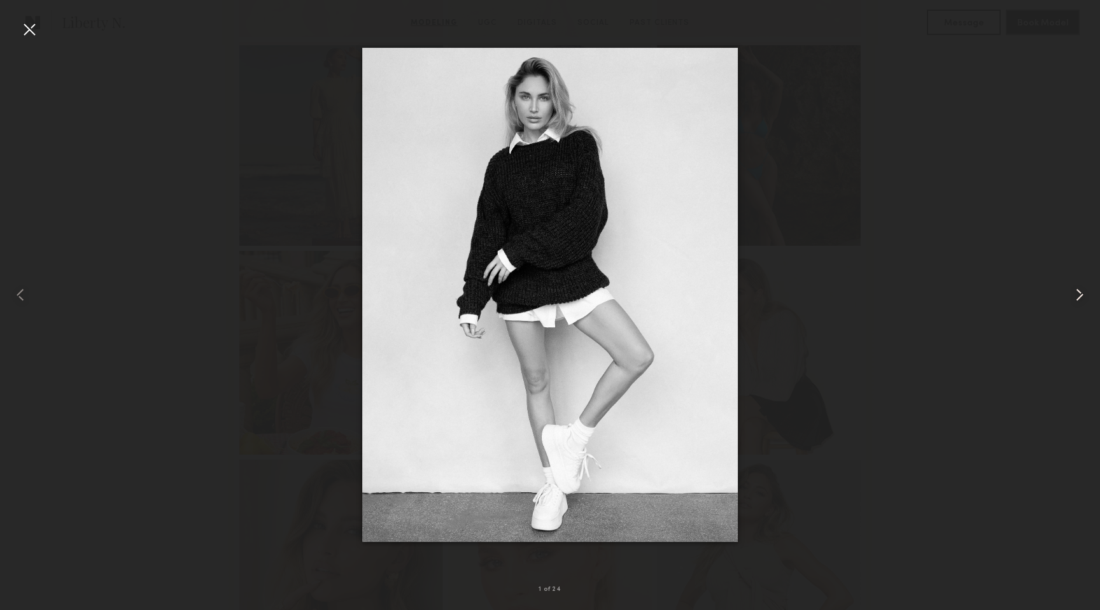
click at [1079, 303] on common-icon at bounding box center [1079, 294] width 20 height 20
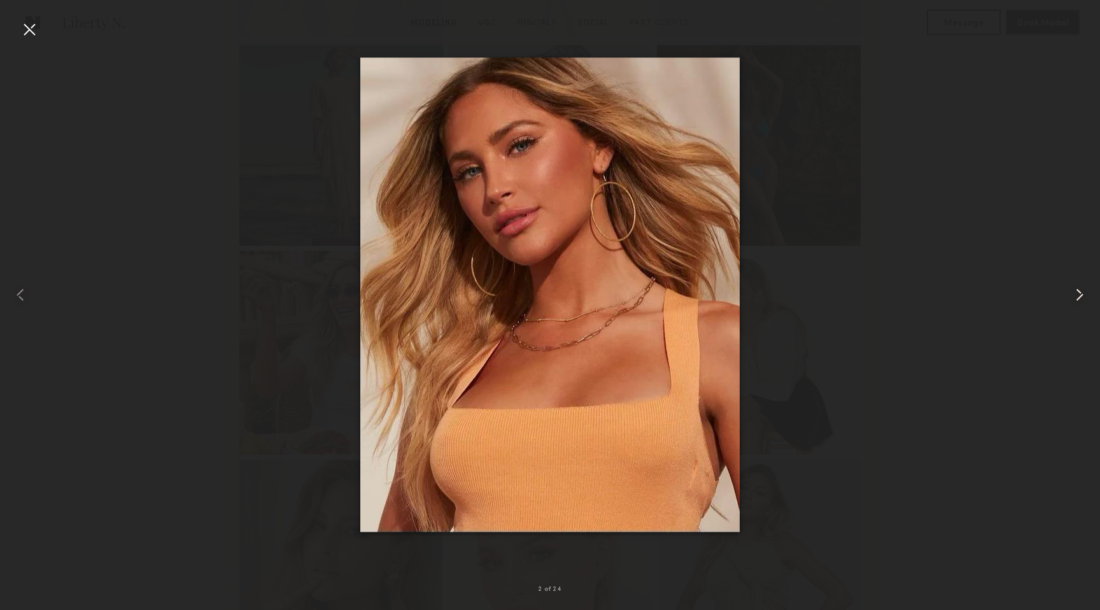
click at [1079, 303] on common-icon at bounding box center [1079, 294] width 20 height 20
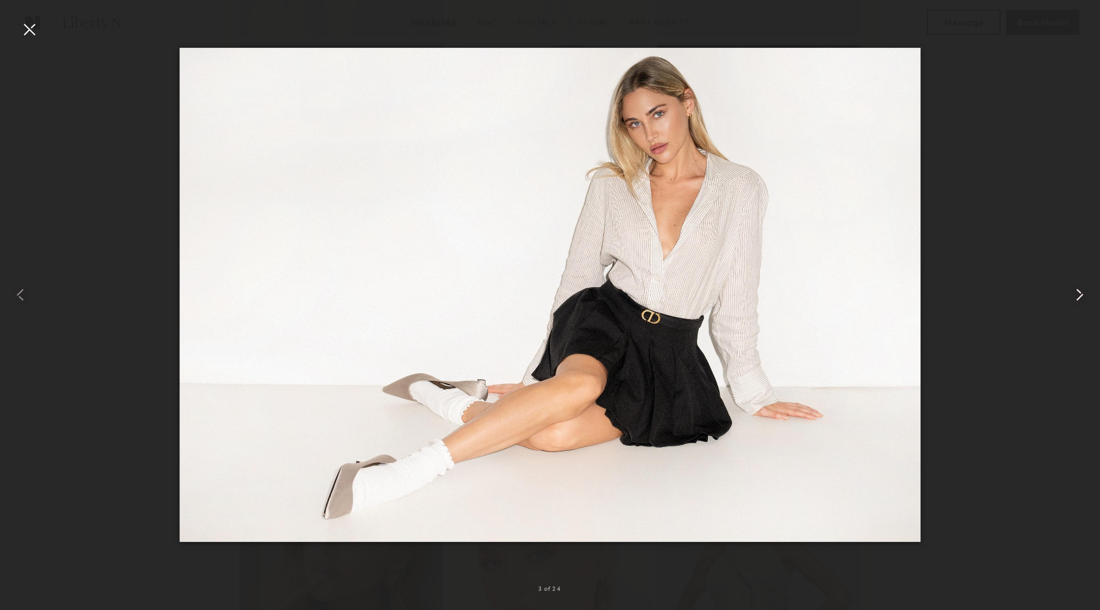
click at [1079, 303] on common-icon at bounding box center [1079, 294] width 20 height 20
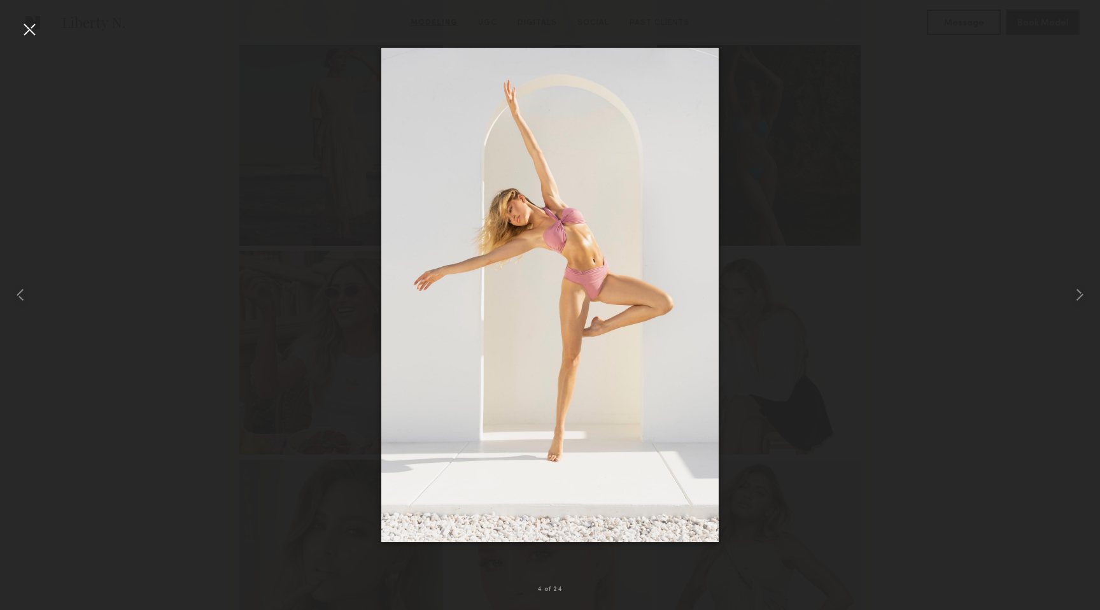
click at [27, 34] on div at bounding box center [29, 29] width 20 height 20
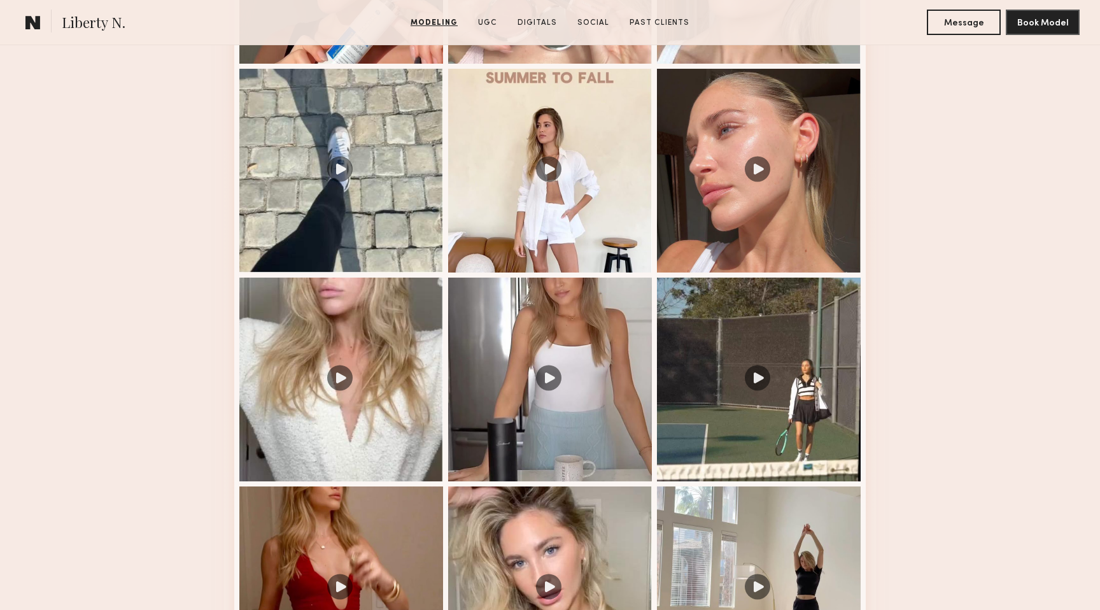
scroll to position [2674, 0]
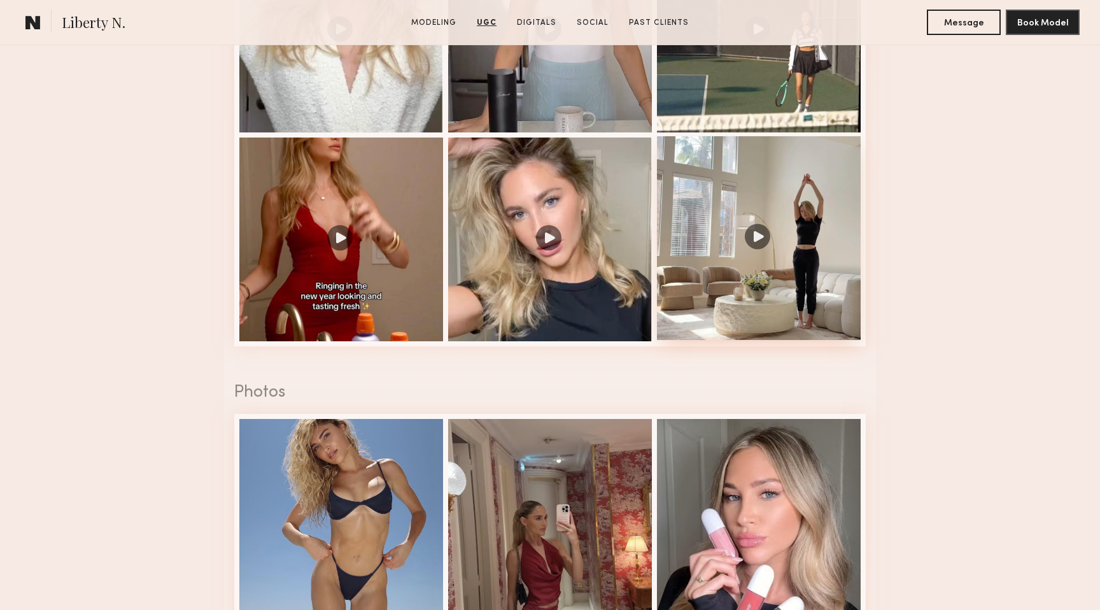
click at [761, 236] on div at bounding box center [759, 238] width 204 height 204
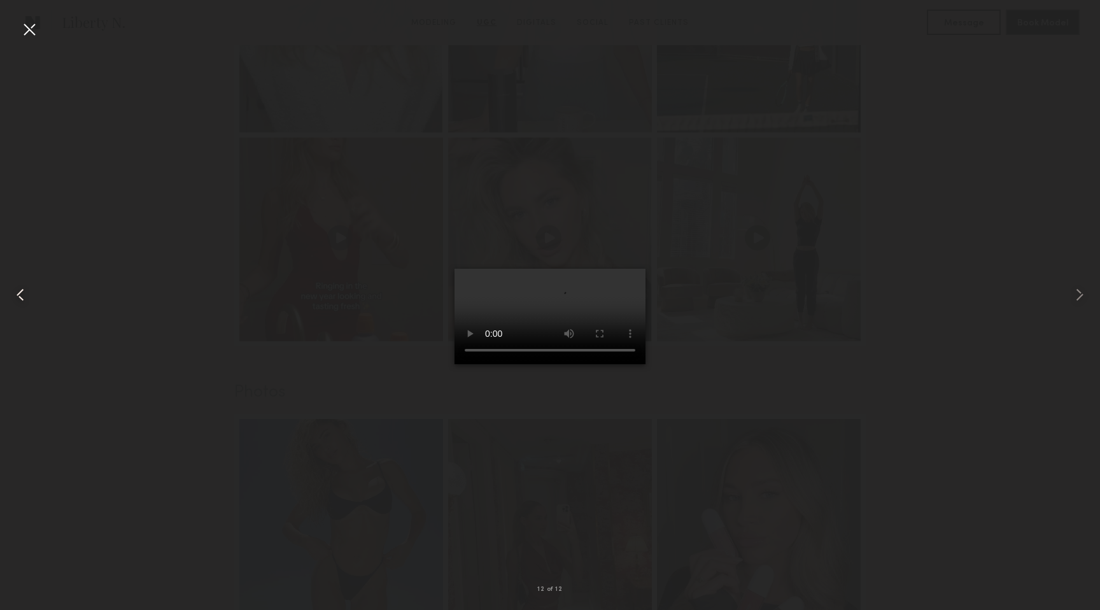
click at [24, 289] on common-icon at bounding box center [20, 294] width 20 height 20
click at [25, 25] on div at bounding box center [29, 29] width 20 height 20
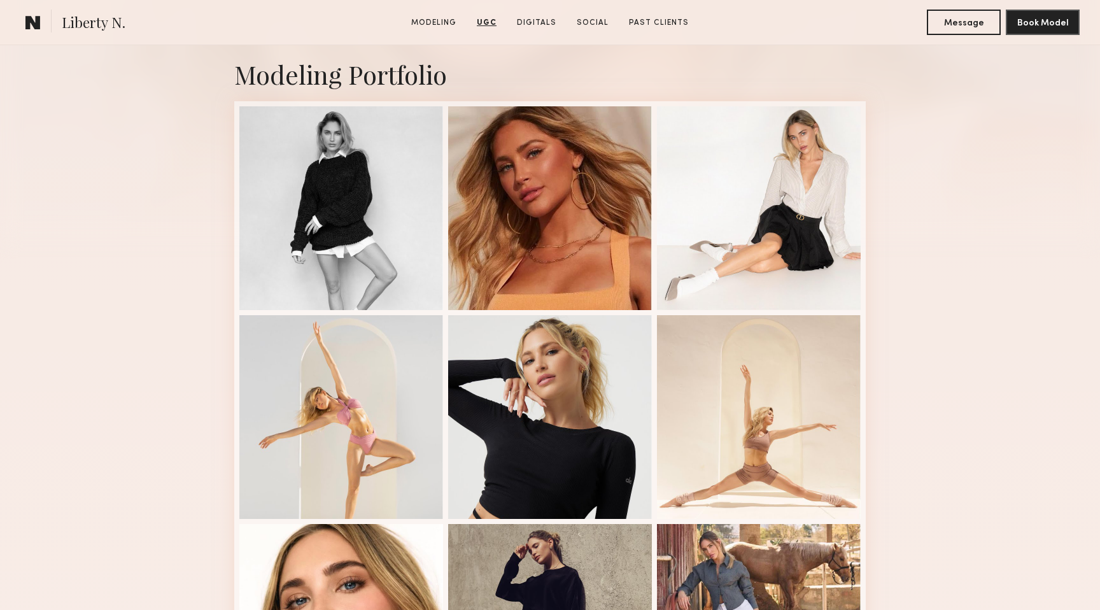
scroll to position [0, 0]
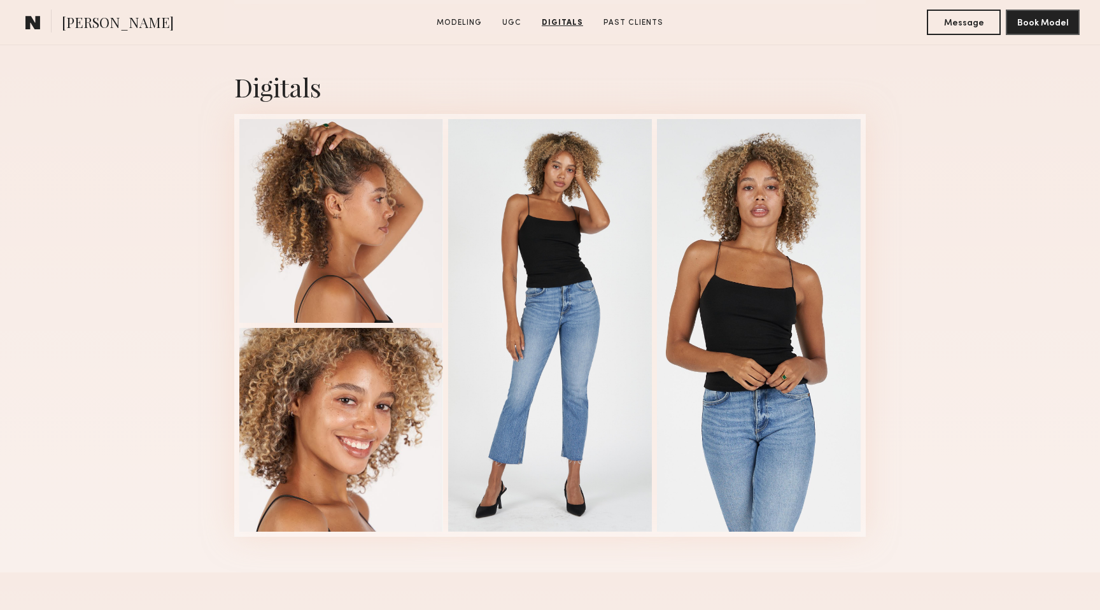
scroll to position [3113, 0]
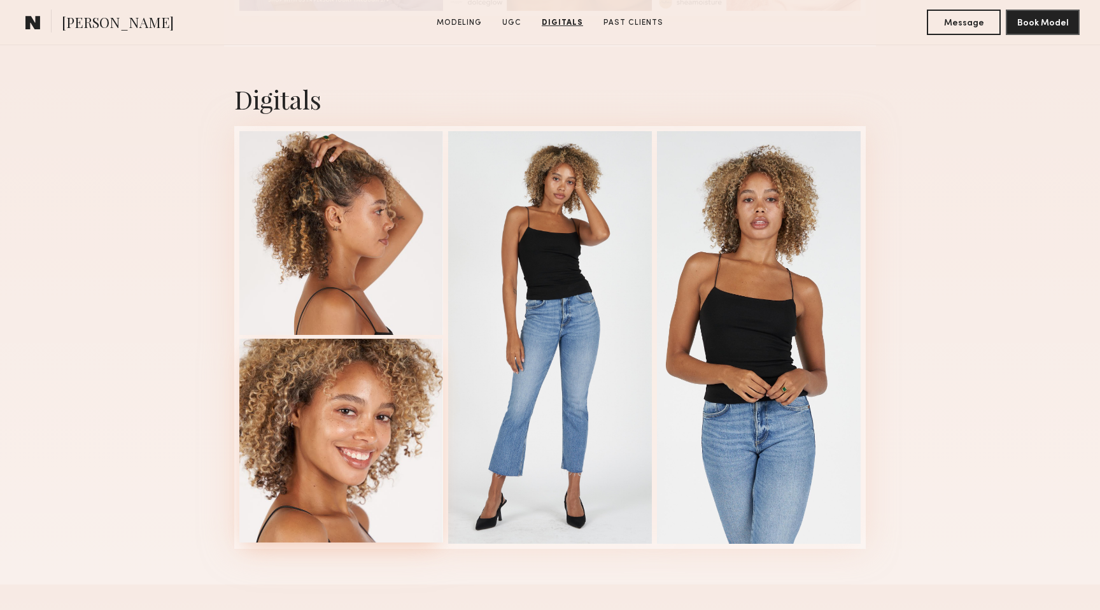
click at [323, 485] on div at bounding box center [341, 441] width 204 height 204
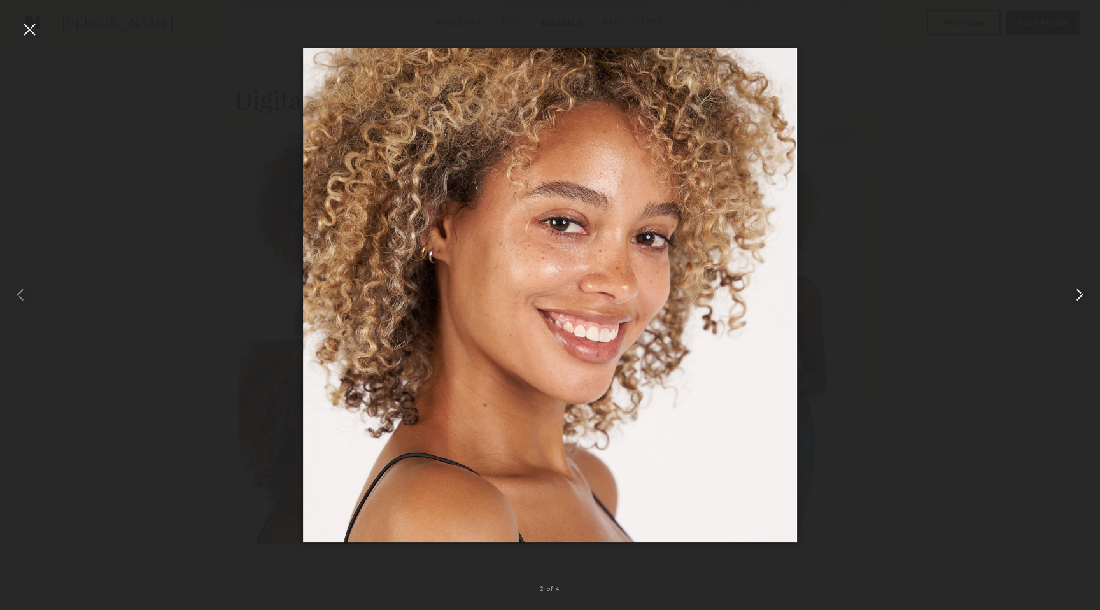
click at [1074, 298] on common-icon at bounding box center [1079, 294] width 20 height 20
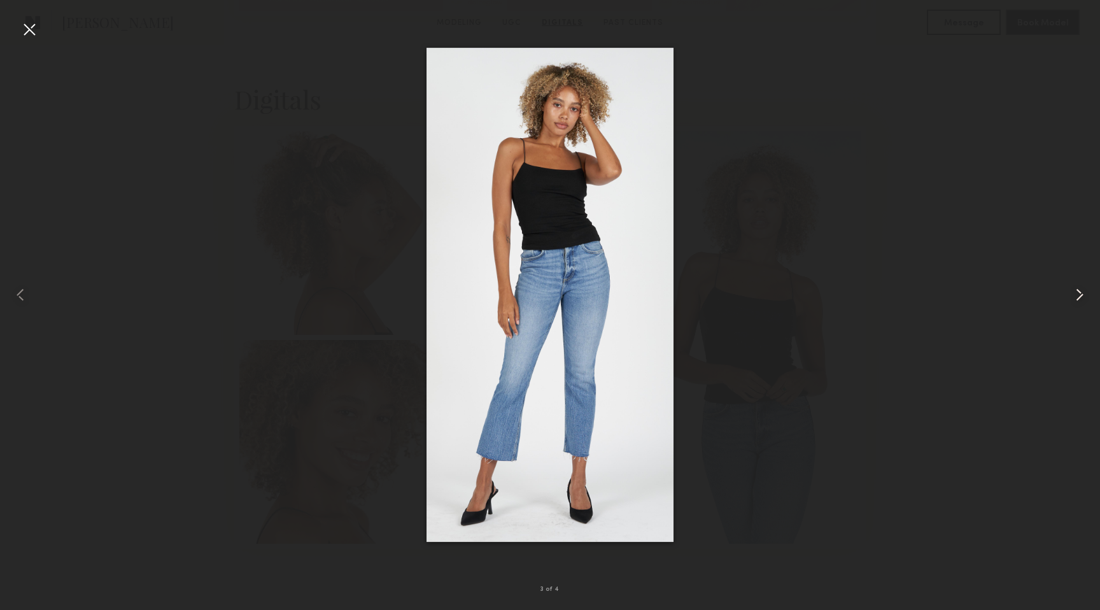
click at [1074, 298] on common-icon at bounding box center [1079, 294] width 20 height 20
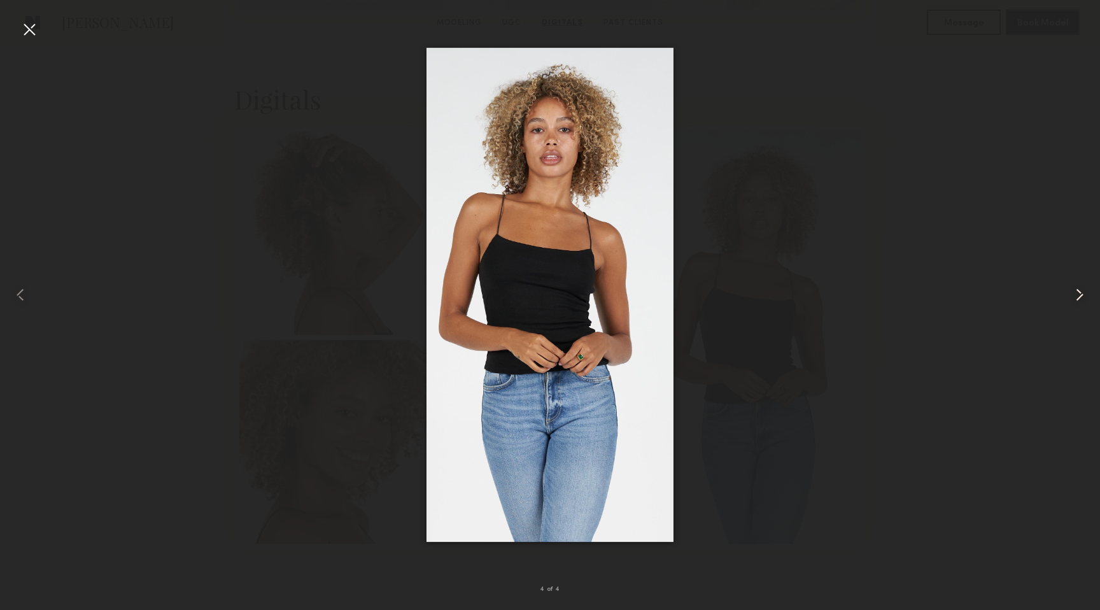
click at [1074, 298] on common-icon at bounding box center [1079, 294] width 20 height 20
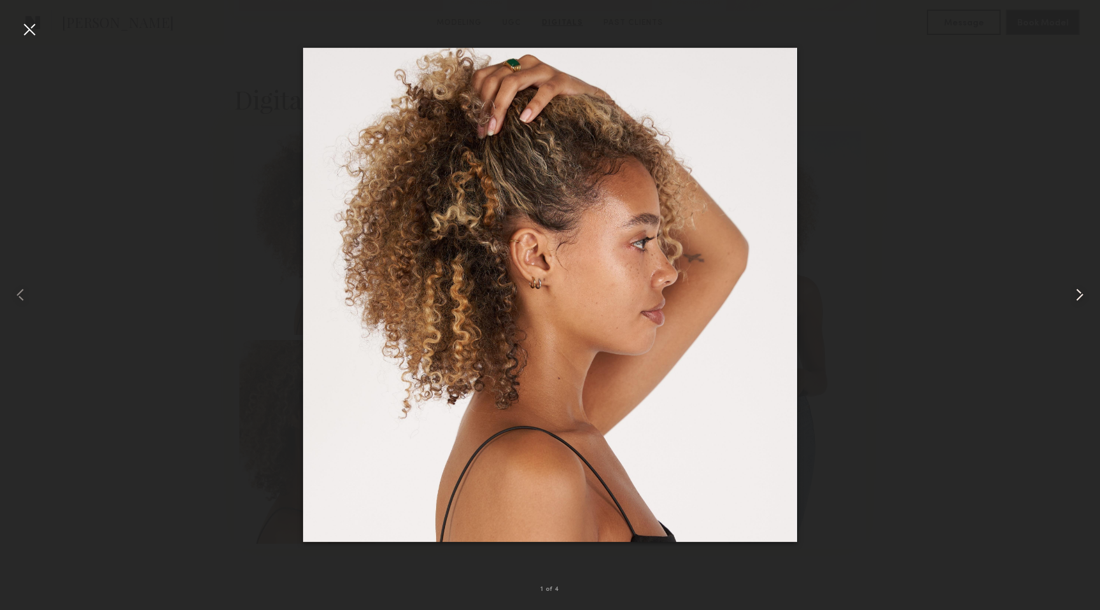
click at [1074, 298] on common-icon at bounding box center [1079, 294] width 20 height 20
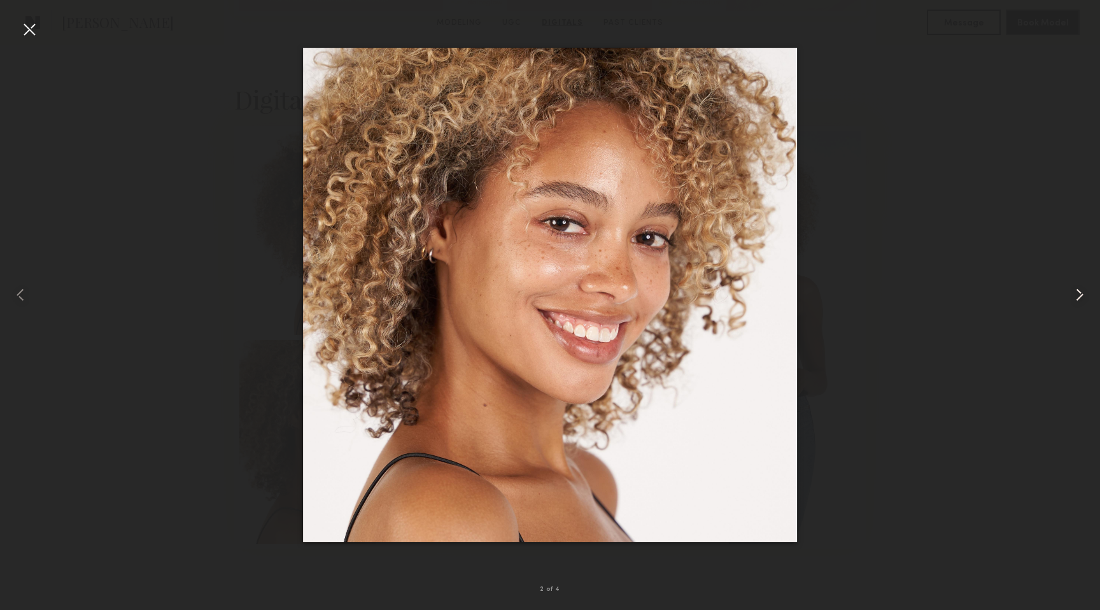
click at [1074, 298] on common-icon at bounding box center [1079, 294] width 20 height 20
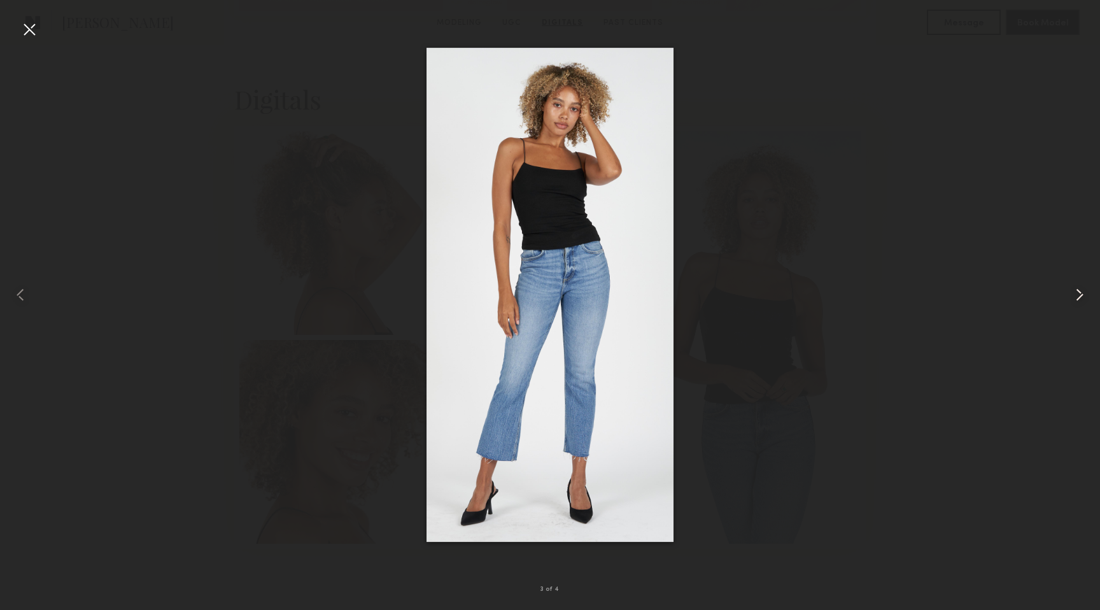
click at [1074, 298] on common-icon at bounding box center [1079, 294] width 20 height 20
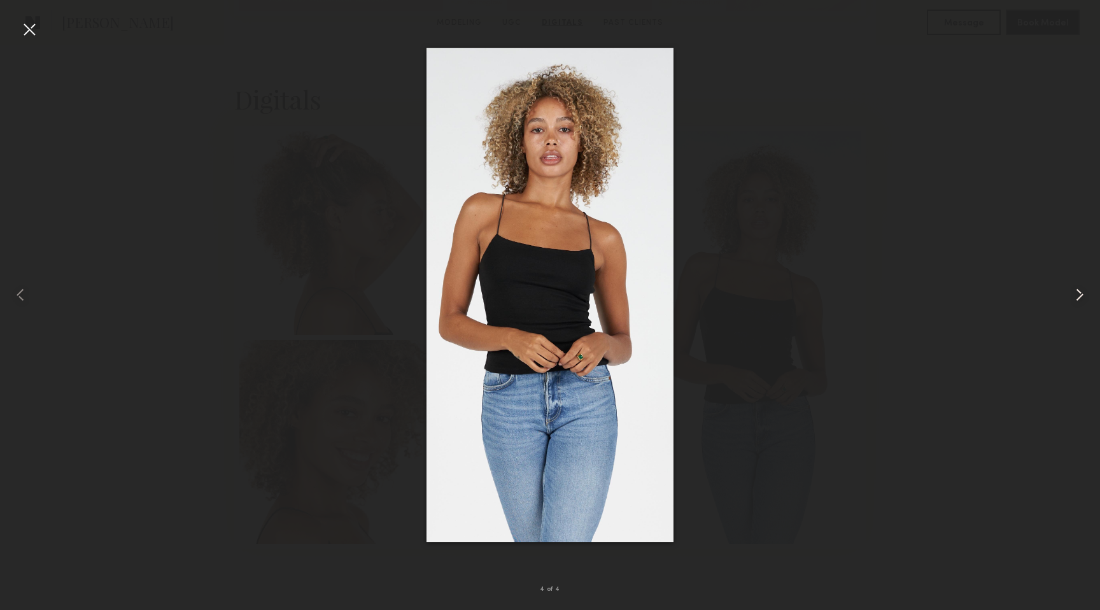
click at [1074, 298] on common-icon at bounding box center [1079, 294] width 20 height 20
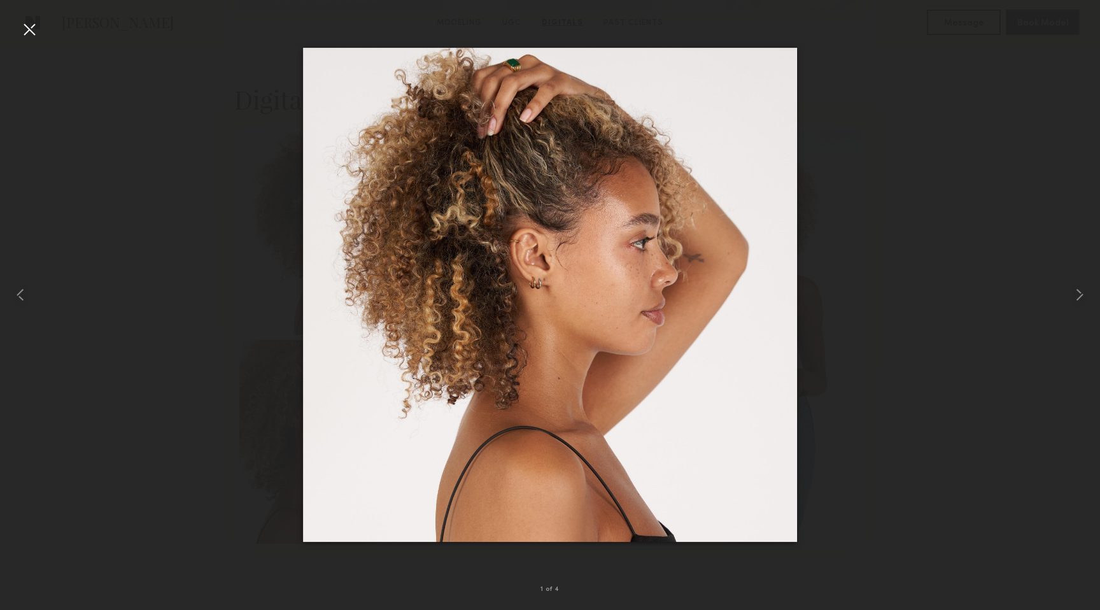
click at [25, 30] on div at bounding box center [29, 29] width 20 height 20
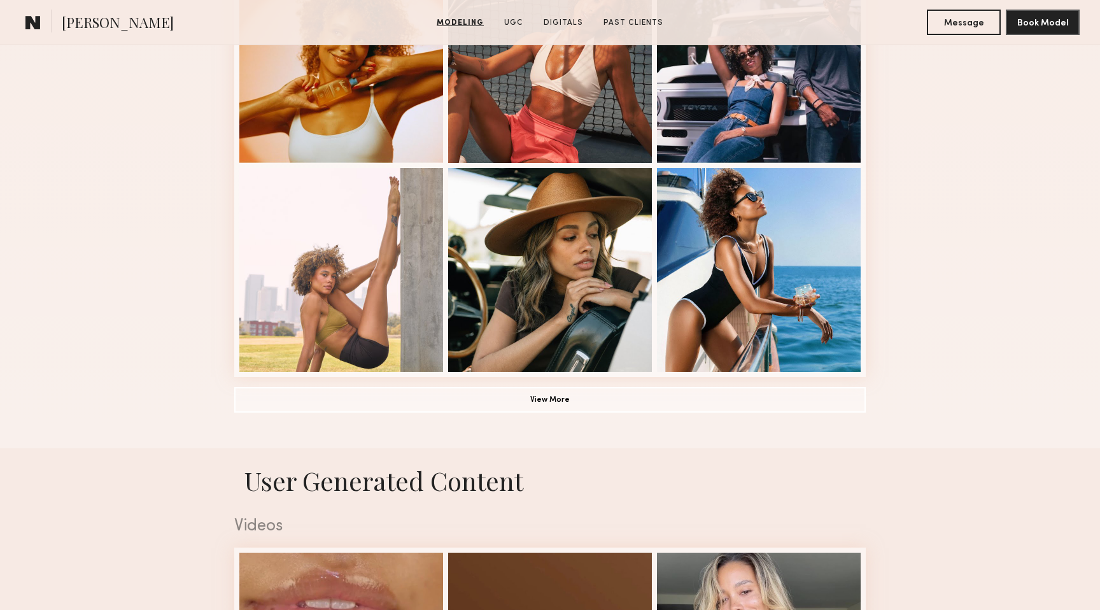
scroll to position [842, 0]
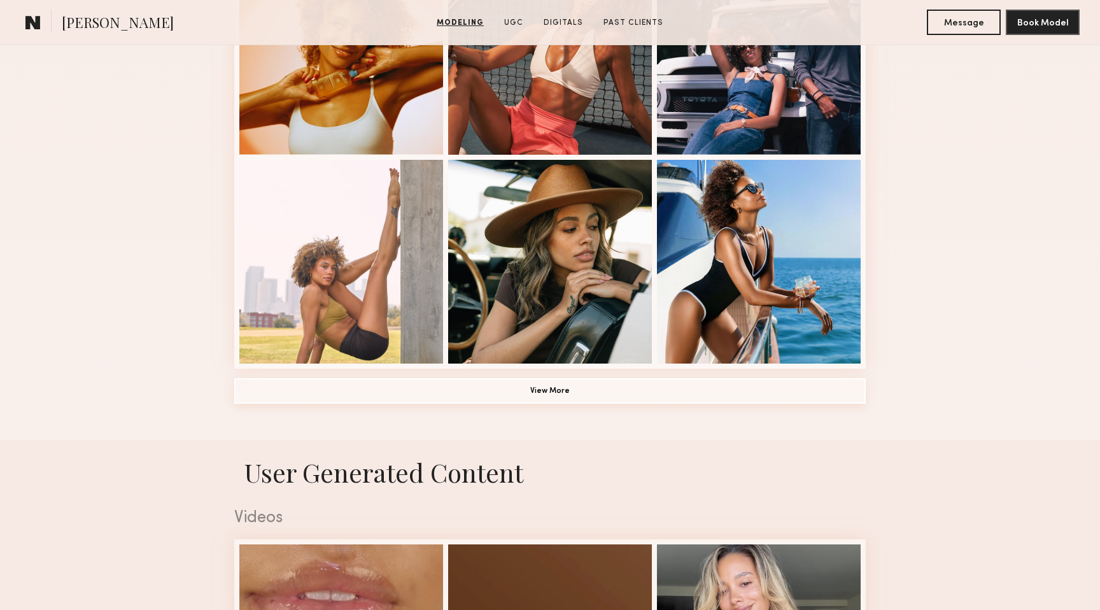
click at [535, 390] on button "View More" at bounding box center [549, 390] width 631 height 25
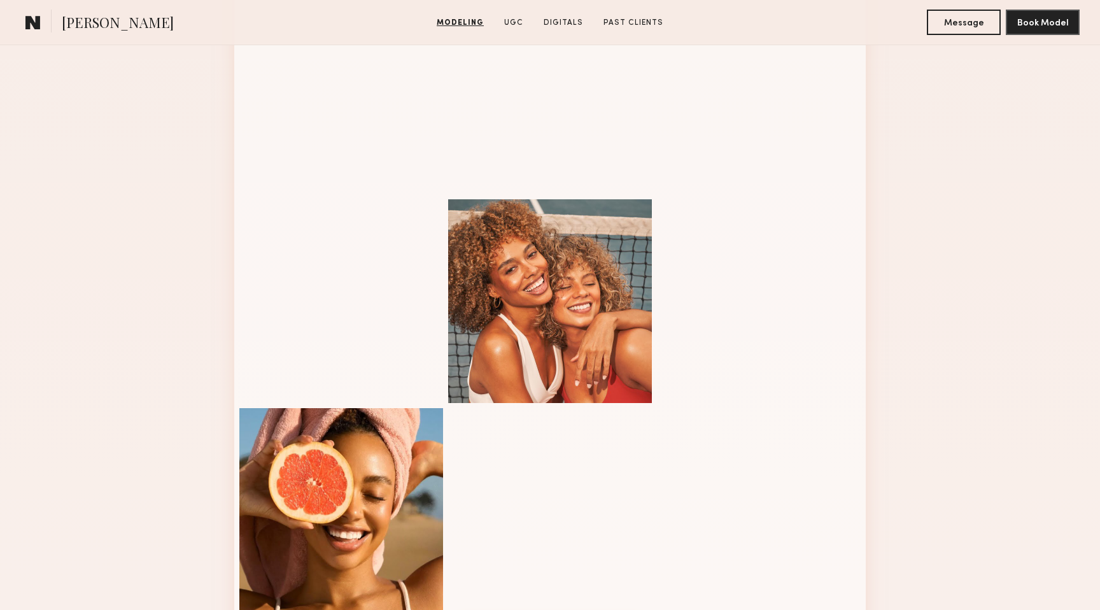
scroll to position [1212, 0]
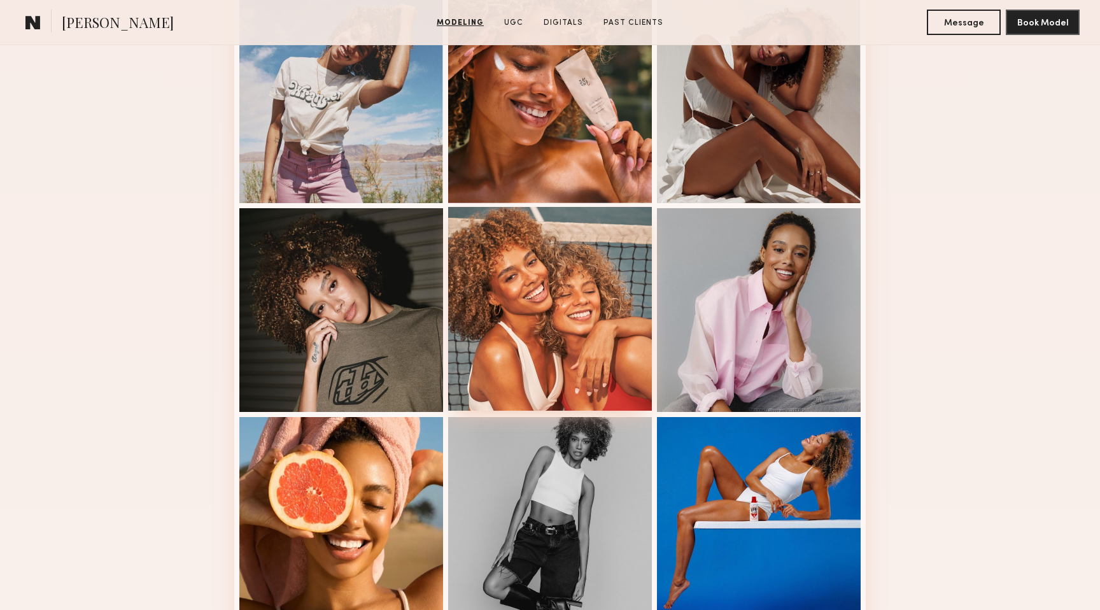
click at [517, 346] on div at bounding box center [550, 309] width 204 height 204
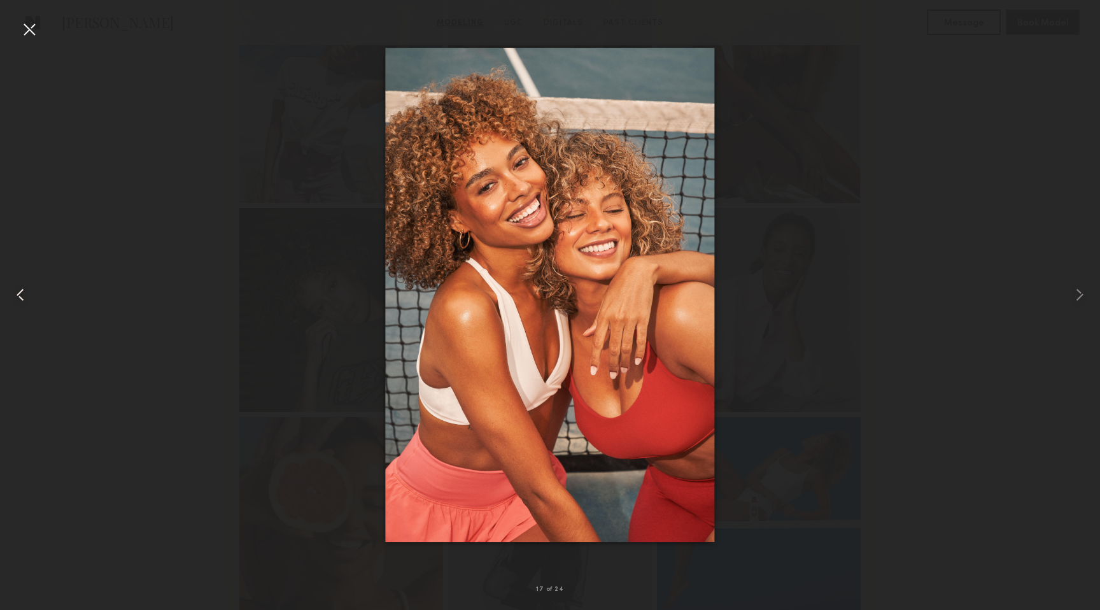
click at [27, 295] on common-icon at bounding box center [20, 294] width 20 height 20
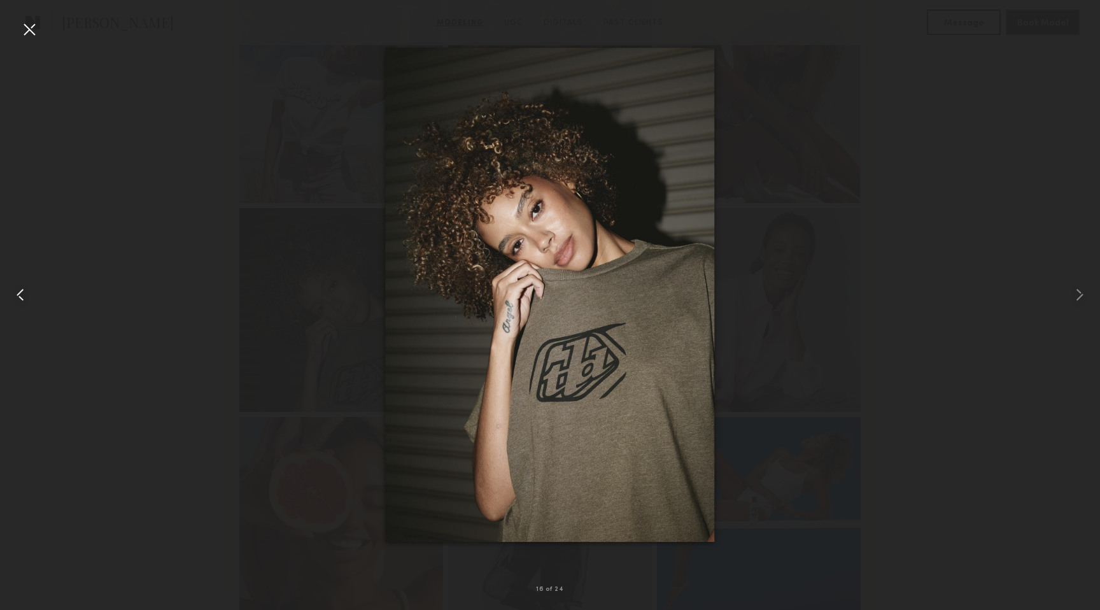
click at [27, 295] on common-icon at bounding box center [20, 294] width 20 height 20
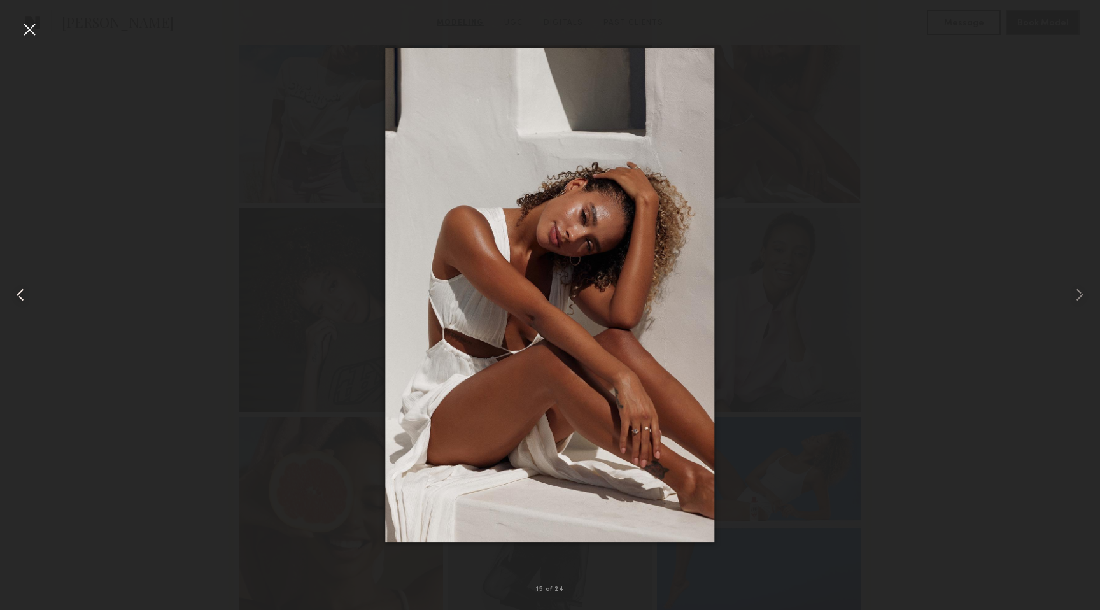
click at [27, 295] on common-icon at bounding box center [20, 294] width 20 height 20
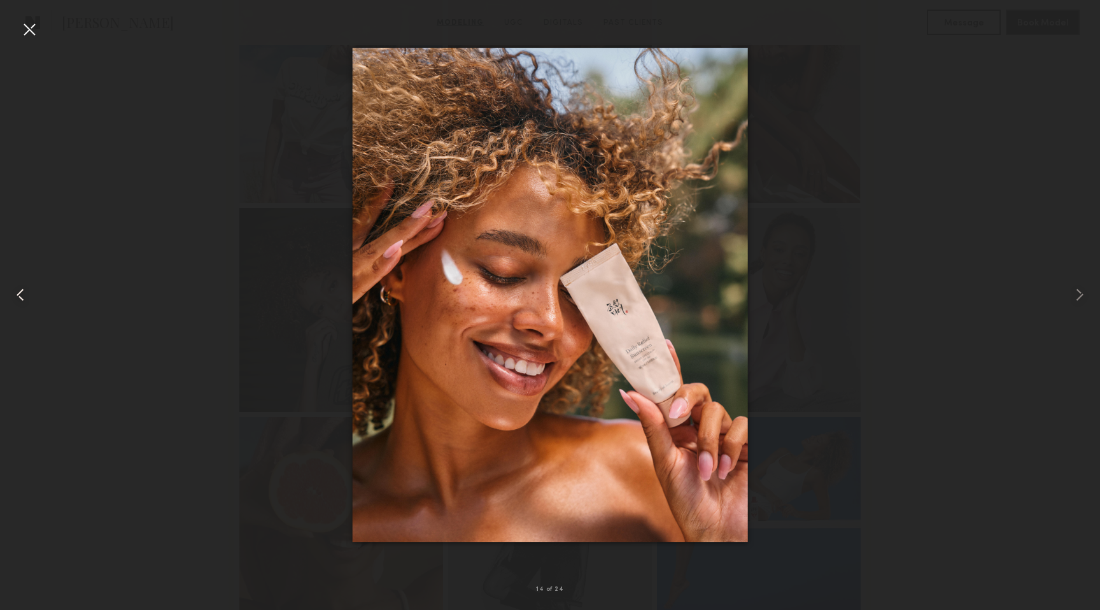
click at [27, 295] on common-icon at bounding box center [20, 294] width 20 height 20
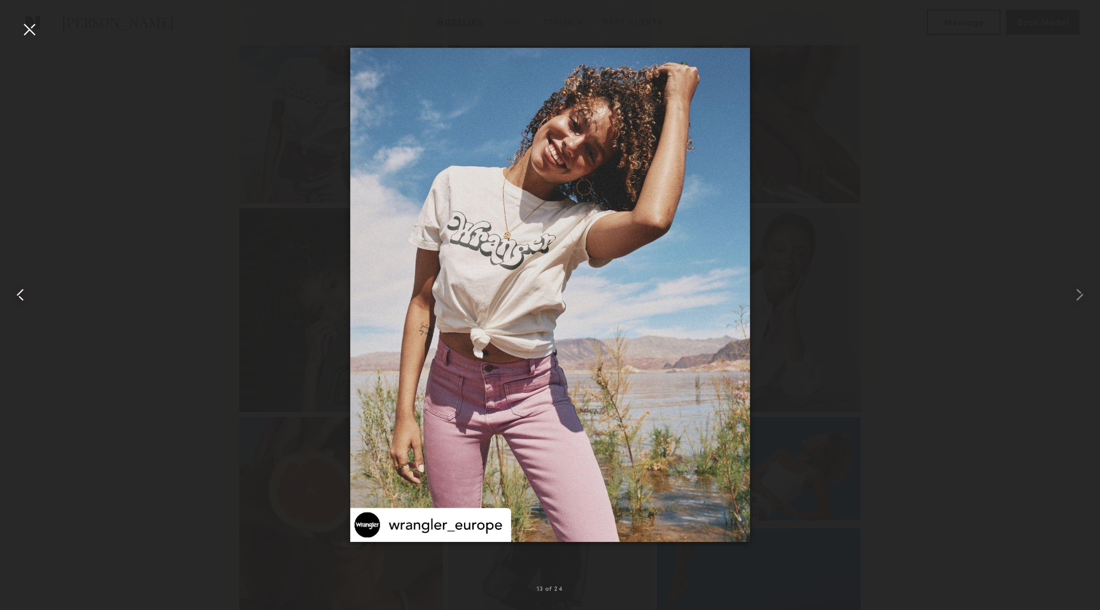
click at [27, 295] on common-icon at bounding box center [20, 294] width 20 height 20
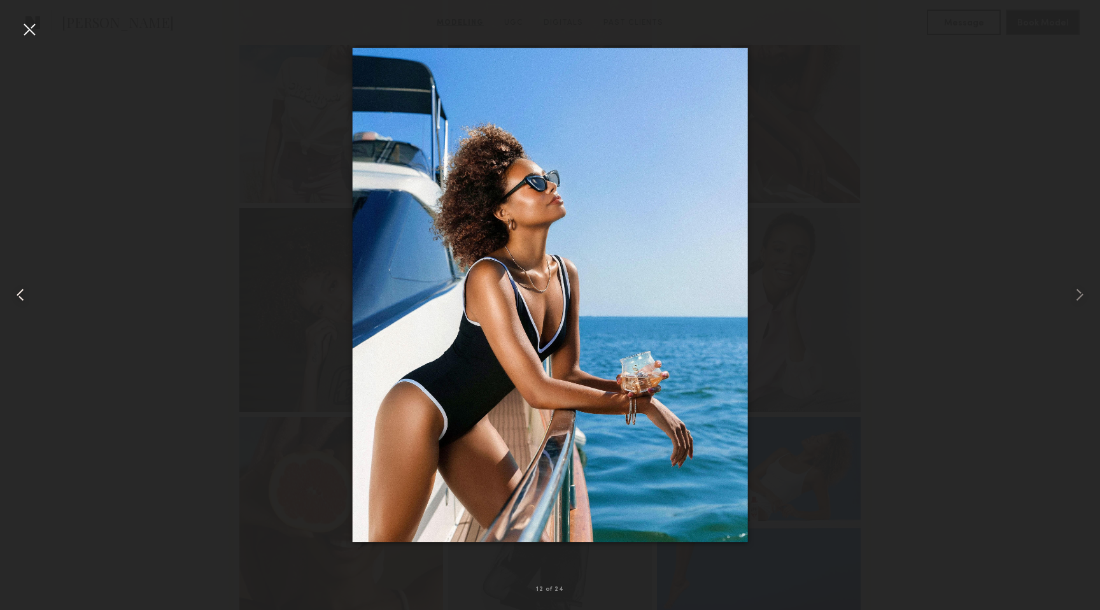
click at [27, 295] on common-icon at bounding box center [20, 294] width 20 height 20
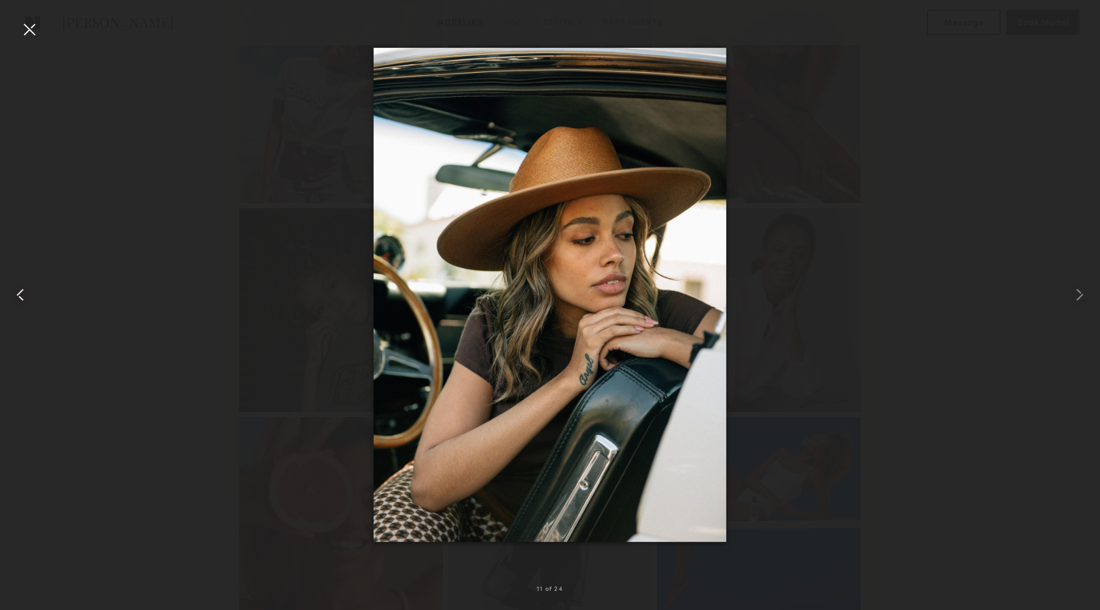
click at [27, 295] on common-icon at bounding box center [20, 294] width 20 height 20
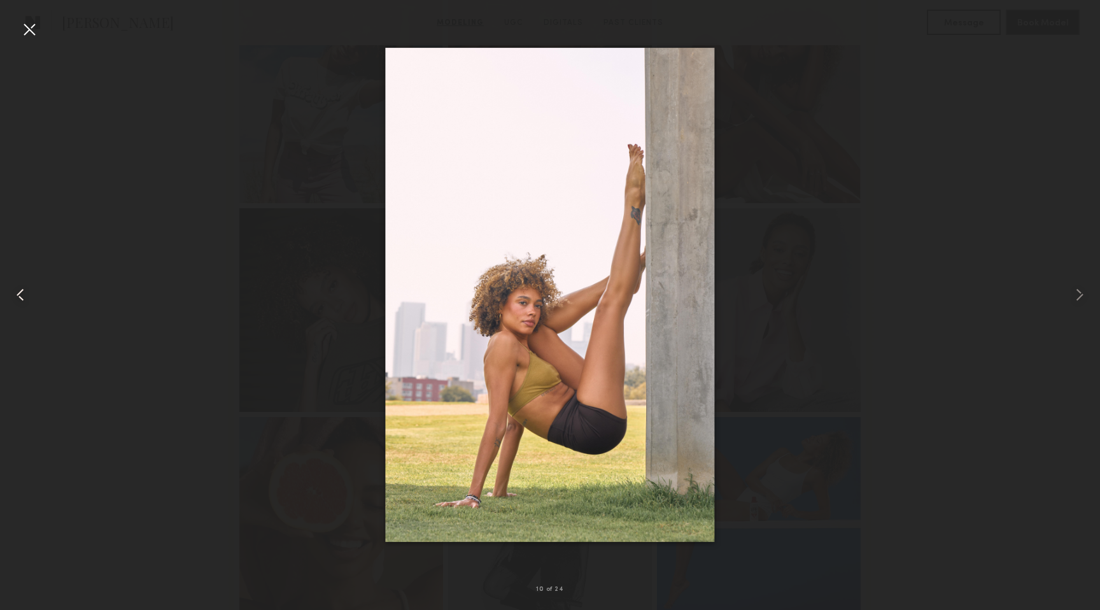
click at [27, 295] on common-icon at bounding box center [20, 294] width 20 height 20
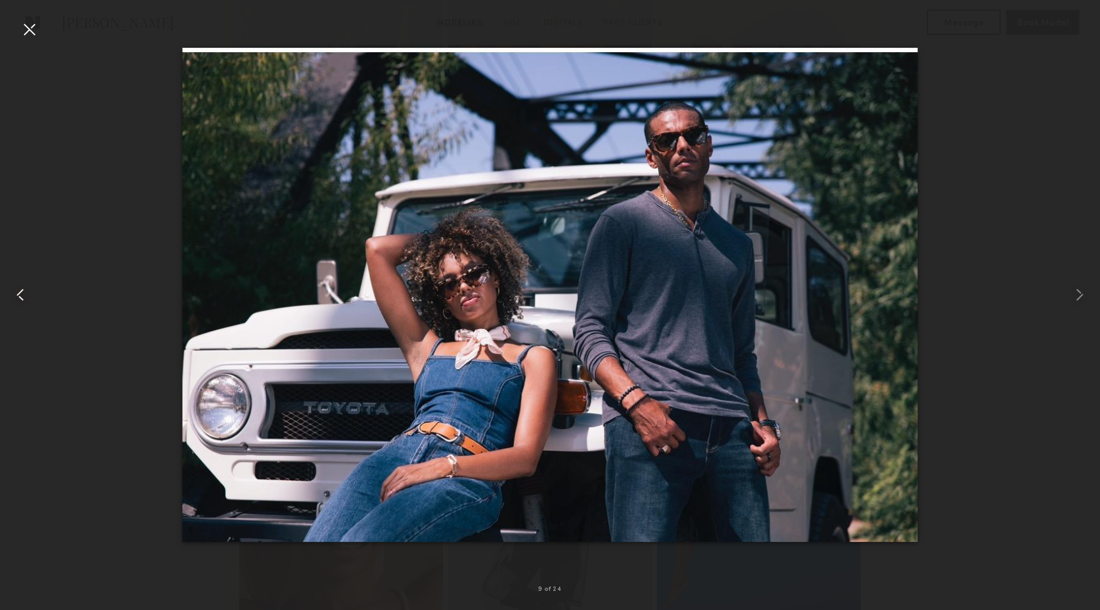
click at [27, 295] on common-icon at bounding box center [20, 294] width 20 height 20
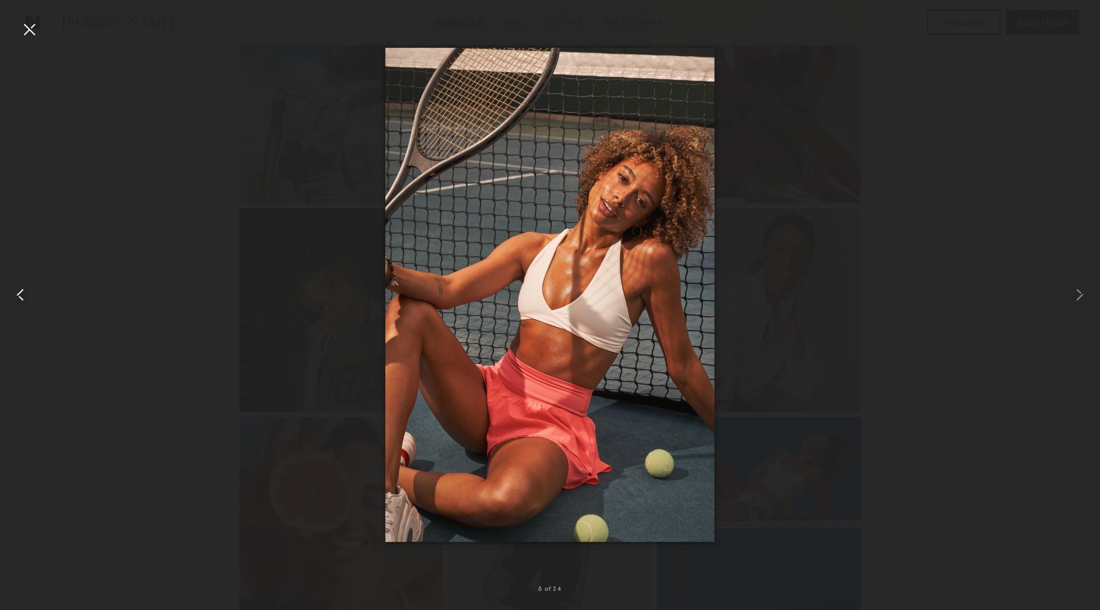
click at [24, 298] on common-icon at bounding box center [20, 294] width 20 height 20
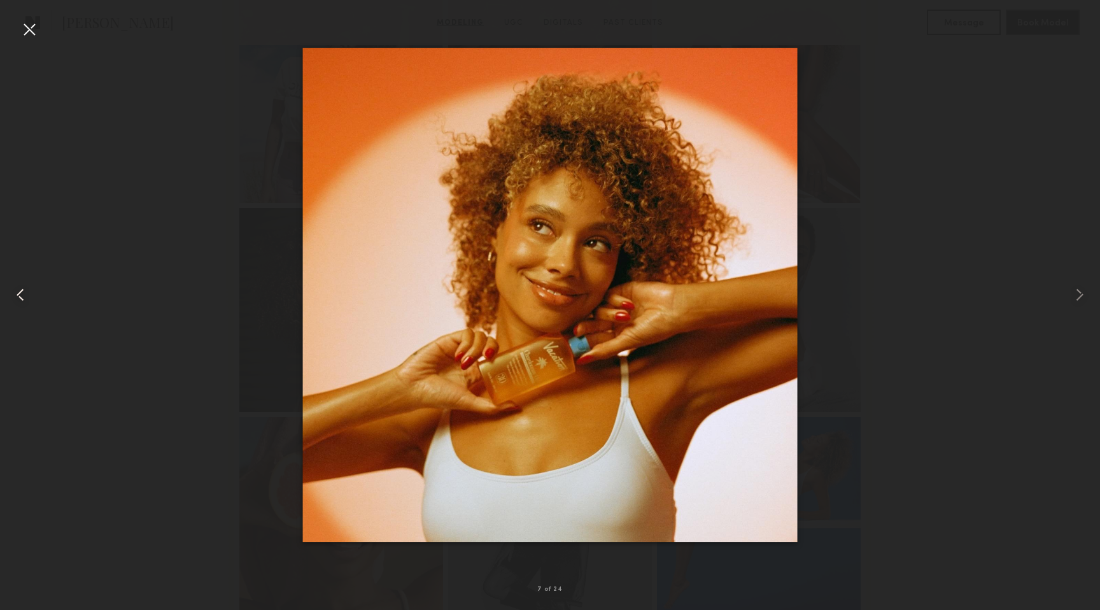
click at [24, 298] on common-icon at bounding box center [20, 294] width 20 height 20
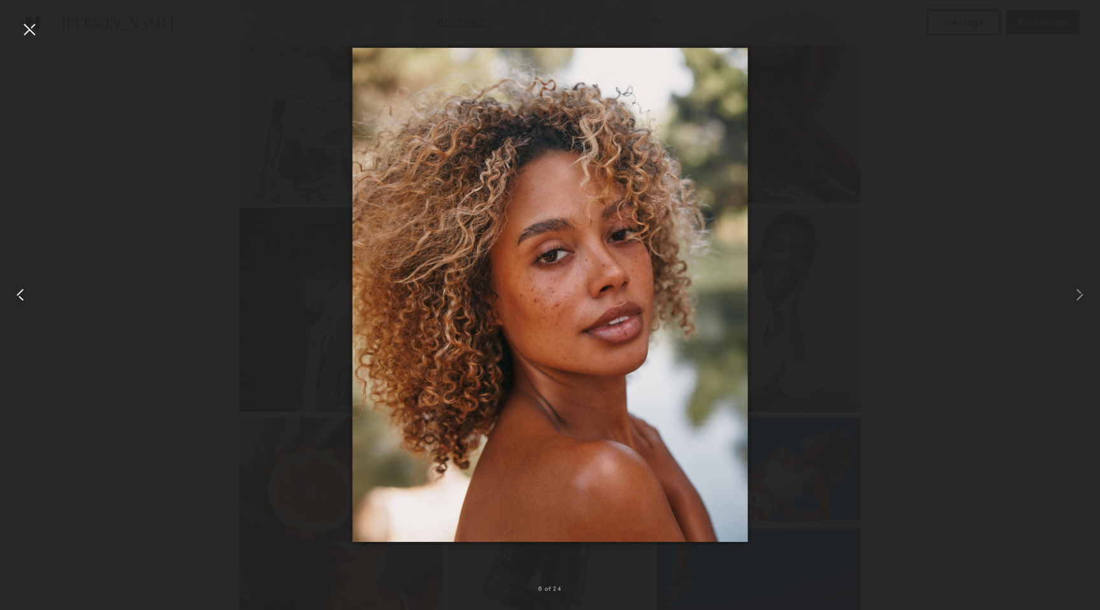
click at [25, 300] on common-icon at bounding box center [20, 294] width 20 height 20
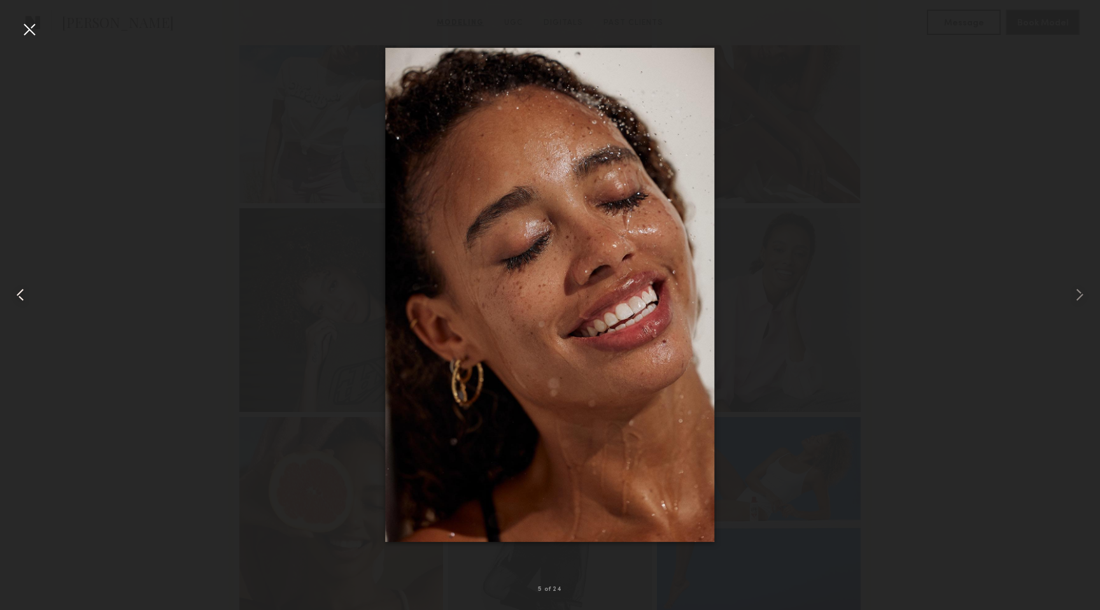
click at [25, 299] on common-icon at bounding box center [20, 294] width 20 height 20
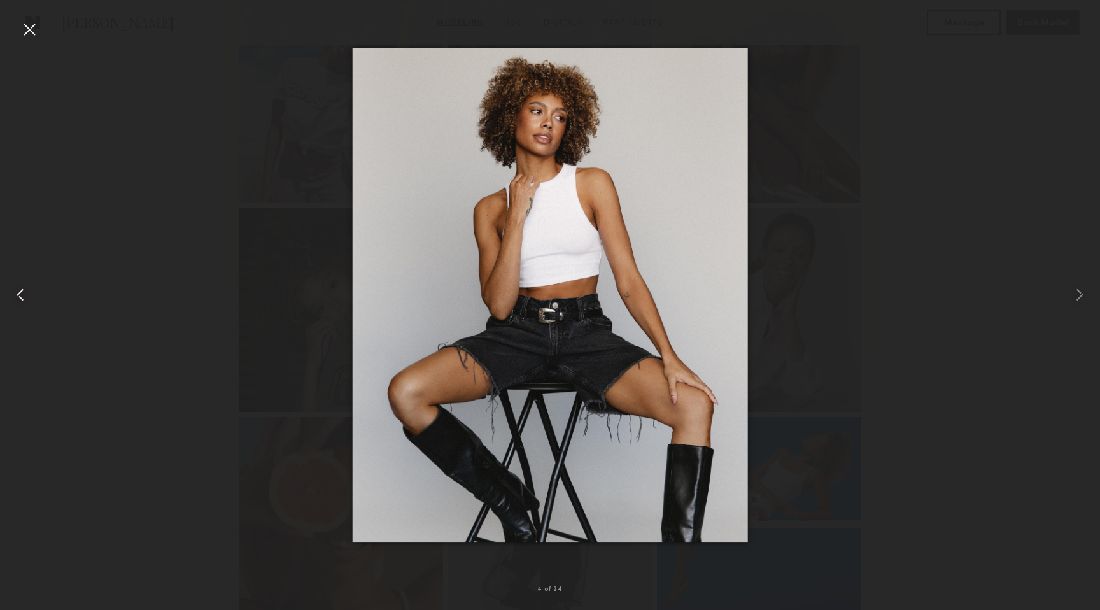
click at [25, 299] on common-icon at bounding box center [20, 294] width 20 height 20
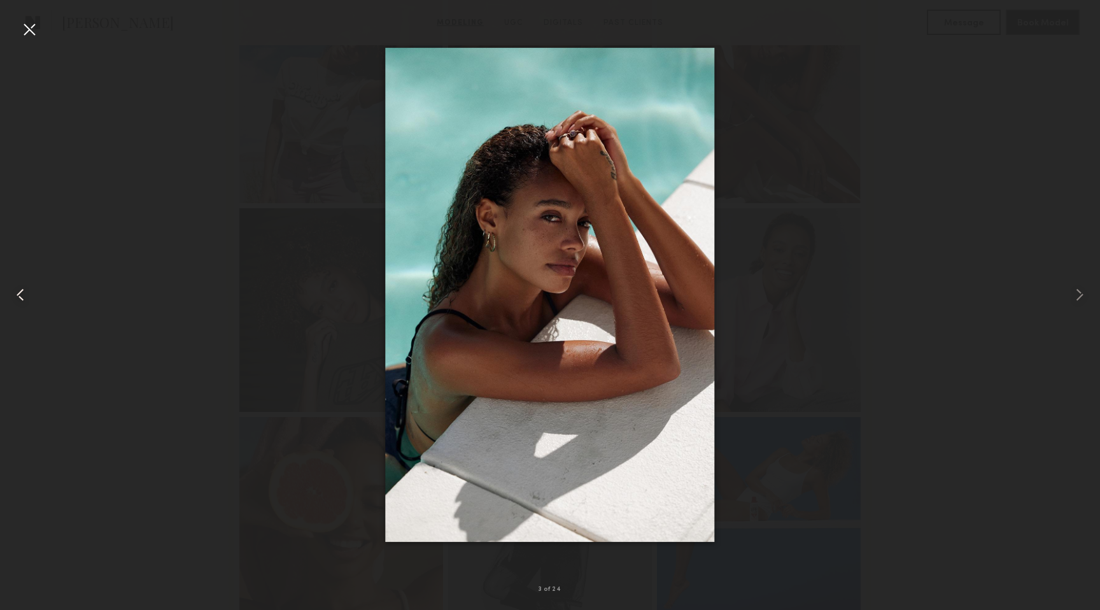
click at [25, 299] on common-icon at bounding box center [20, 294] width 20 height 20
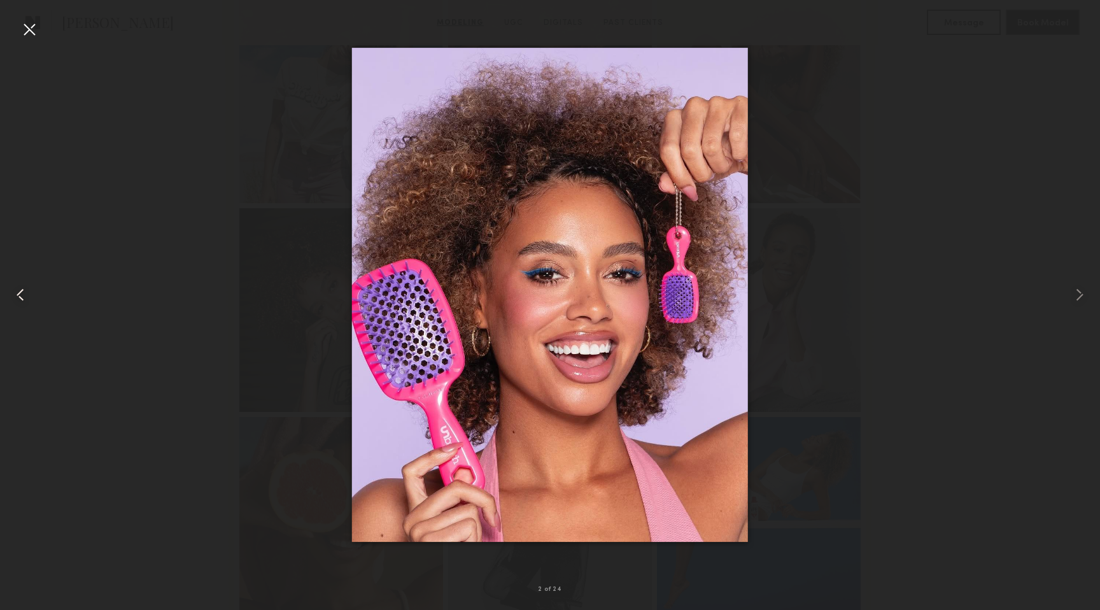
click at [25, 299] on common-icon at bounding box center [20, 294] width 20 height 20
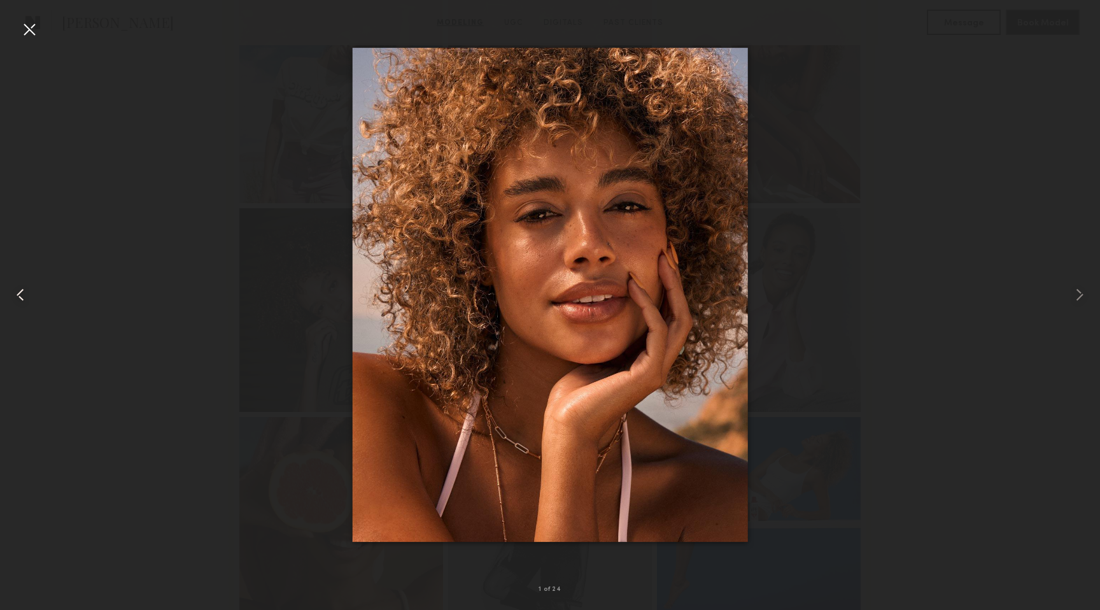
click at [25, 297] on common-icon at bounding box center [20, 294] width 20 height 20
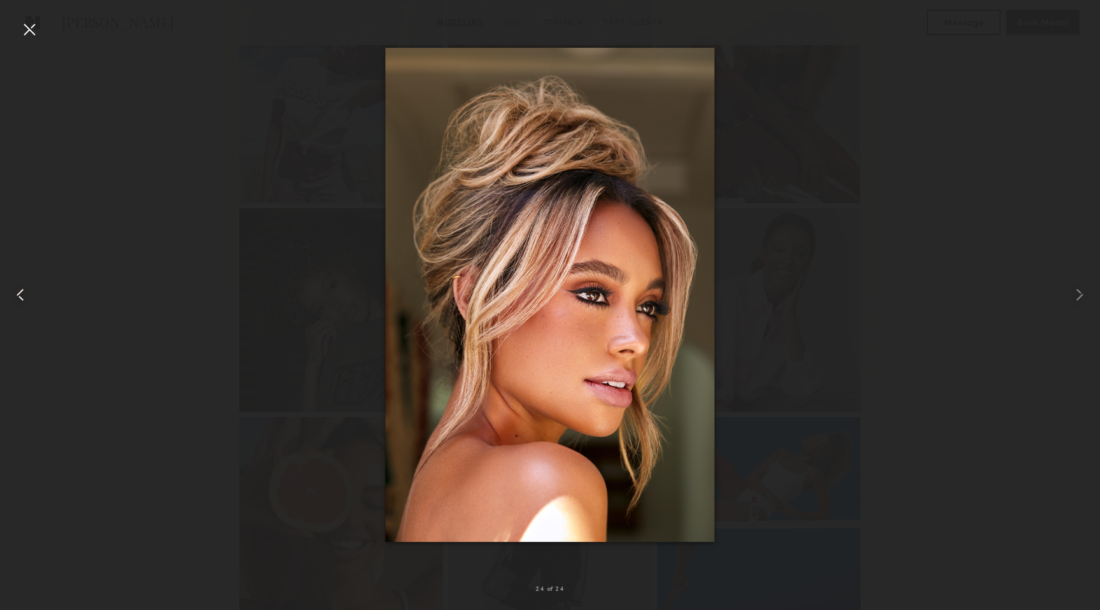
click at [16, 296] on common-icon at bounding box center [20, 294] width 20 height 20
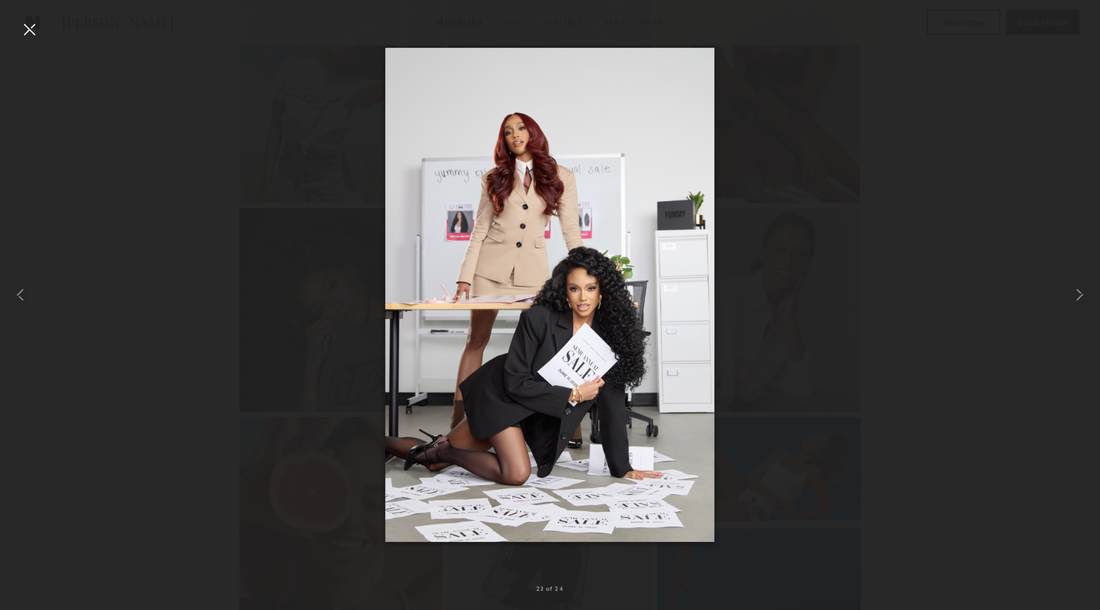
click at [31, 23] on div at bounding box center [29, 29] width 20 height 20
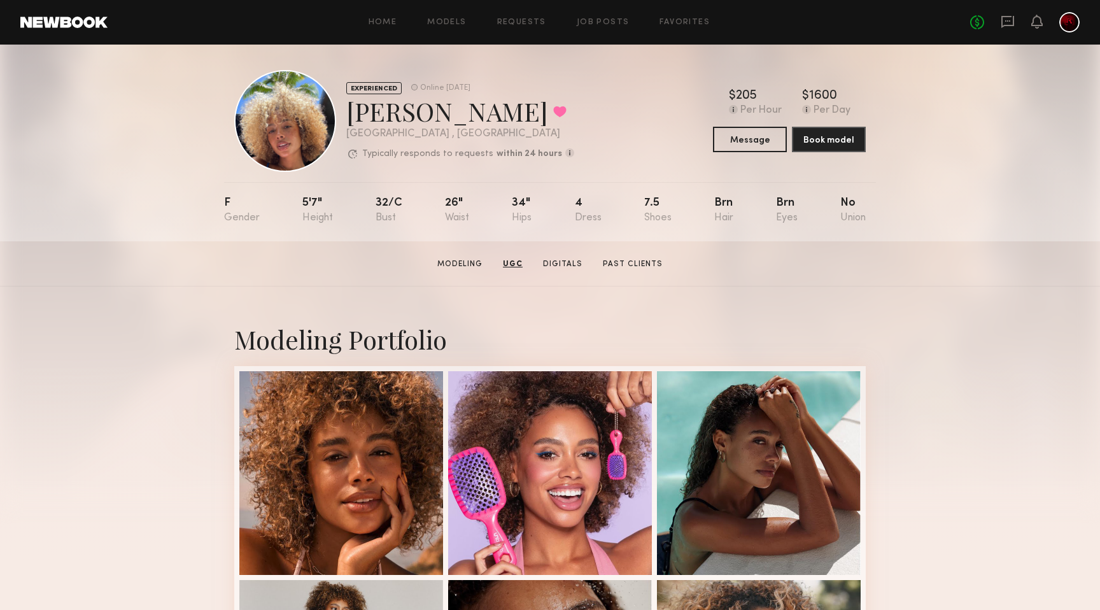
scroll to position [0, 0]
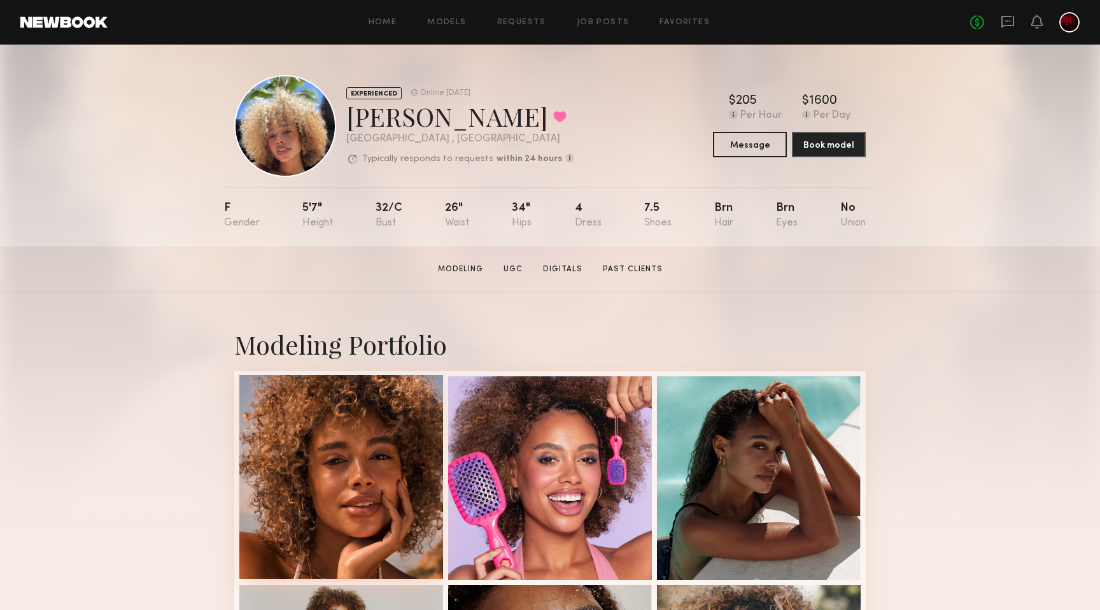
click at [303, 455] on div at bounding box center [341, 477] width 204 height 204
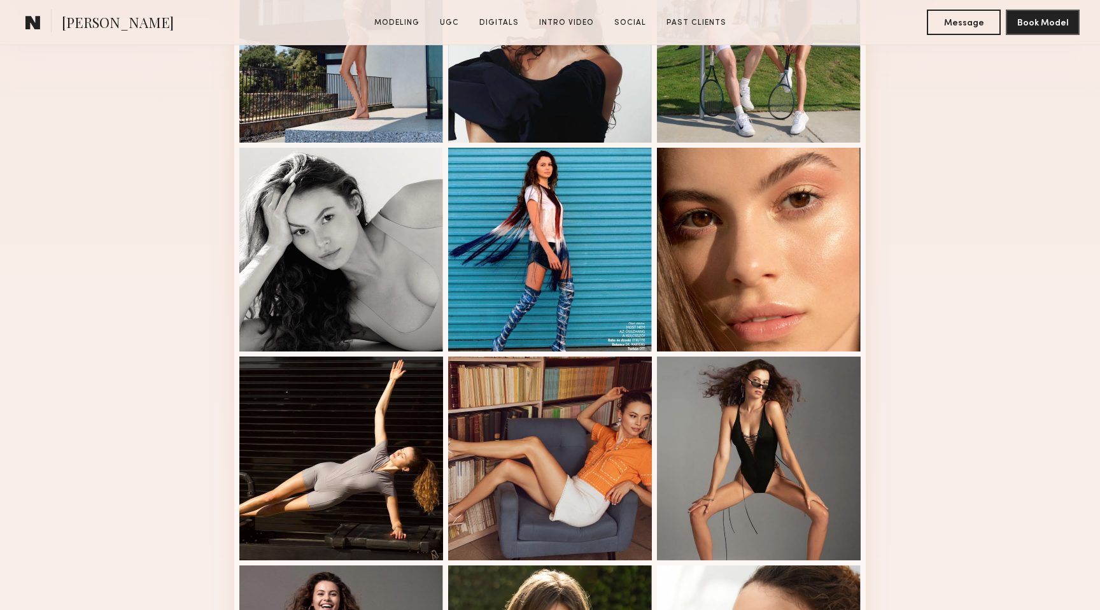
scroll to position [756, 0]
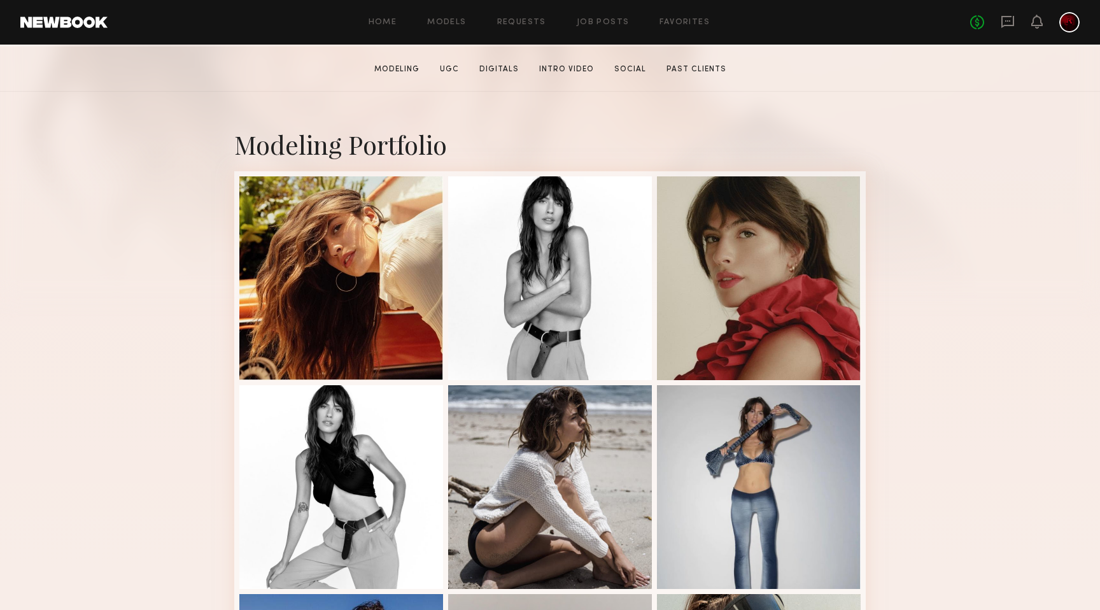
scroll to position [215, 0]
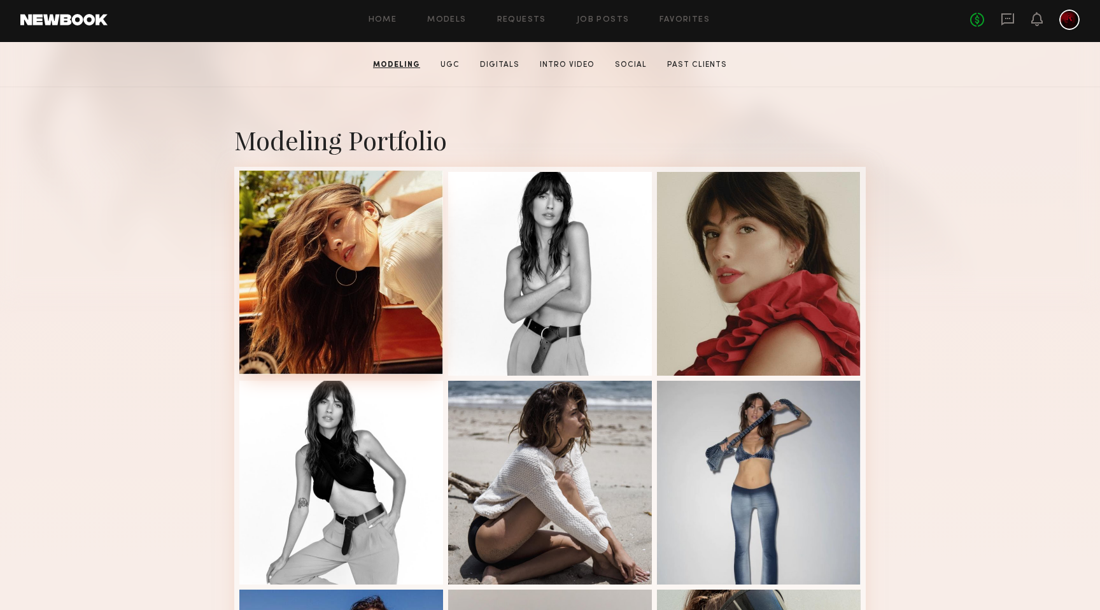
click at [325, 295] on div at bounding box center [341, 273] width 204 height 204
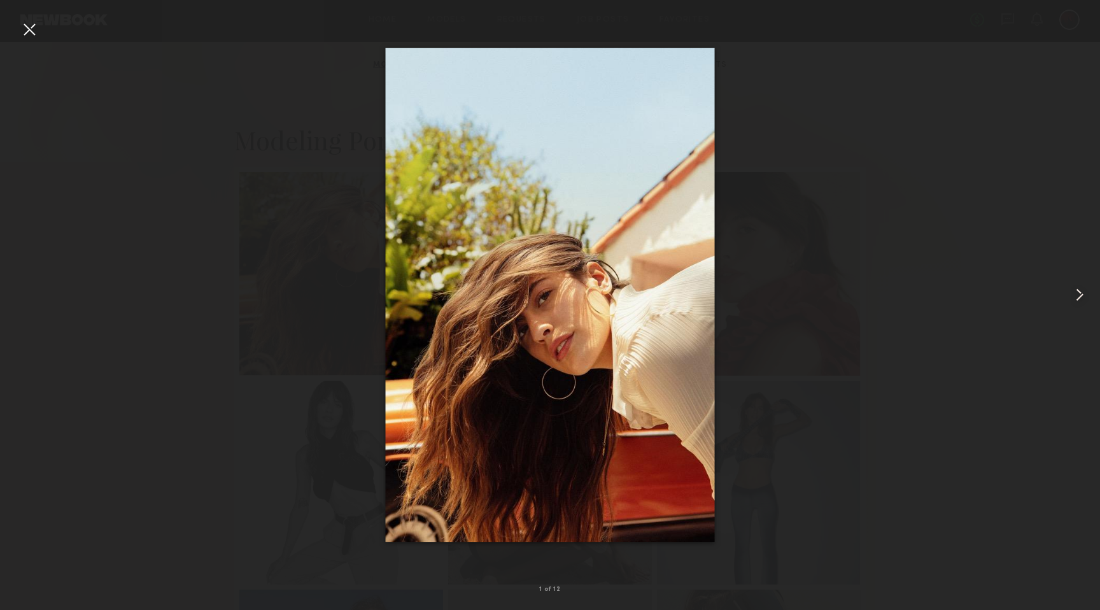
click at [1076, 291] on common-icon at bounding box center [1079, 294] width 20 height 20
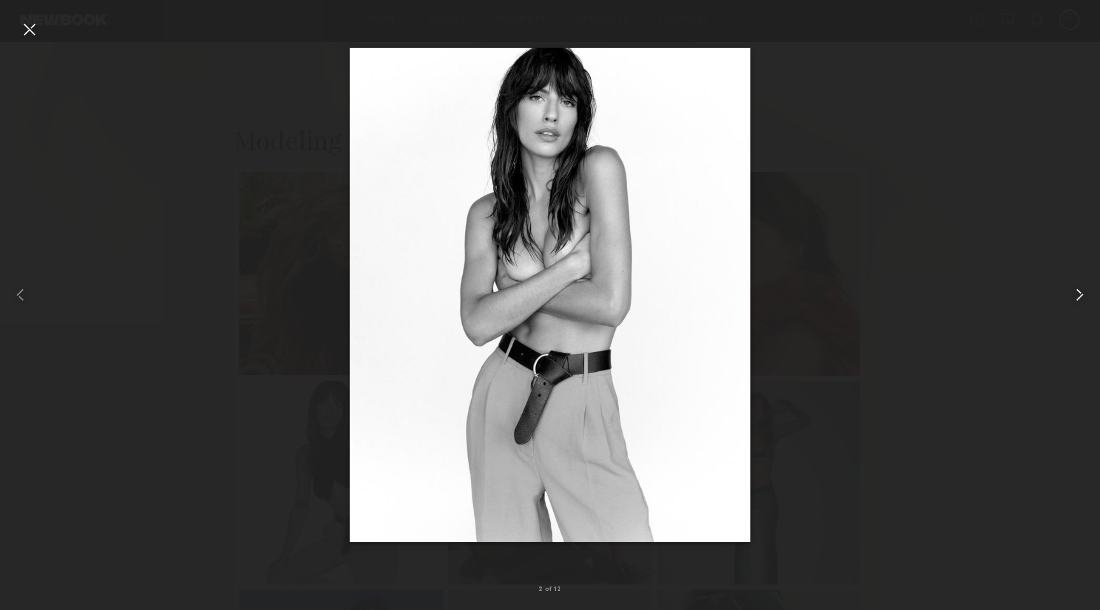
click at [1076, 291] on common-icon at bounding box center [1079, 294] width 20 height 20
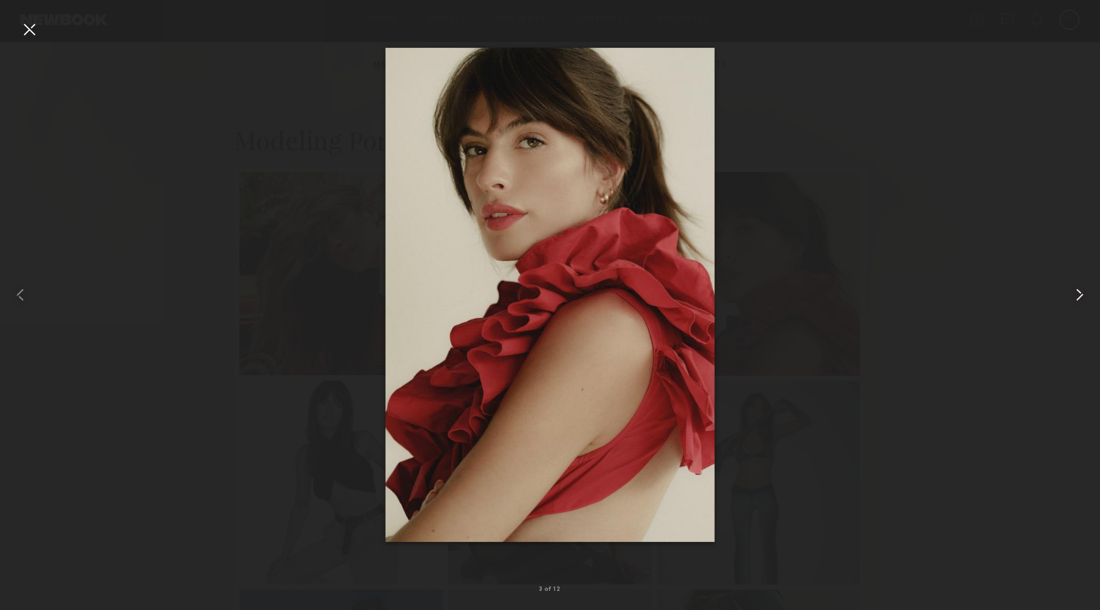
click at [1076, 291] on common-icon at bounding box center [1079, 294] width 20 height 20
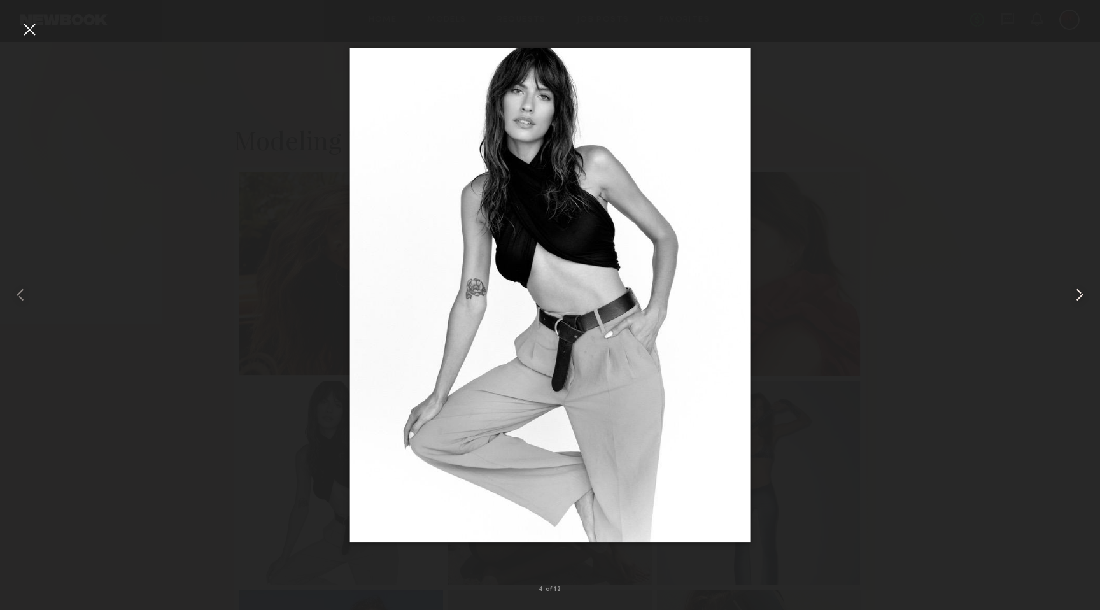
click at [1076, 291] on common-icon at bounding box center [1079, 294] width 20 height 20
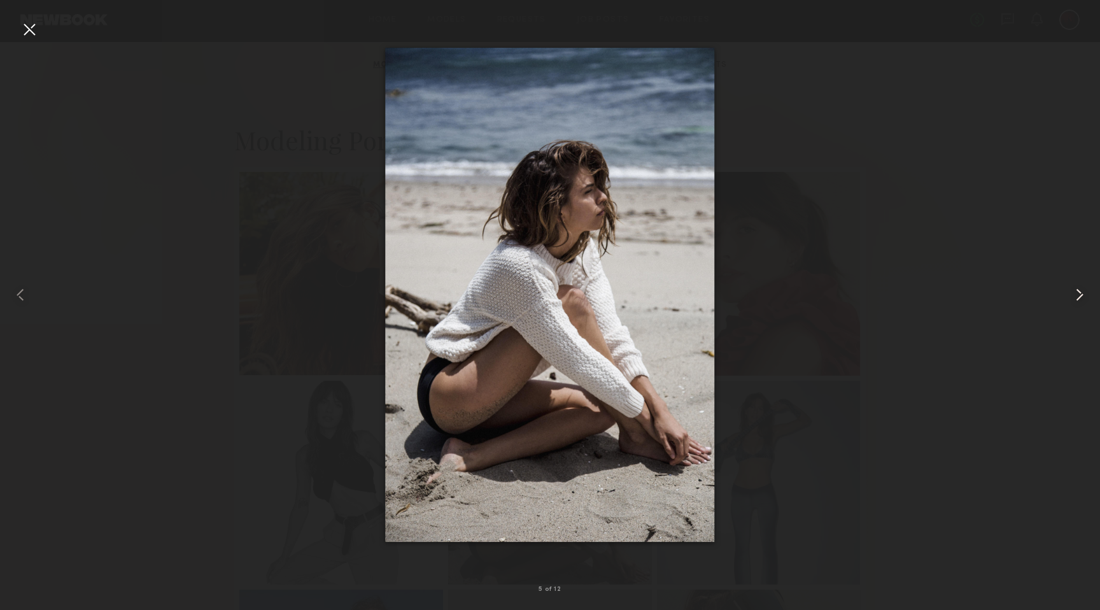
click at [1076, 291] on common-icon at bounding box center [1079, 294] width 20 height 20
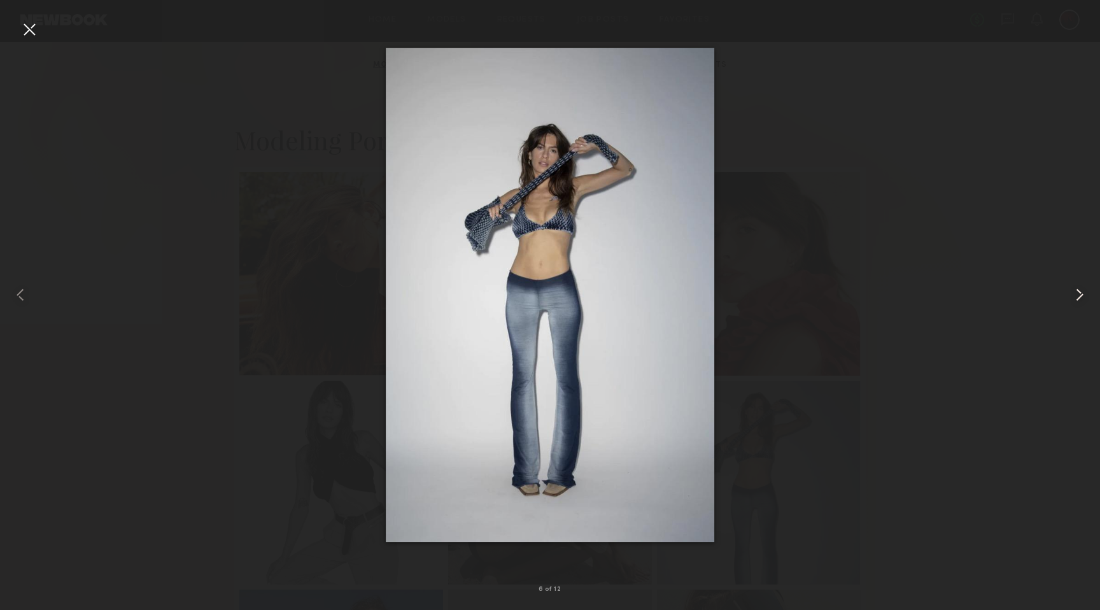
click at [1076, 291] on common-icon at bounding box center [1079, 294] width 20 height 20
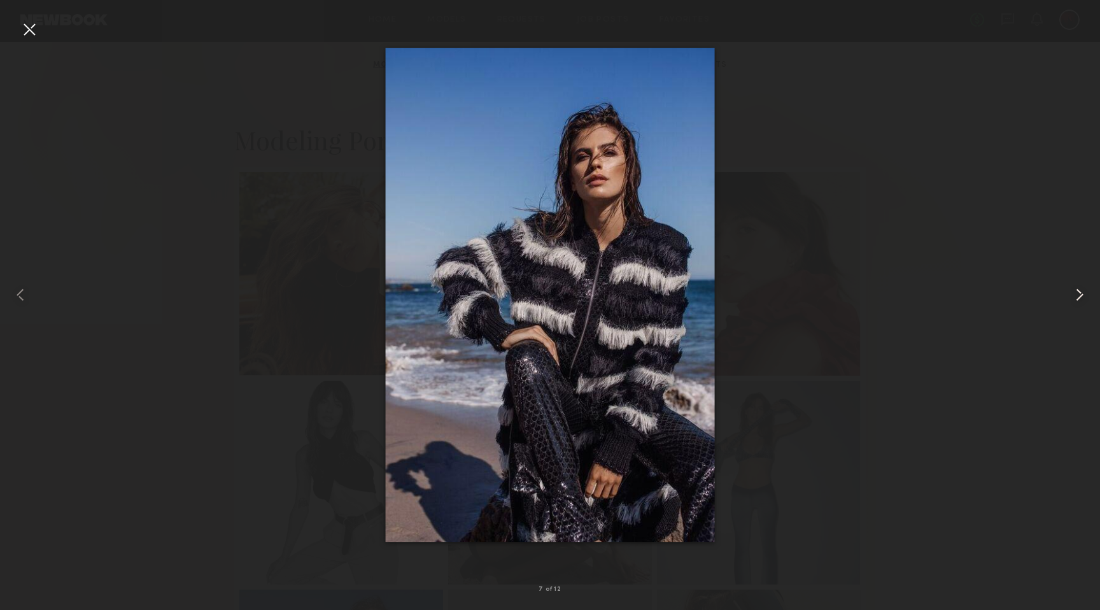
click at [1076, 291] on common-icon at bounding box center [1079, 294] width 20 height 20
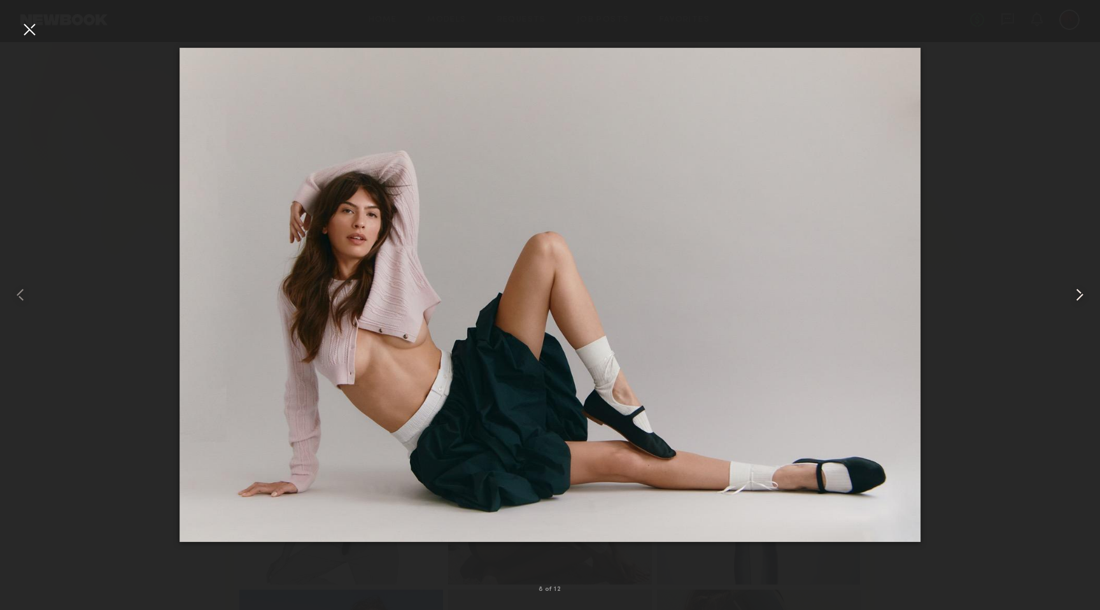
click at [1077, 298] on common-icon at bounding box center [1079, 294] width 20 height 20
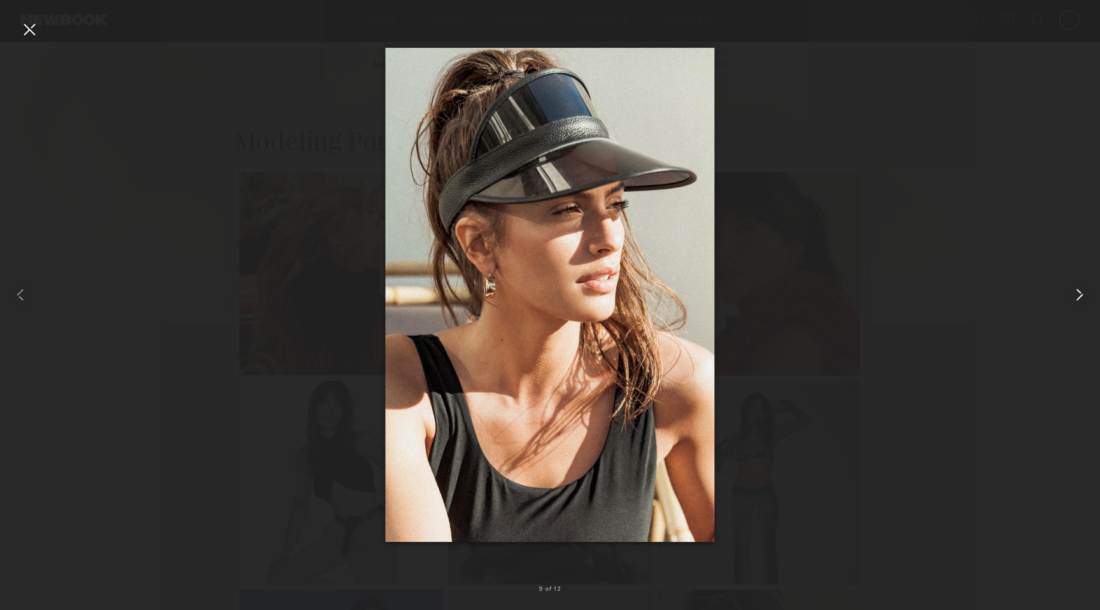
click at [1077, 298] on common-icon at bounding box center [1079, 294] width 20 height 20
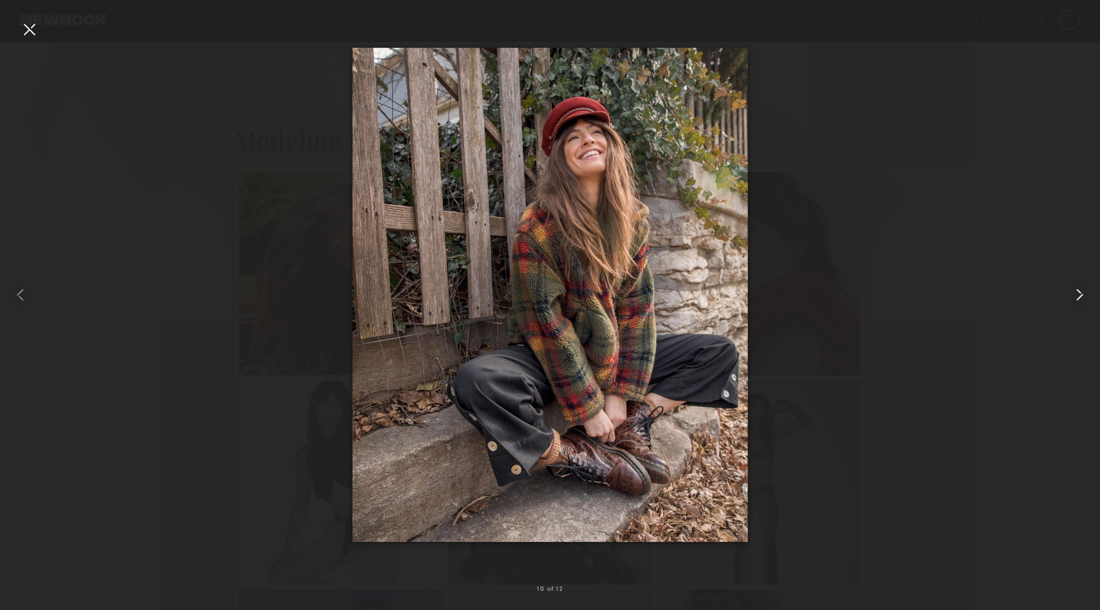
click at [1077, 298] on common-icon at bounding box center [1079, 294] width 20 height 20
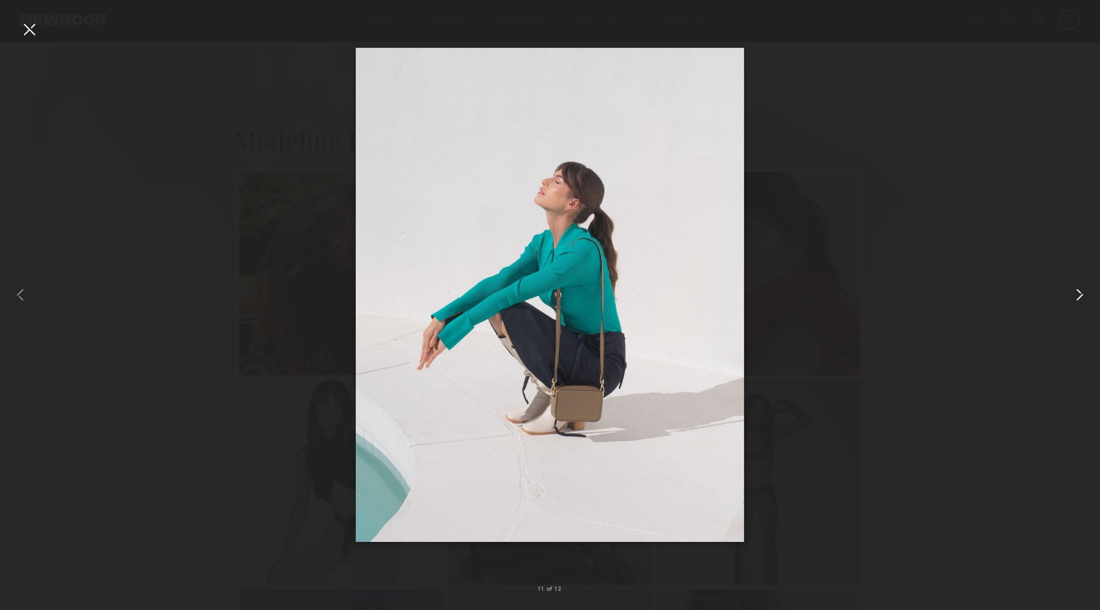
click at [1077, 298] on common-icon at bounding box center [1079, 294] width 20 height 20
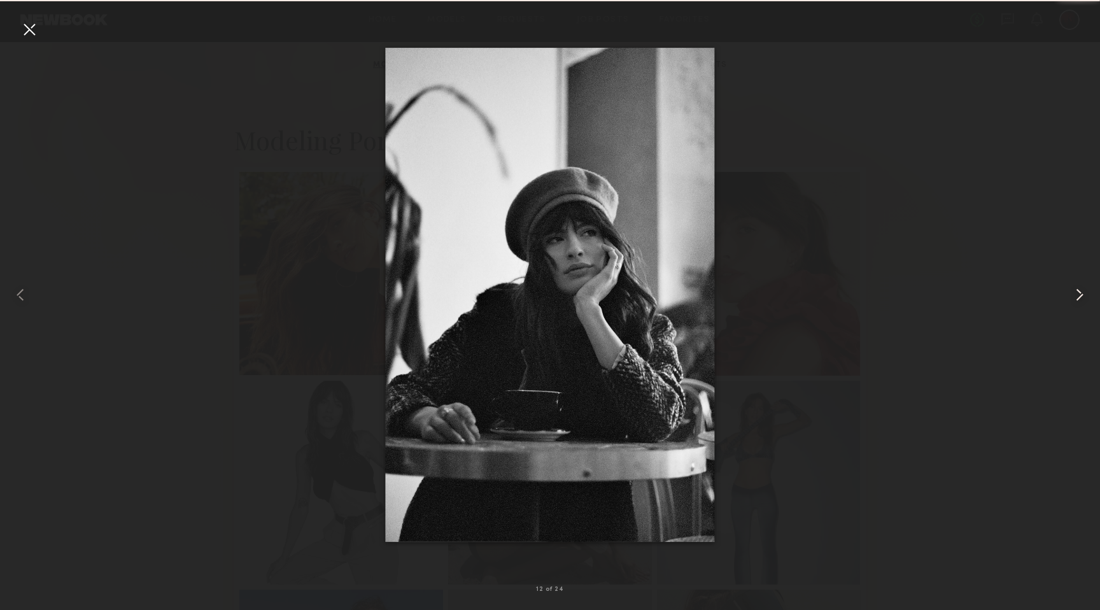
click at [1077, 298] on common-icon at bounding box center [1079, 294] width 20 height 20
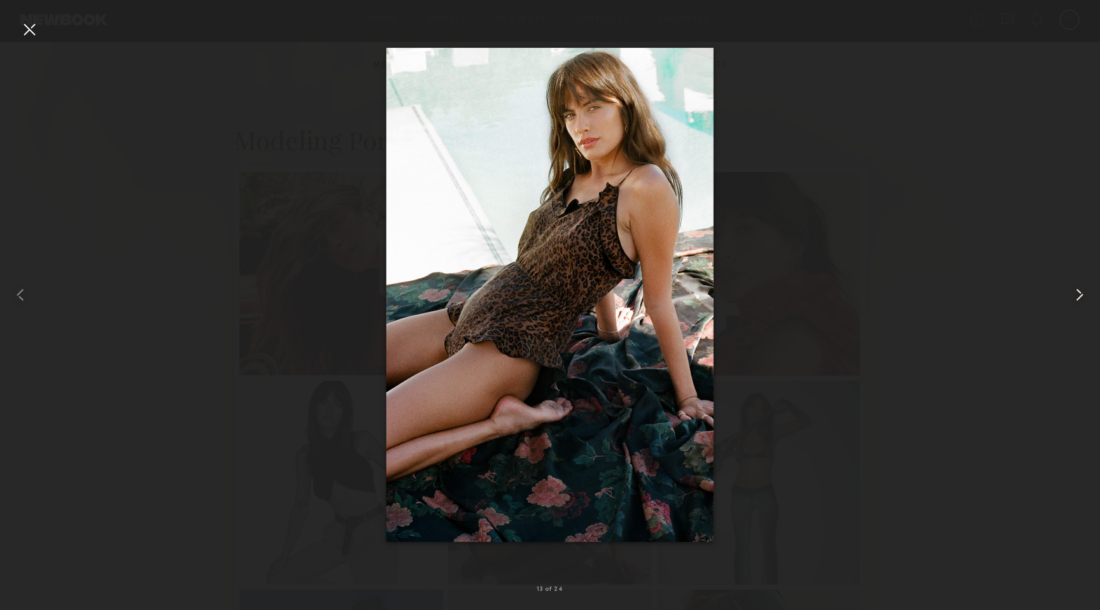
click at [1077, 298] on common-icon at bounding box center [1079, 294] width 20 height 20
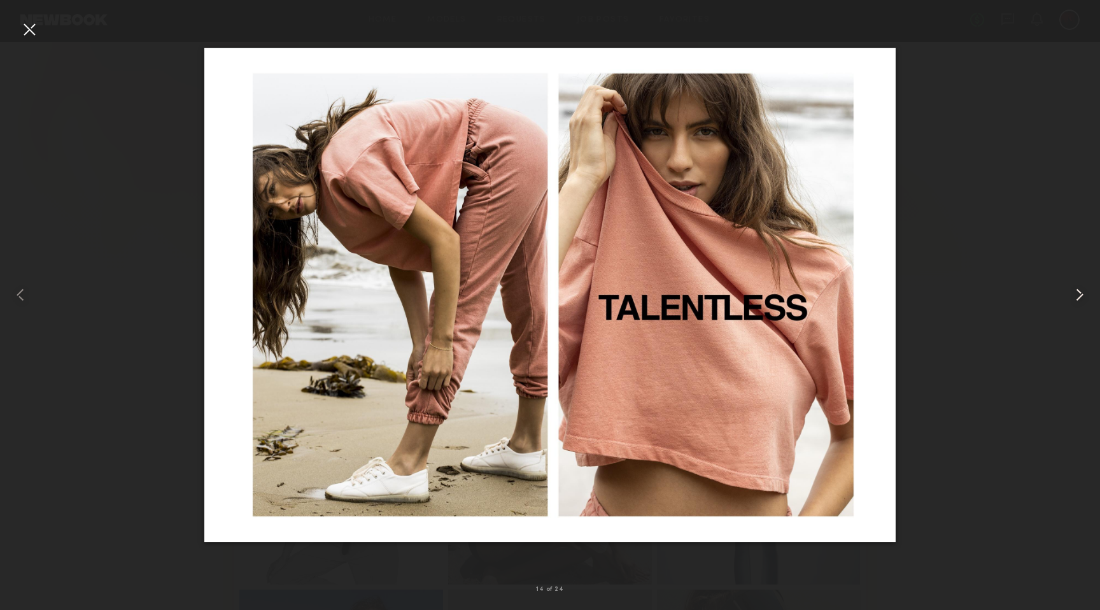
click at [1077, 298] on common-icon at bounding box center [1079, 294] width 20 height 20
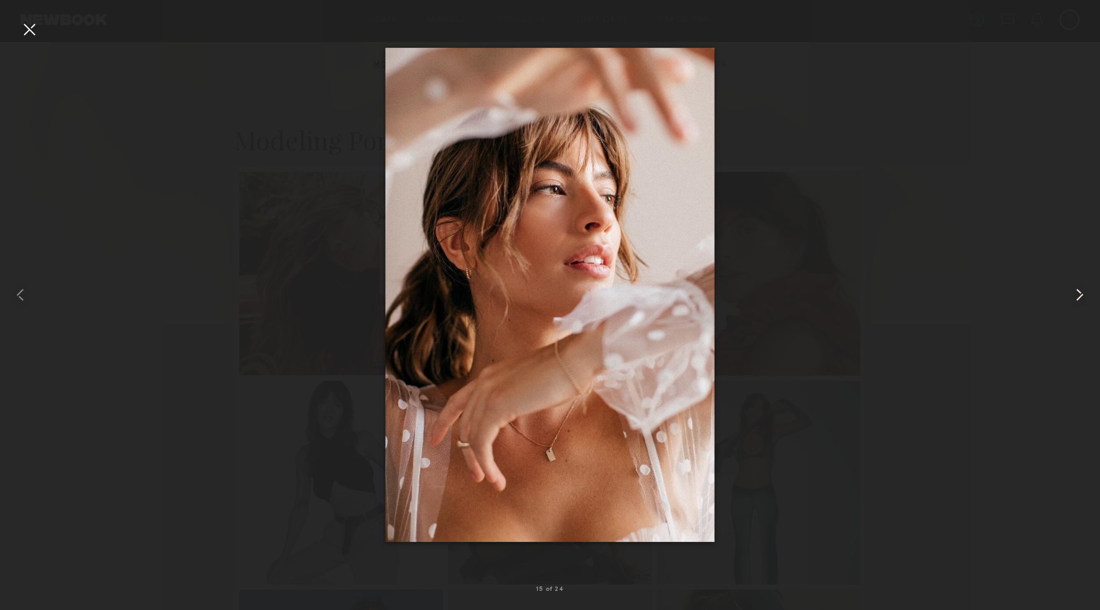
click at [1077, 298] on common-icon at bounding box center [1079, 294] width 20 height 20
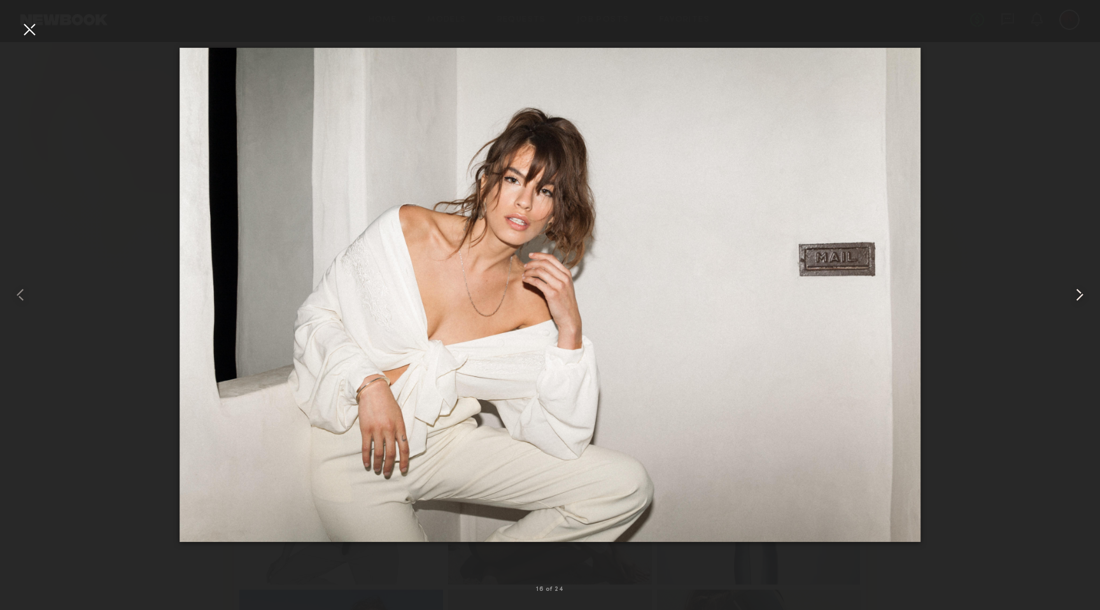
click at [1076, 298] on common-icon at bounding box center [1079, 294] width 20 height 20
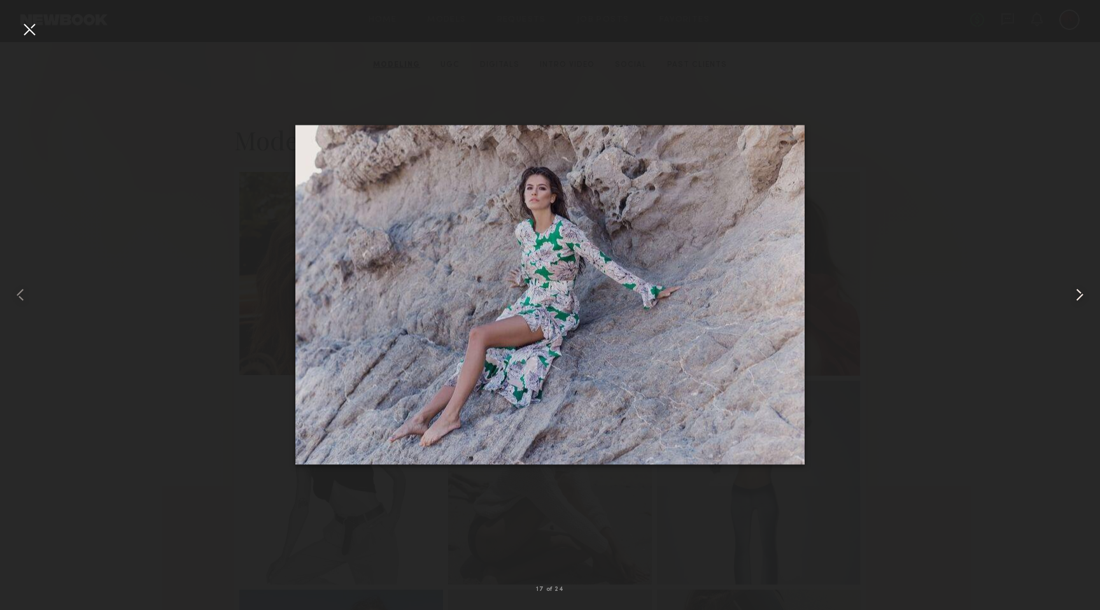
click at [1076, 298] on common-icon at bounding box center [1079, 294] width 20 height 20
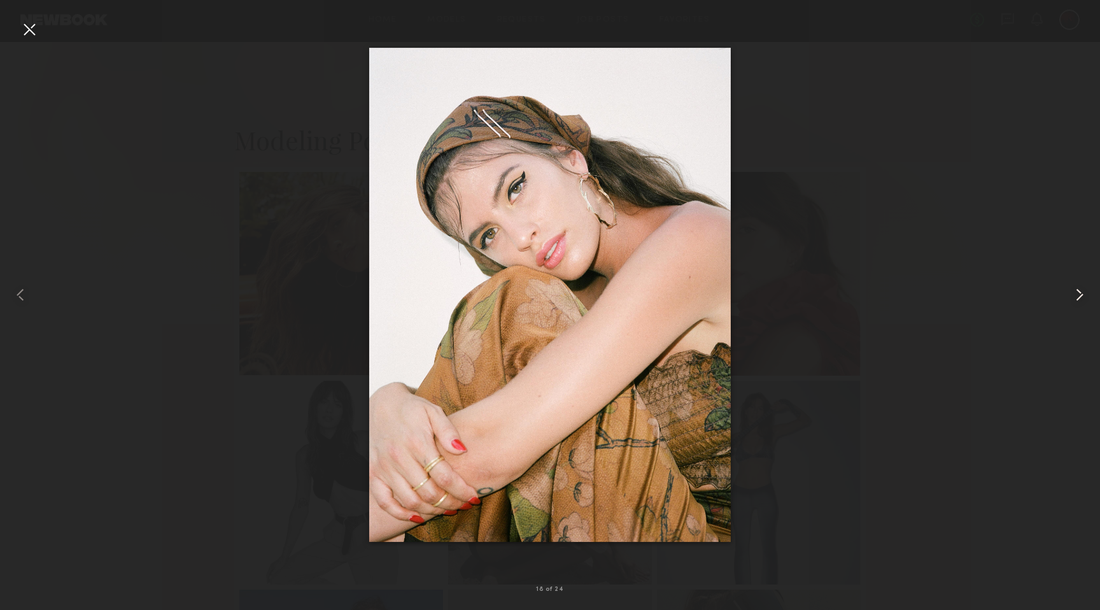
click at [1076, 298] on common-icon at bounding box center [1079, 294] width 20 height 20
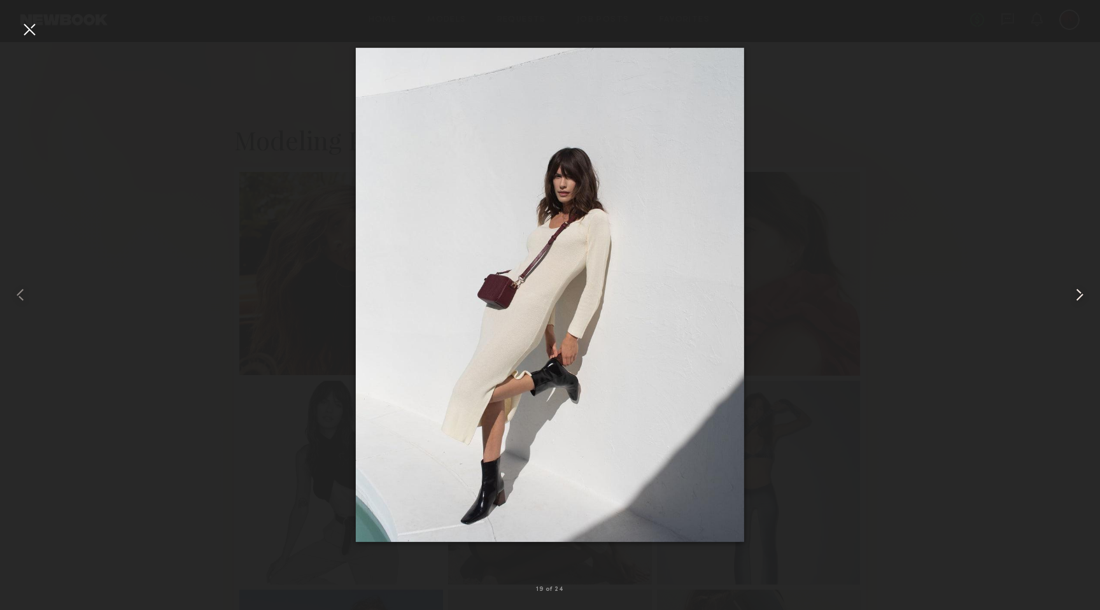
click at [1076, 298] on common-icon at bounding box center [1079, 294] width 20 height 20
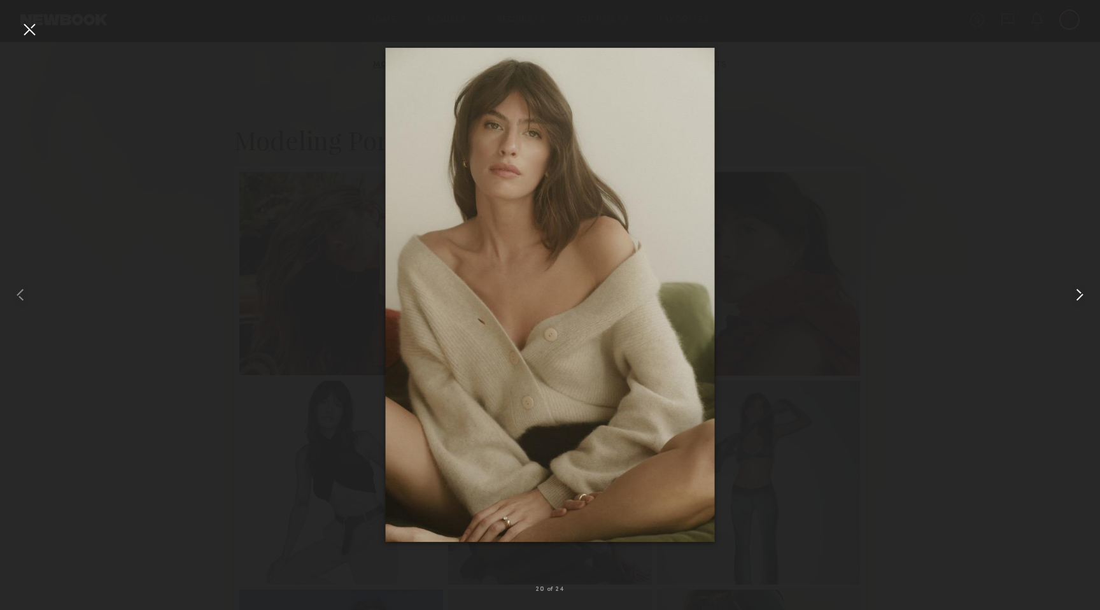
click at [1076, 298] on common-icon at bounding box center [1079, 294] width 20 height 20
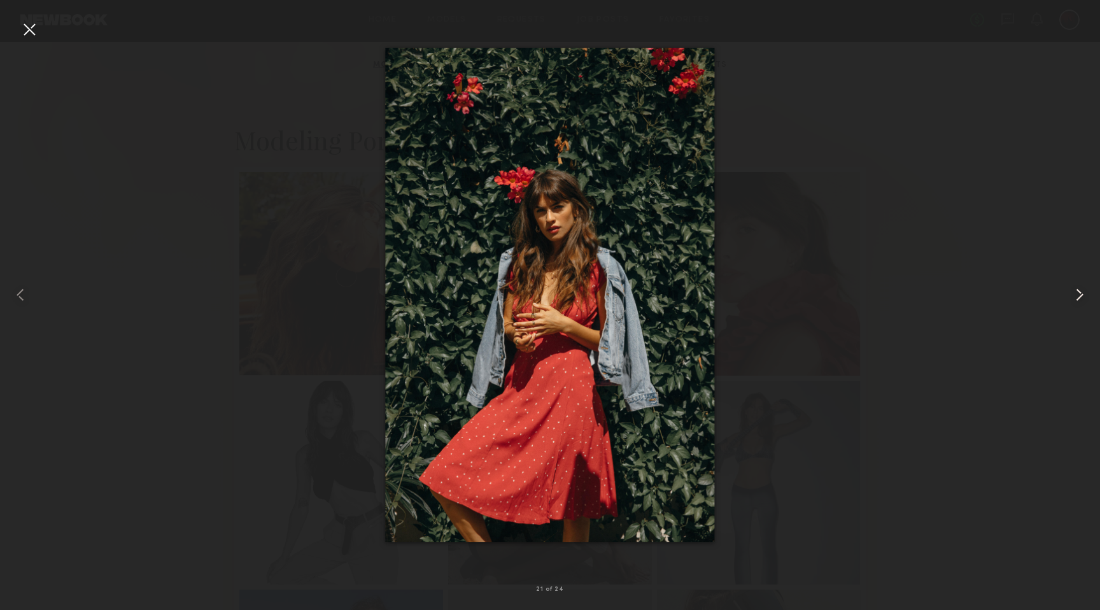
click at [1076, 298] on common-icon at bounding box center [1079, 294] width 20 height 20
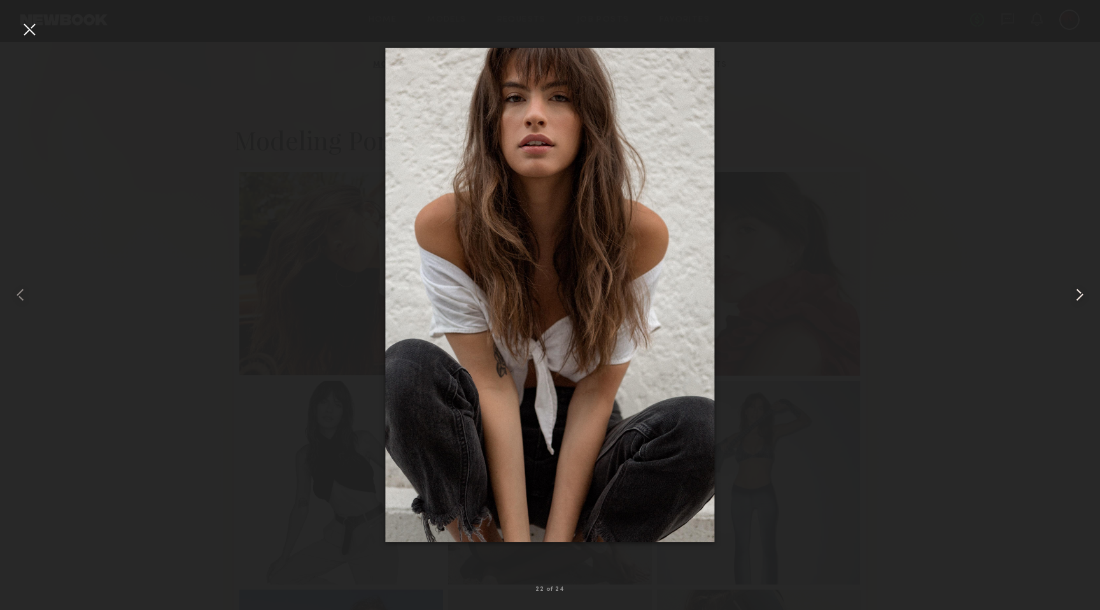
click at [1076, 298] on common-icon at bounding box center [1079, 294] width 20 height 20
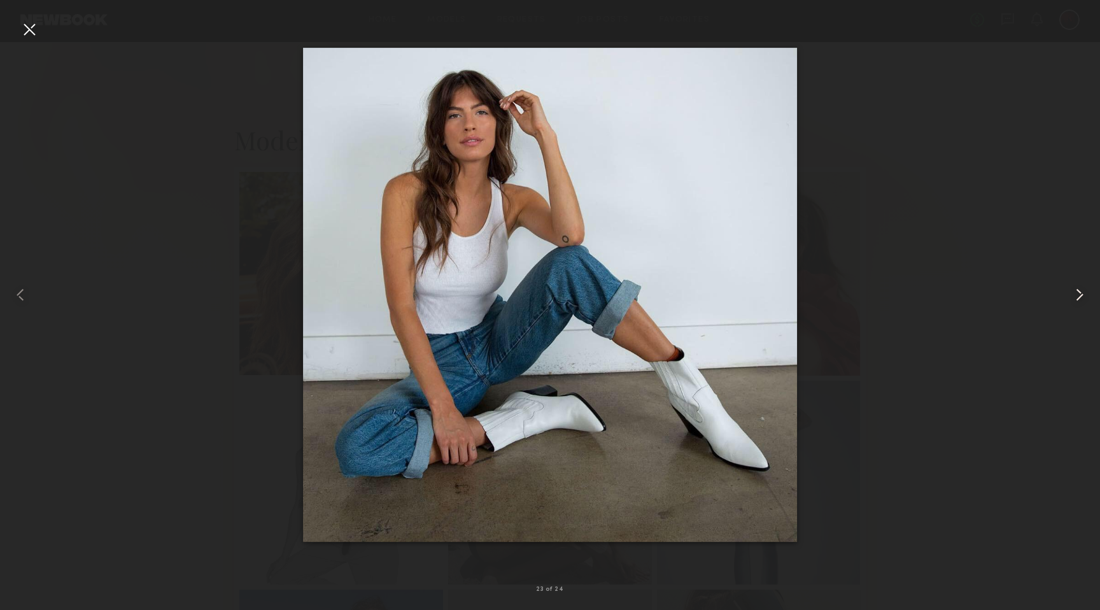
click at [1076, 298] on common-icon at bounding box center [1079, 294] width 20 height 20
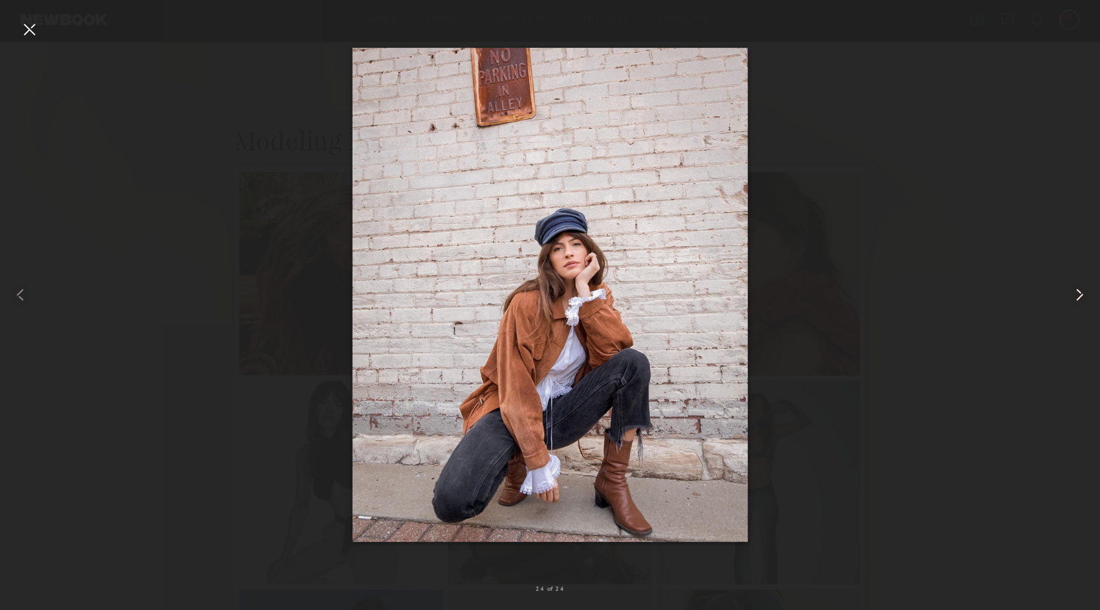
click at [1076, 298] on common-icon at bounding box center [1079, 294] width 20 height 20
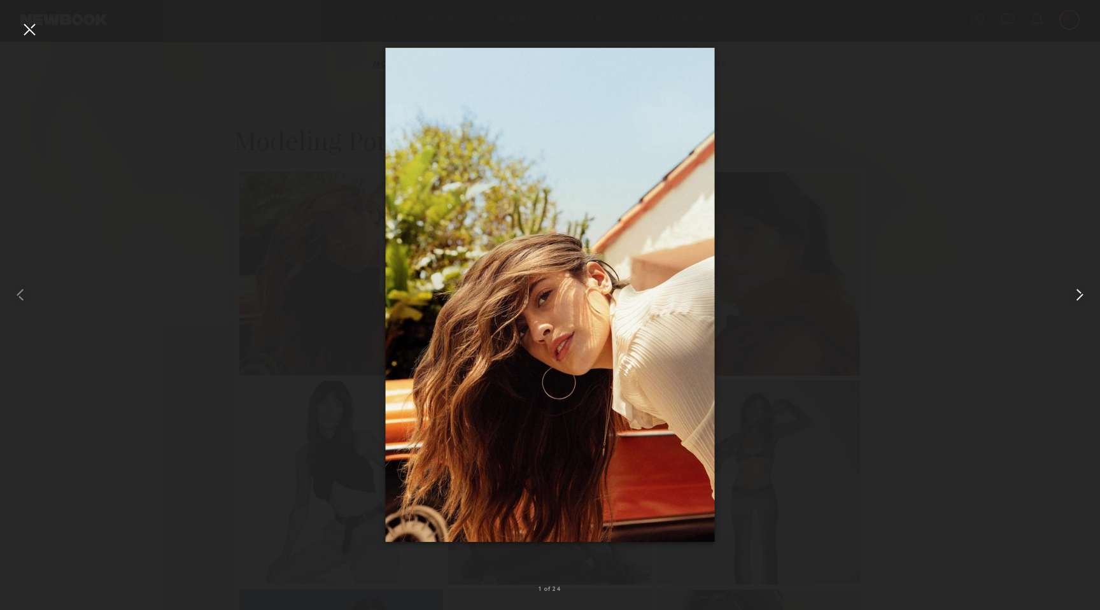
click at [1076, 298] on common-icon at bounding box center [1079, 294] width 20 height 20
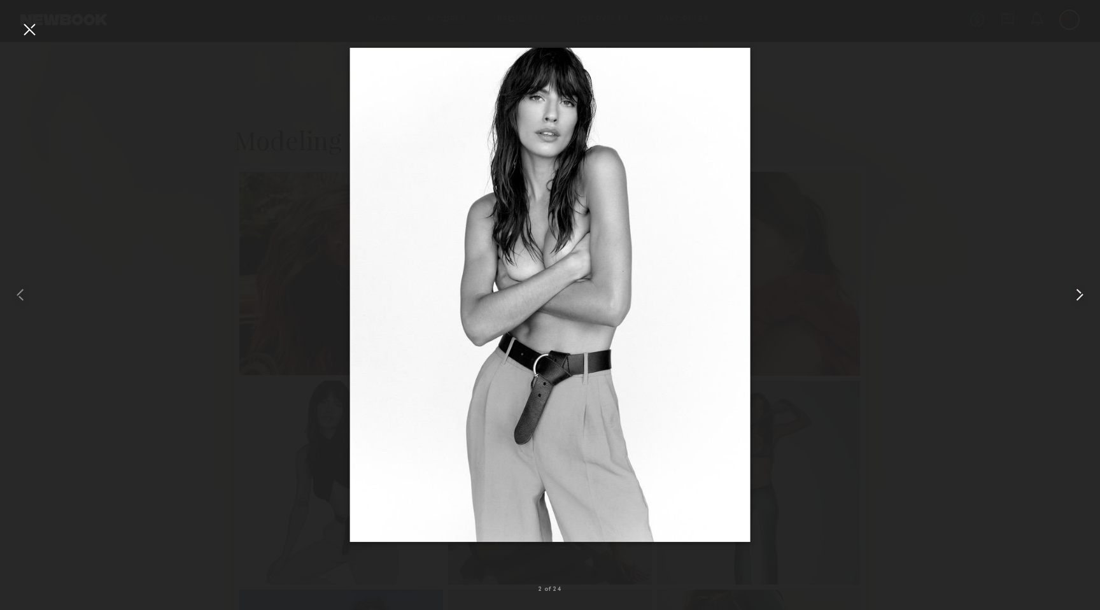
click at [1075, 298] on common-icon at bounding box center [1079, 294] width 20 height 20
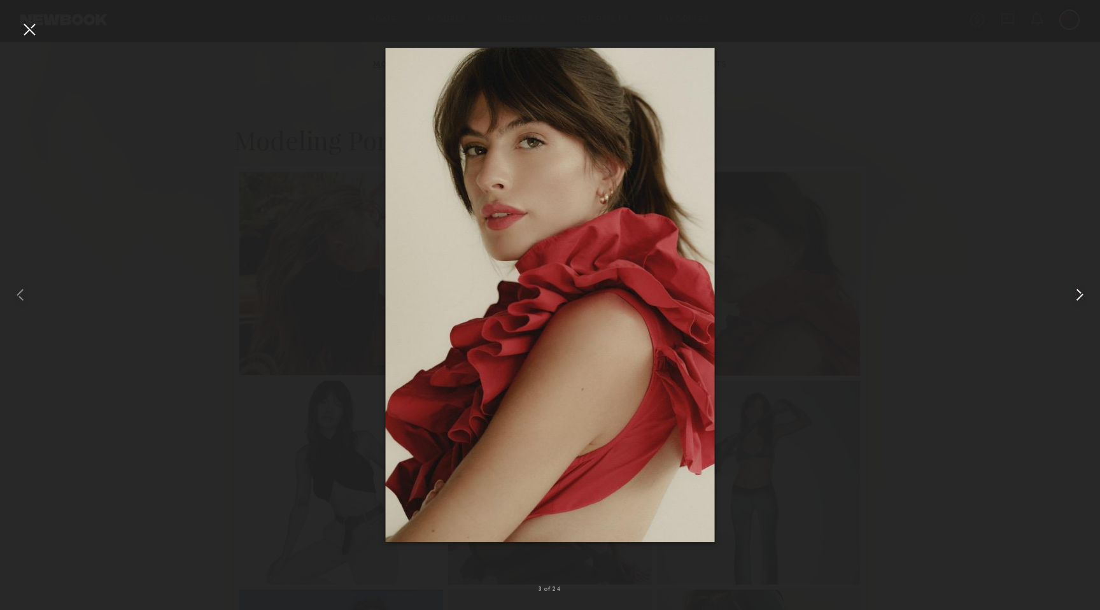
click at [1075, 298] on common-icon at bounding box center [1079, 294] width 20 height 20
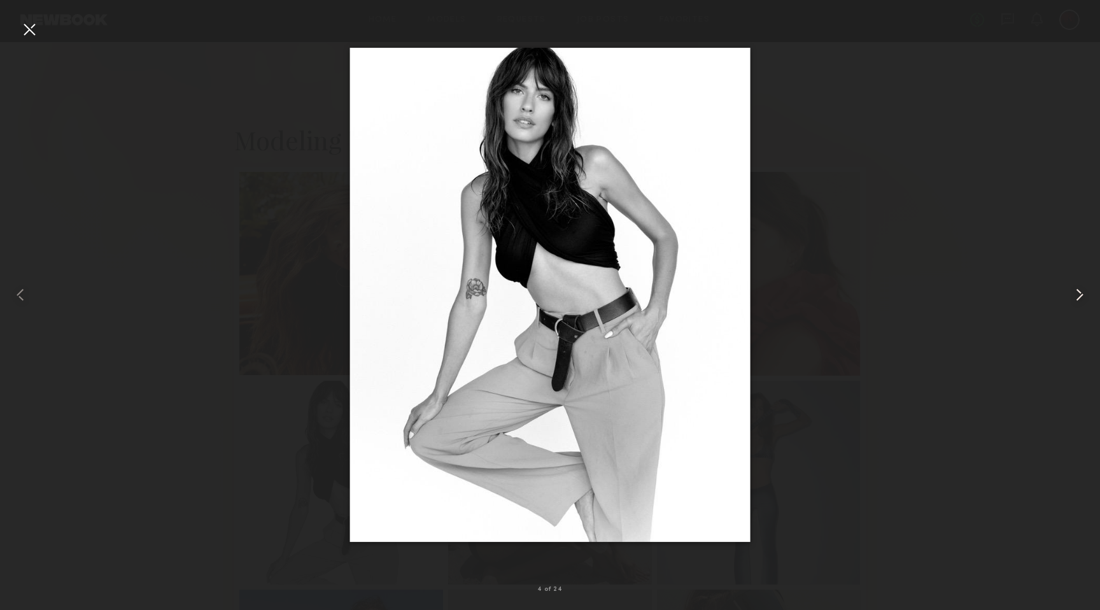
click at [1075, 298] on common-icon at bounding box center [1079, 294] width 20 height 20
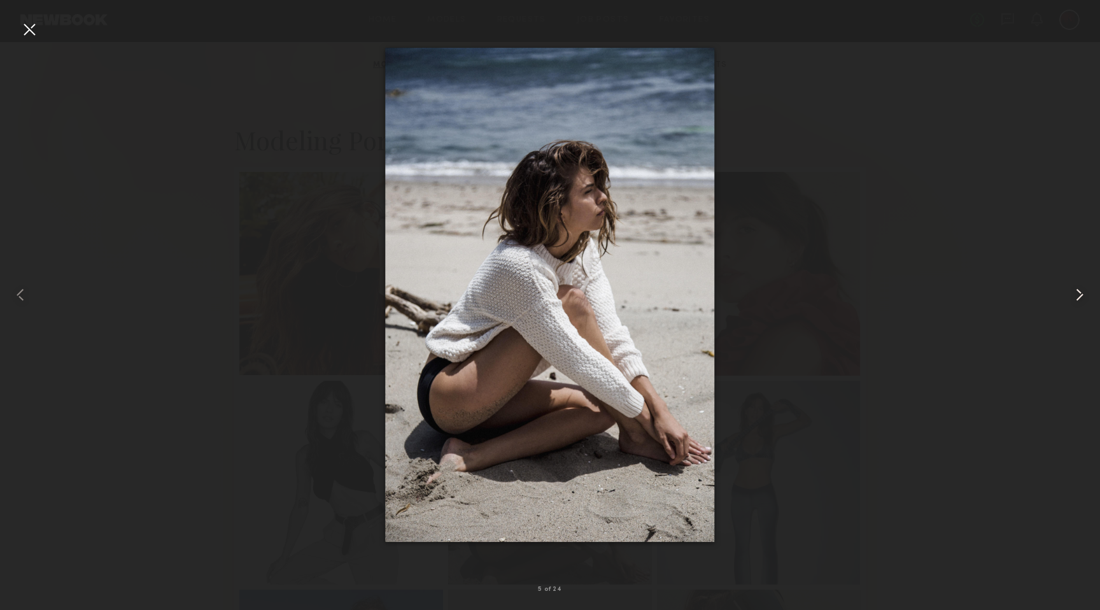
click at [1075, 298] on common-icon at bounding box center [1079, 294] width 20 height 20
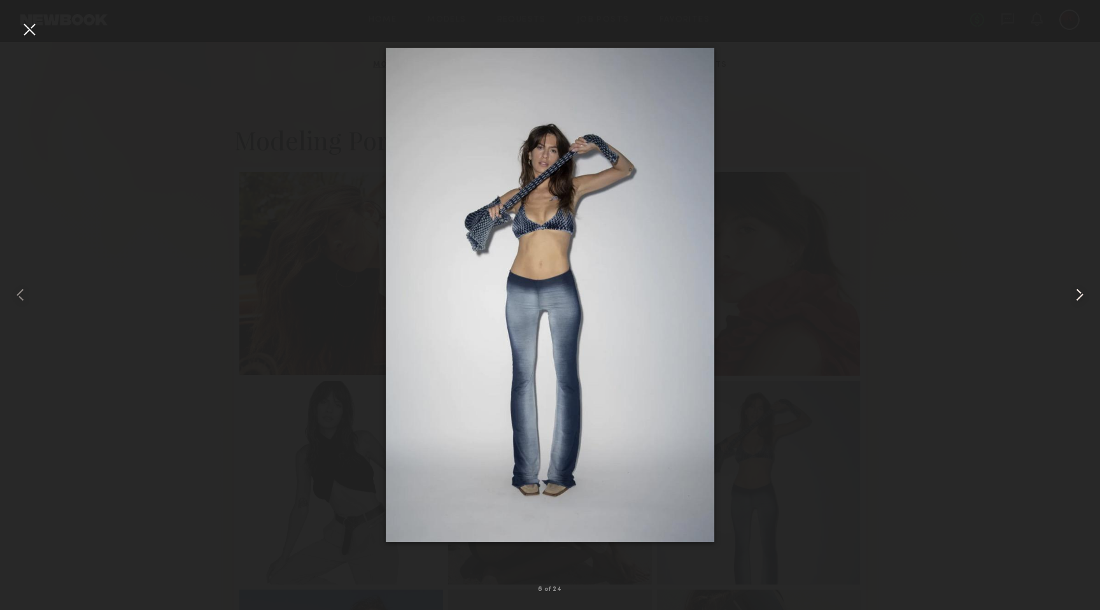
click at [1075, 298] on common-icon at bounding box center [1079, 294] width 20 height 20
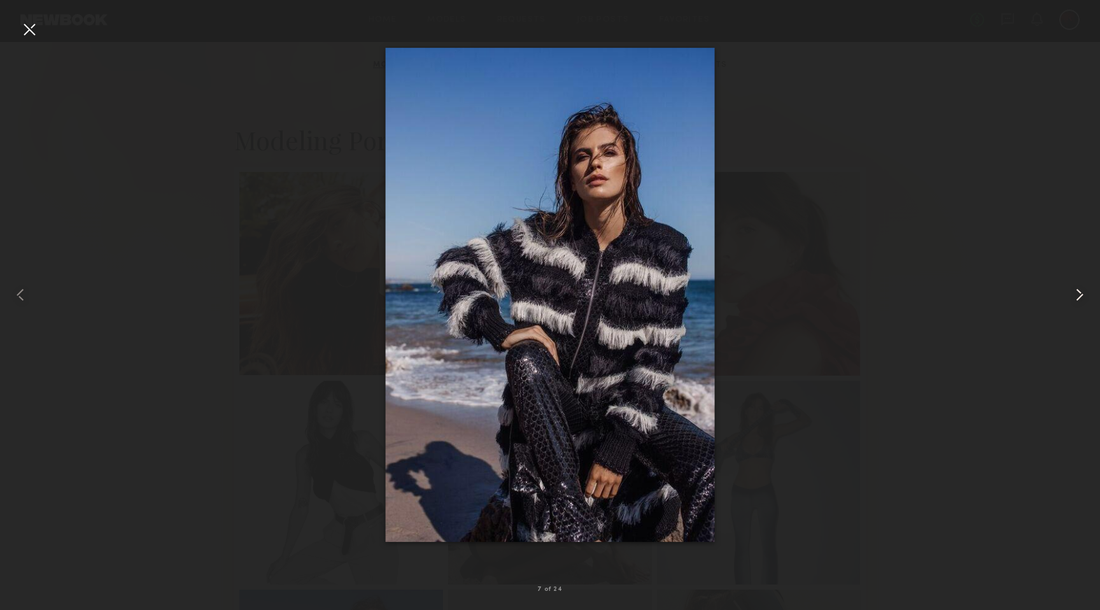
click at [1075, 298] on common-icon at bounding box center [1079, 294] width 20 height 20
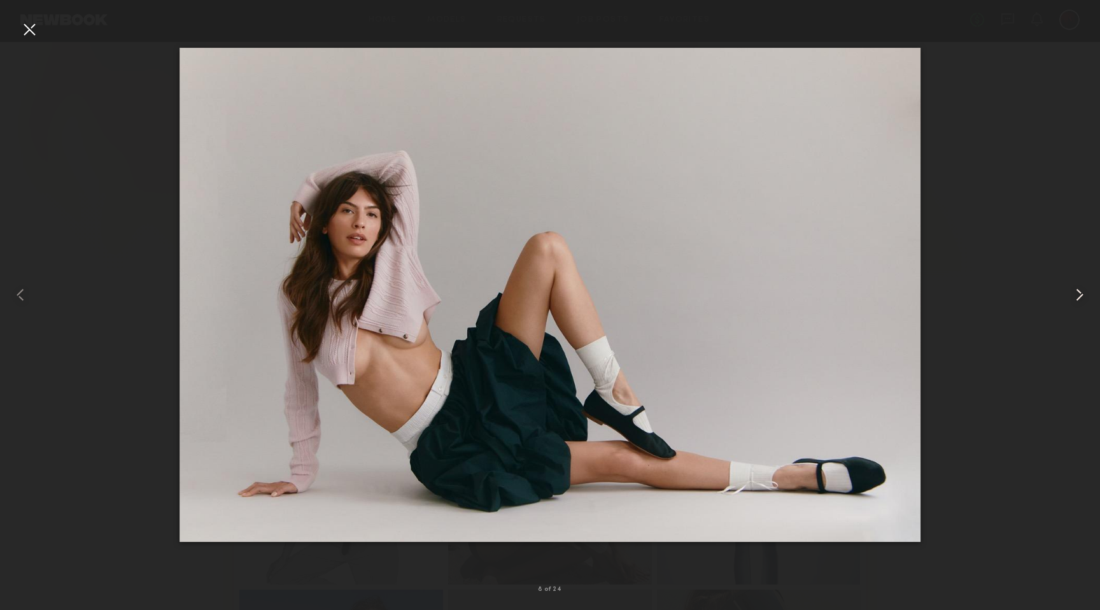
click at [1075, 298] on common-icon at bounding box center [1079, 294] width 20 height 20
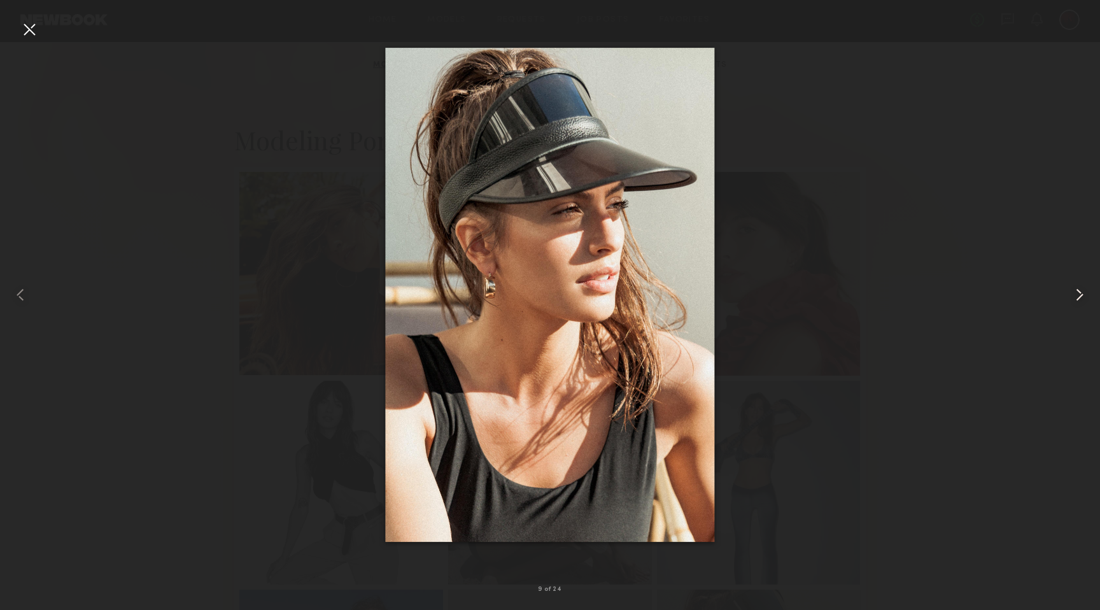
click at [1075, 298] on common-icon at bounding box center [1079, 294] width 20 height 20
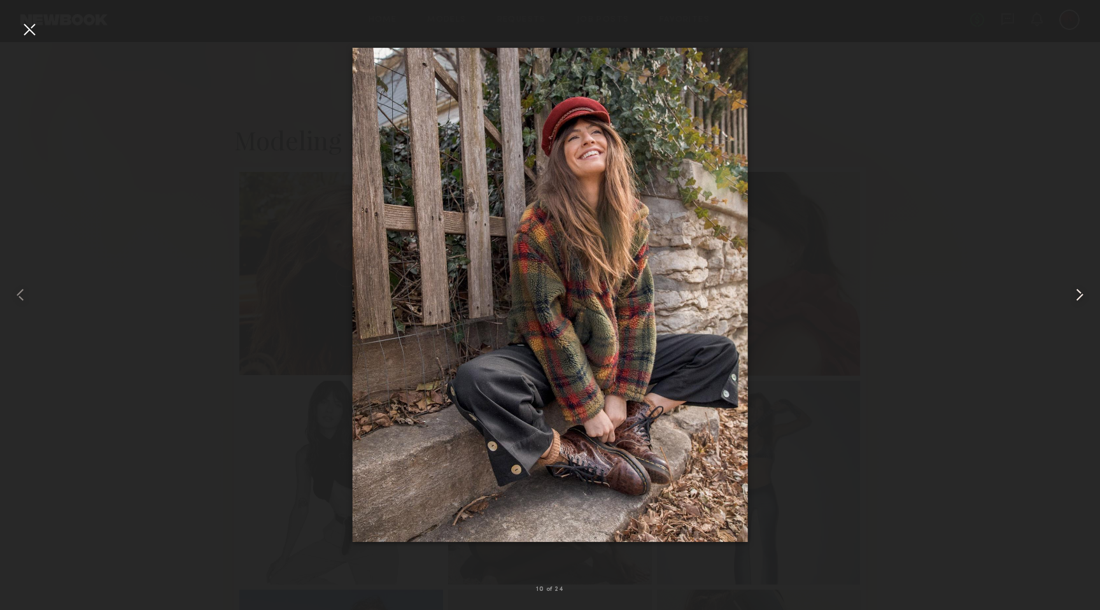
click at [1075, 298] on common-icon at bounding box center [1079, 294] width 20 height 20
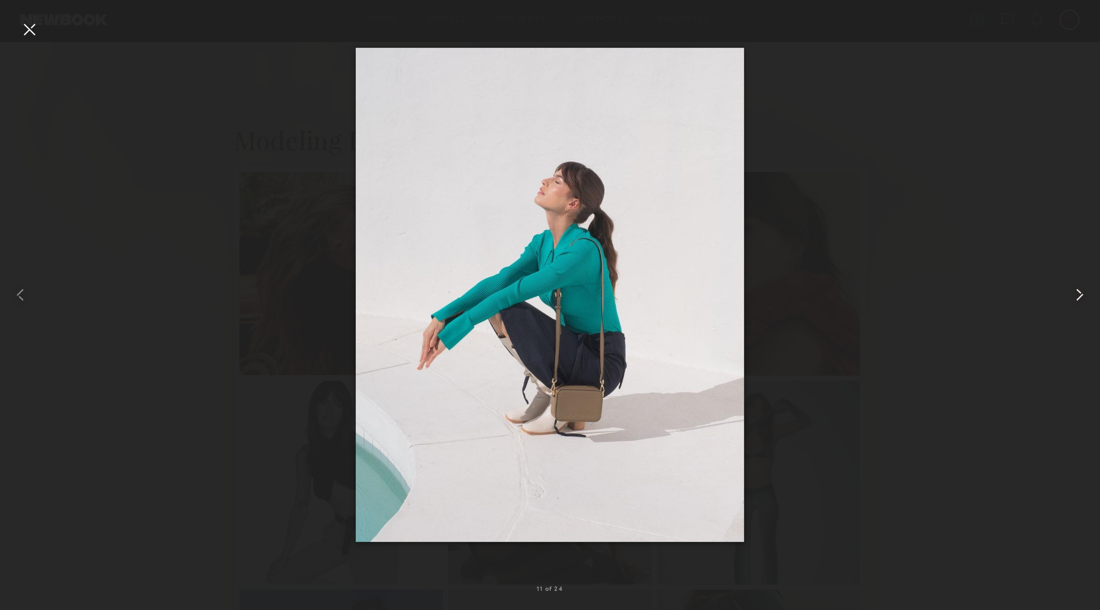
click at [1075, 298] on common-icon at bounding box center [1079, 294] width 20 height 20
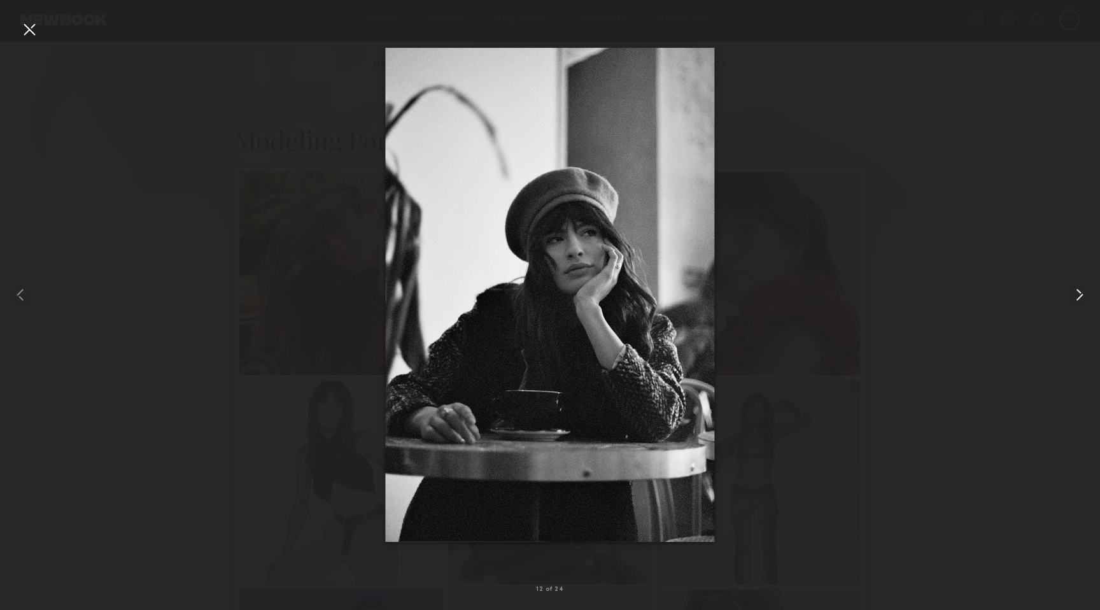
click at [1075, 298] on common-icon at bounding box center [1079, 294] width 20 height 20
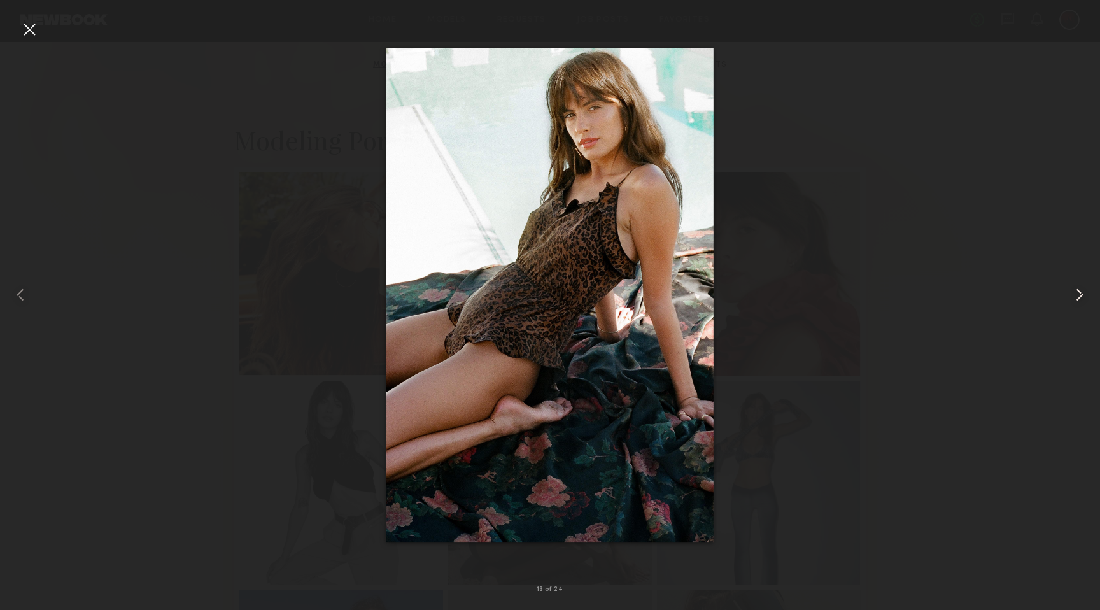
click at [1075, 298] on common-icon at bounding box center [1079, 294] width 20 height 20
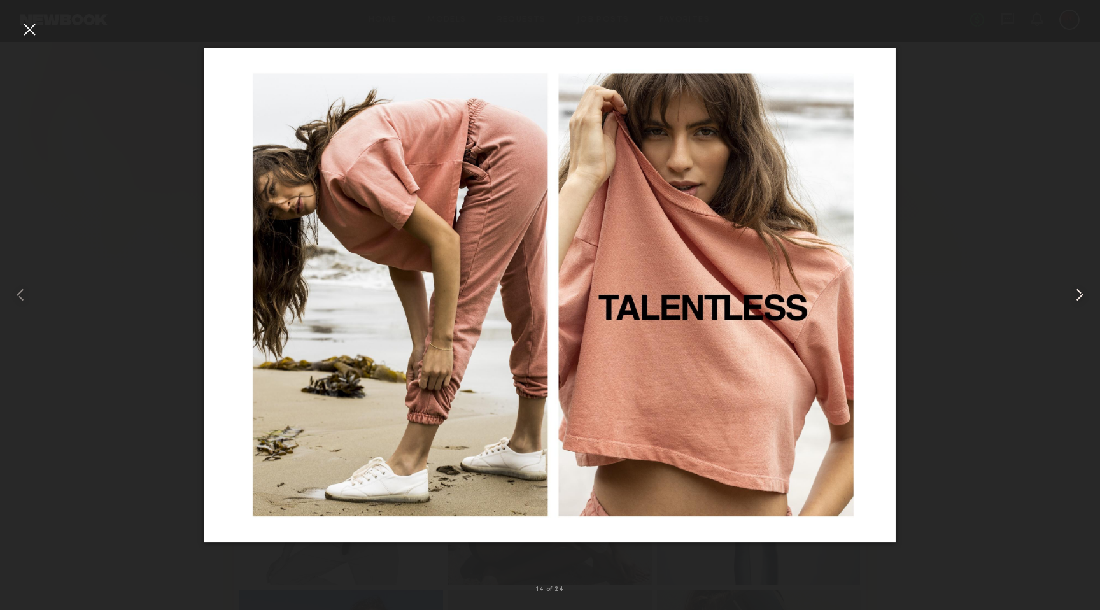
click at [1075, 298] on common-icon at bounding box center [1079, 294] width 20 height 20
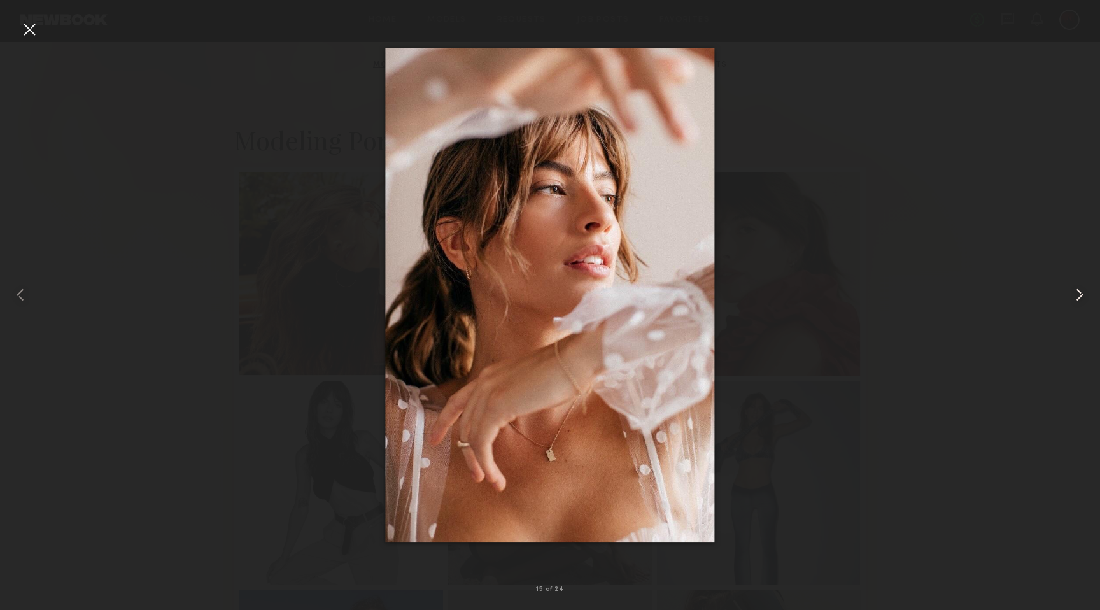
click at [1075, 298] on common-icon at bounding box center [1079, 294] width 20 height 20
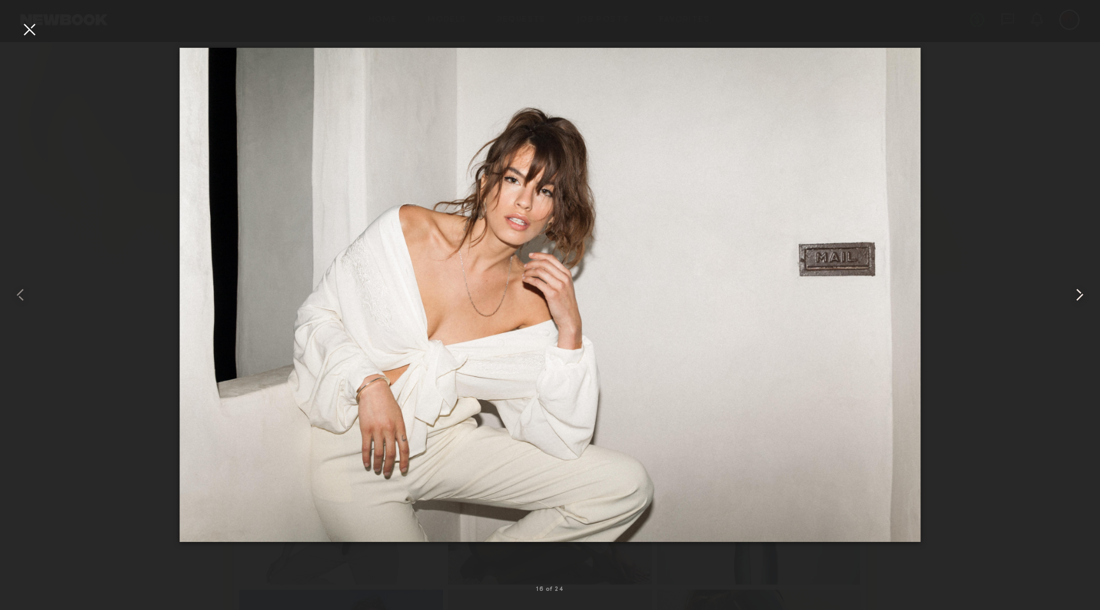
click at [1075, 298] on common-icon at bounding box center [1079, 294] width 20 height 20
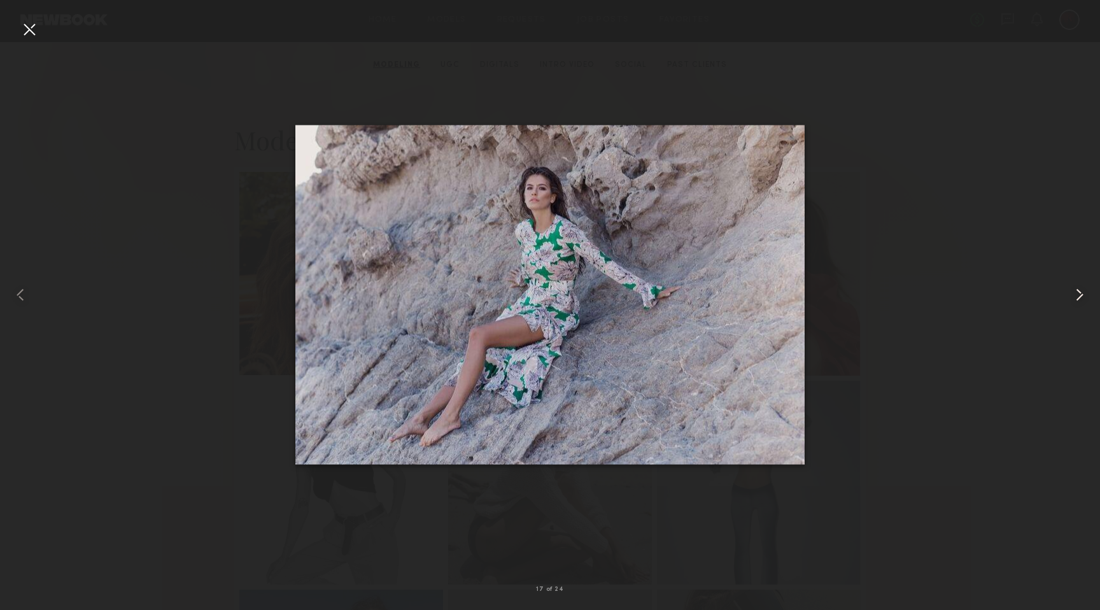
click at [1075, 298] on common-icon at bounding box center [1079, 294] width 20 height 20
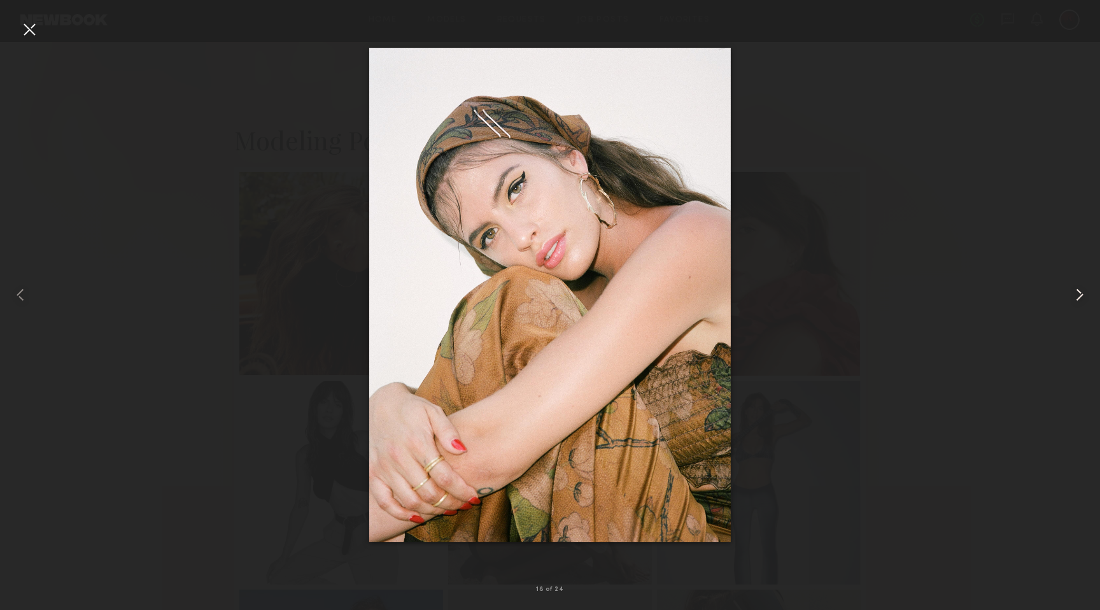
click at [1075, 298] on common-icon at bounding box center [1079, 294] width 20 height 20
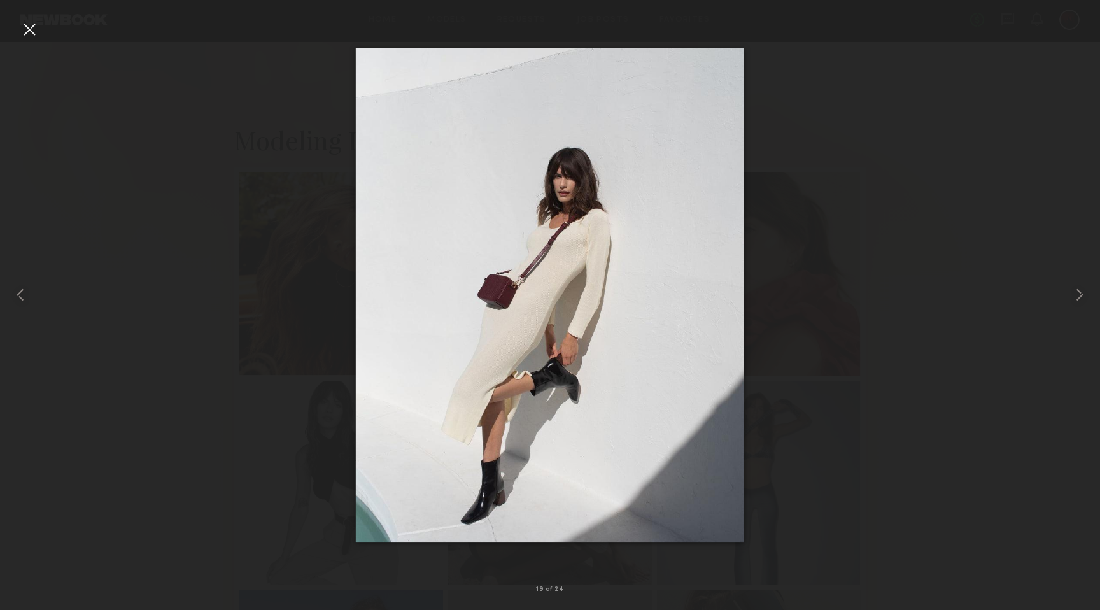
click at [31, 38] on div at bounding box center [29, 29] width 20 height 20
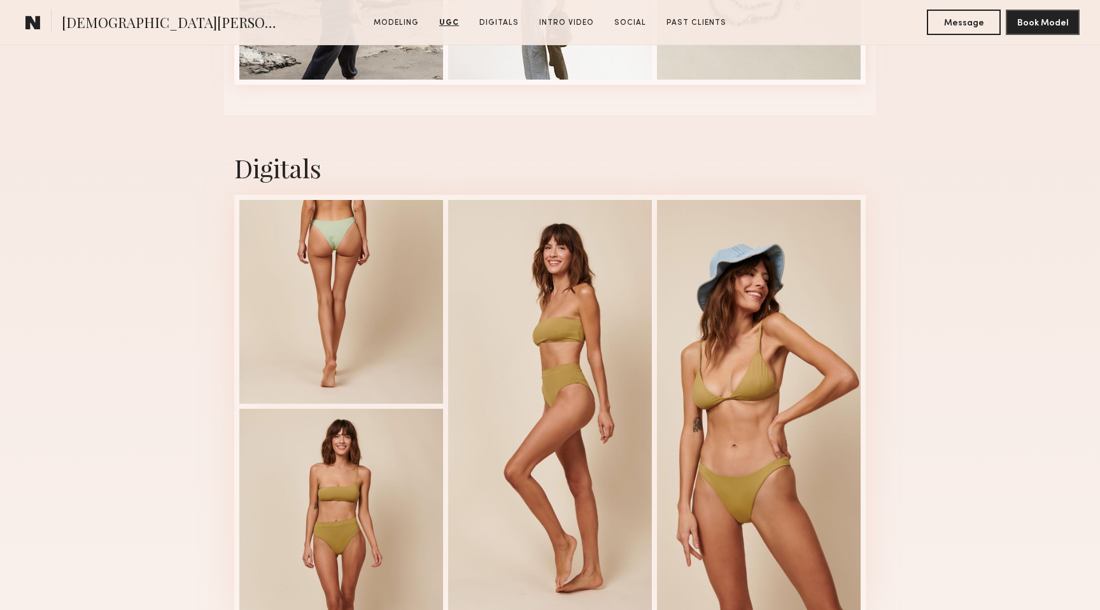
scroll to position [3232, 0]
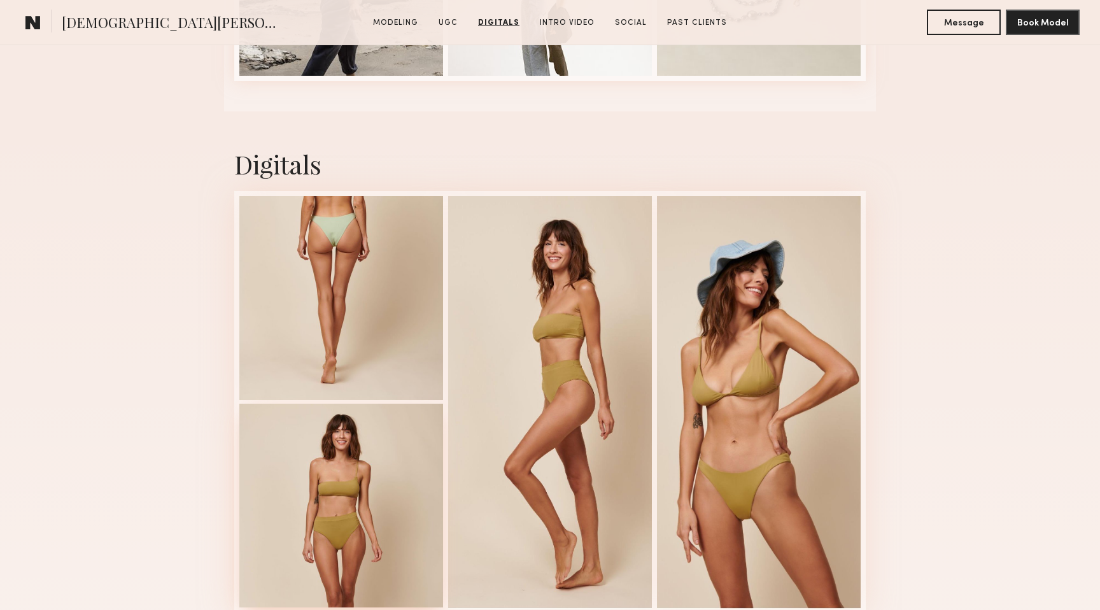
click at [328, 475] on div at bounding box center [341, 505] width 204 height 204
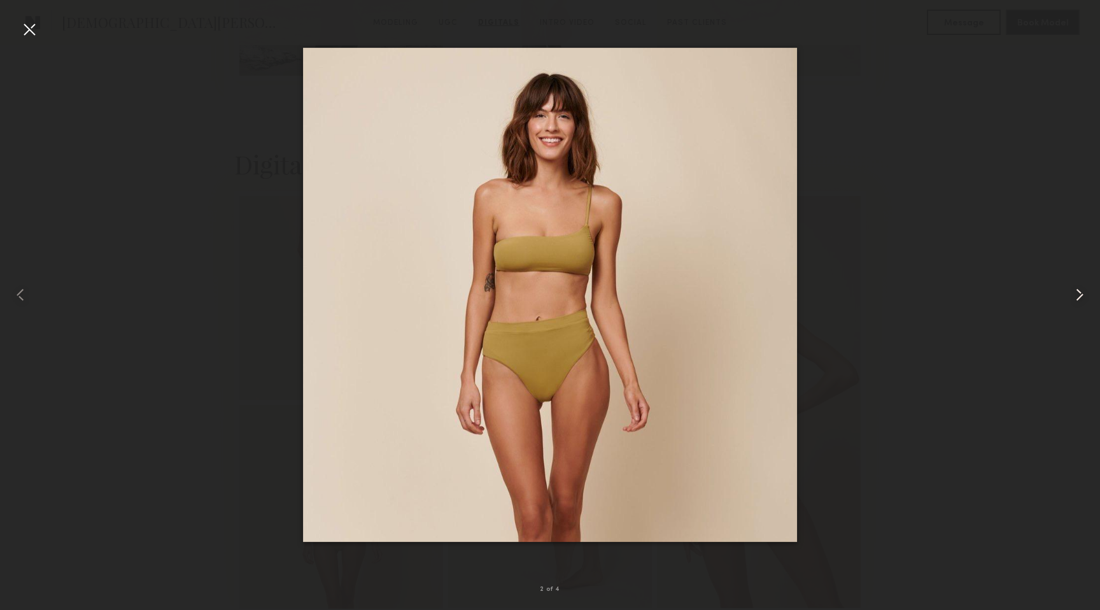
click at [1077, 290] on common-icon at bounding box center [1079, 294] width 20 height 20
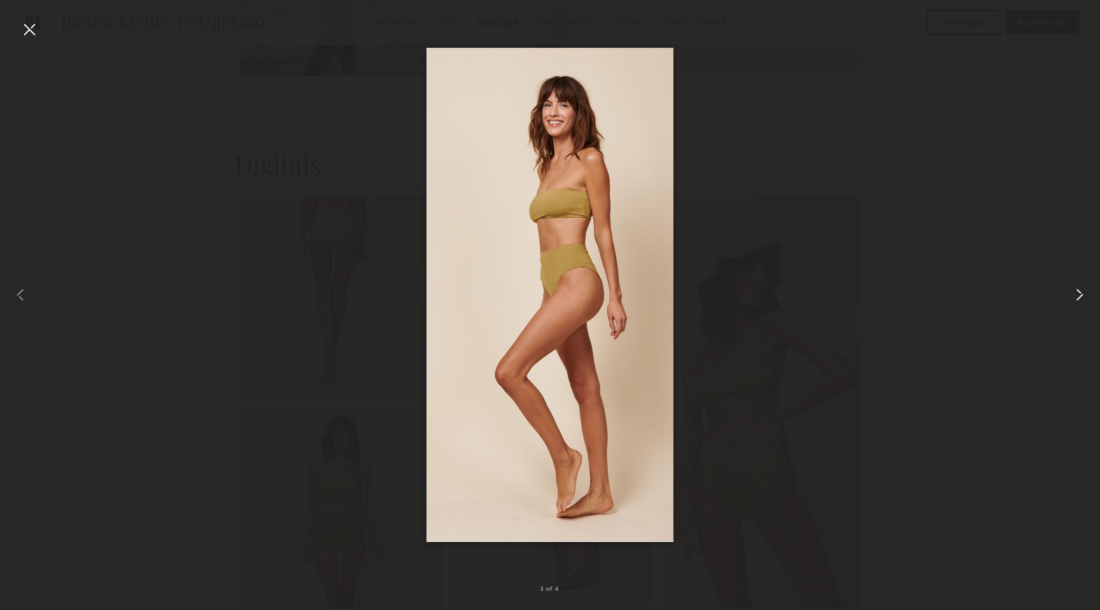
click at [1077, 290] on common-icon at bounding box center [1079, 294] width 20 height 20
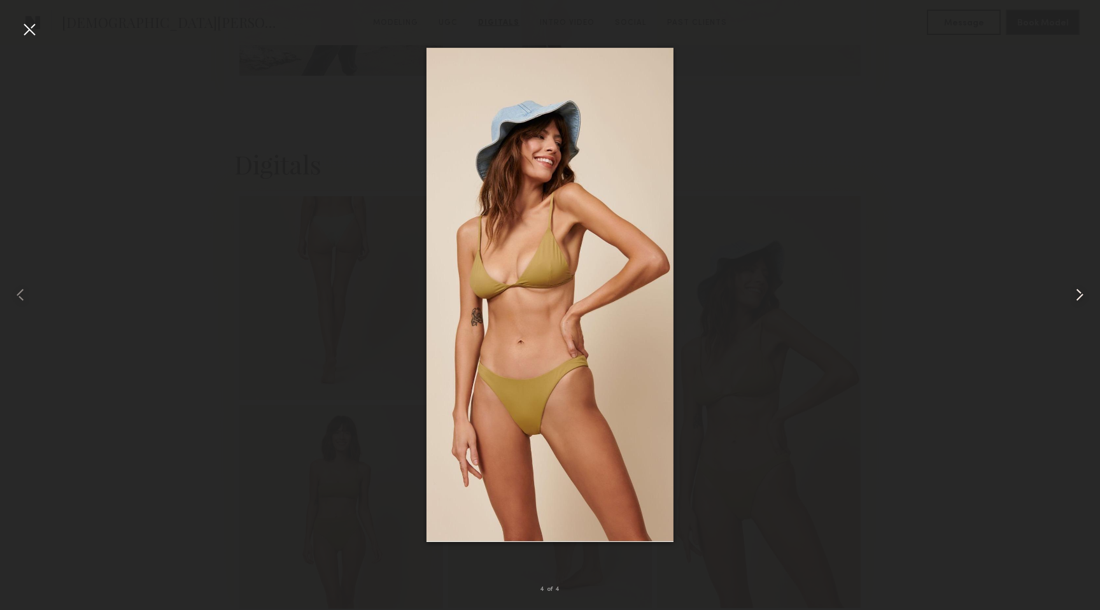
click at [1077, 290] on common-icon at bounding box center [1079, 294] width 20 height 20
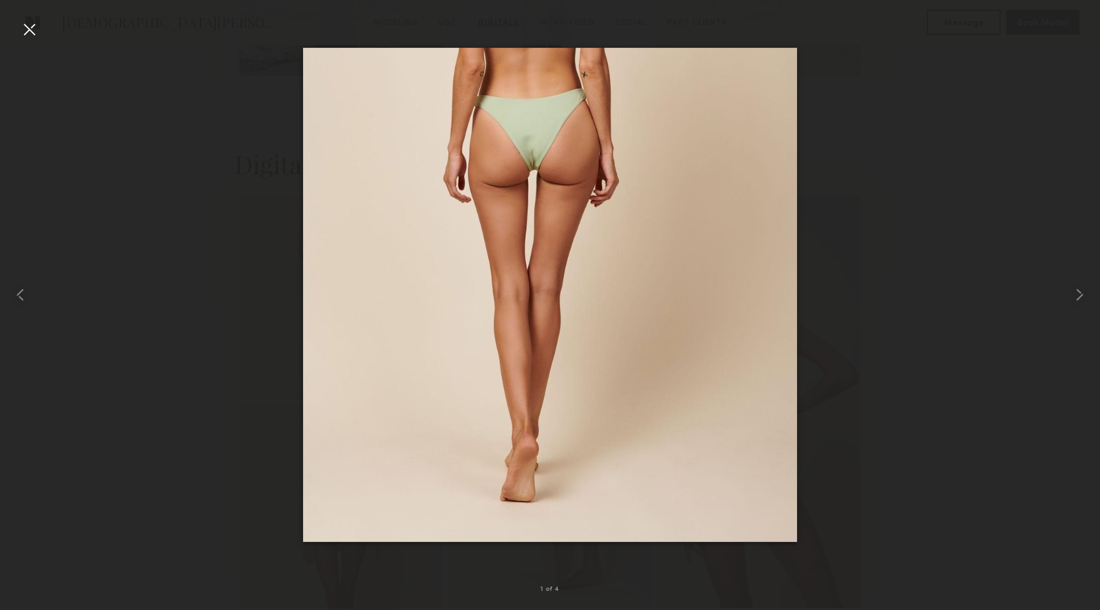
click at [32, 32] on div at bounding box center [29, 29] width 20 height 20
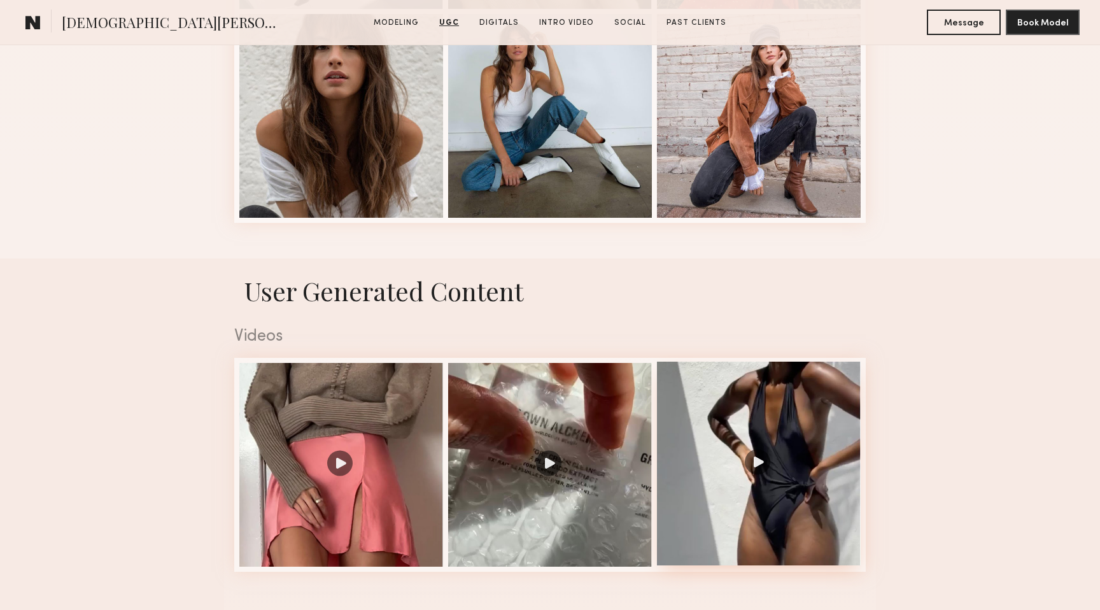
scroll to position [1826, 0]
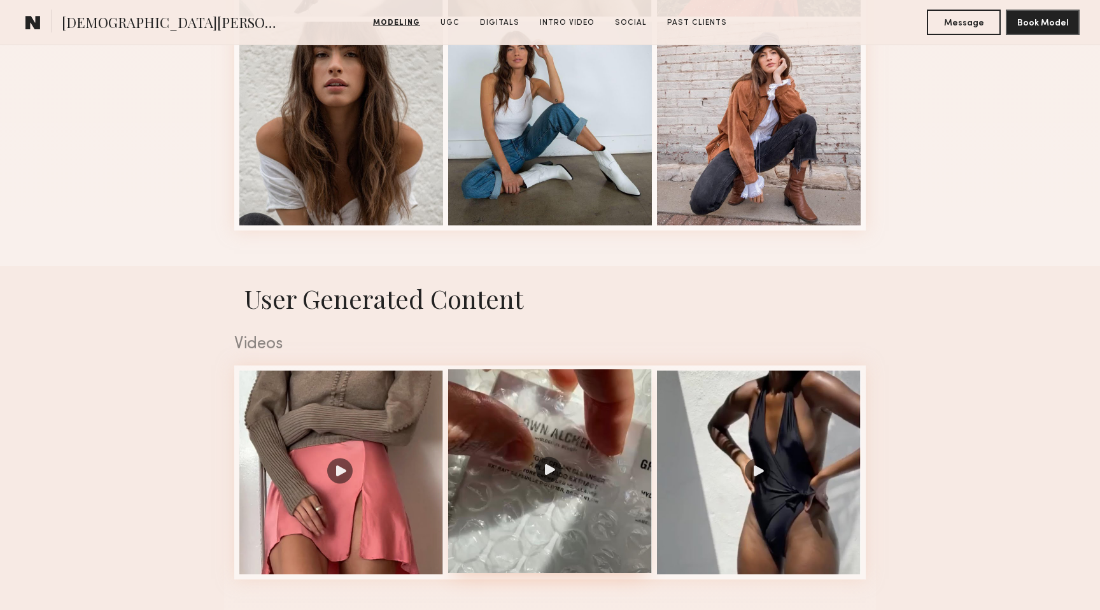
click at [554, 459] on div at bounding box center [550, 471] width 204 height 204
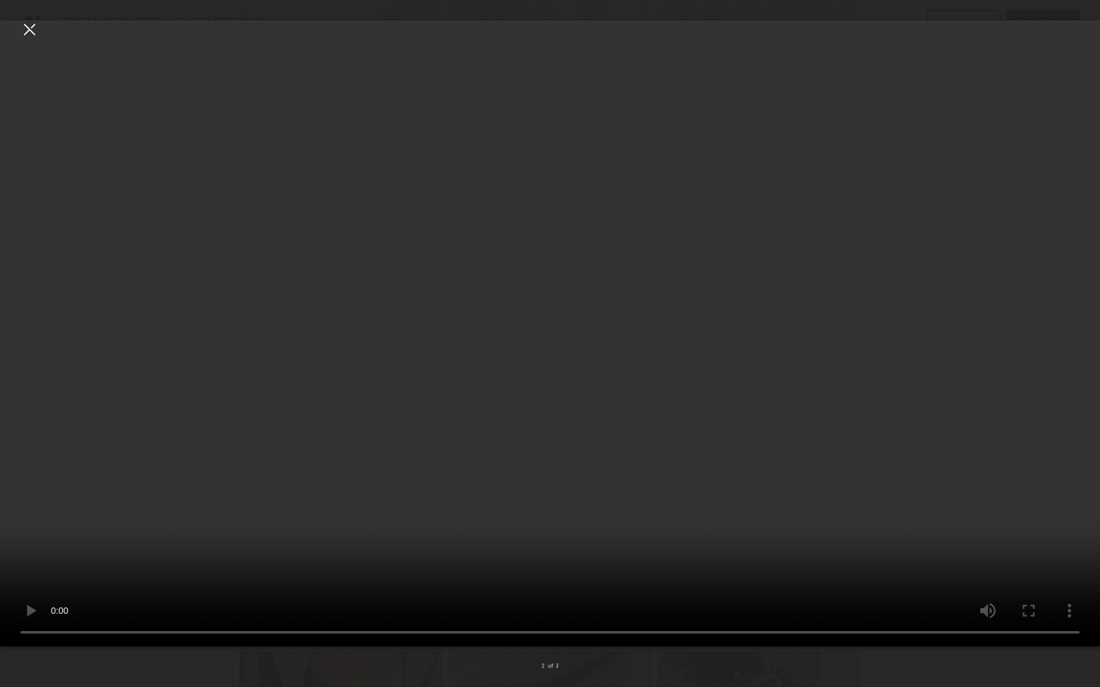
click at [104, 119] on video at bounding box center [550, 333] width 1100 height 626
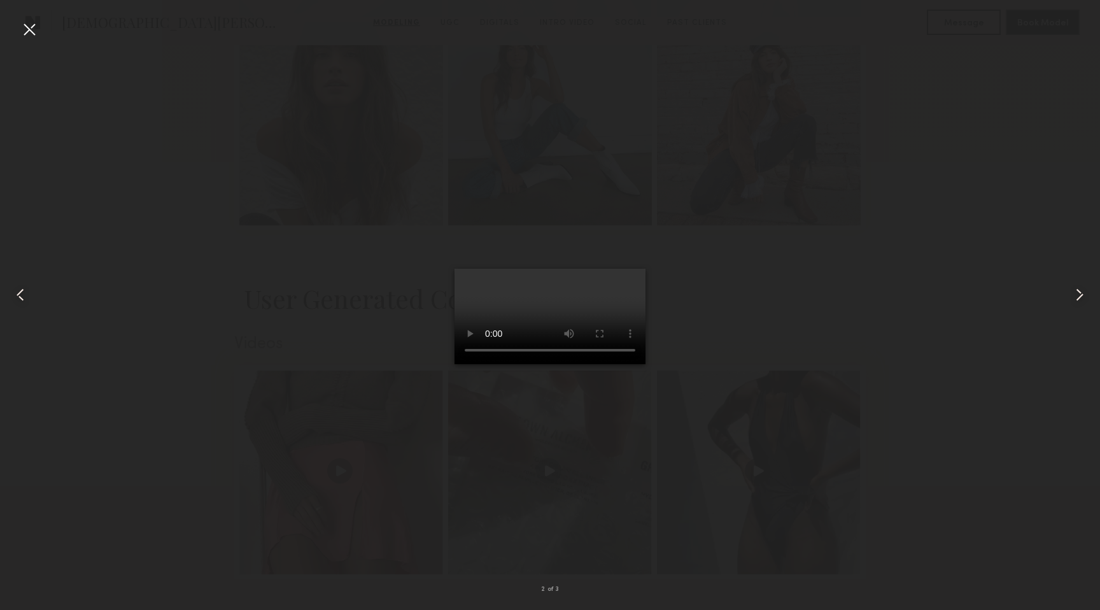
click at [26, 31] on div at bounding box center [29, 29] width 20 height 20
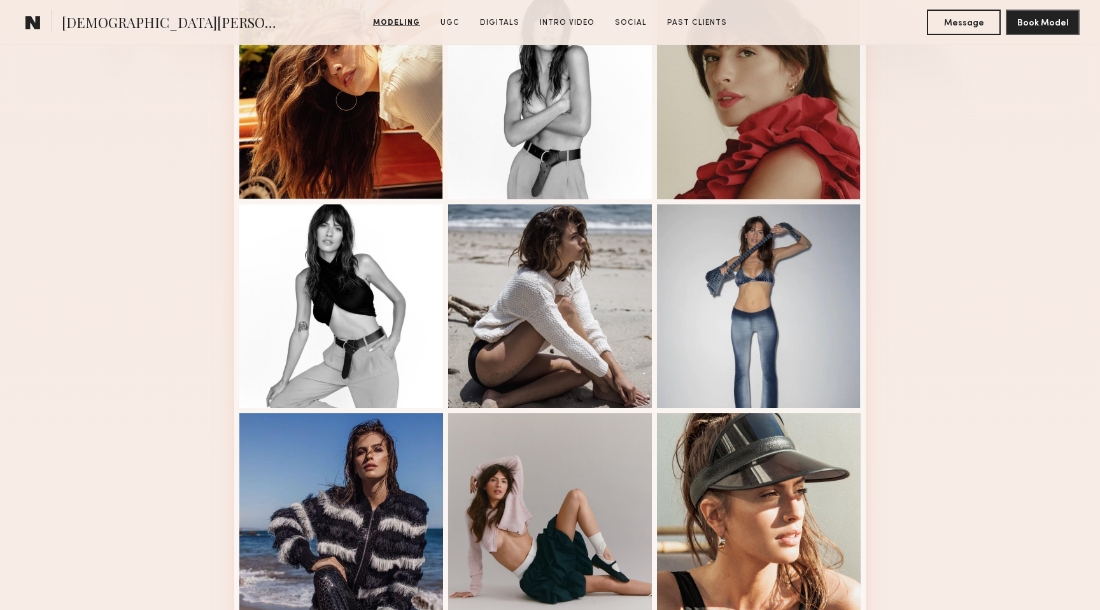
scroll to position [397, 0]
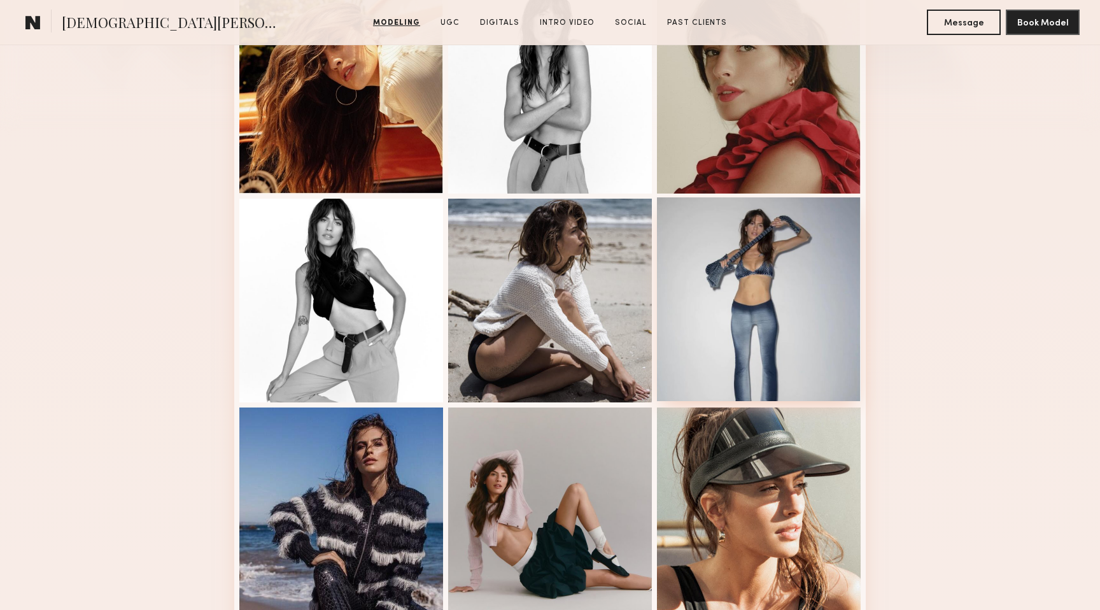
click at [780, 297] on div at bounding box center [759, 299] width 204 height 204
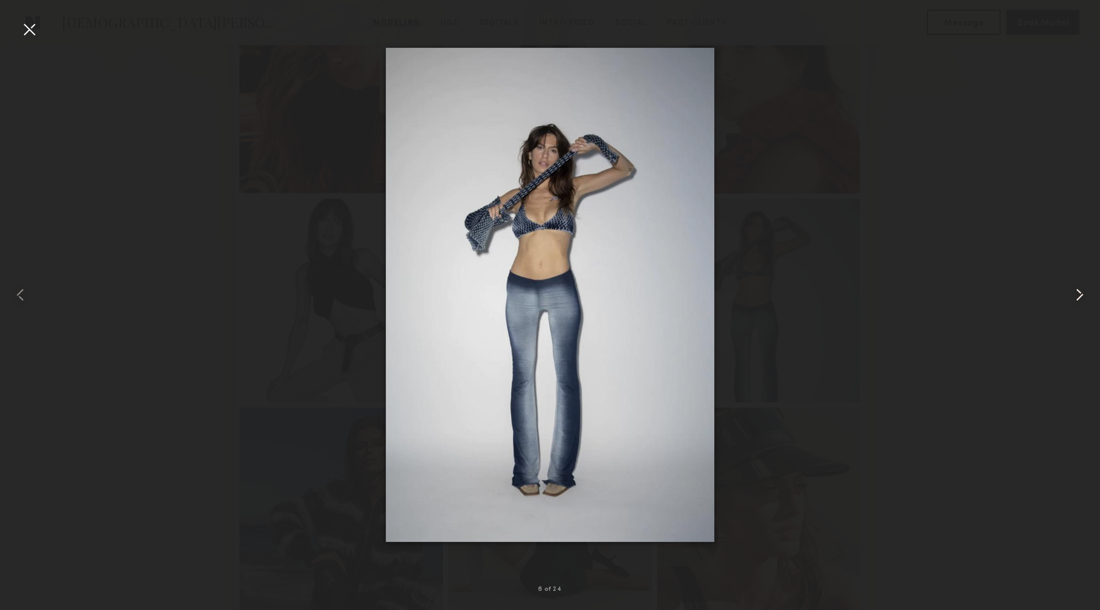
click at [1076, 293] on common-icon at bounding box center [1079, 294] width 20 height 20
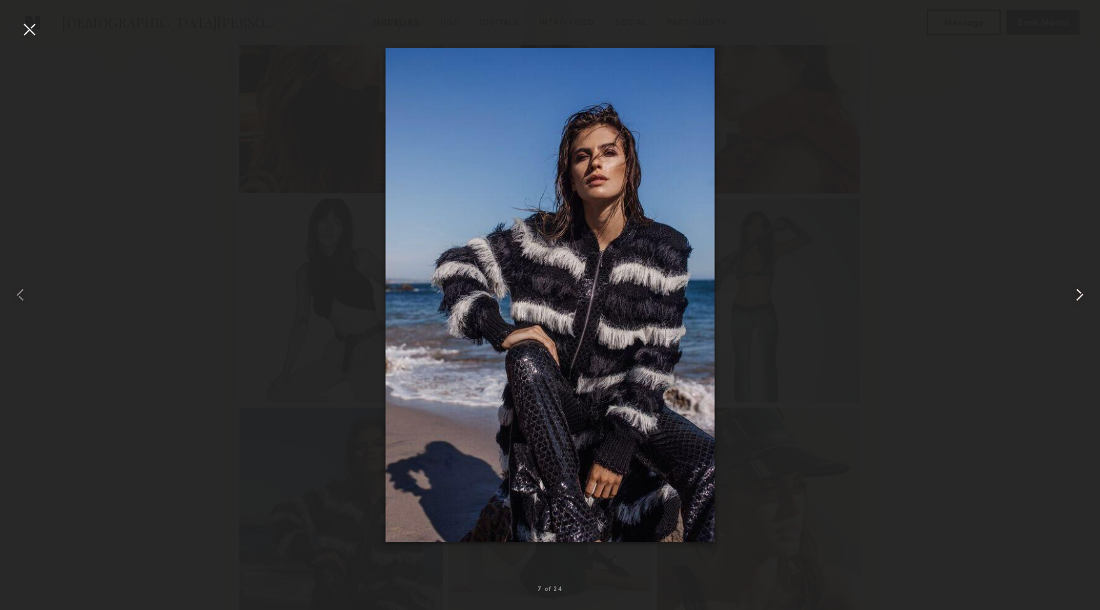
click at [1076, 293] on common-icon at bounding box center [1079, 294] width 20 height 20
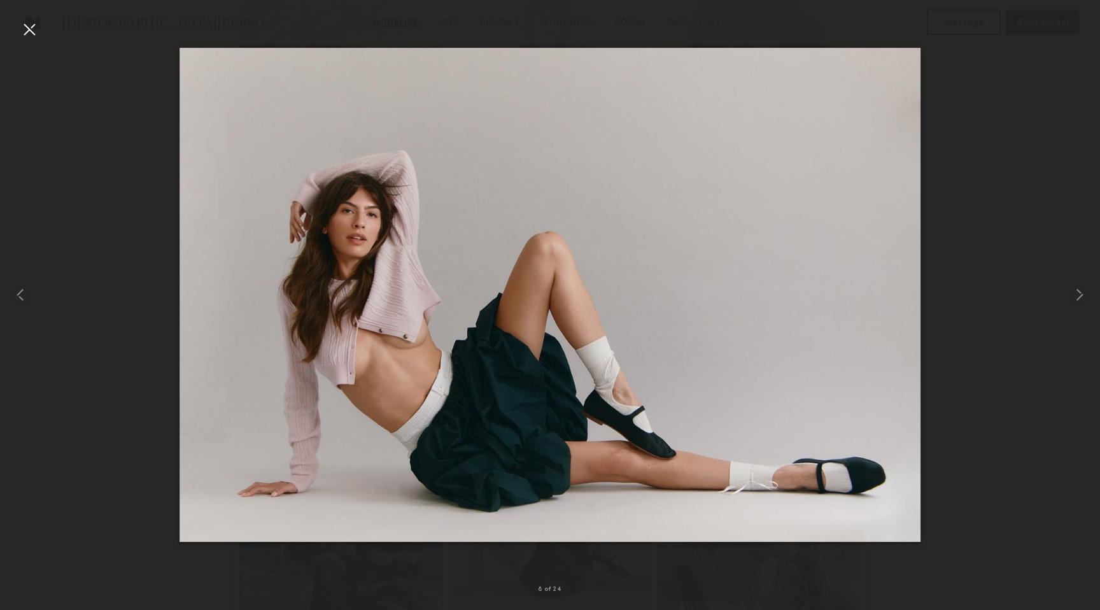
click at [27, 26] on div at bounding box center [29, 29] width 20 height 20
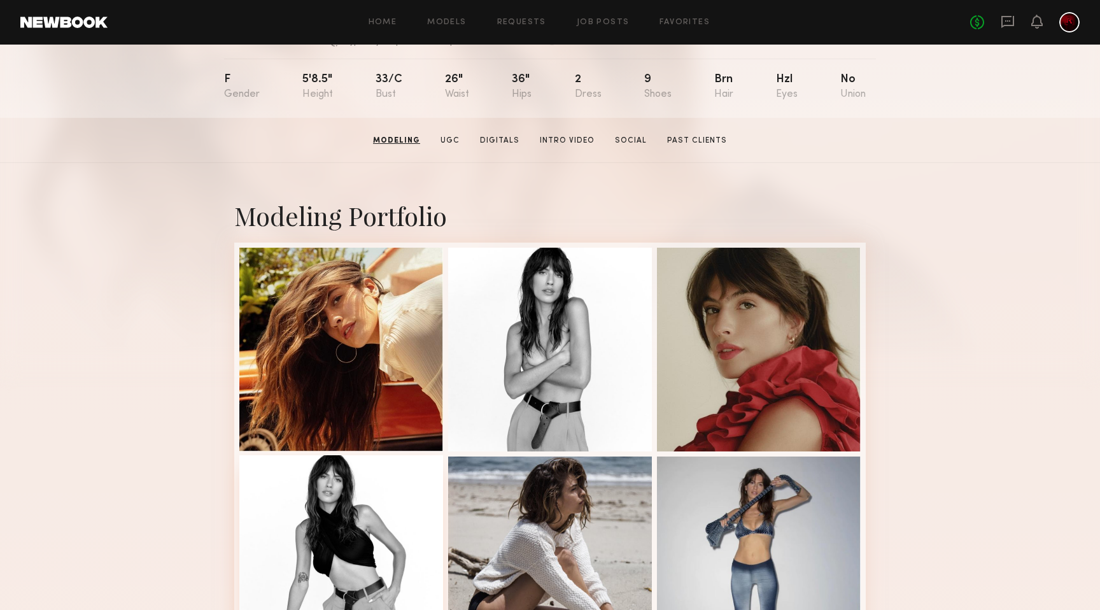
scroll to position [0, 0]
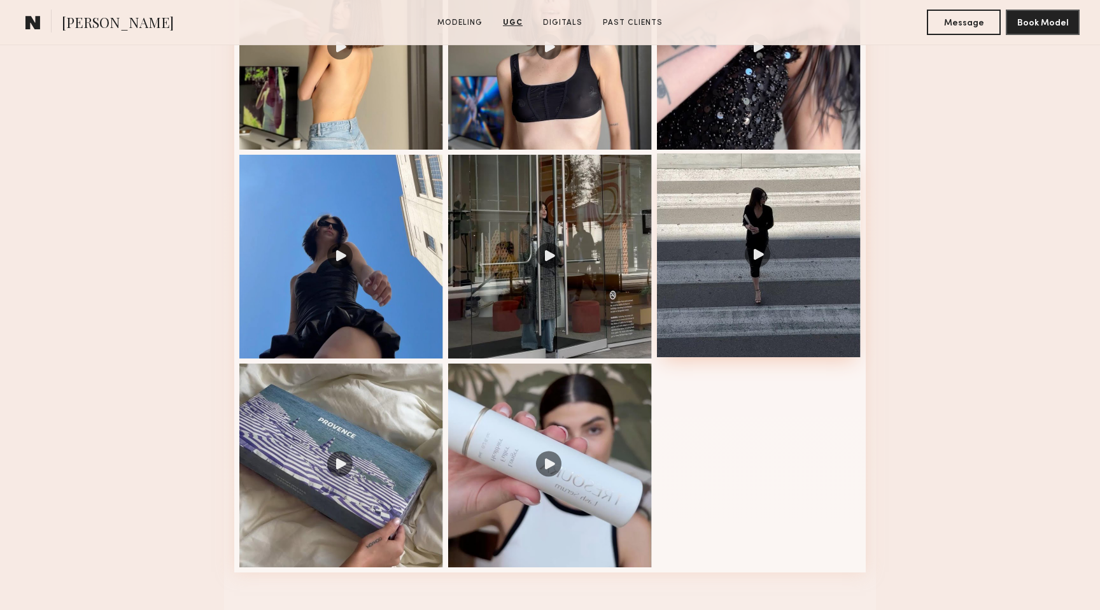
scroll to position [1442, 0]
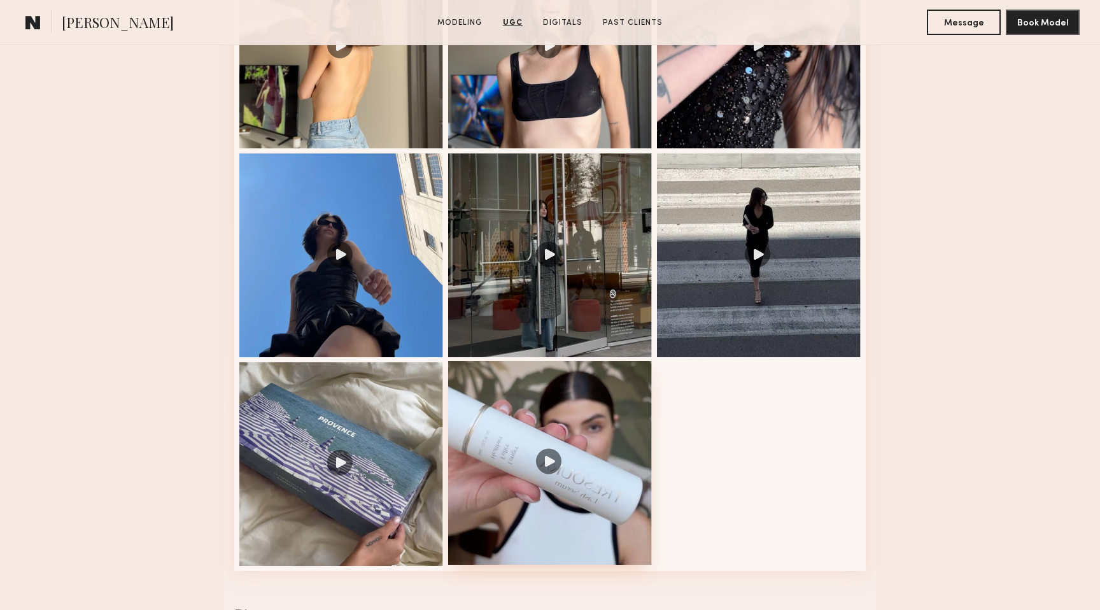
click at [540, 465] on div at bounding box center [550, 463] width 204 height 204
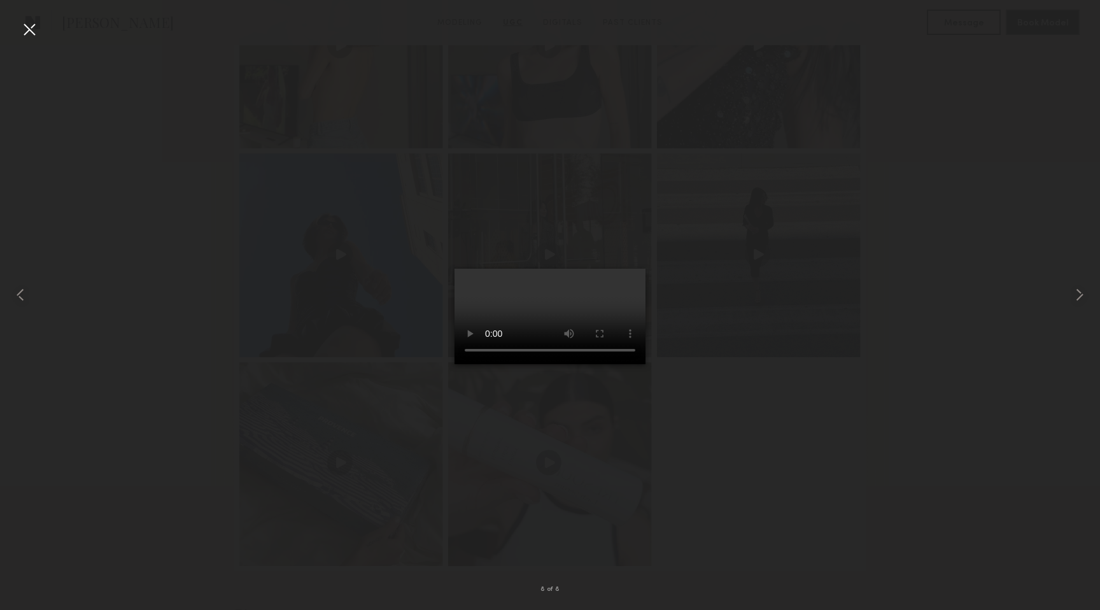
click at [29, 29] on div at bounding box center [29, 29] width 20 height 20
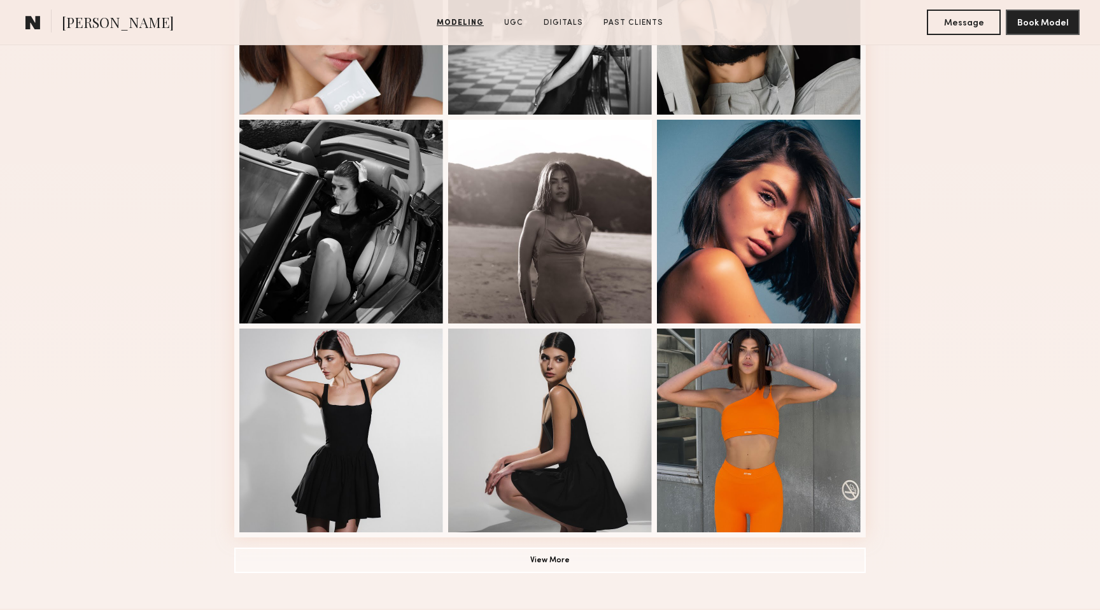
scroll to position [738, 0]
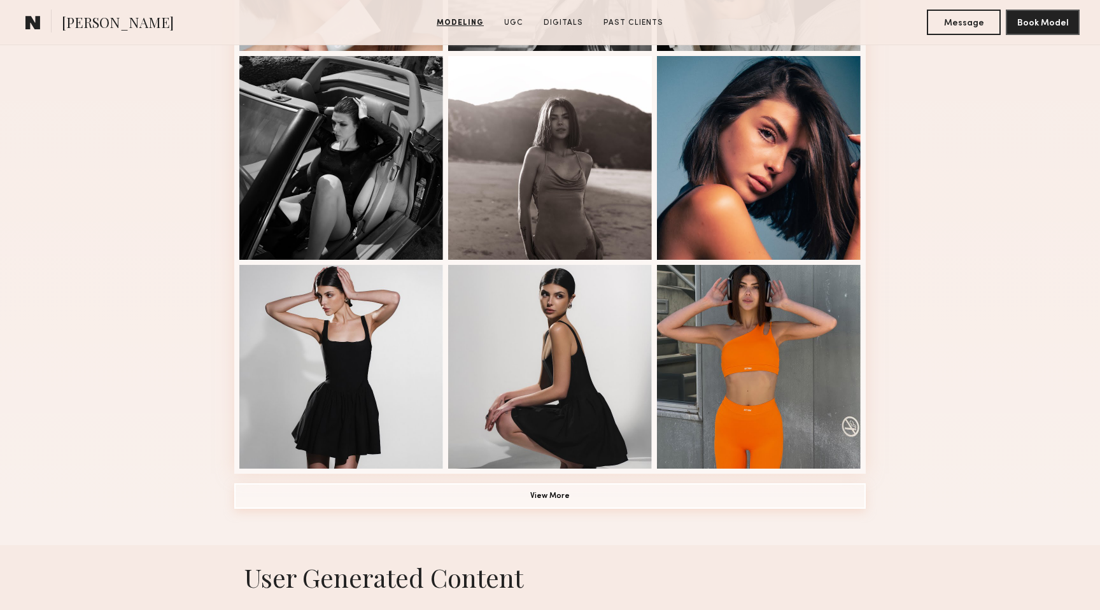
click at [557, 500] on button "View More" at bounding box center [549, 495] width 631 height 25
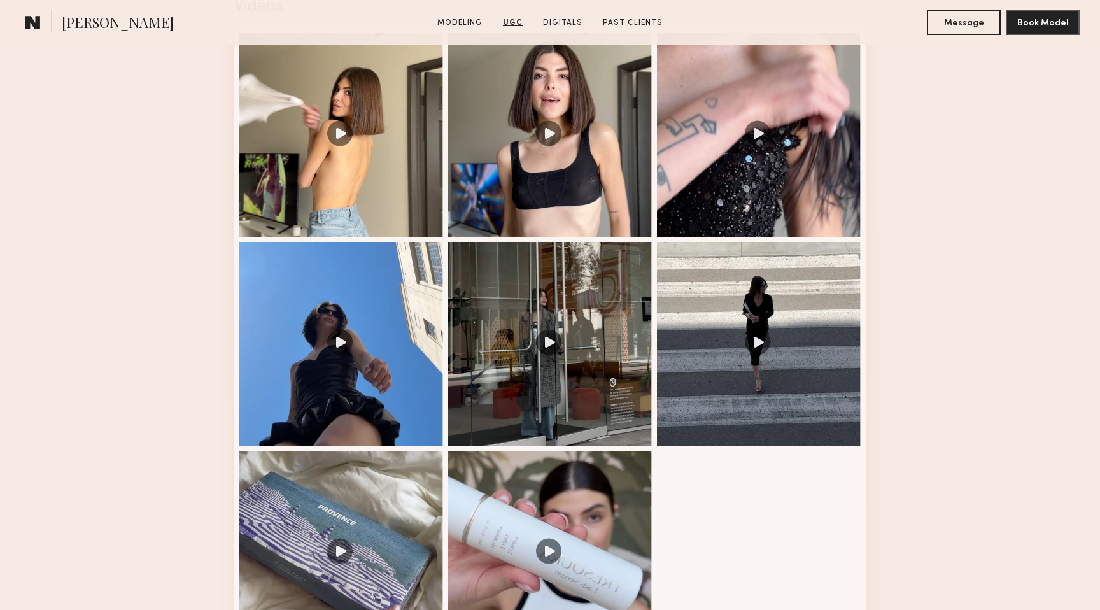
scroll to position [2086, 0]
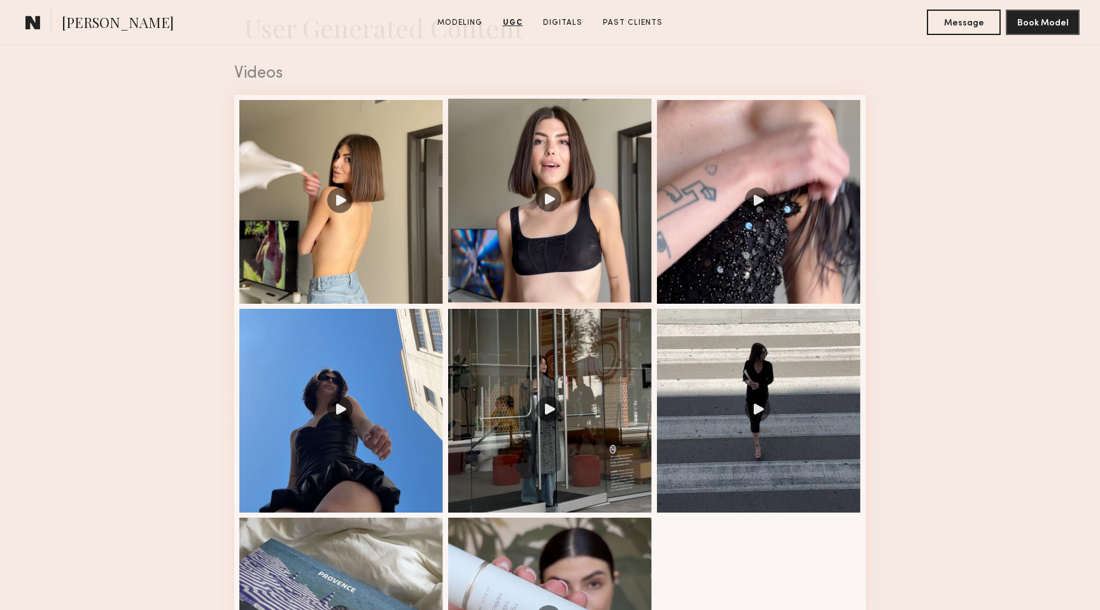
click at [543, 195] on div at bounding box center [550, 201] width 204 height 204
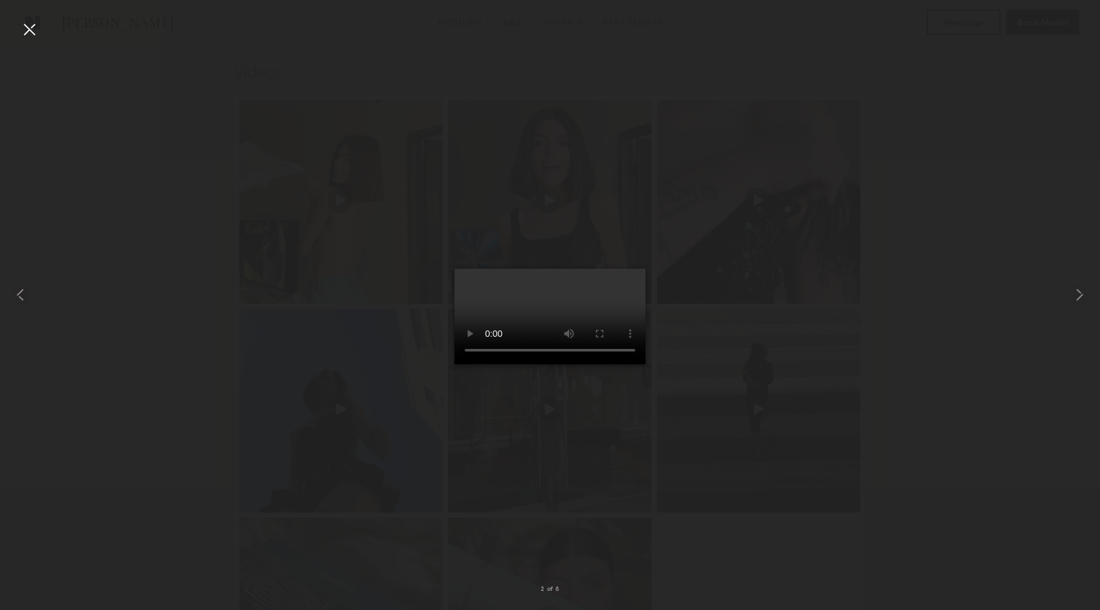
click at [33, 31] on div at bounding box center [29, 29] width 20 height 20
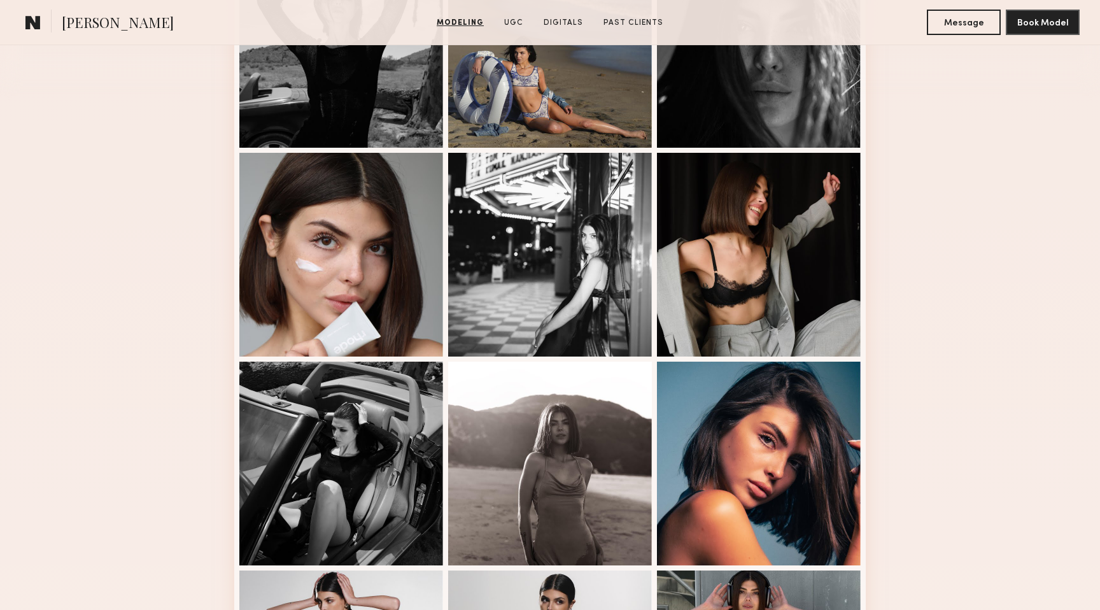
scroll to position [430, 0]
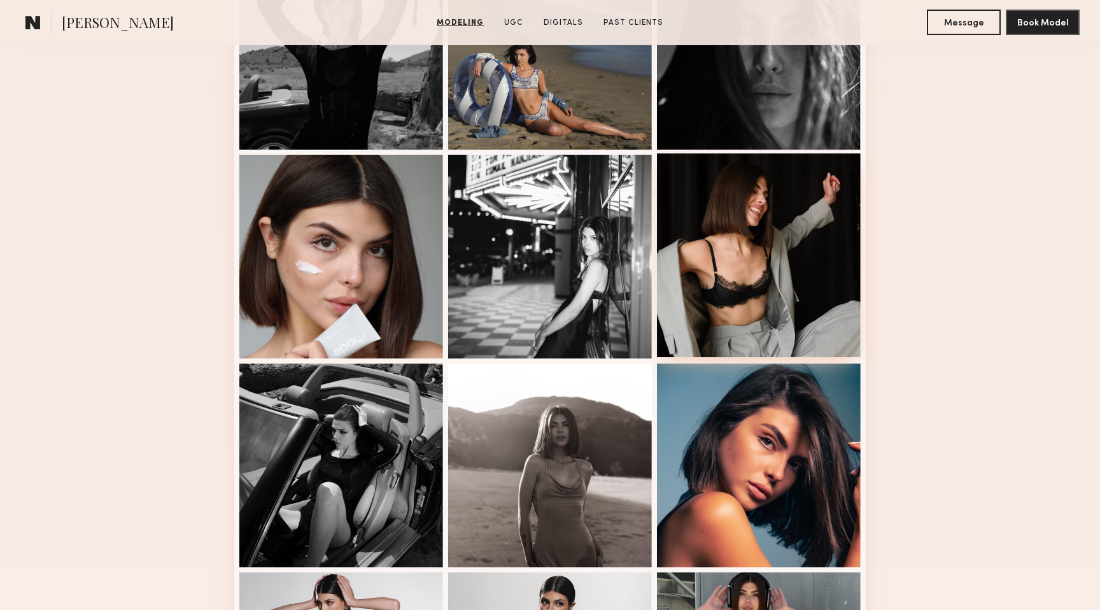
click at [764, 290] on div at bounding box center [759, 255] width 204 height 204
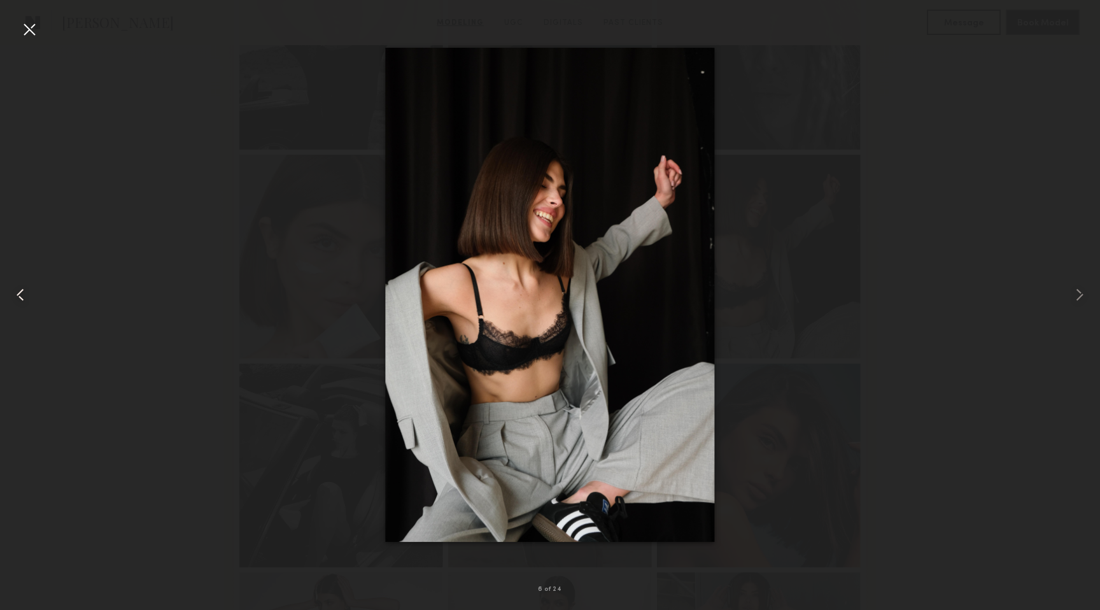
click at [15, 297] on common-icon at bounding box center [20, 294] width 20 height 20
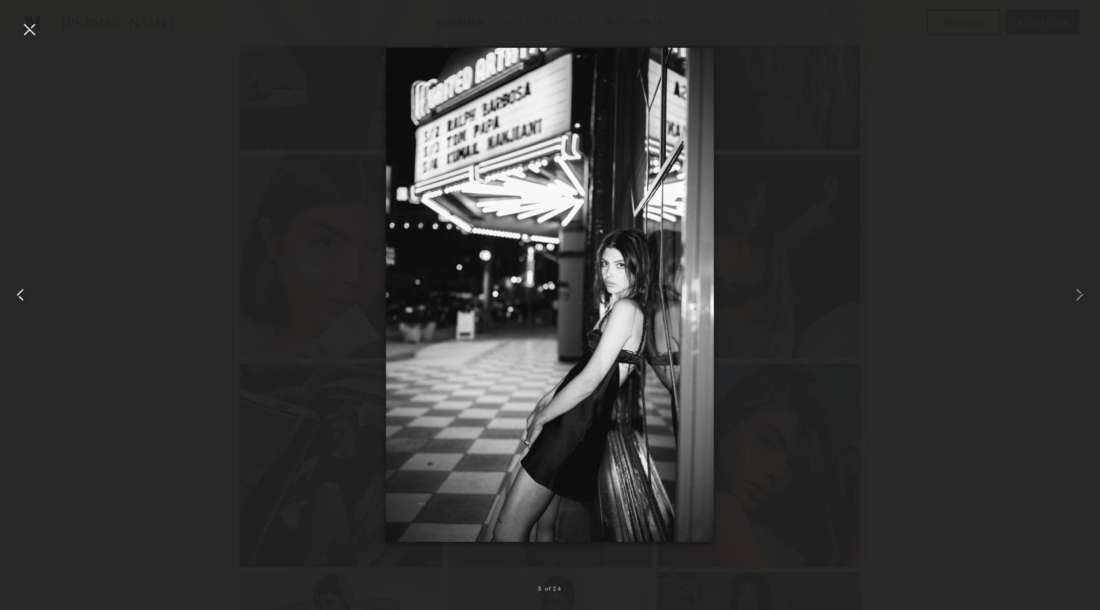
click at [15, 297] on common-icon at bounding box center [20, 294] width 20 height 20
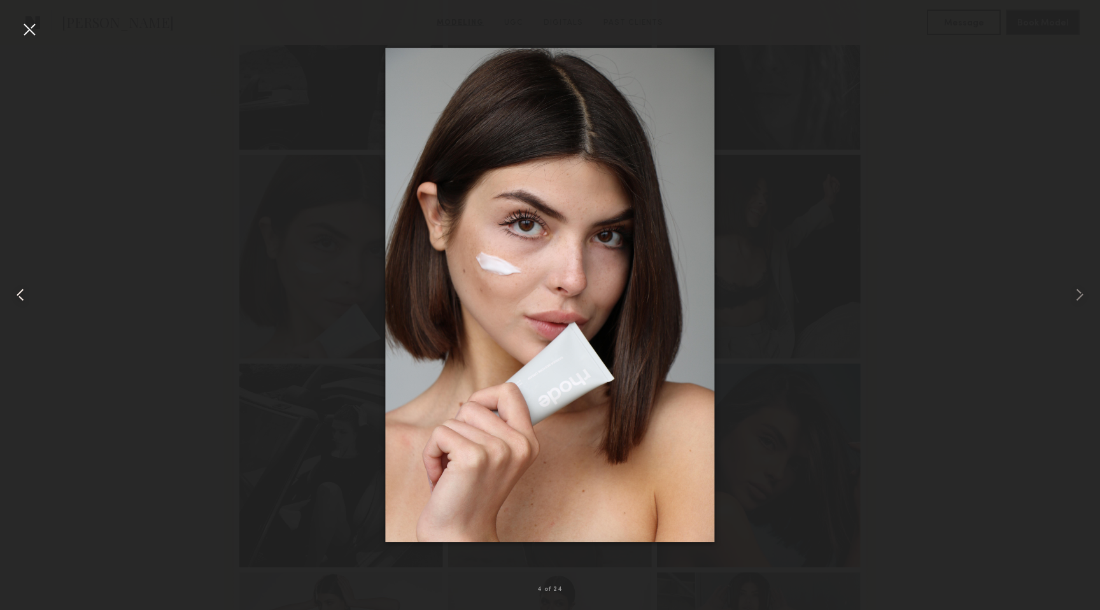
click at [15, 297] on common-icon at bounding box center [20, 294] width 20 height 20
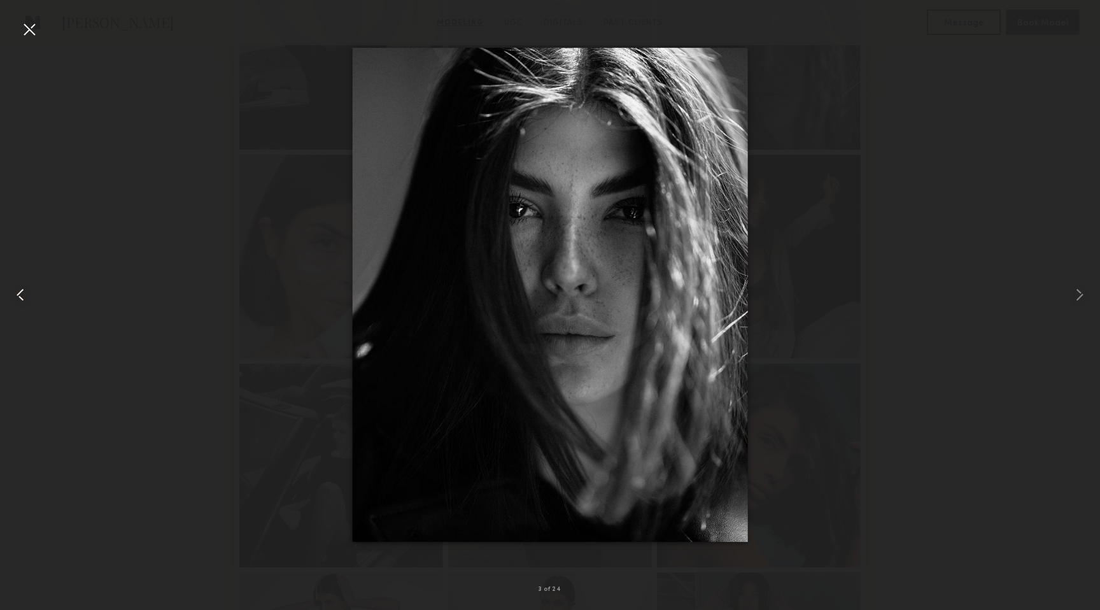
click at [15, 297] on common-icon at bounding box center [20, 294] width 20 height 20
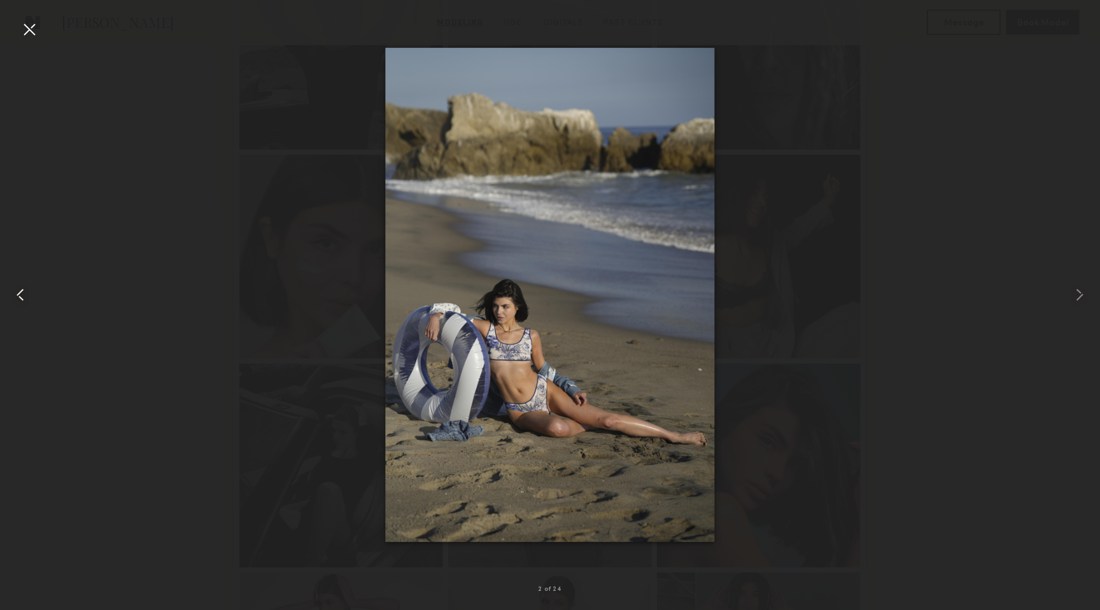
click at [15, 297] on common-icon at bounding box center [20, 294] width 20 height 20
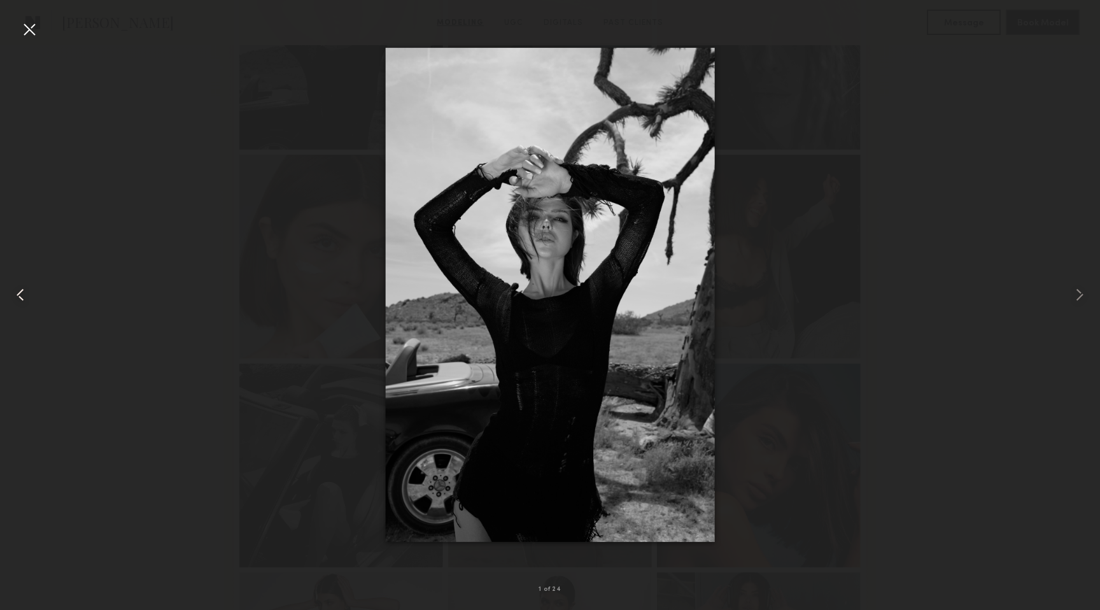
click at [15, 297] on common-icon at bounding box center [20, 294] width 20 height 20
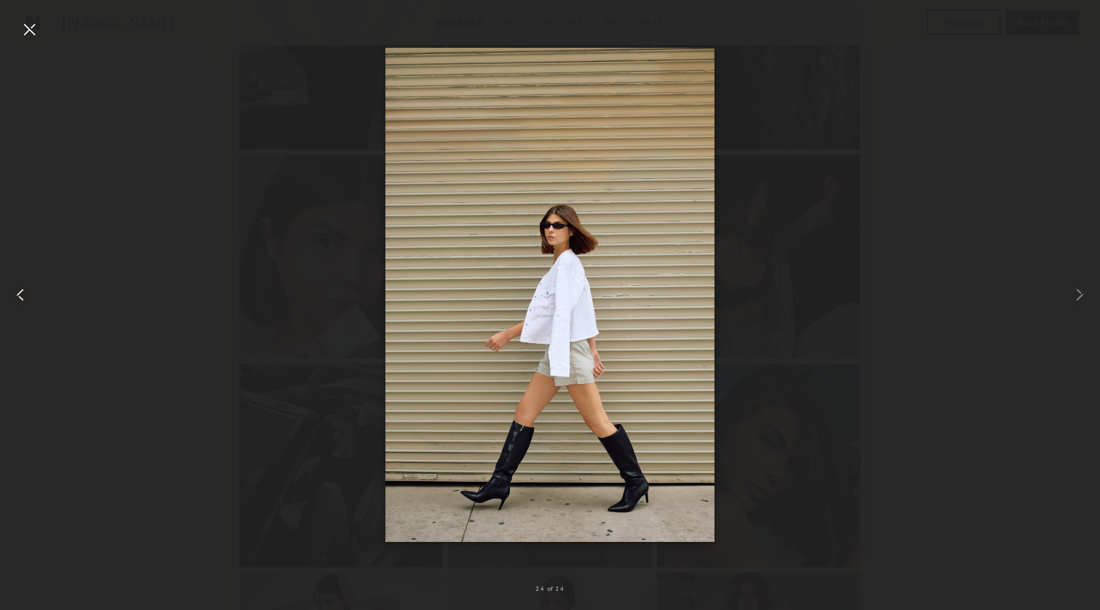
click at [15, 297] on common-icon at bounding box center [20, 294] width 20 height 20
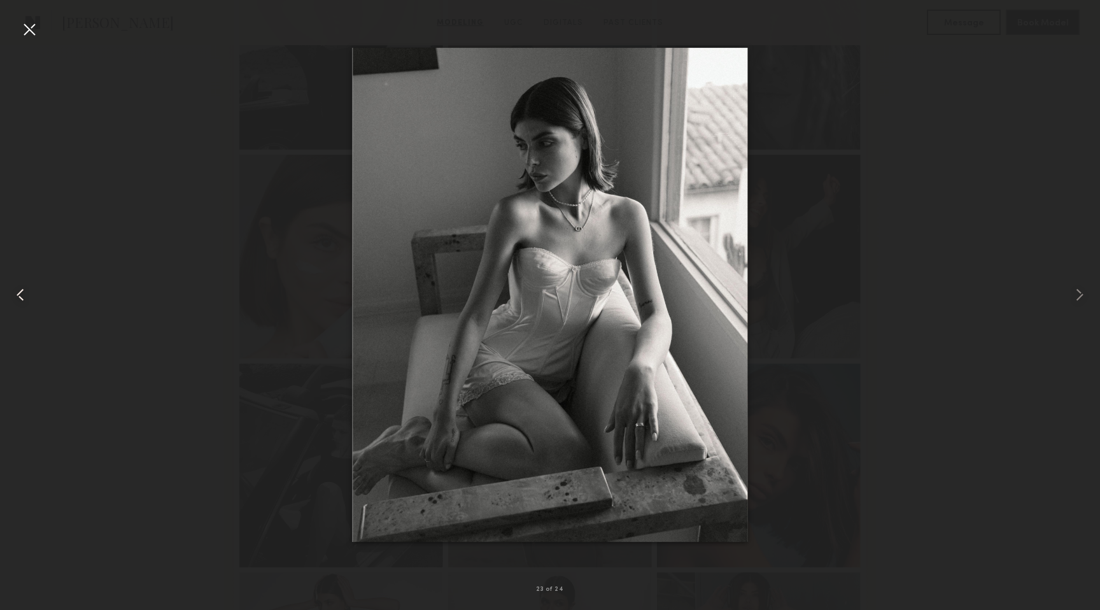
click at [15, 297] on common-icon at bounding box center [20, 294] width 20 height 20
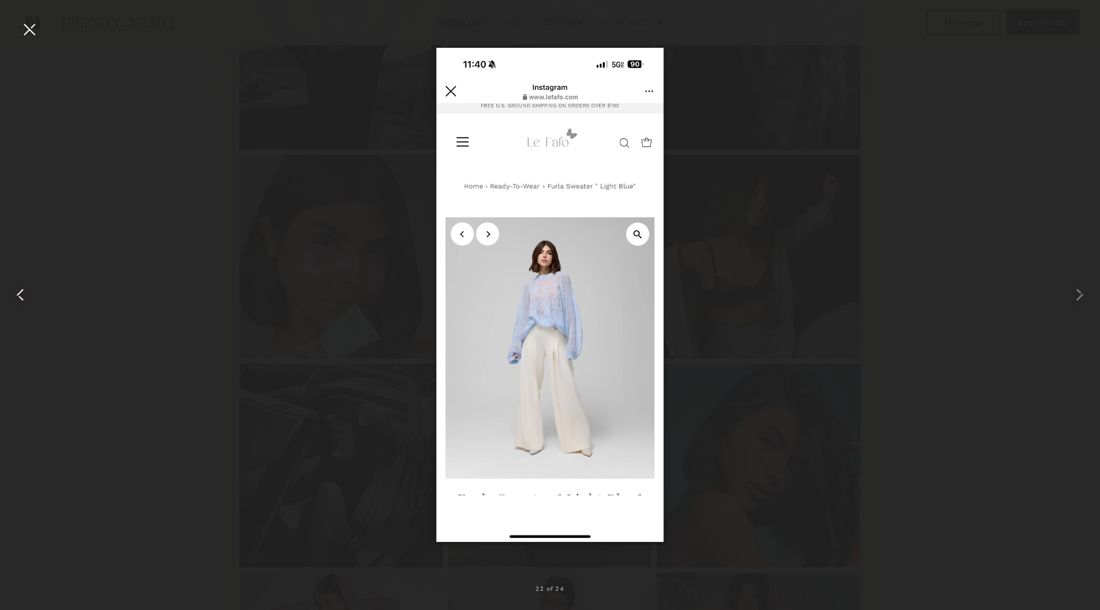
click at [15, 297] on common-icon at bounding box center [20, 294] width 20 height 20
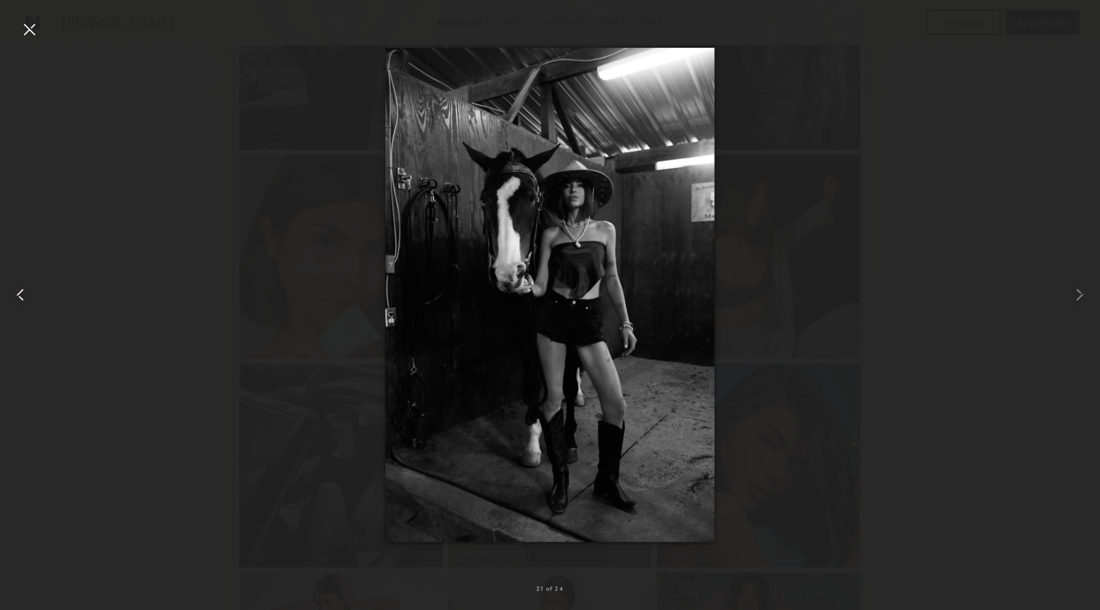
click at [15, 297] on common-icon at bounding box center [20, 294] width 20 height 20
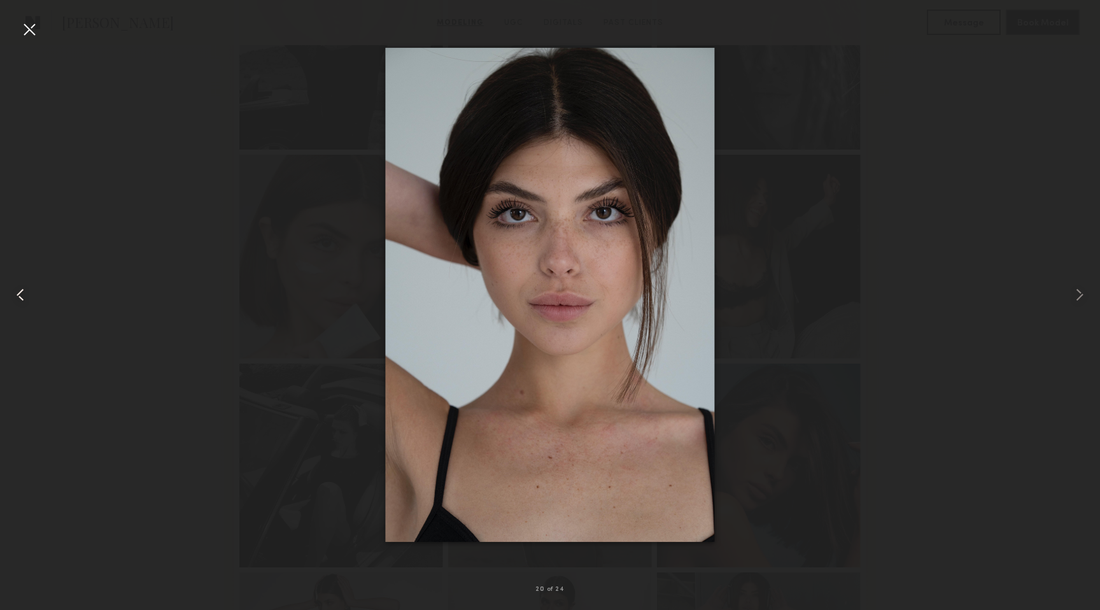
click at [15, 297] on common-icon at bounding box center [20, 294] width 20 height 20
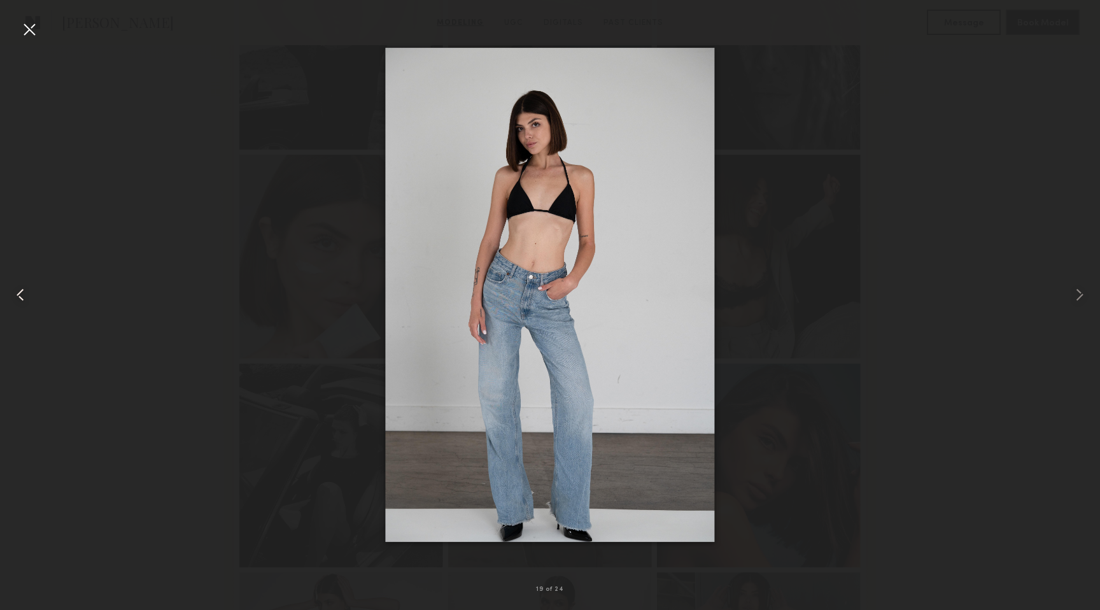
click at [15, 297] on common-icon at bounding box center [20, 294] width 20 height 20
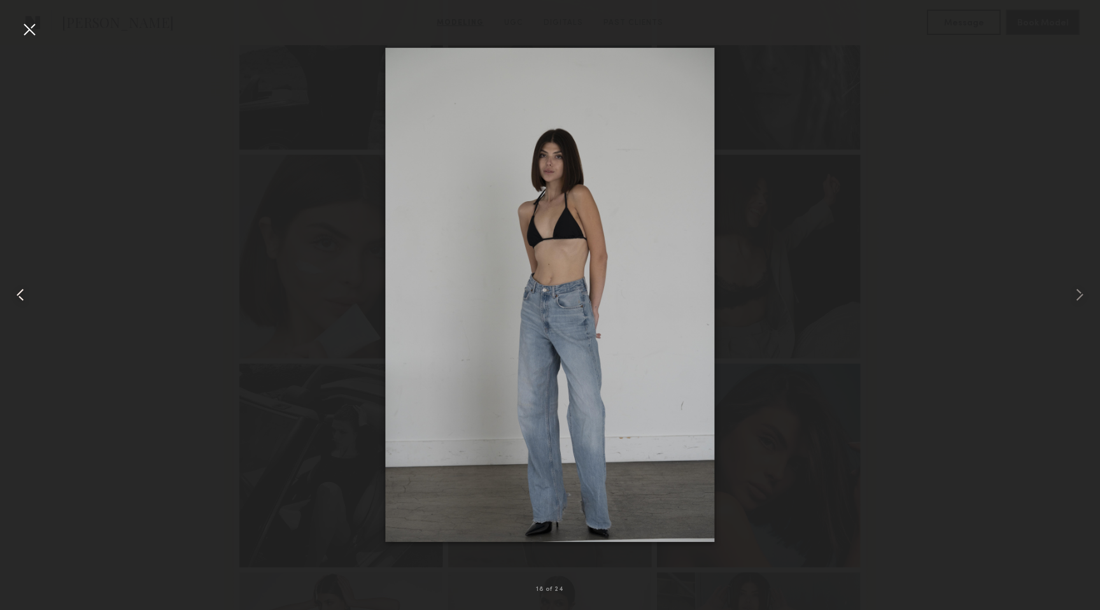
click at [15, 297] on common-icon at bounding box center [20, 294] width 20 height 20
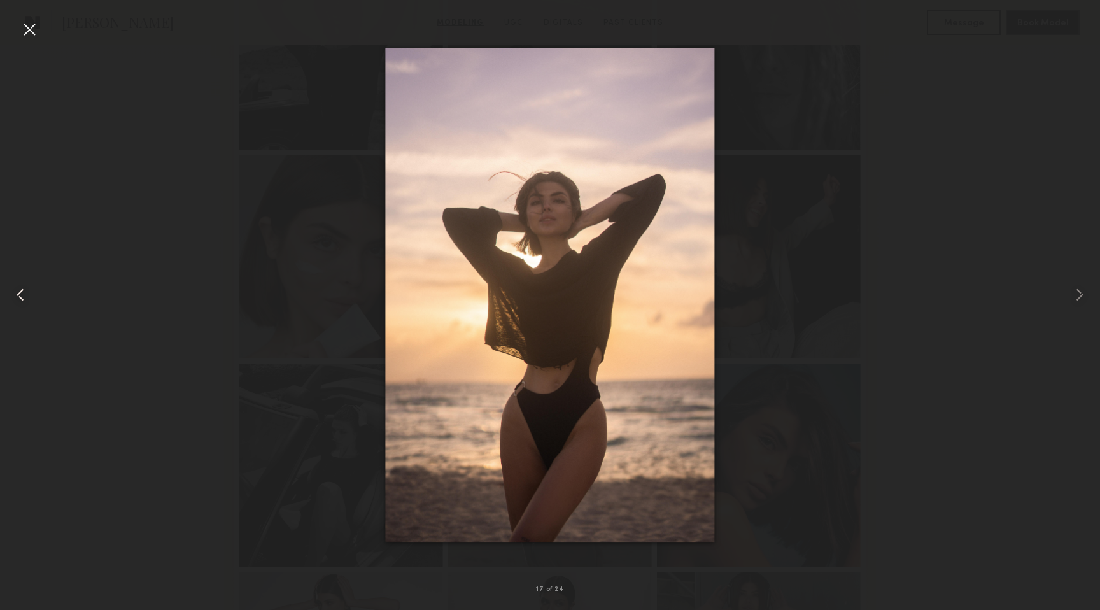
click at [15, 297] on common-icon at bounding box center [20, 294] width 20 height 20
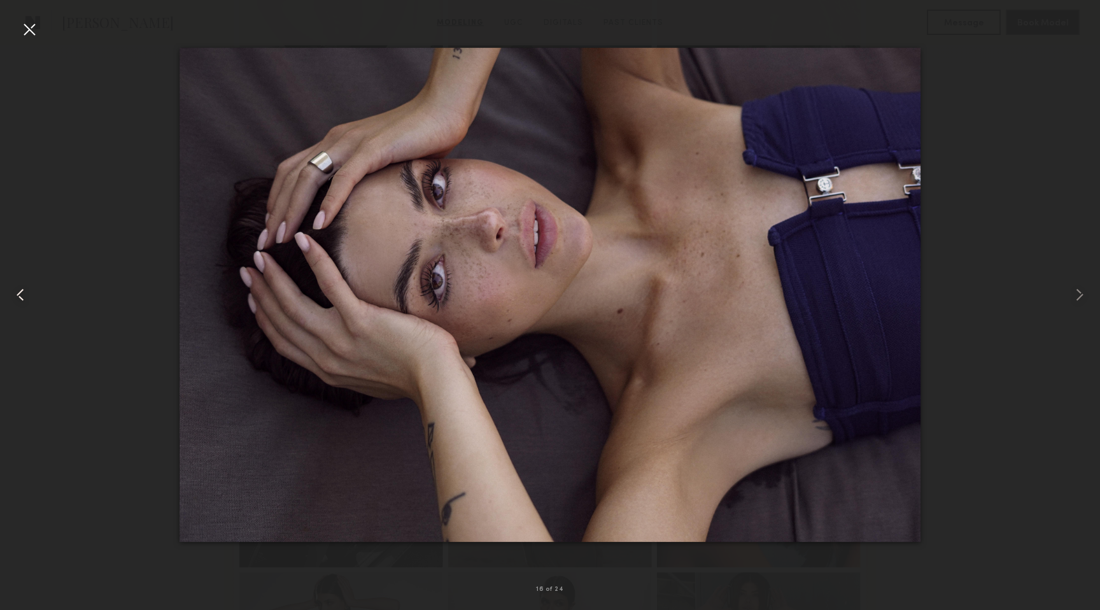
click at [15, 297] on common-icon at bounding box center [20, 294] width 20 height 20
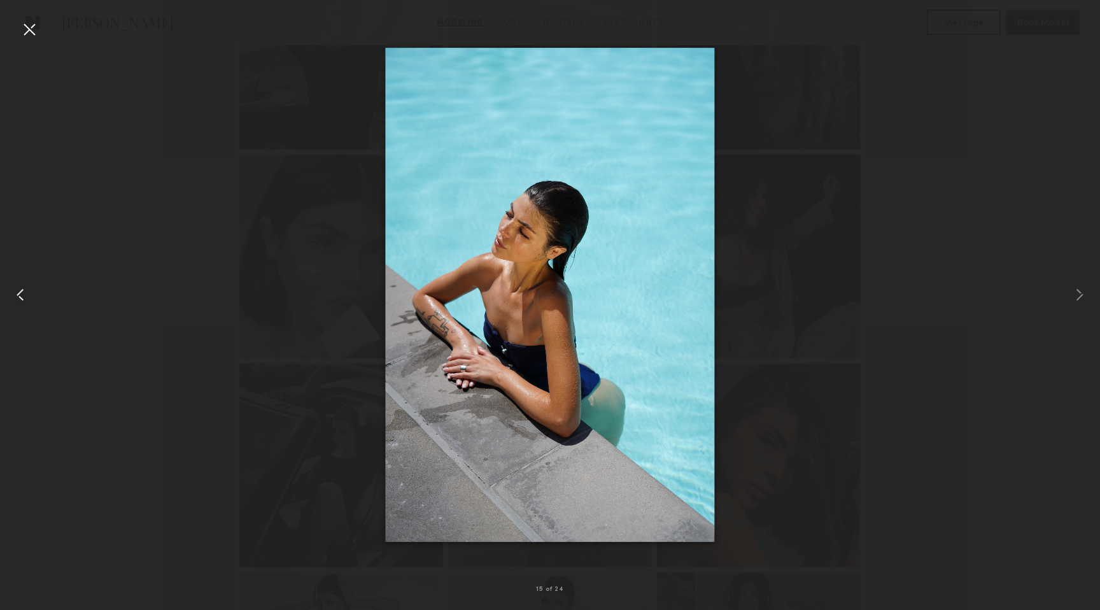
click at [15, 297] on common-icon at bounding box center [20, 294] width 20 height 20
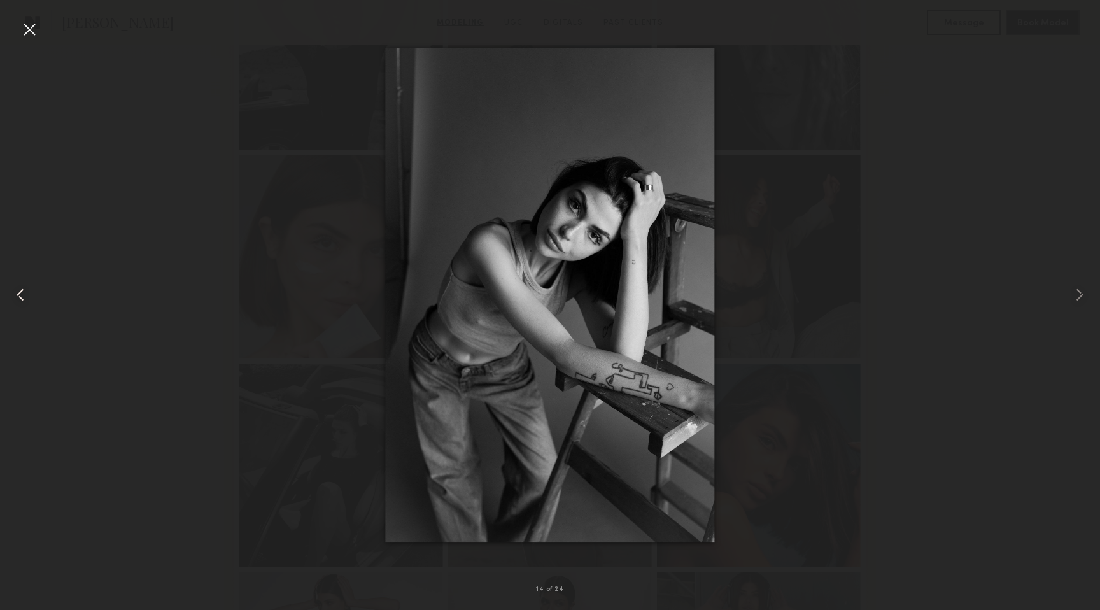
click at [15, 297] on common-icon at bounding box center [20, 294] width 20 height 20
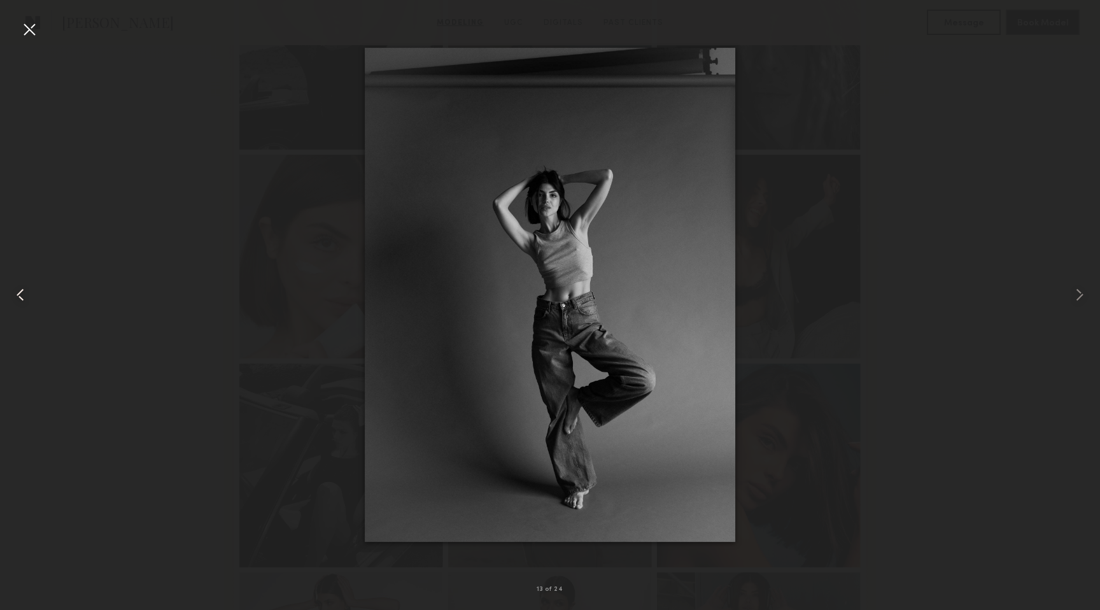
click at [15, 298] on common-icon at bounding box center [20, 294] width 20 height 20
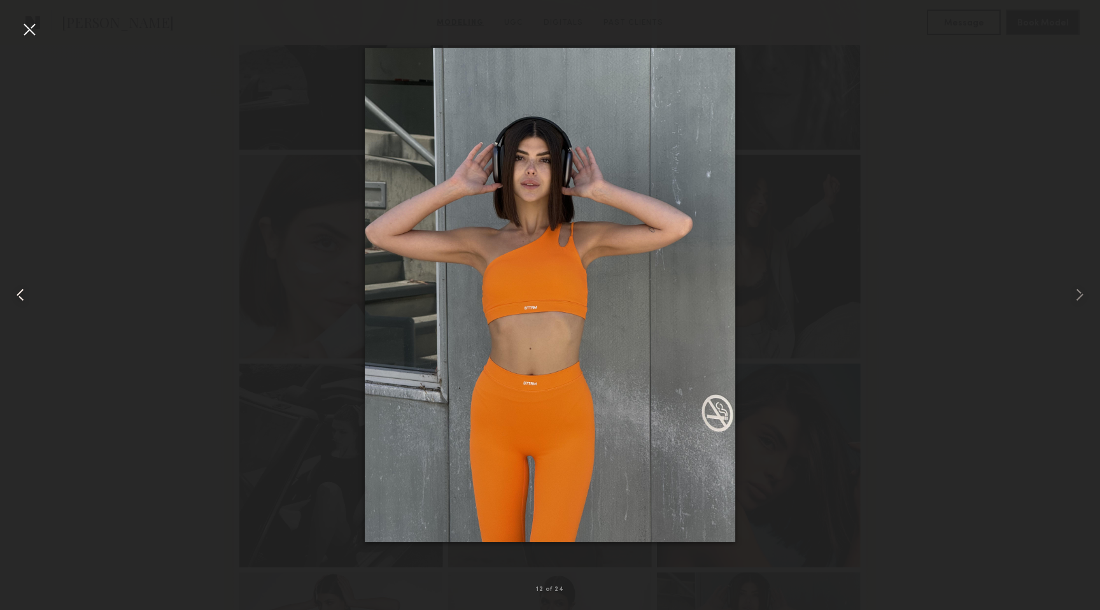
click at [15, 298] on common-icon at bounding box center [20, 294] width 20 height 20
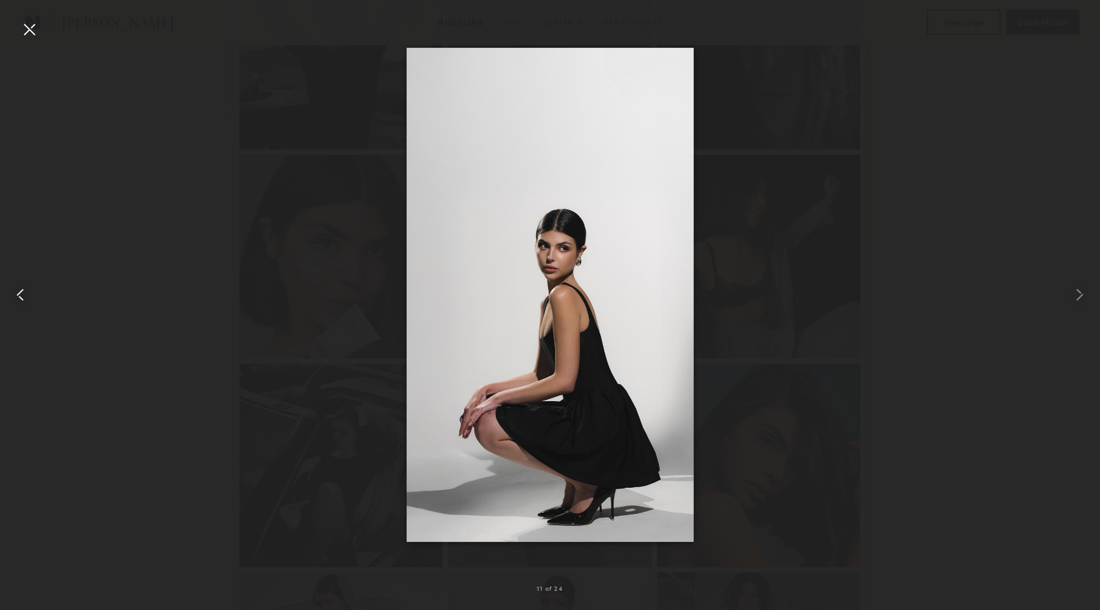
click at [15, 298] on common-icon at bounding box center [20, 294] width 20 height 20
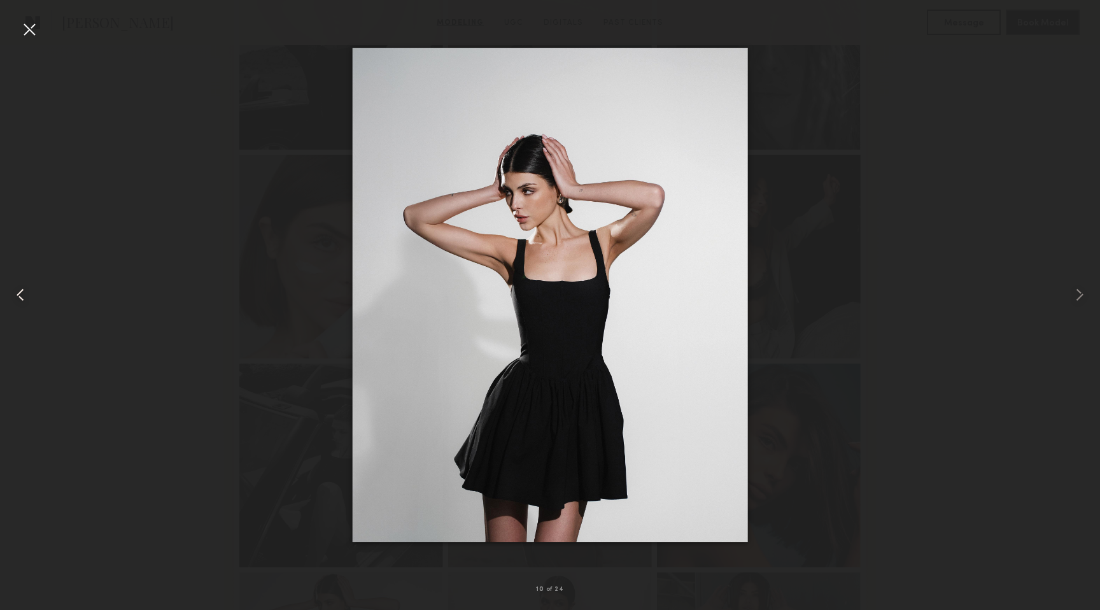
click at [15, 298] on common-icon at bounding box center [20, 294] width 20 height 20
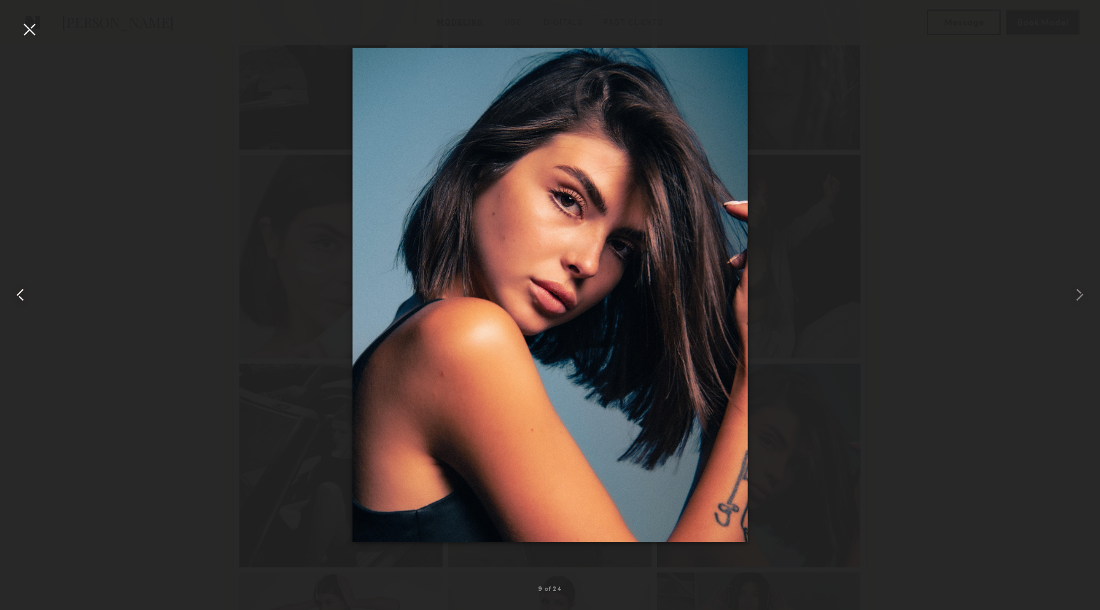
click at [15, 298] on common-icon at bounding box center [20, 294] width 20 height 20
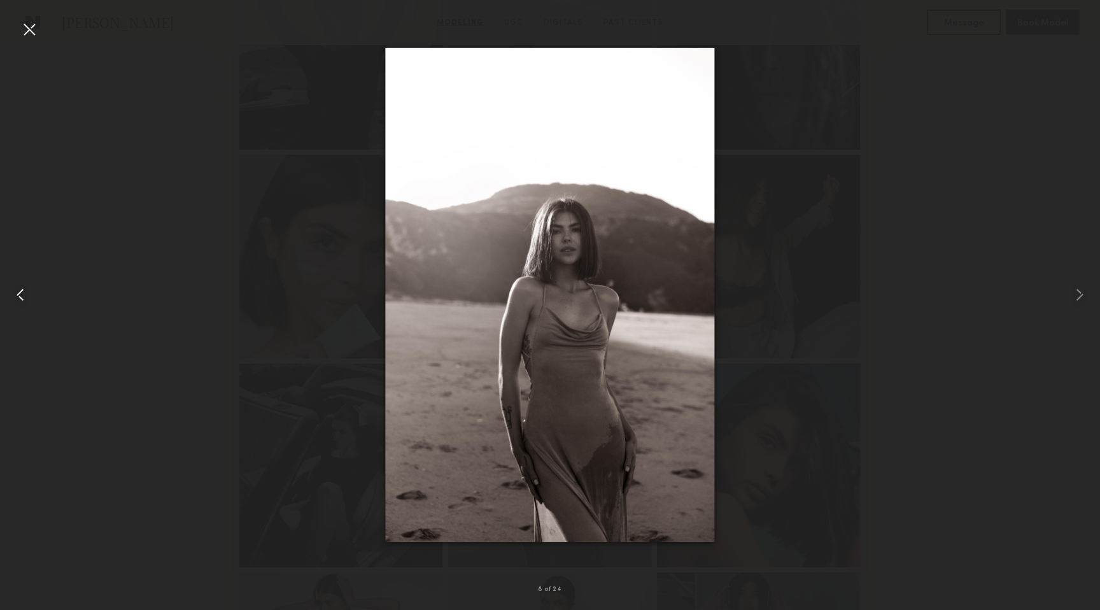
click at [15, 298] on common-icon at bounding box center [20, 294] width 20 height 20
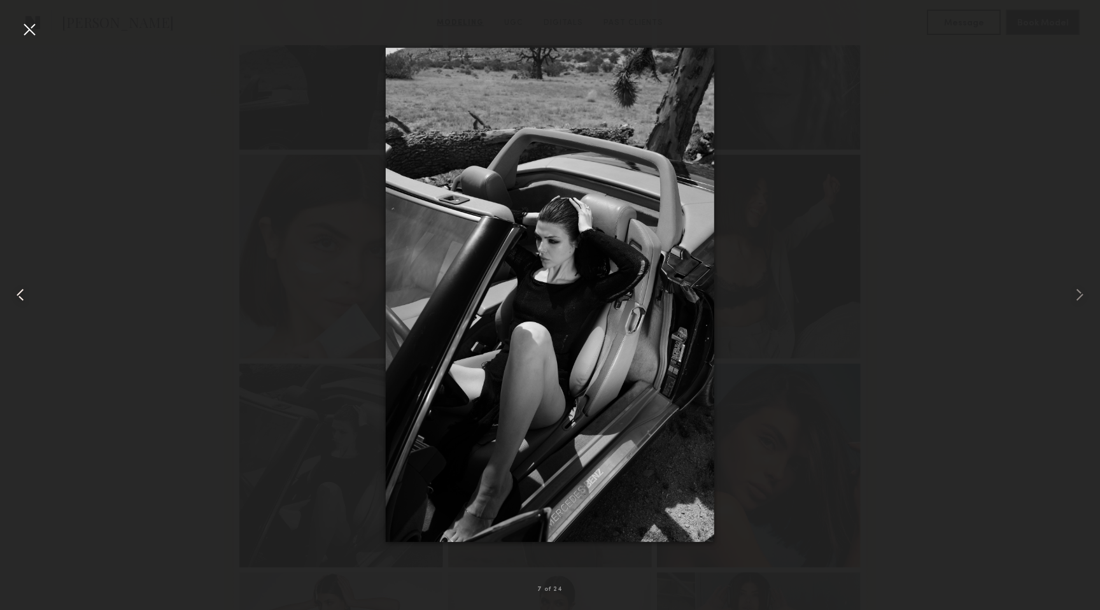
click at [15, 298] on common-icon at bounding box center [20, 294] width 20 height 20
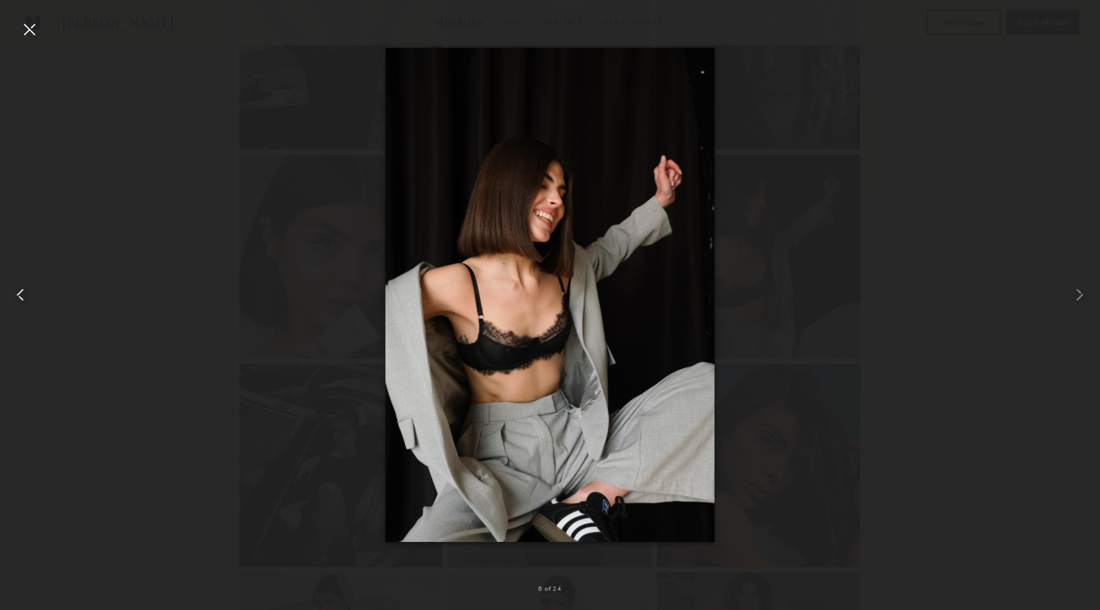
click at [15, 298] on common-icon at bounding box center [20, 294] width 20 height 20
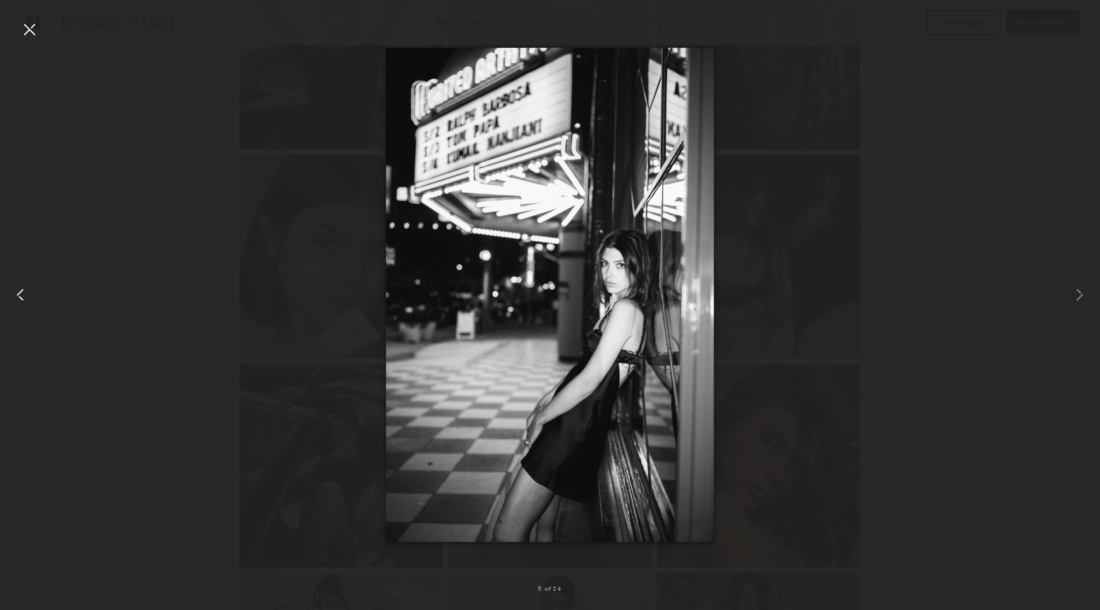
click at [15, 298] on common-icon at bounding box center [20, 294] width 20 height 20
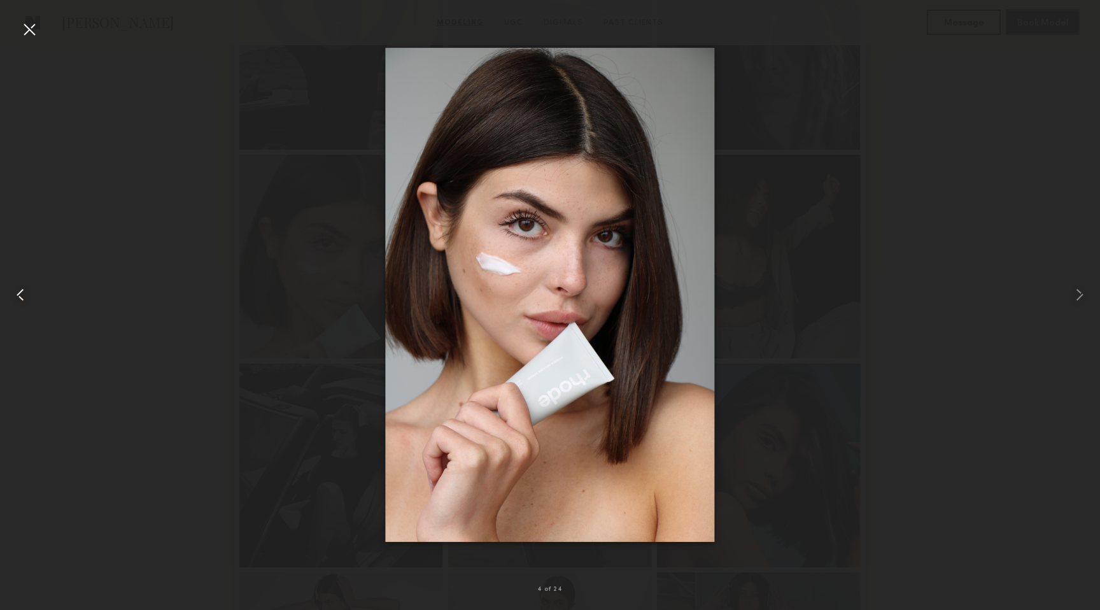
click at [15, 298] on common-icon at bounding box center [20, 294] width 20 height 20
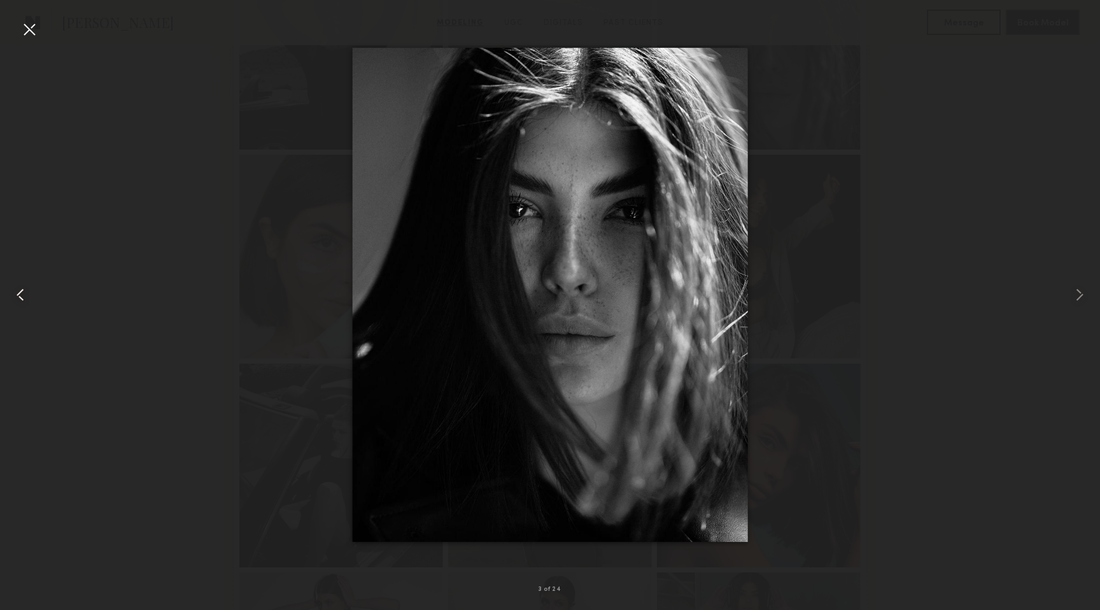
click at [15, 298] on common-icon at bounding box center [20, 294] width 20 height 20
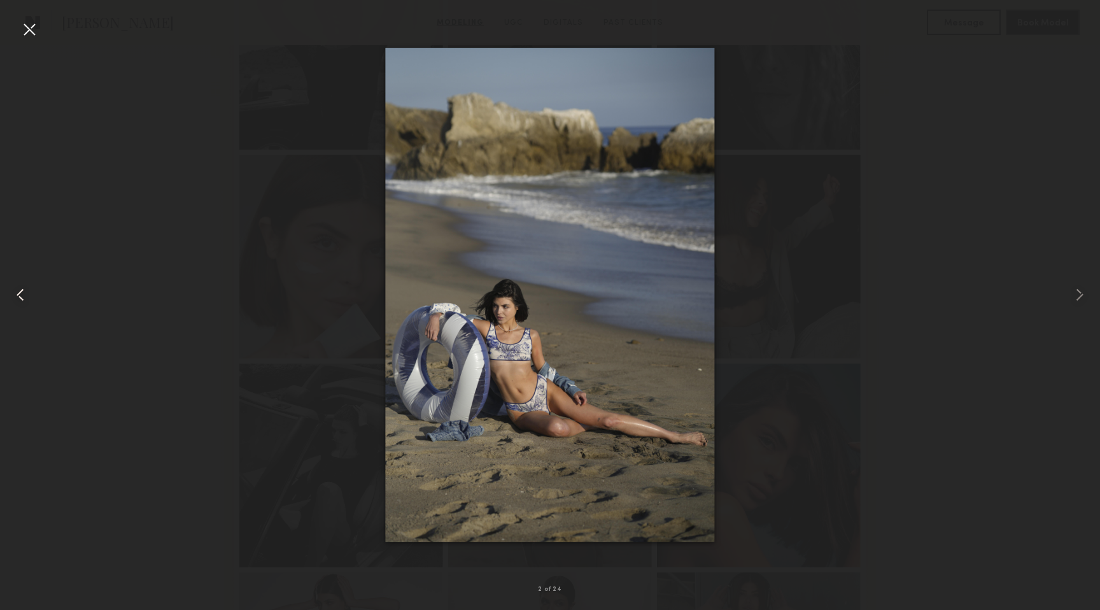
click at [15, 298] on common-icon at bounding box center [20, 294] width 20 height 20
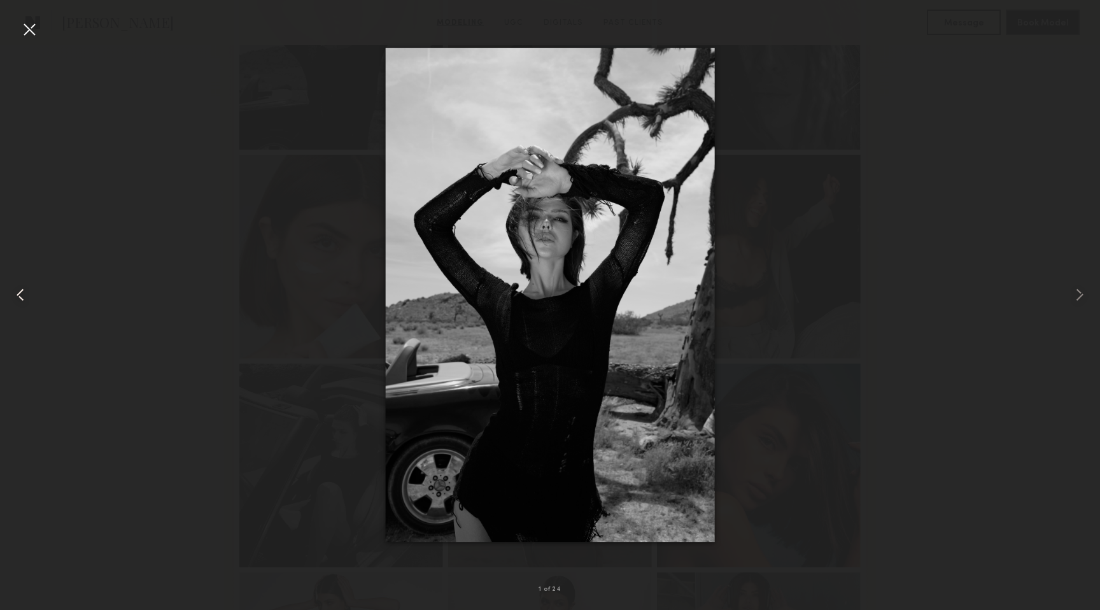
click at [15, 298] on common-icon at bounding box center [20, 294] width 20 height 20
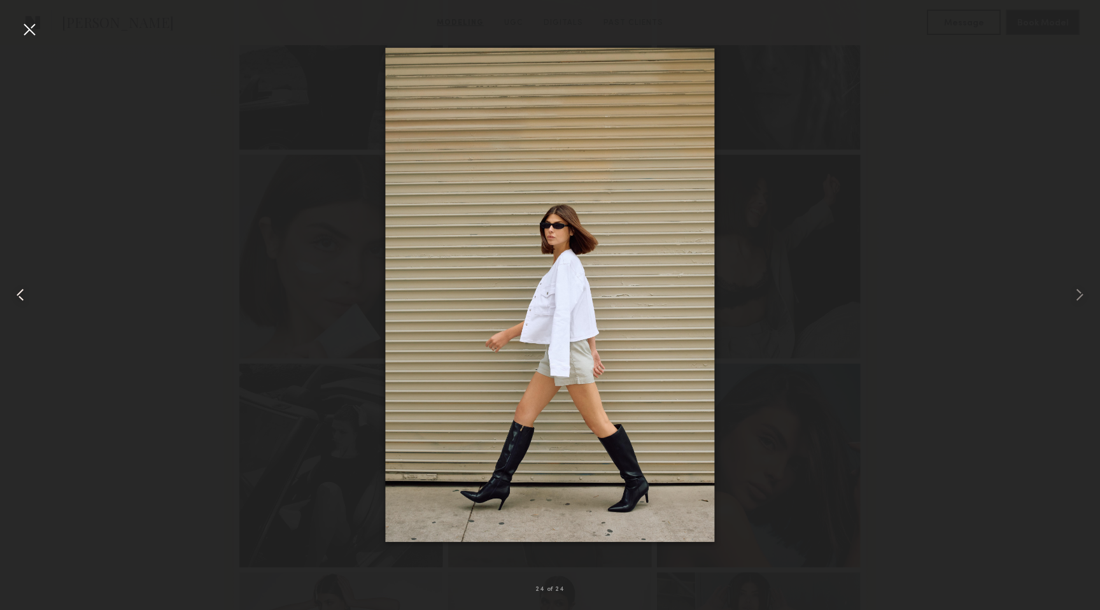
click at [15, 298] on common-icon at bounding box center [20, 294] width 20 height 20
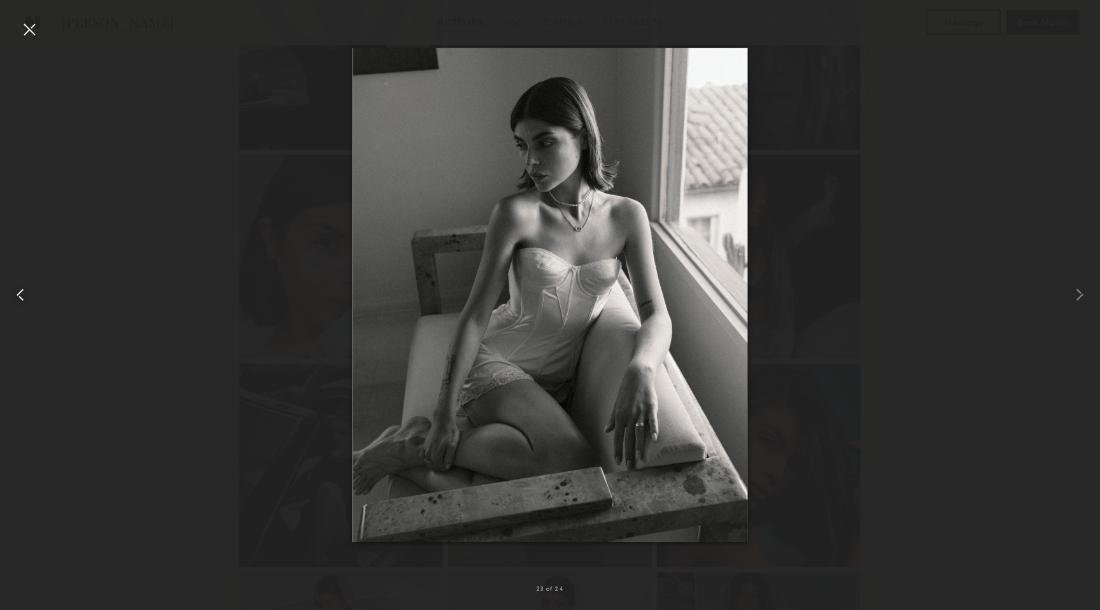
click at [15, 298] on common-icon at bounding box center [20, 294] width 20 height 20
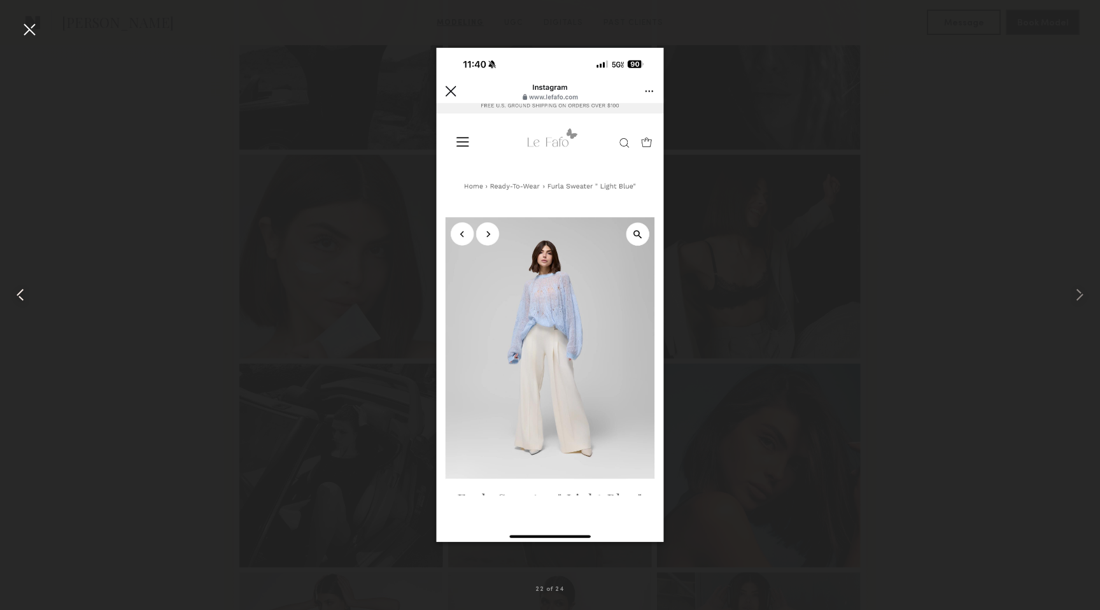
click at [15, 298] on common-icon at bounding box center [20, 294] width 20 height 20
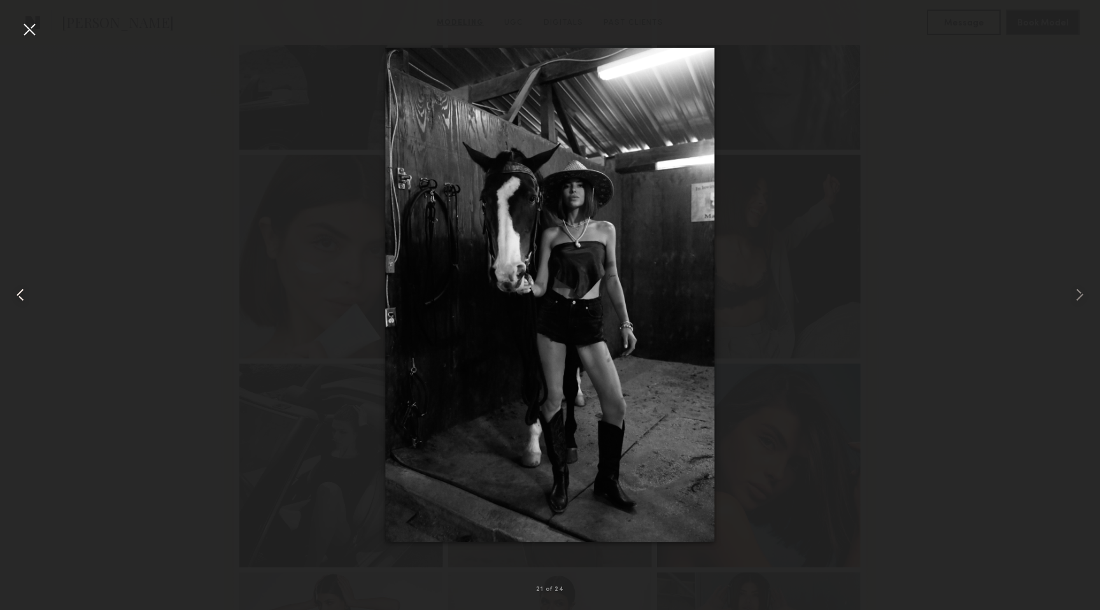
click at [15, 298] on common-icon at bounding box center [20, 294] width 20 height 20
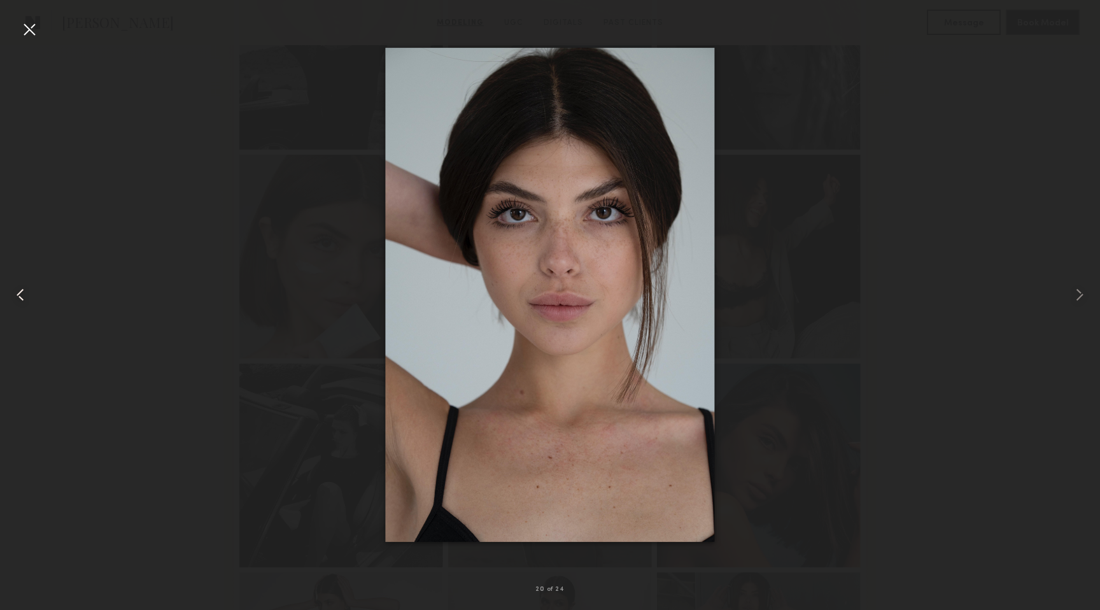
click at [16, 298] on common-icon at bounding box center [20, 294] width 20 height 20
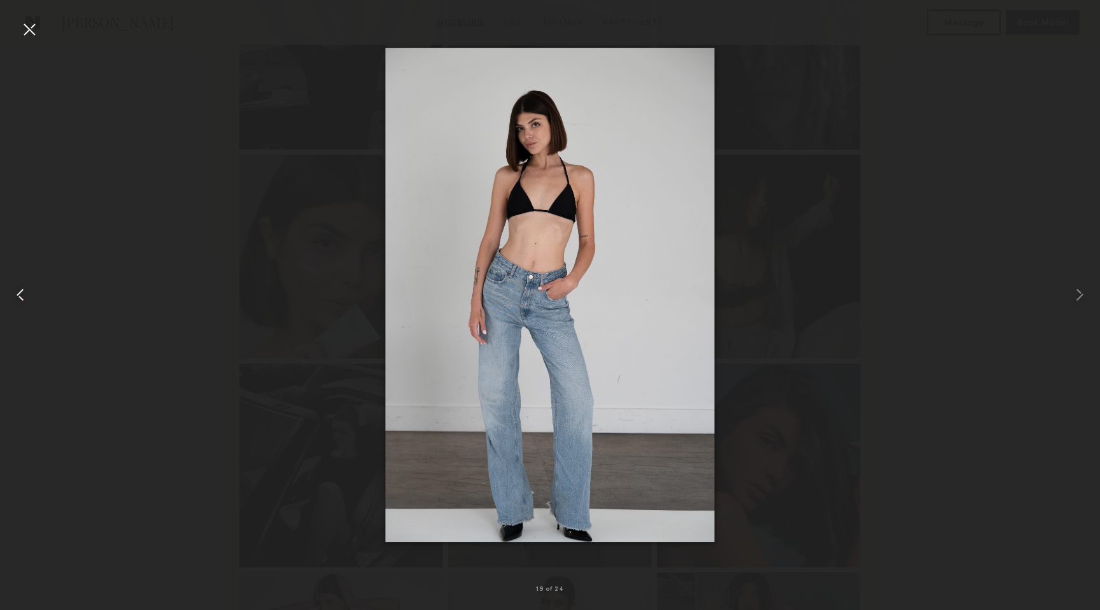
click at [16, 298] on common-icon at bounding box center [20, 294] width 20 height 20
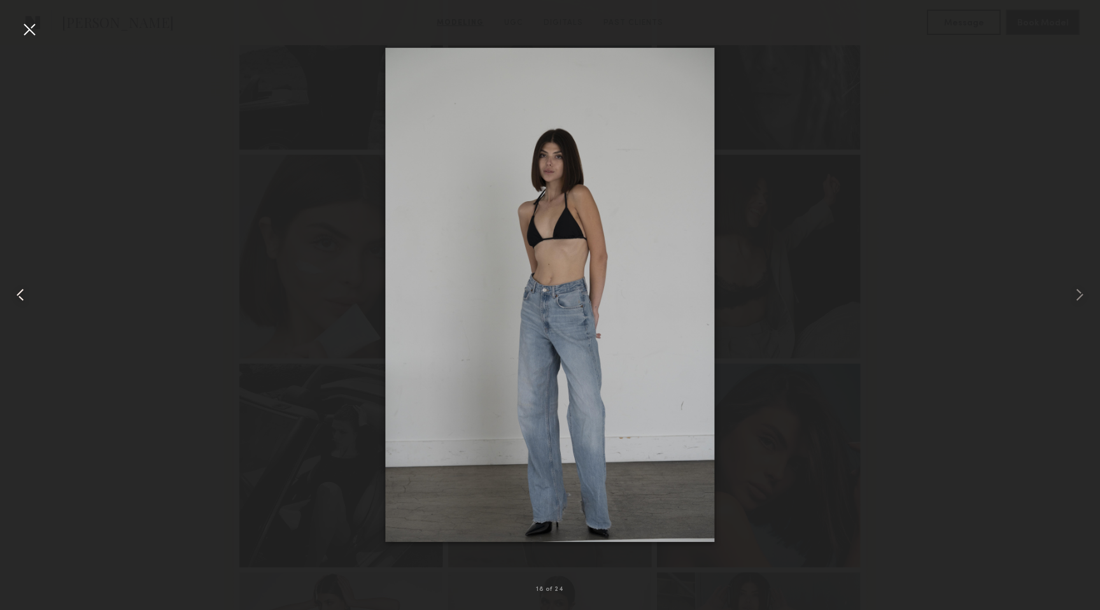
click at [16, 298] on common-icon at bounding box center [20, 294] width 20 height 20
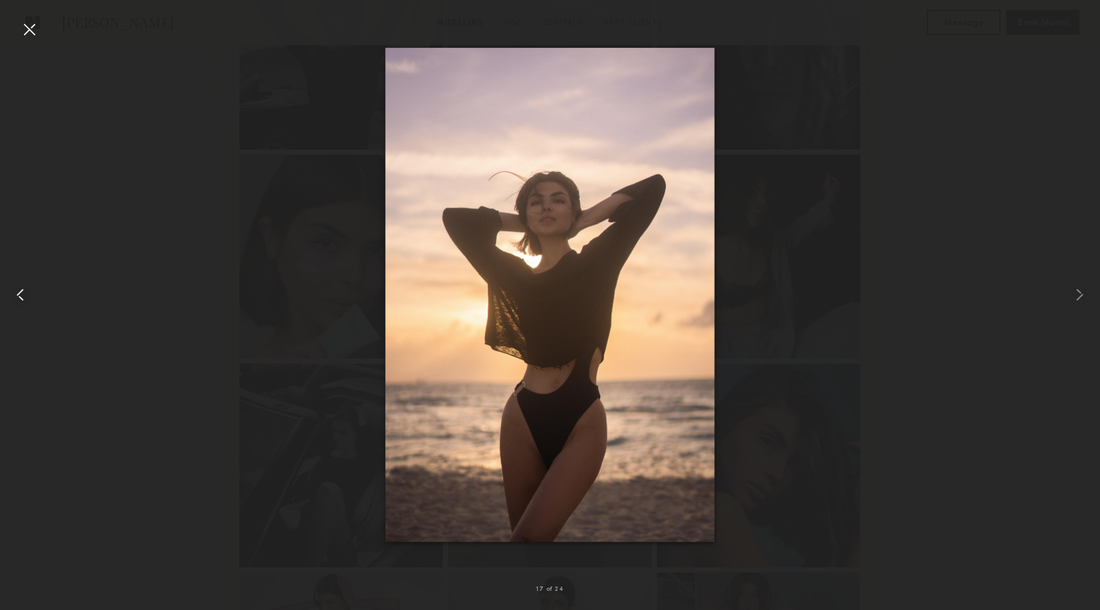
click at [16, 298] on common-icon at bounding box center [20, 294] width 20 height 20
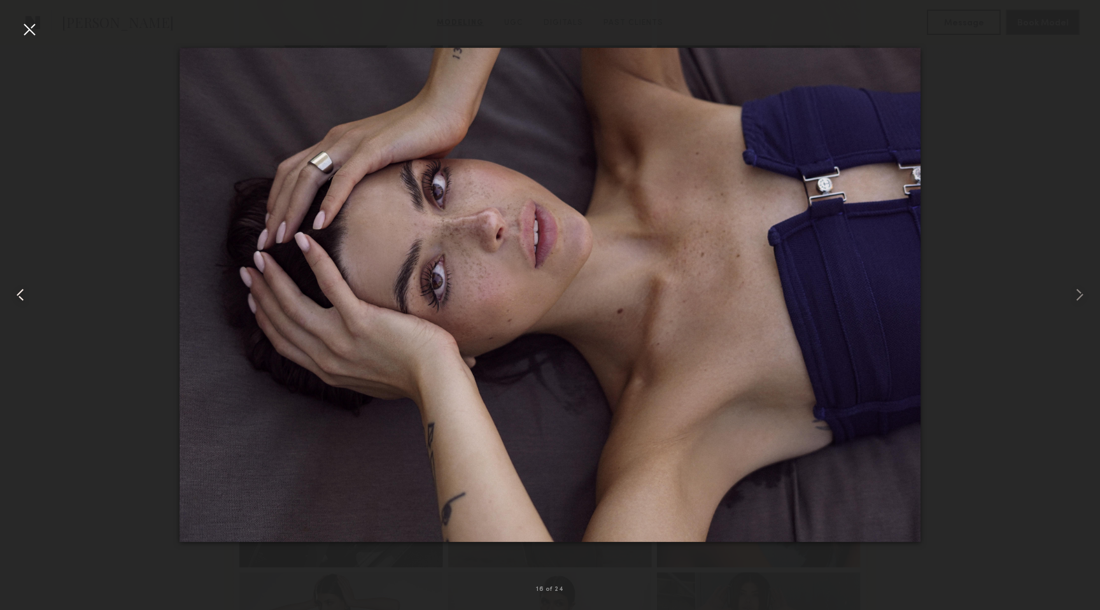
click at [16, 298] on common-icon at bounding box center [20, 294] width 20 height 20
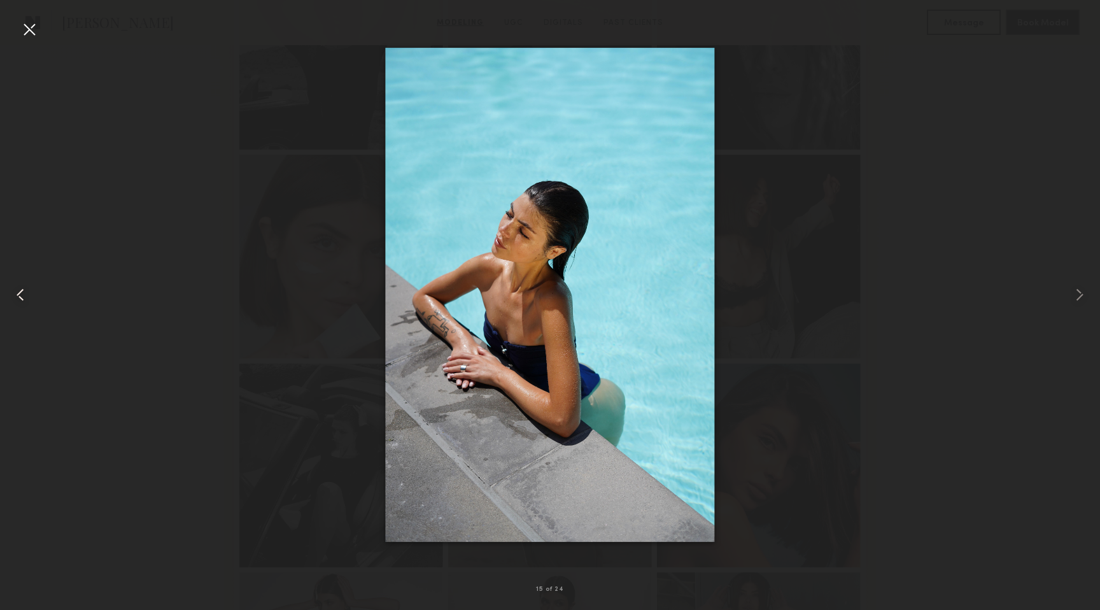
click at [16, 298] on common-icon at bounding box center [20, 294] width 20 height 20
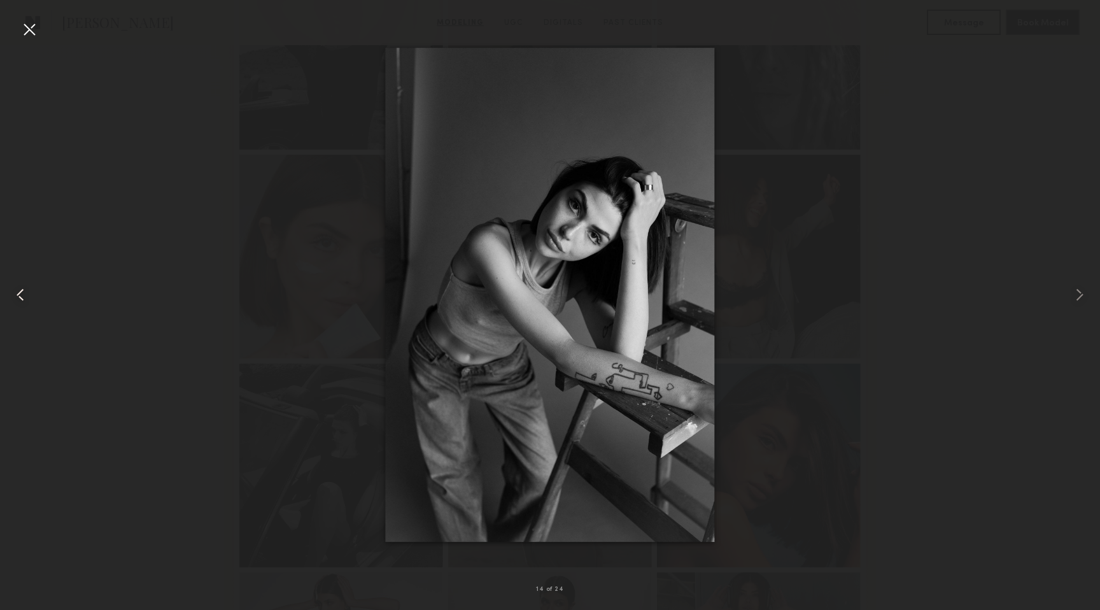
click at [16, 298] on common-icon at bounding box center [20, 294] width 20 height 20
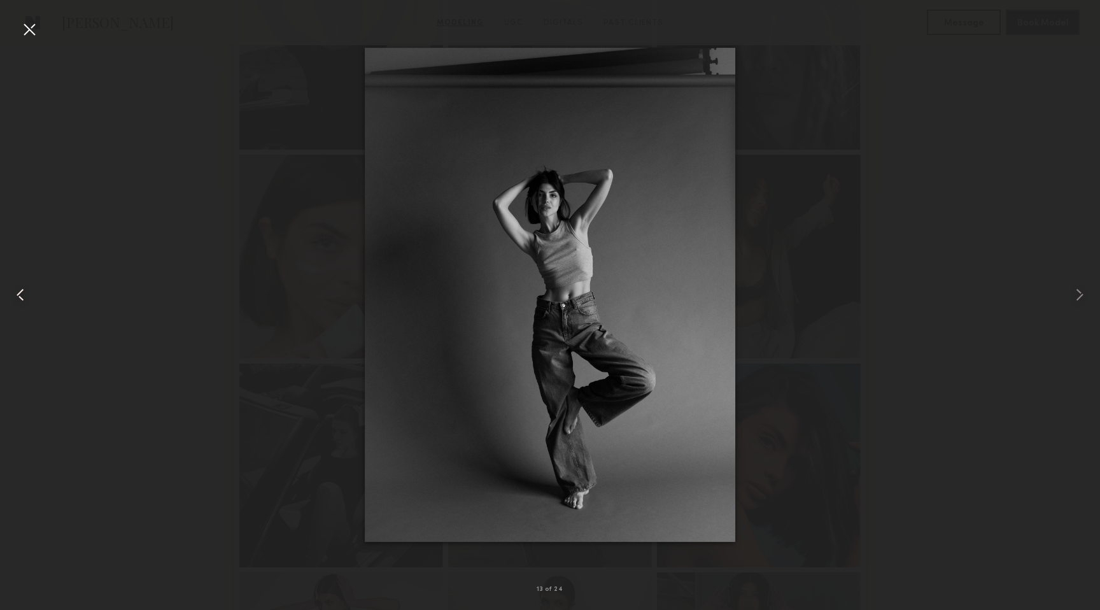
click at [16, 298] on common-icon at bounding box center [20, 294] width 20 height 20
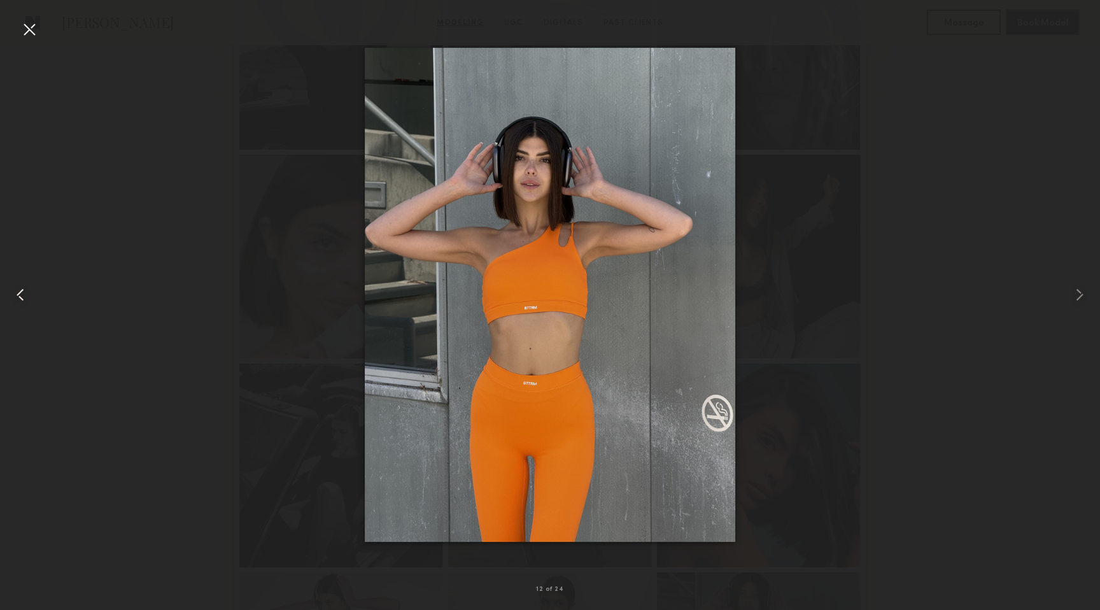
click at [16, 298] on common-icon at bounding box center [20, 294] width 20 height 20
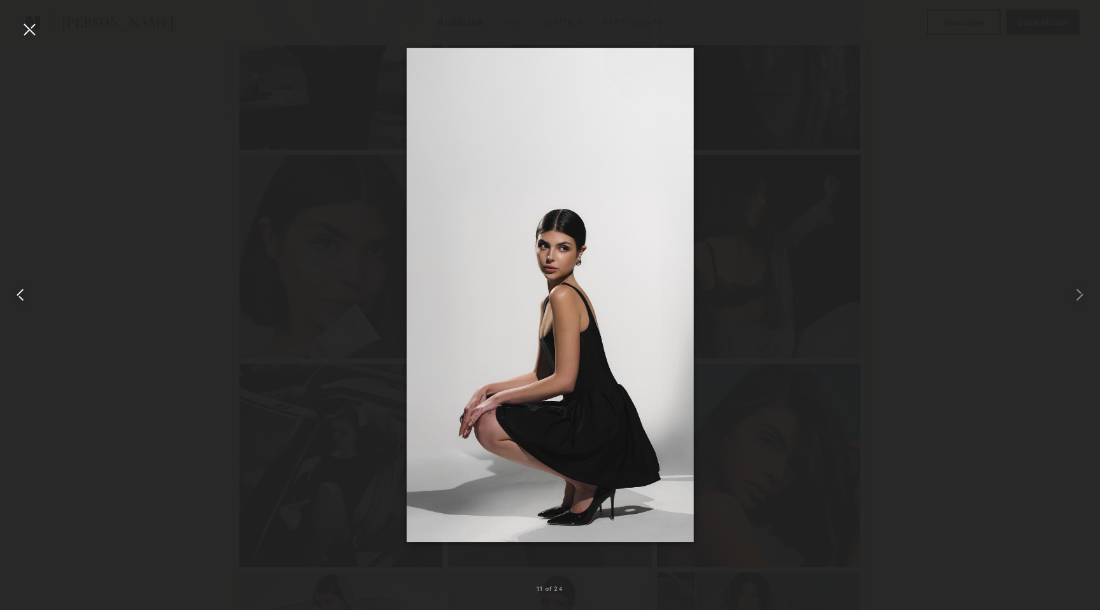
click at [16, 298] on common-icon at bounding box center [20, 294] width 20 height 20
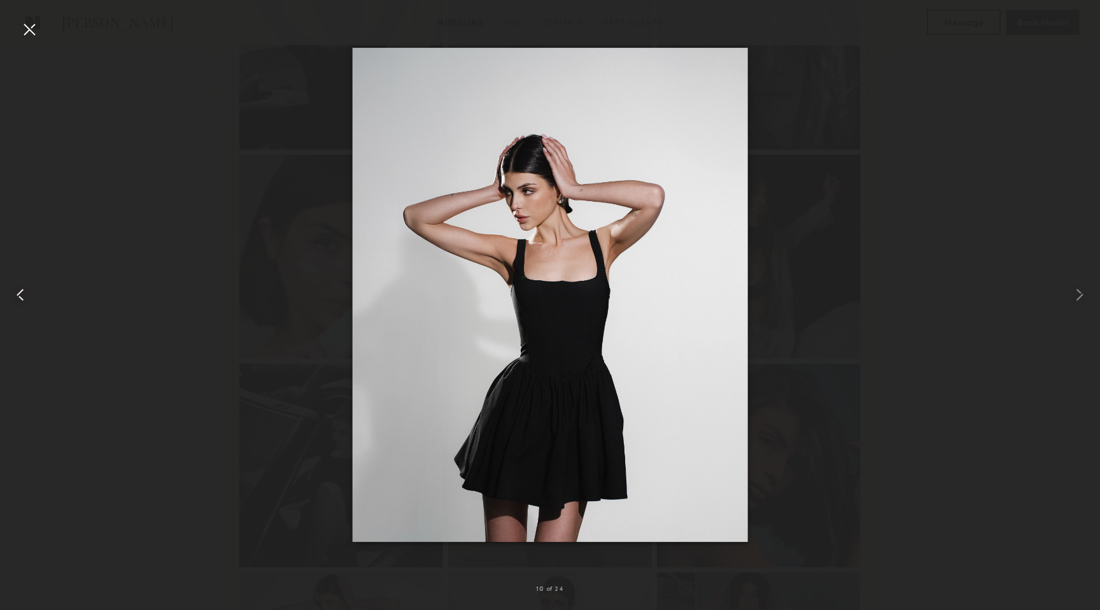
click at [16, 298] on common-icon at bounding box center [20, 294] width 20 height 20
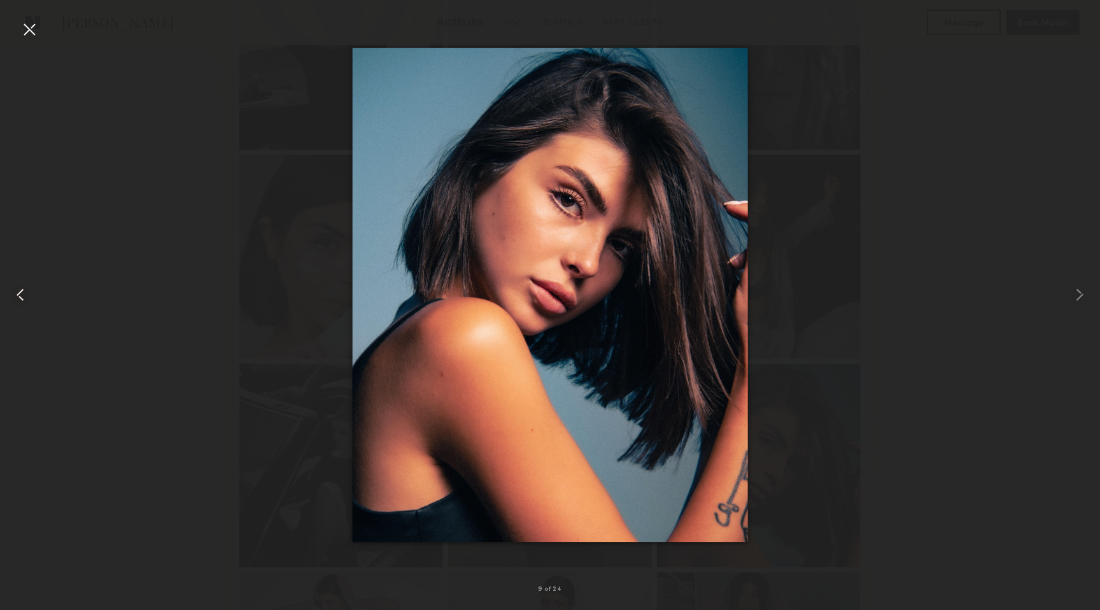
click at [16, 298] on common-icon at bounding box center [20, 294] width 20 height 20
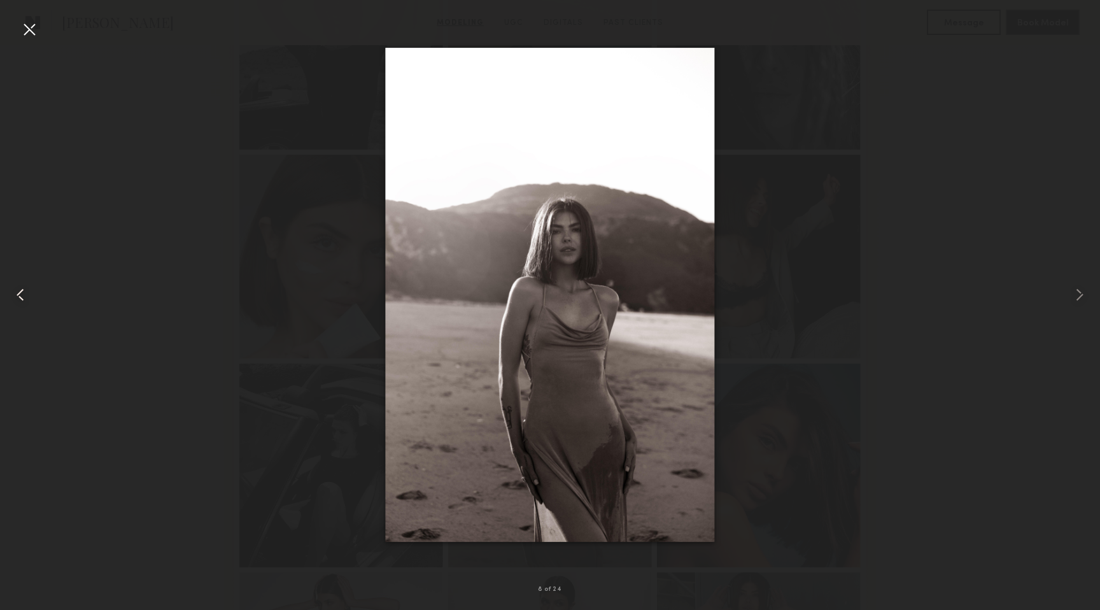
click at [16, 298] on common-icon at bounding box center [20, 294] width 20 height 20
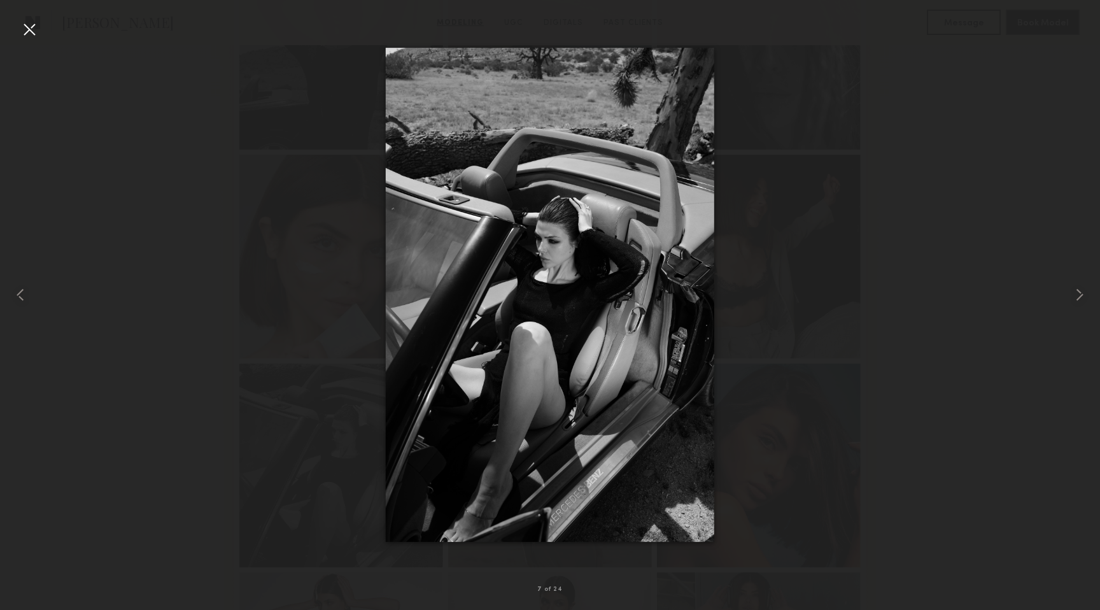
click at [25, 31] on div at bounding box center [29, 29] width 20 height 20
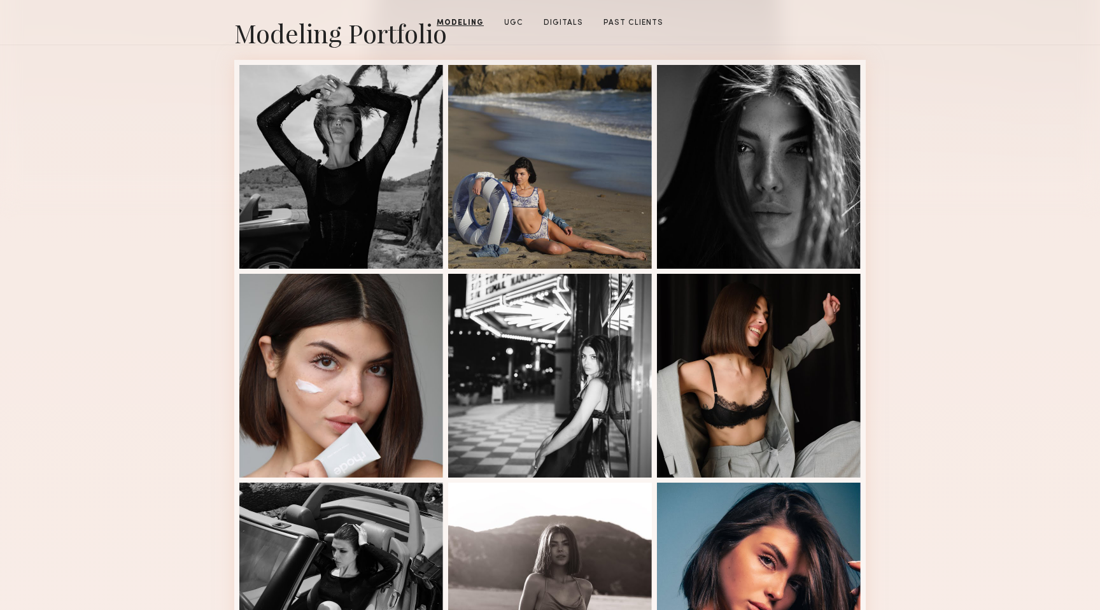
scroll to position [0, 0]
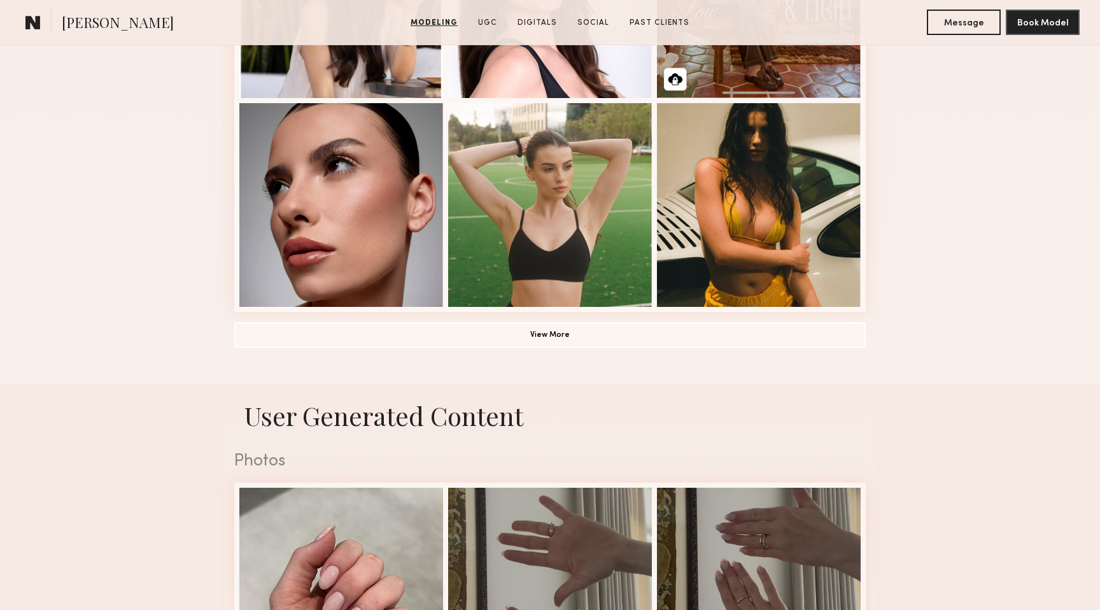
scroll to position [903, 0]
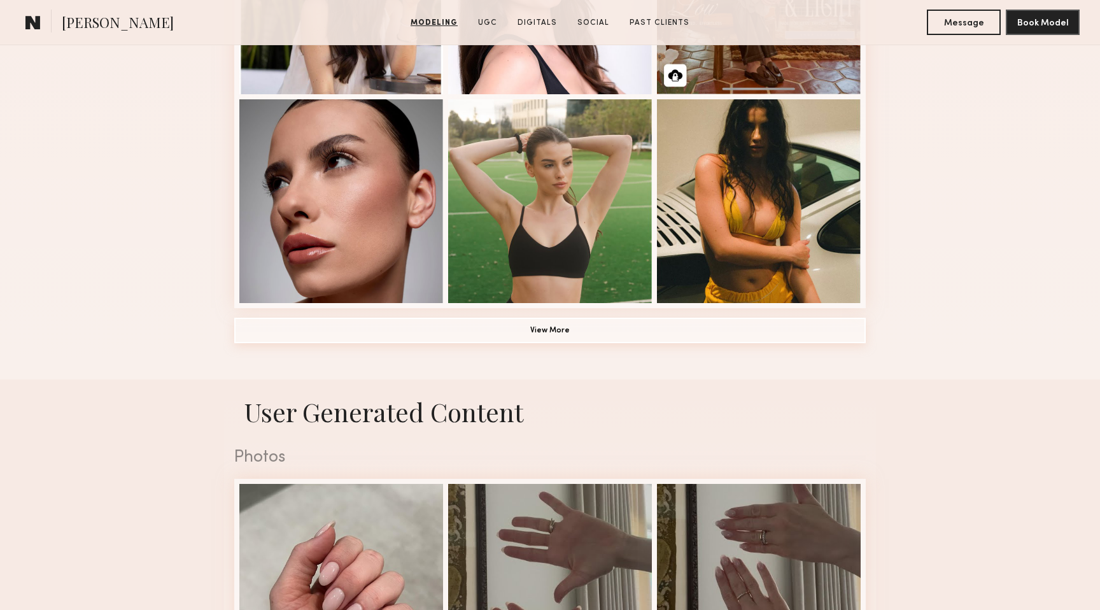
click at [563, 335] on button "View More" at bounding box center [549, 330] width 631 height 25
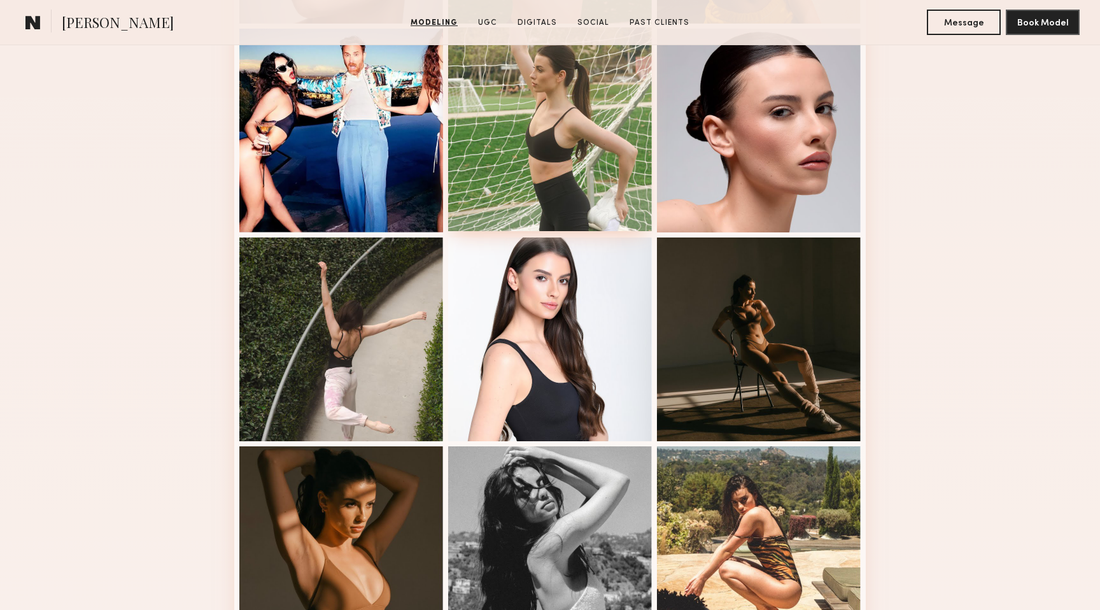
scroll to position [1177, 0]
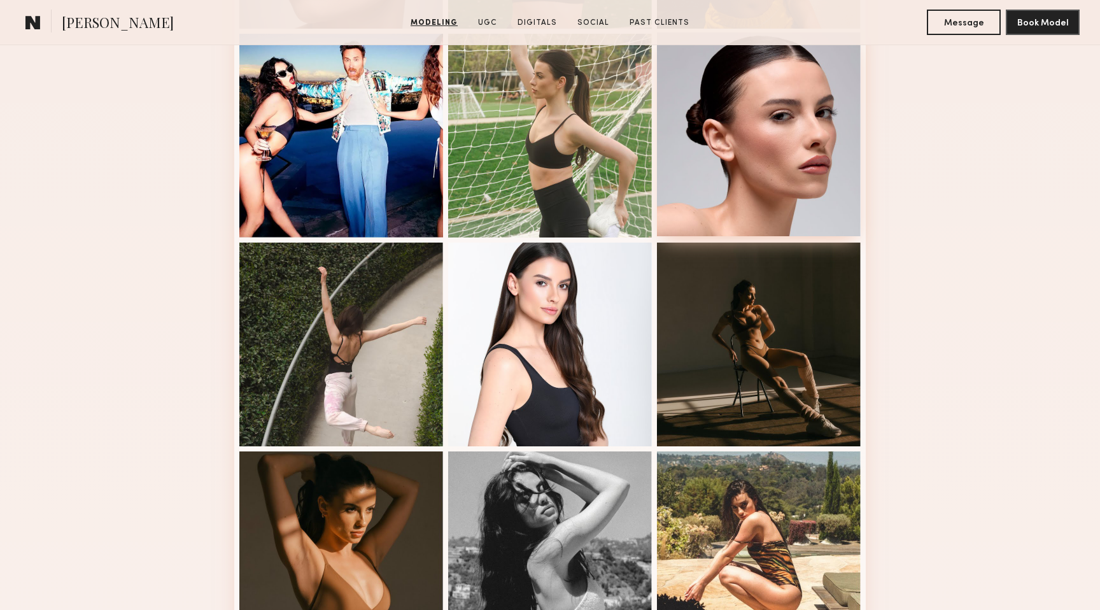
click at [800, 181] on div at bounding box center [759, 134] width 204 height 204
